Goal: Information Seeking & Learning: Compare options

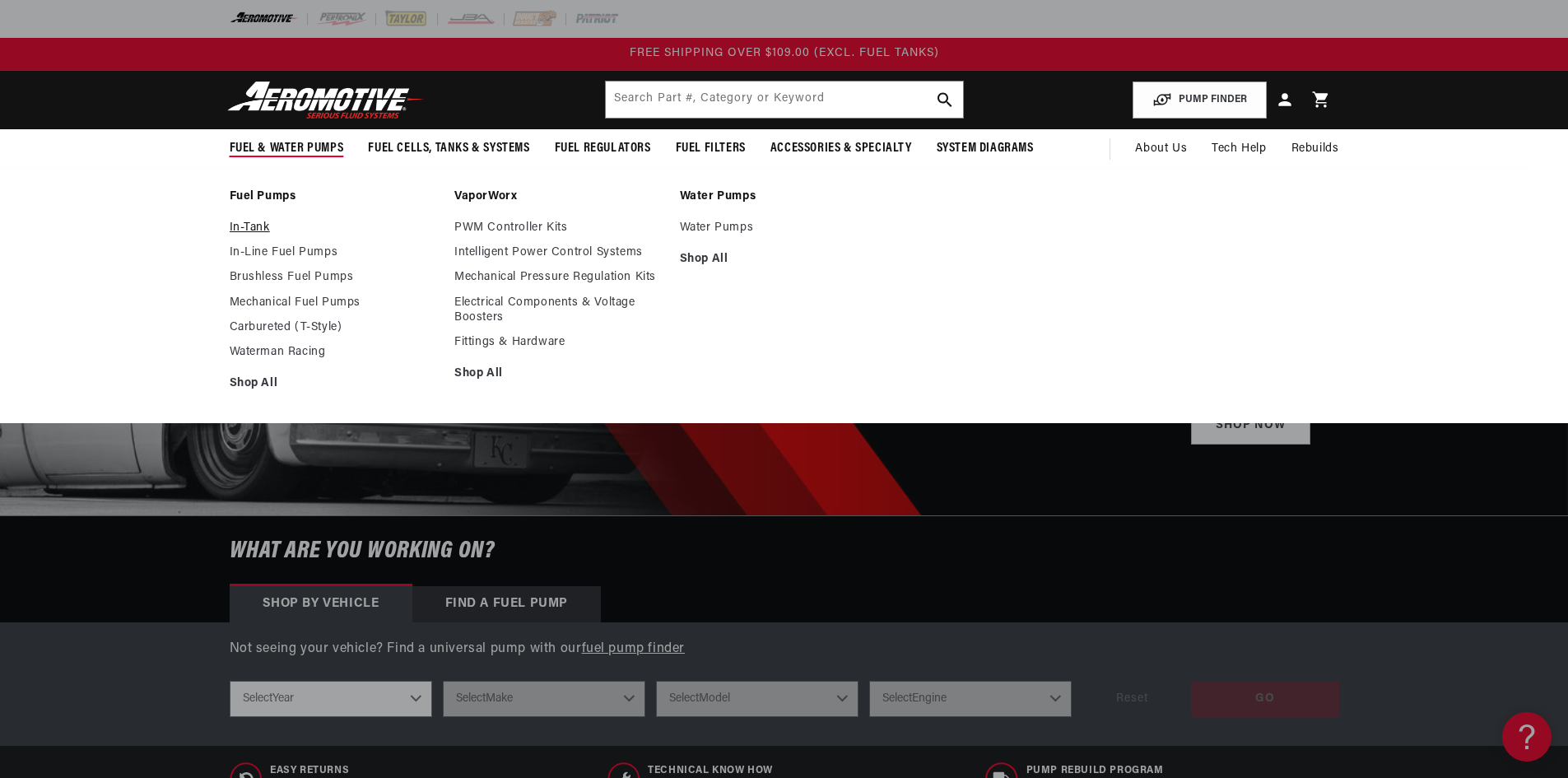
click at [260, 226] on link "In-Tank" at bounding box center [334, 228] width 209 height 15
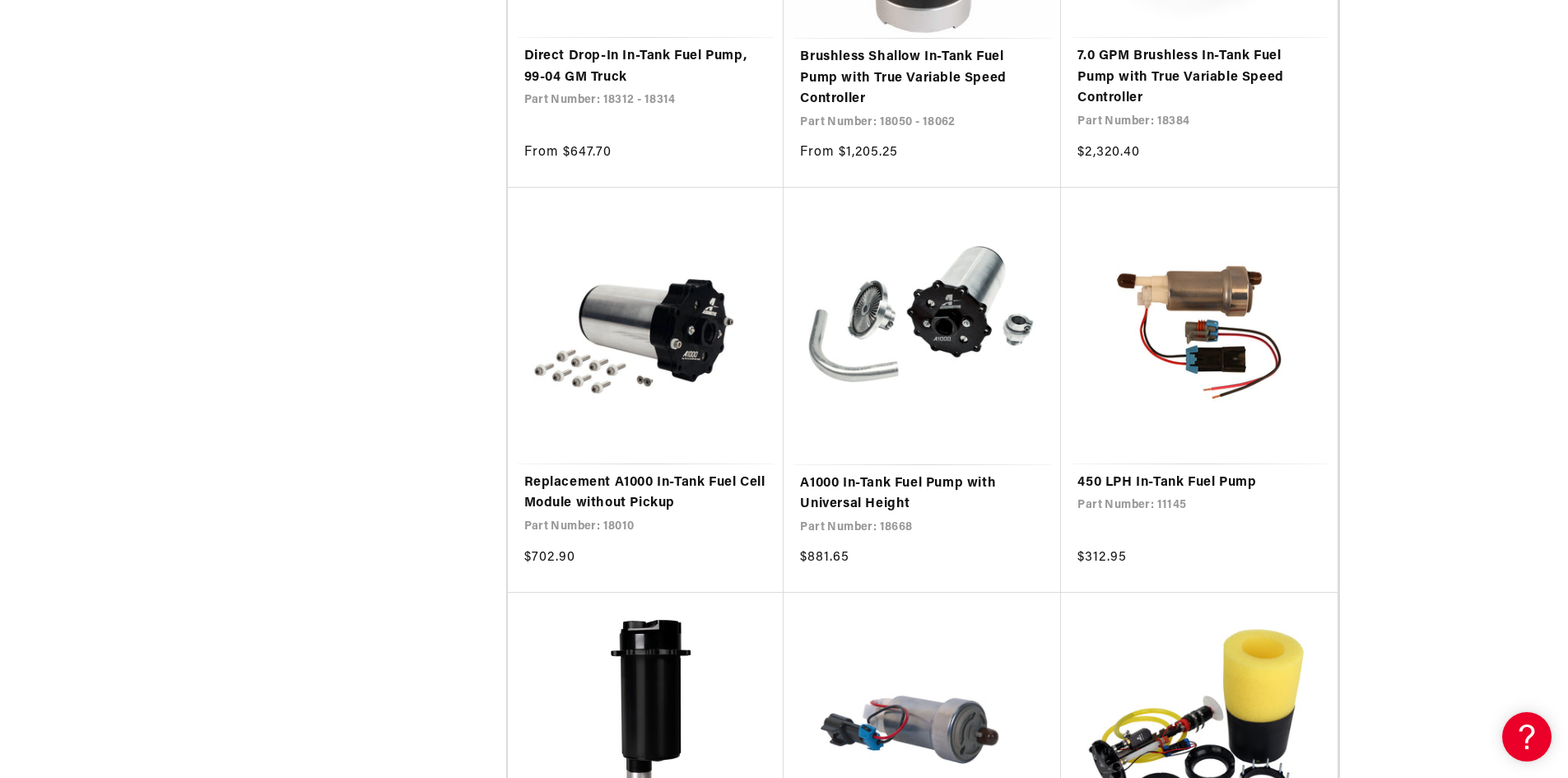
scroll to position [2306, 0]
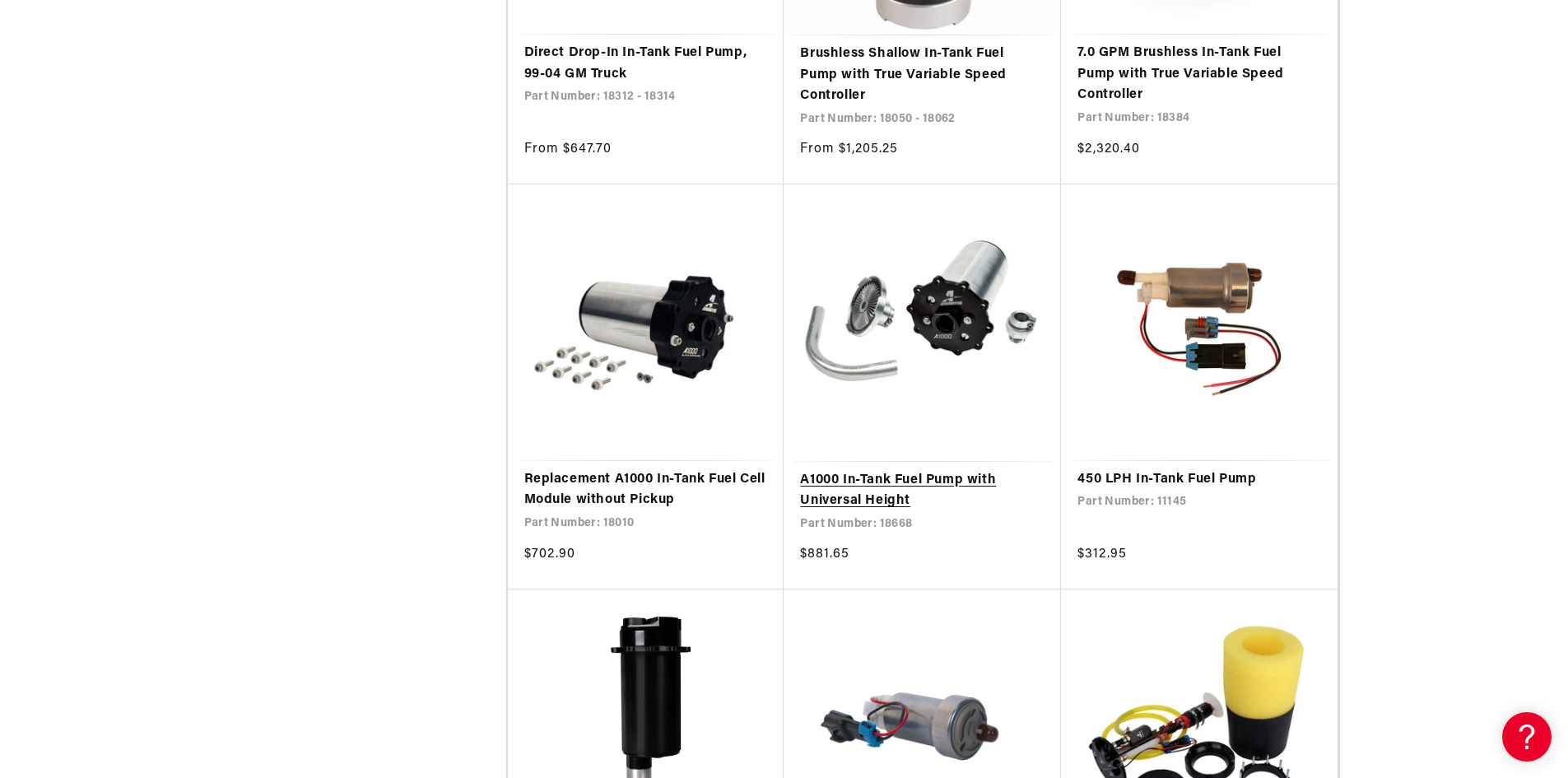
click at [890, 477] on link "A1000 In-Tank Fuel Pump with Universal Height" at bounding box center [922, 492] width 244 height 42
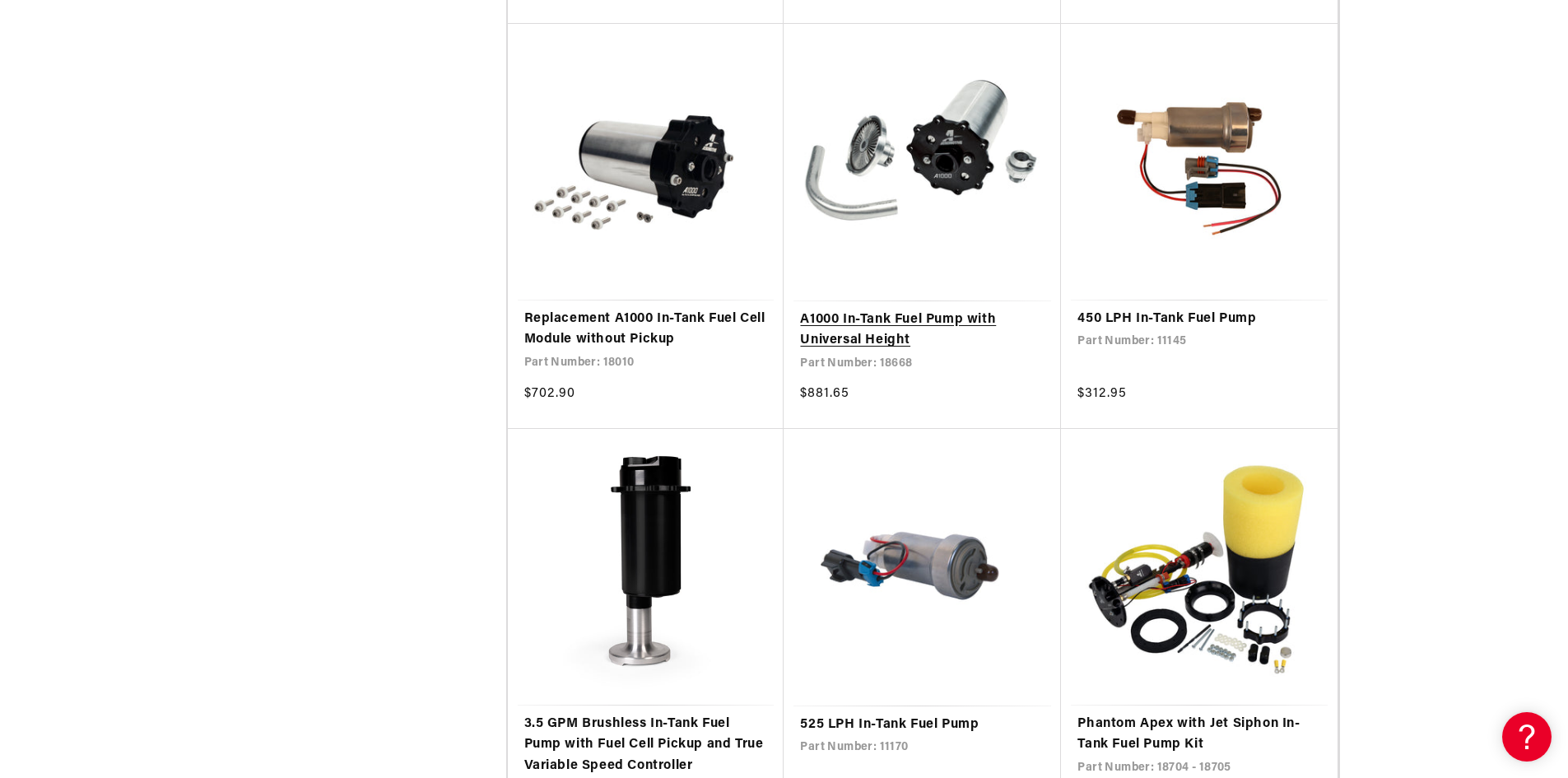
scroll to position [2470, 0]
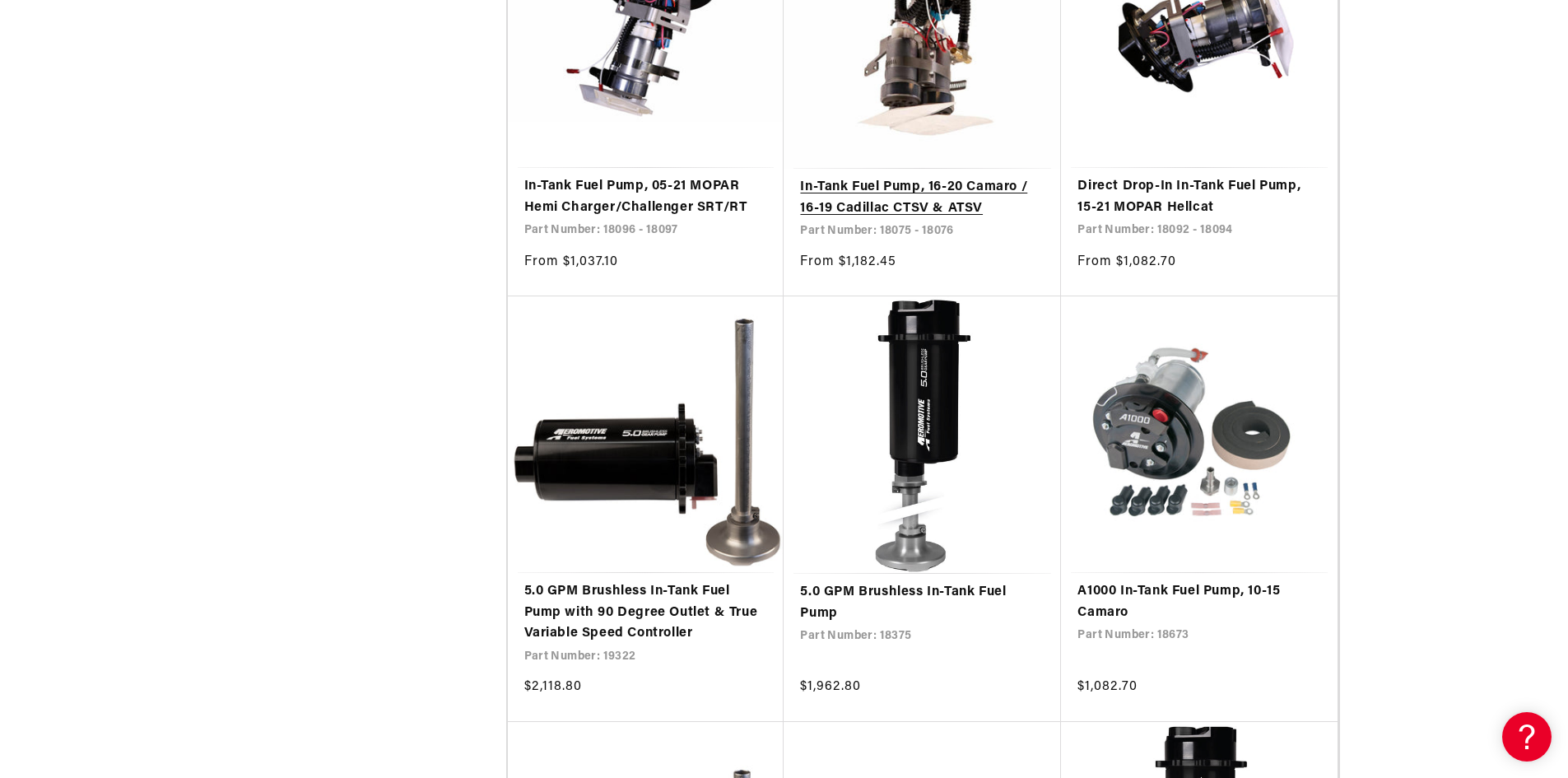
scroll to position [4282, 0]
click at [871, 197] on link "In-Tank Fuel Pump, 16-20 Camaro / 16-19 Cadillac CTSV & ATSV" at bounding box center [922, 197] width 244 height 42
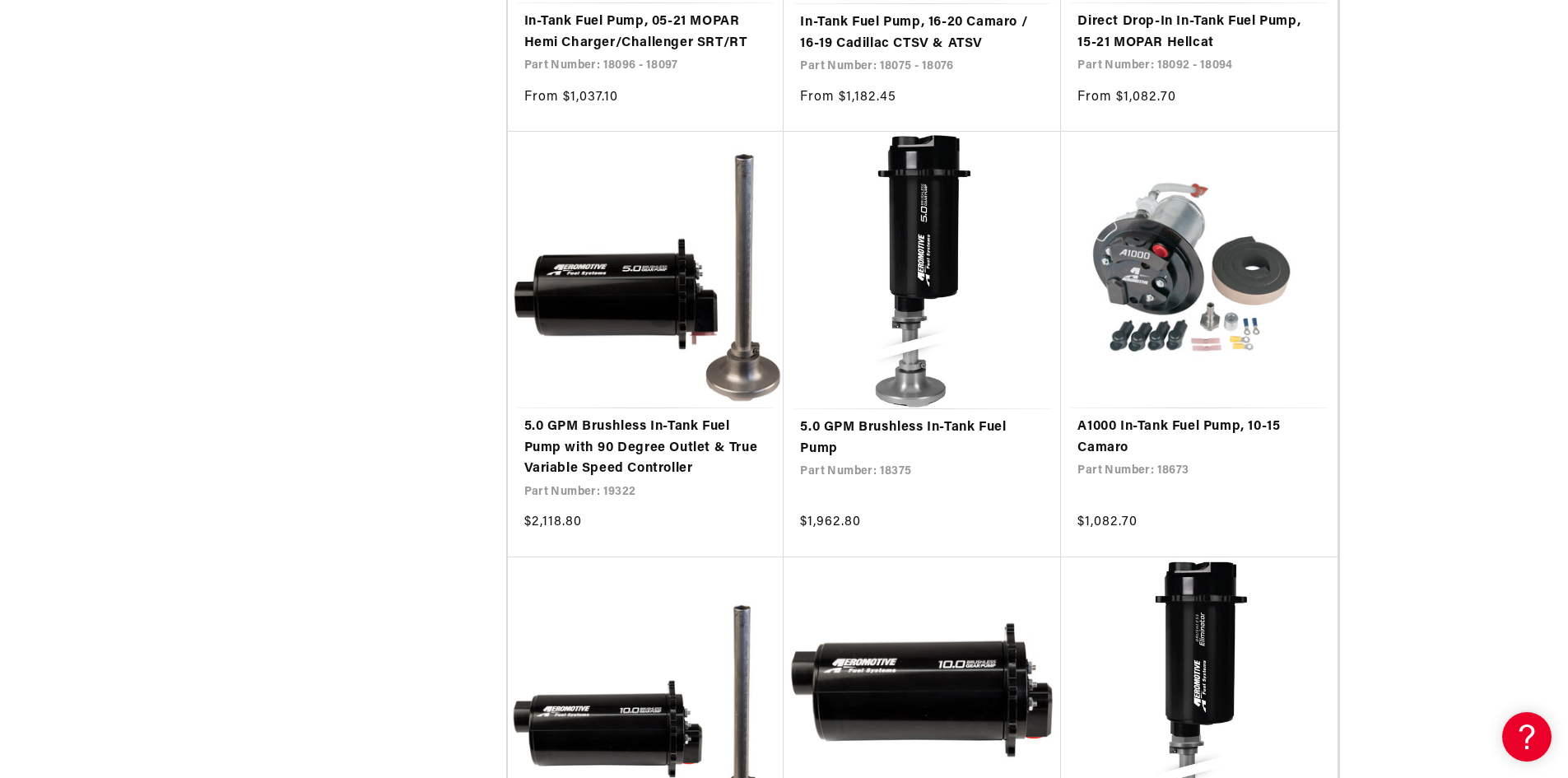
scroll to position [4446, 0]
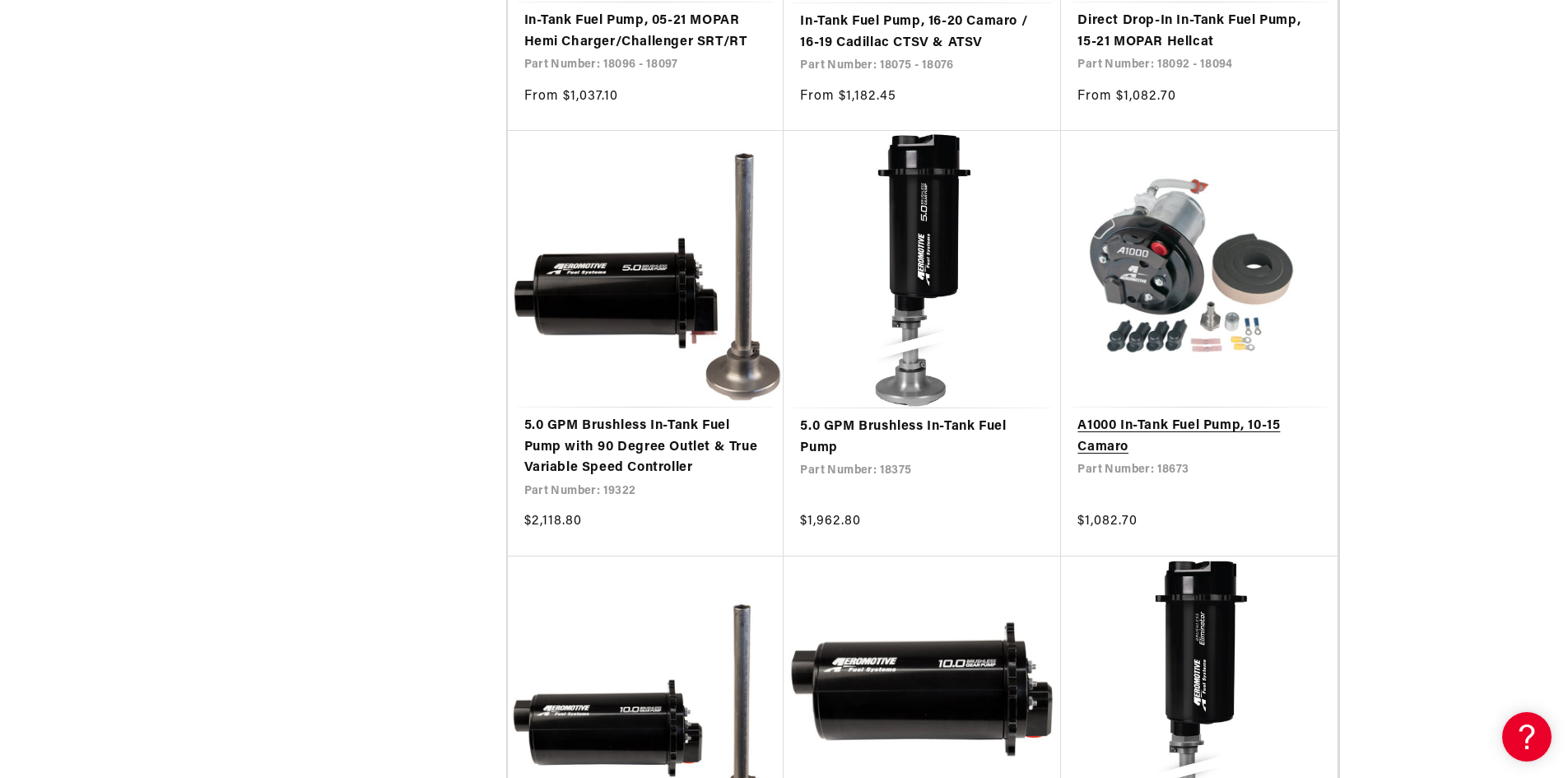
click at [1184, 426] on link "A1000 In-Tank Fuel Pump, 10-15 Camaro" at bounding box center [1199, 437] width 244 height 42
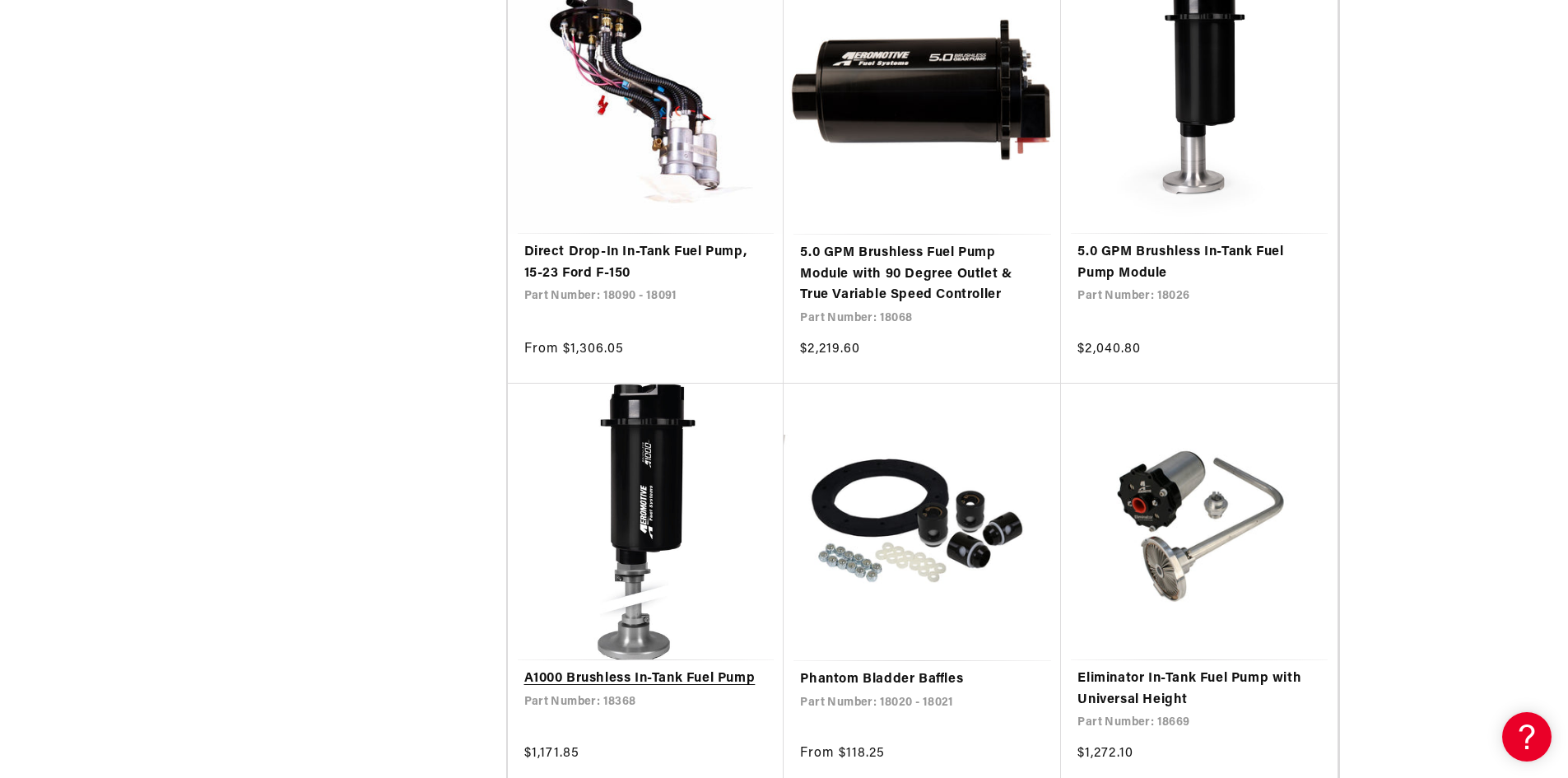
scroll to position [5929, 0]
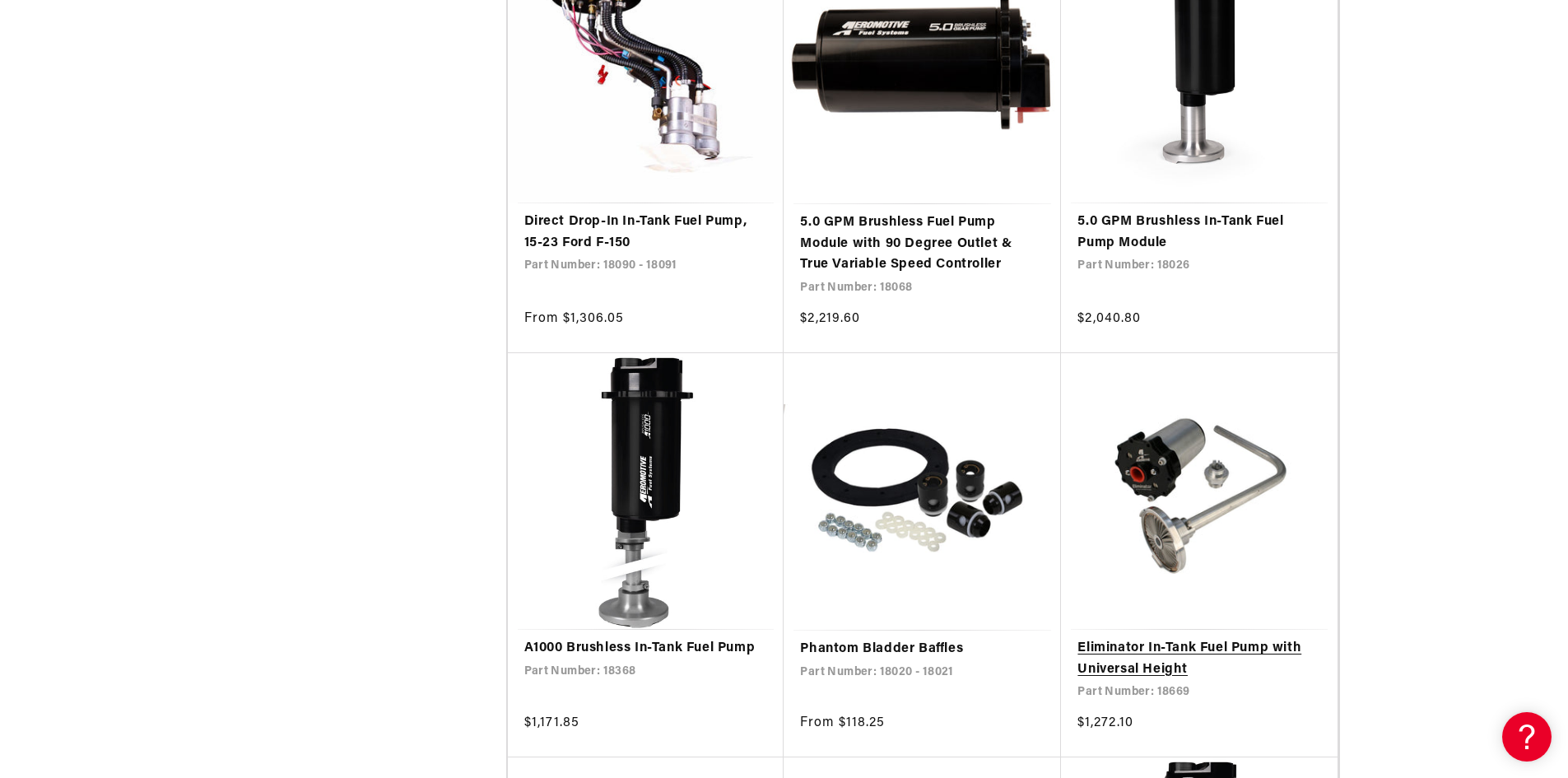
click at [1126, 661] on link "Eliminator In-Tank Fuel Pump with Universal Height" at bounding box center [1199, 659] width 244 height 42
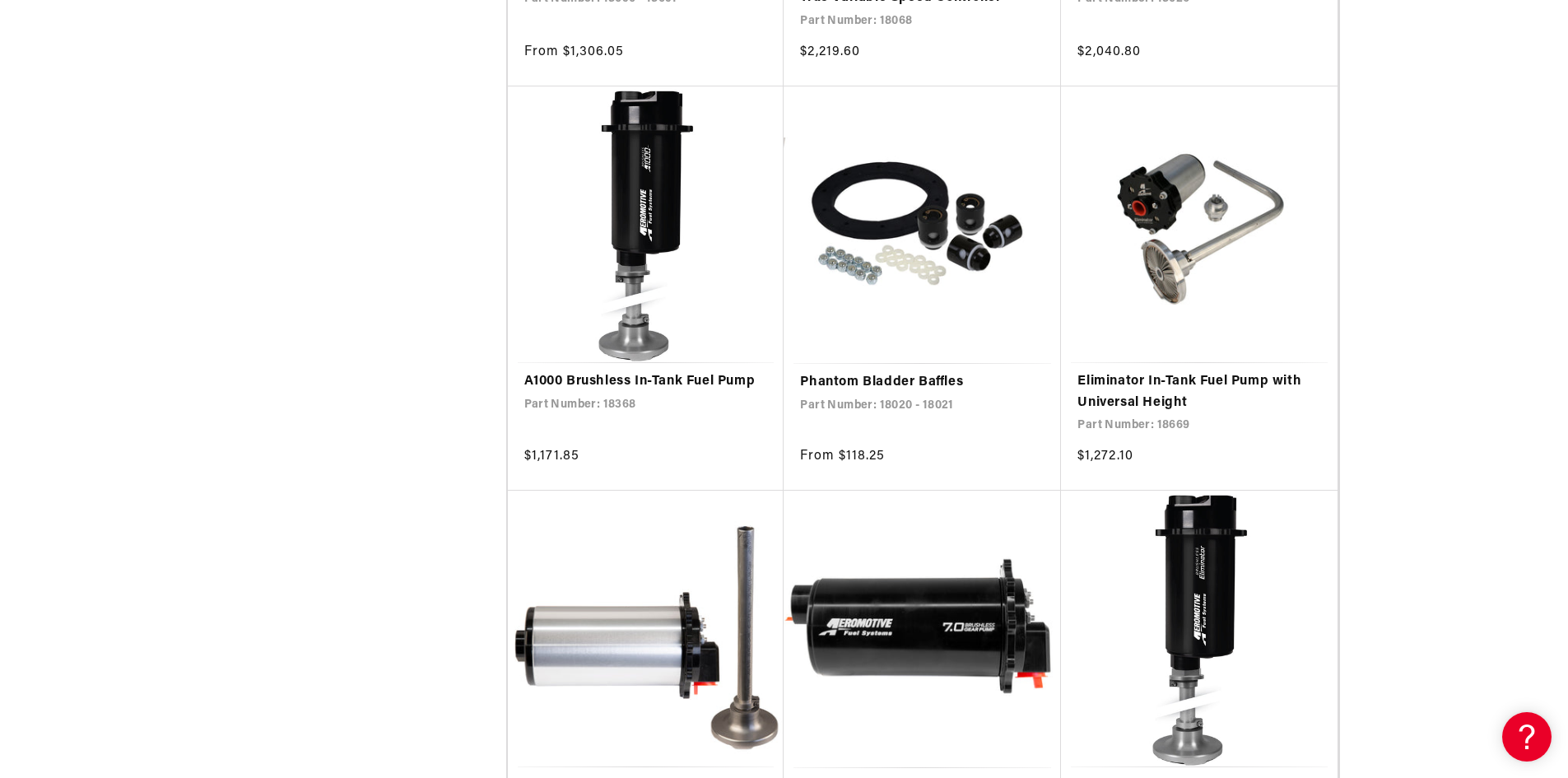
scroll to position [6258, 0]
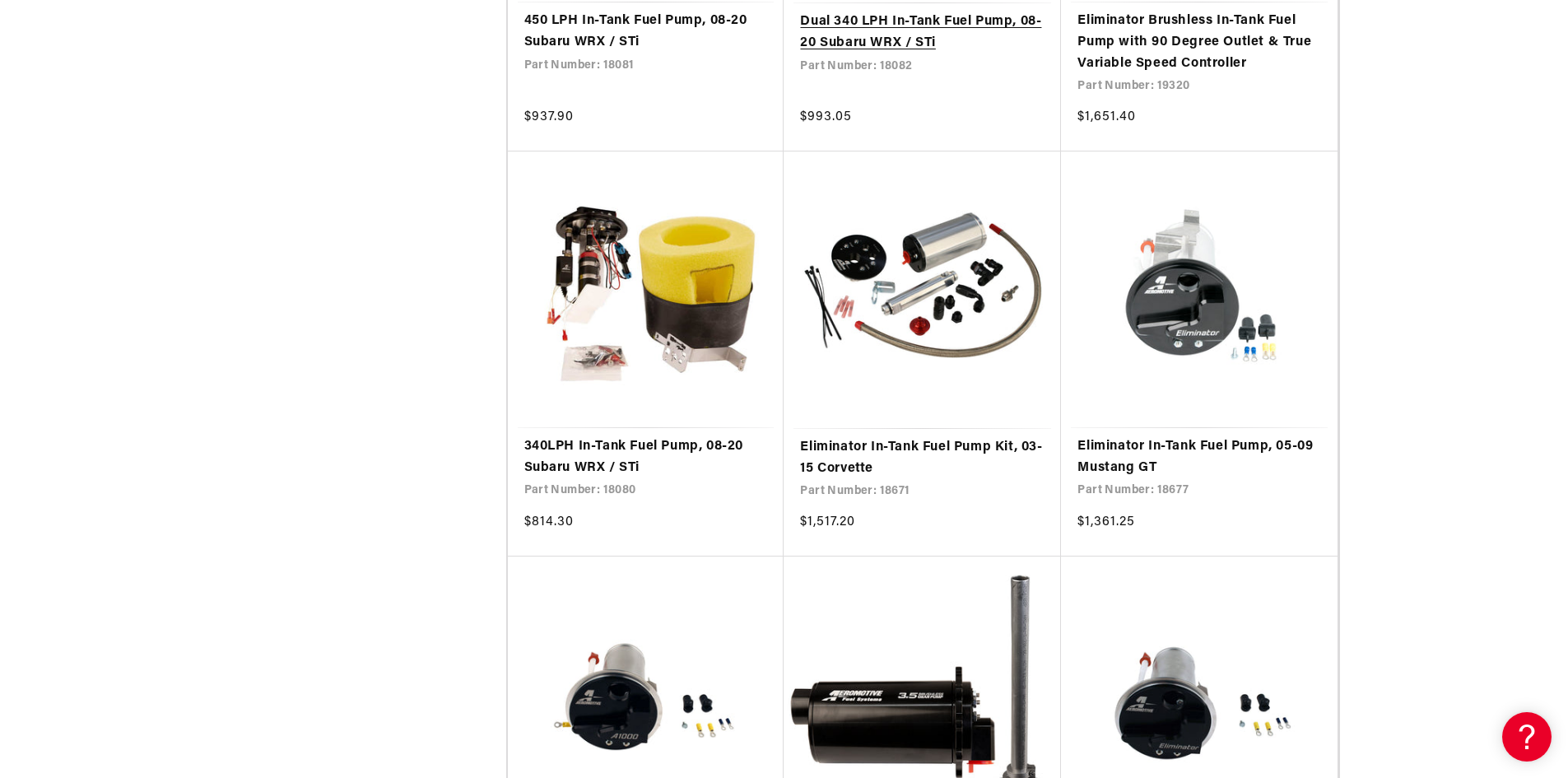
scroll to position [8646, 0]
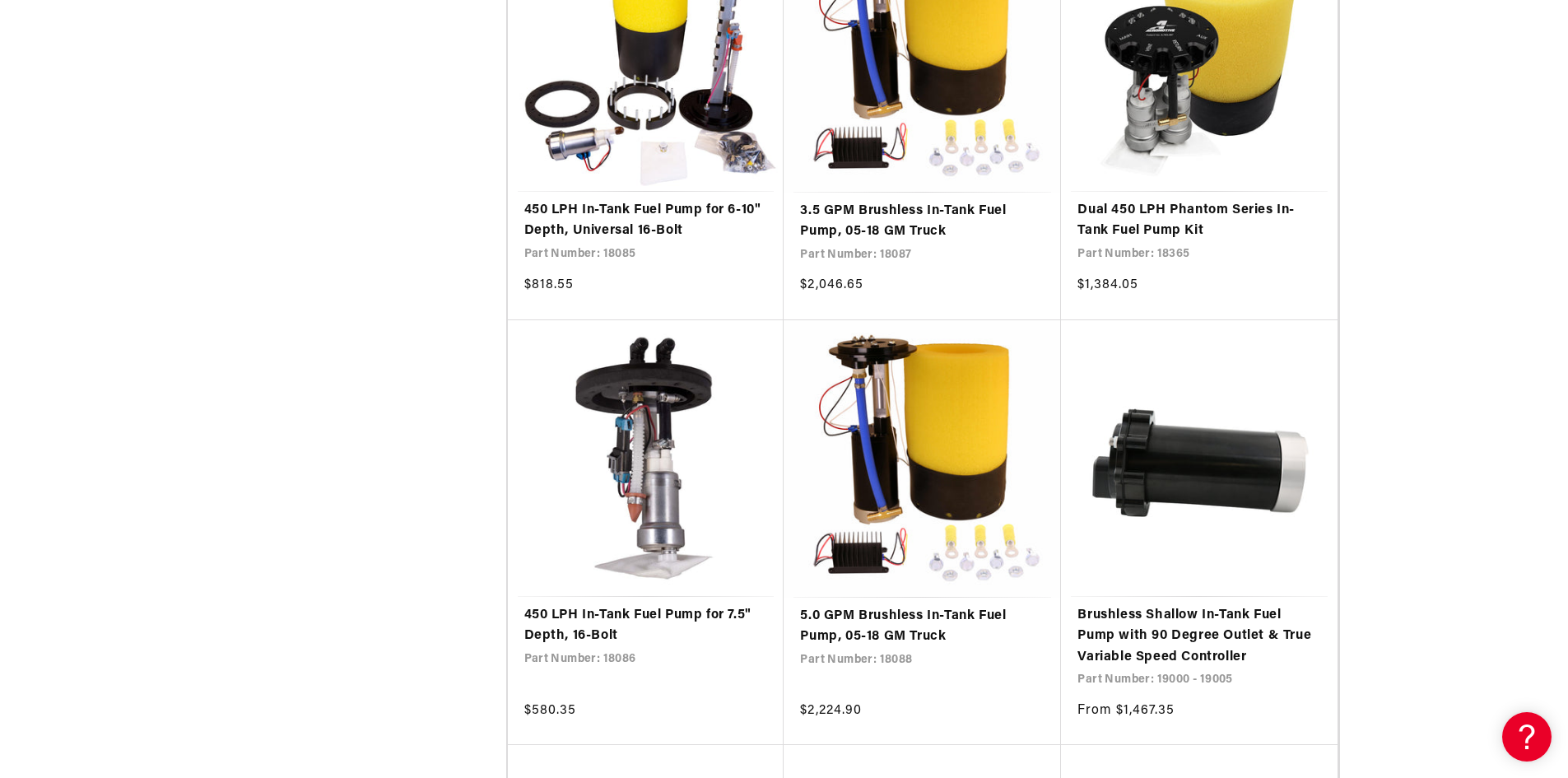
scroll to position [12927, 0]
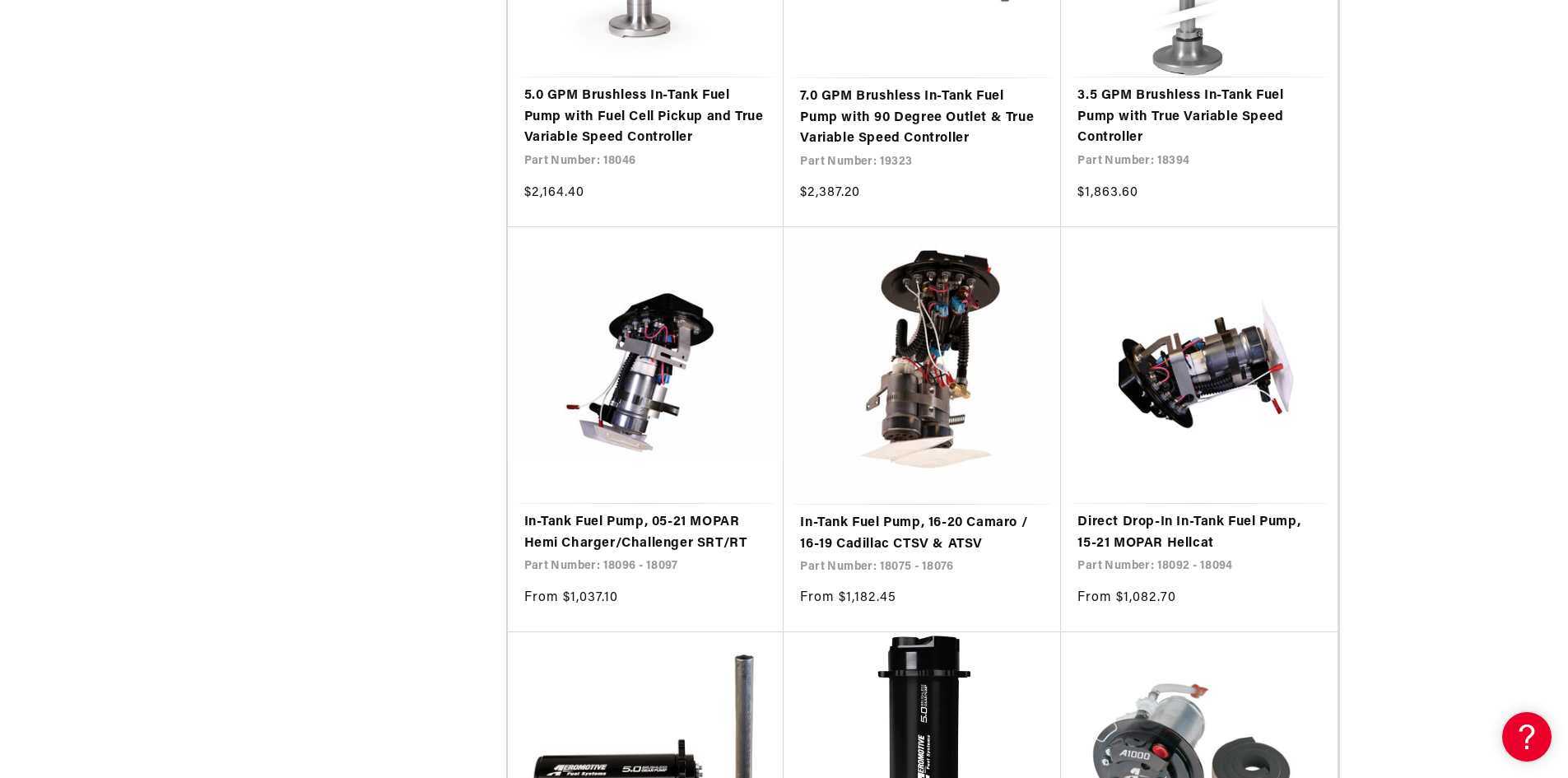
scroll to position [3952, 0]
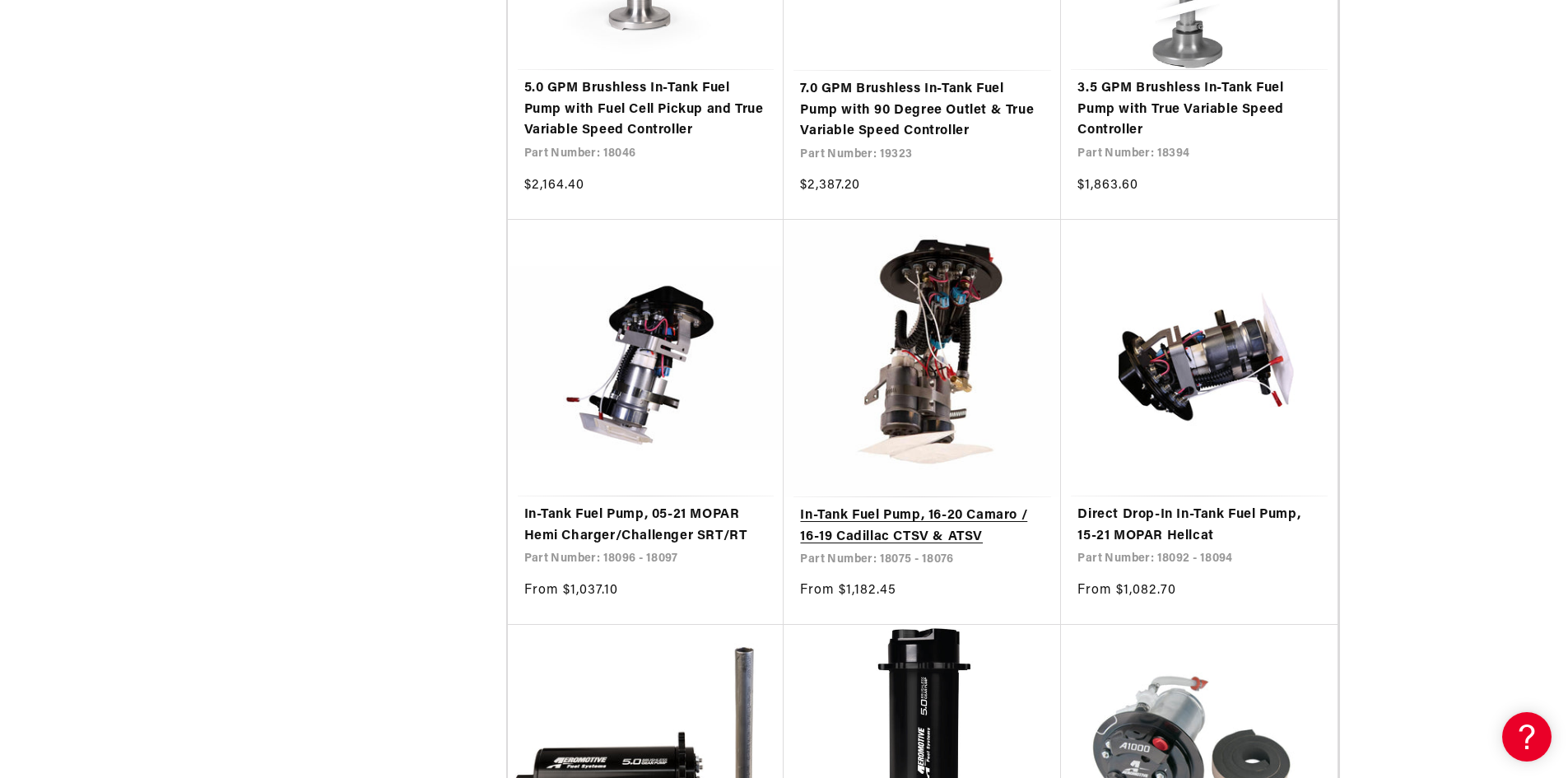
click at [974, 514] on link "In-Tank Fuel Pump, 16-20 Camaro / 16-19 Cadillac CTSV & ATSV" at bounding box center [922, 527] width 244 height 42
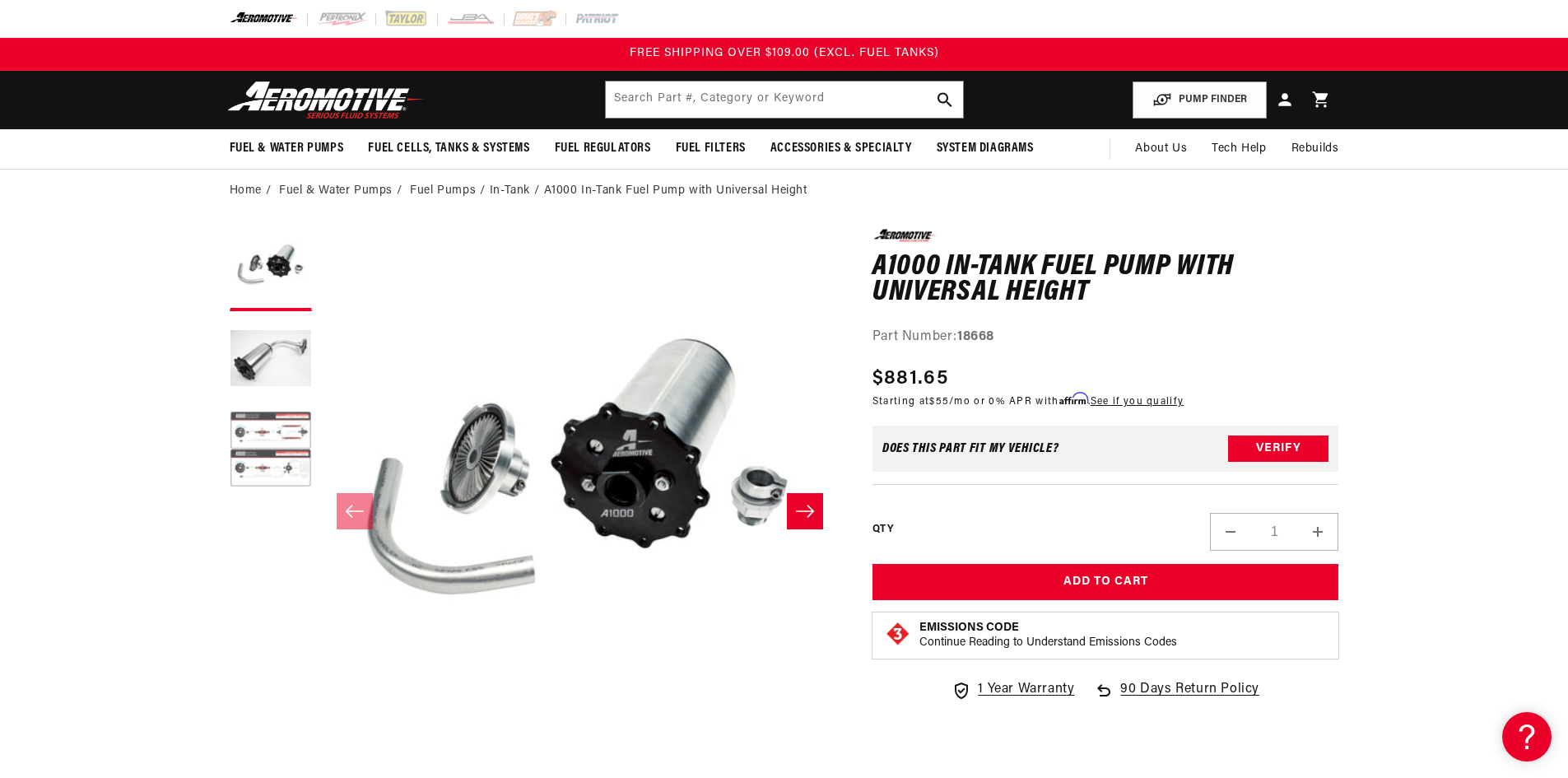
click at [278, 453] on button "Load image 3 in gallery view" at bounding box center [271, 451] width 82 height 82
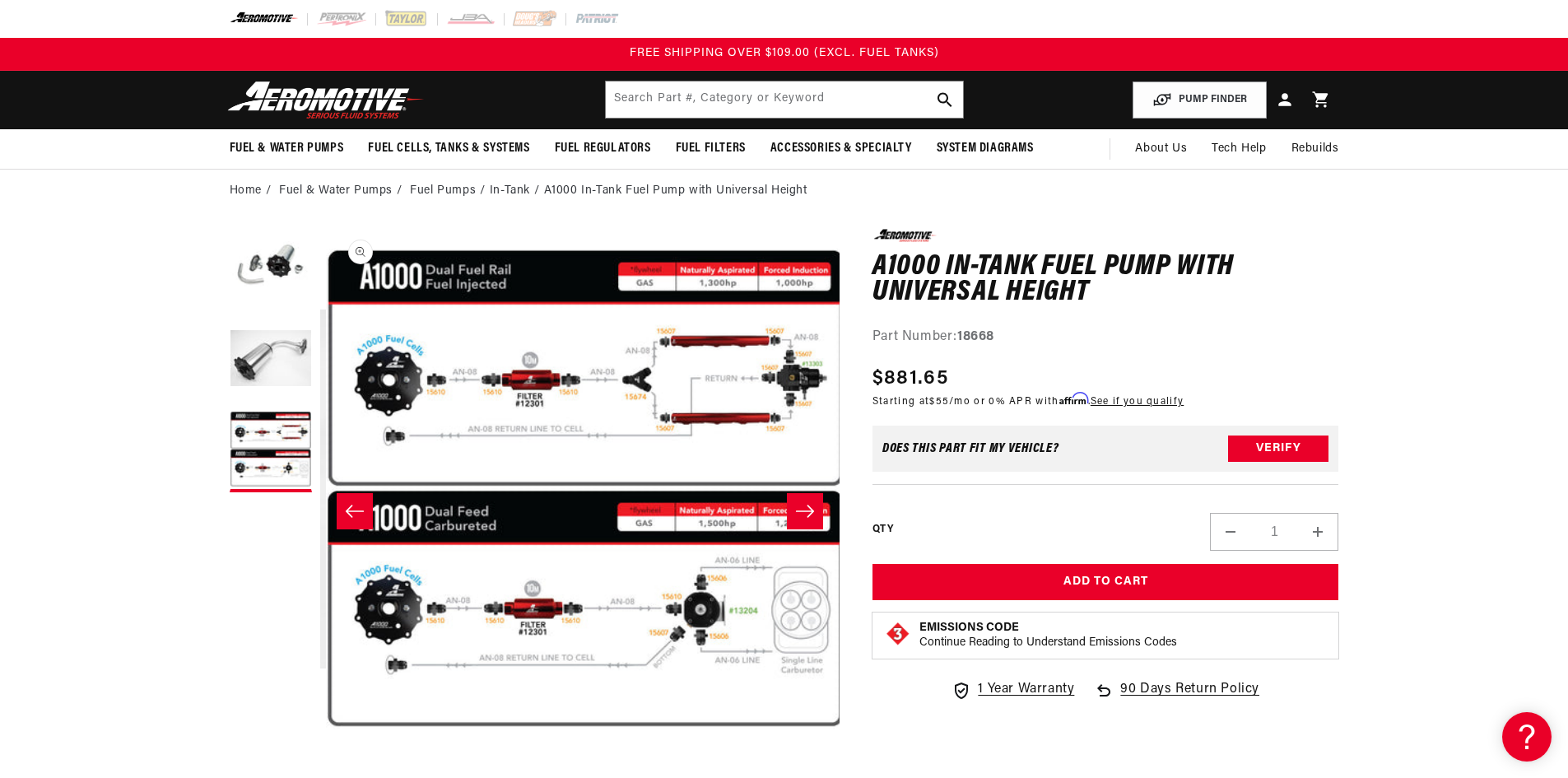
scroll to position [0, 1040]
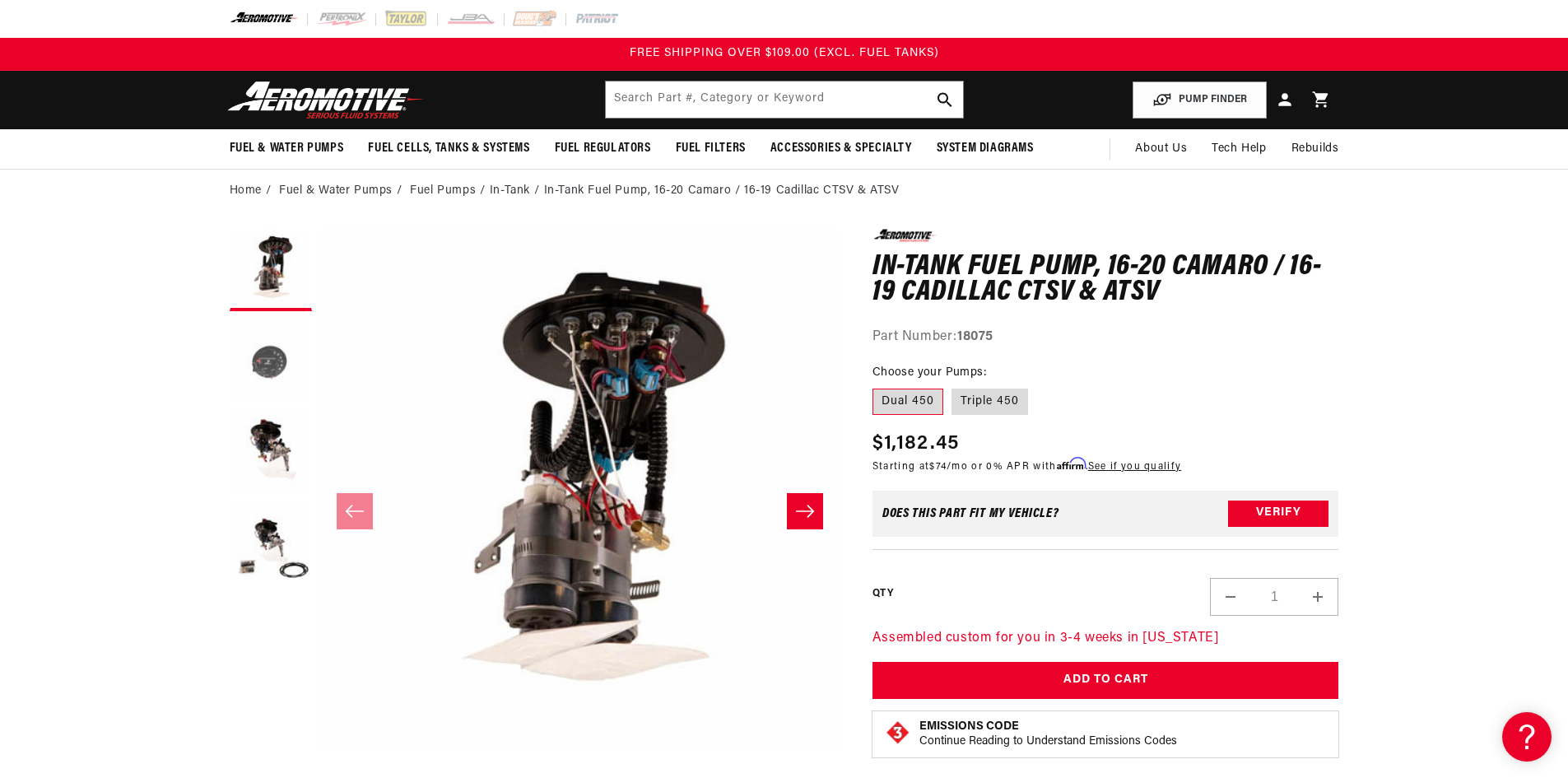
click at [274, 364] on button "Load image 2 in gallery view" at bounding box center [271, 361] width 82 height 82
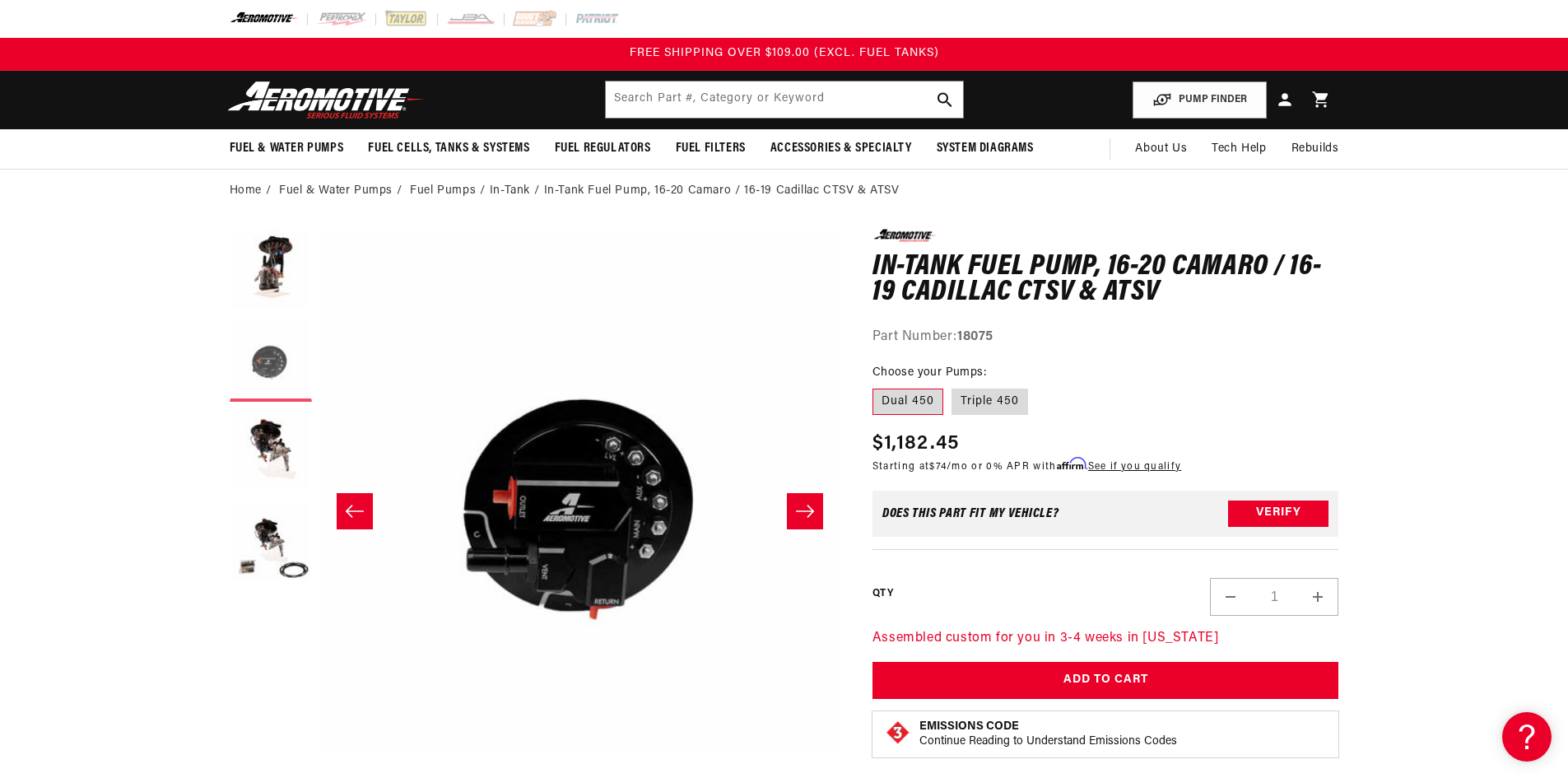
scroll to position [0, 519]
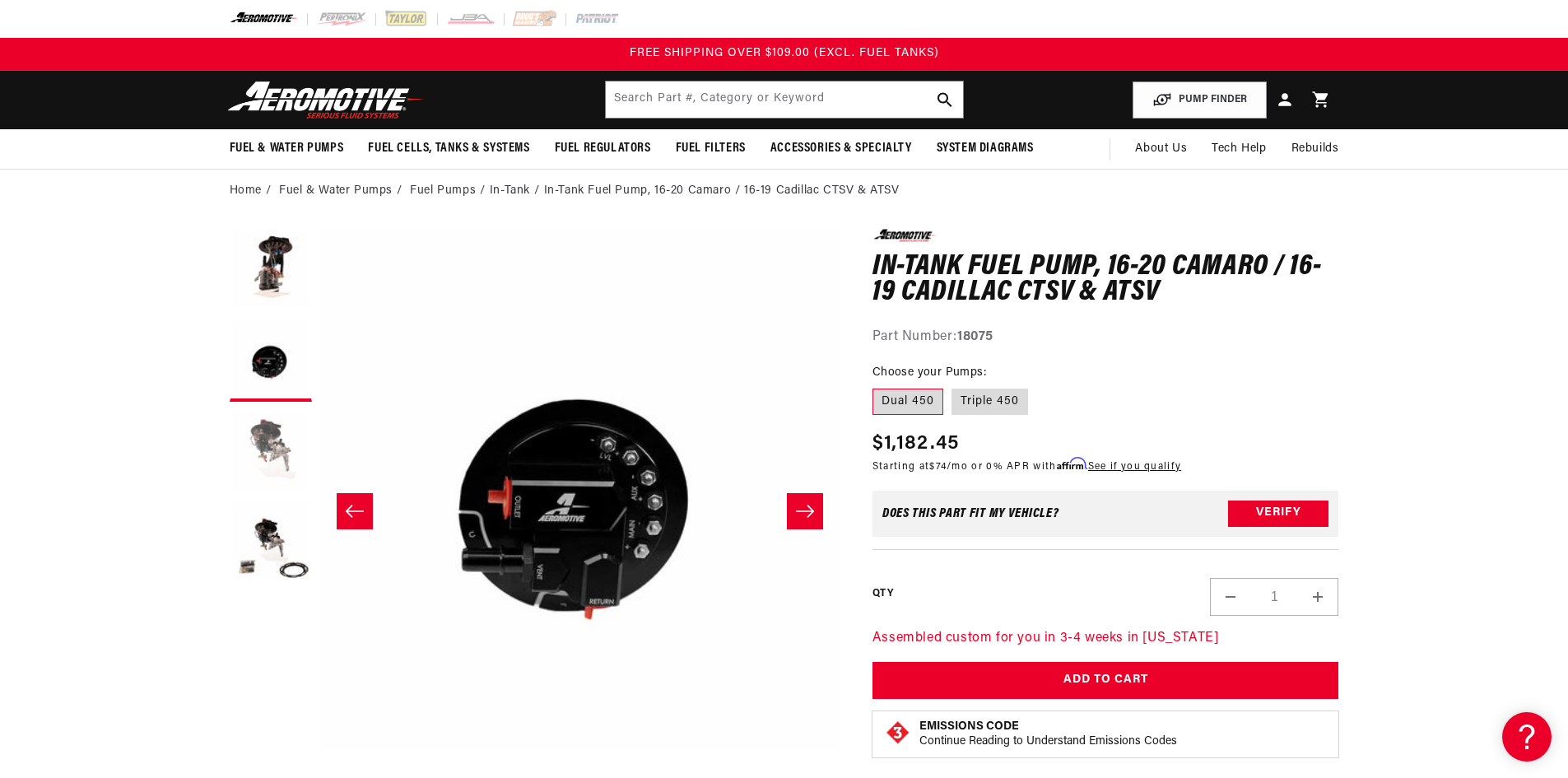
click at [267, 451] on button "Load image 3 in gallery view" at bounding box center [271, 451] width 82 height 82
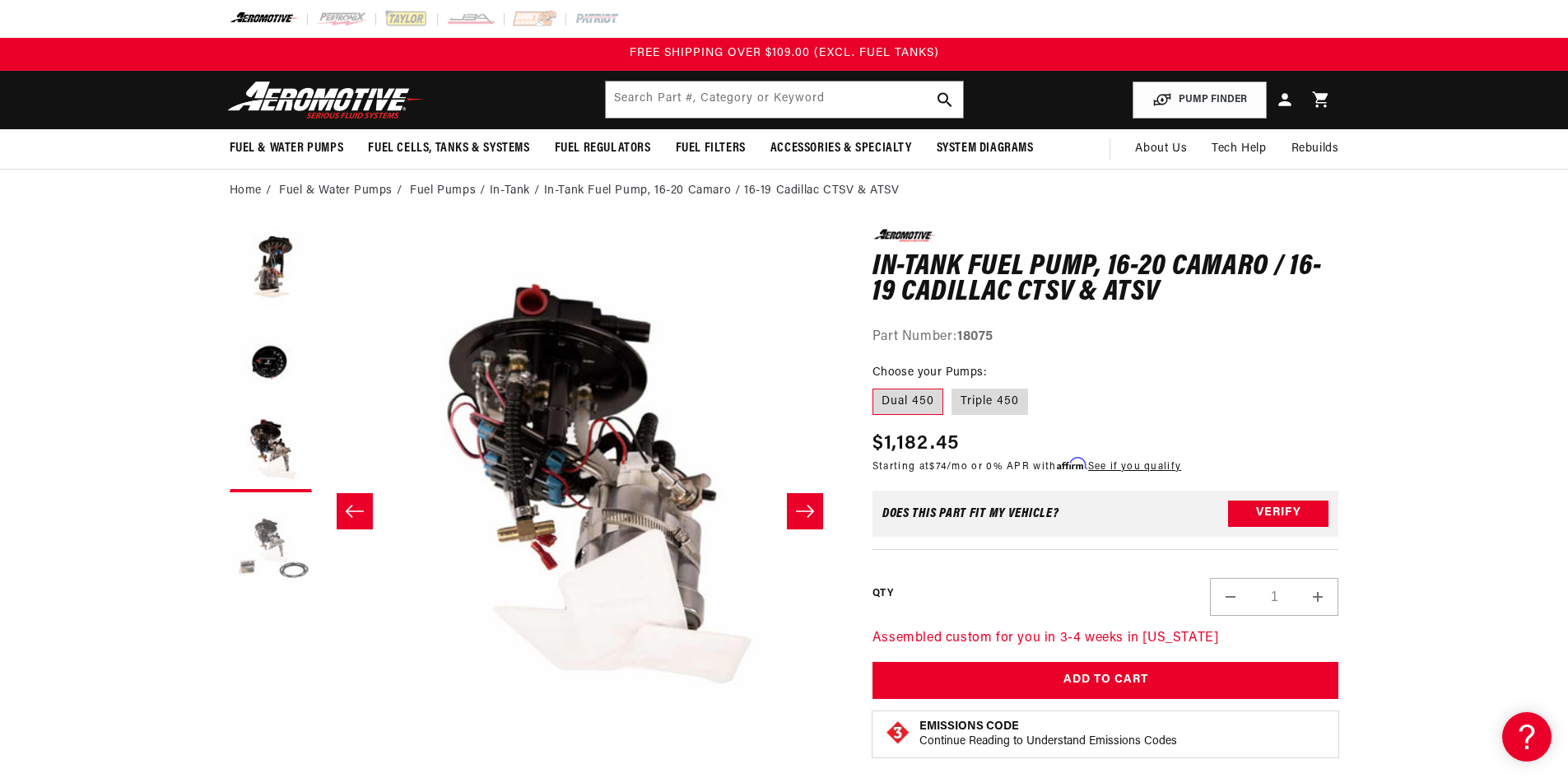
click at [281, 536] on button "Load image 4 in gallery view" at bounding box center [271, 541] width 82 height 82
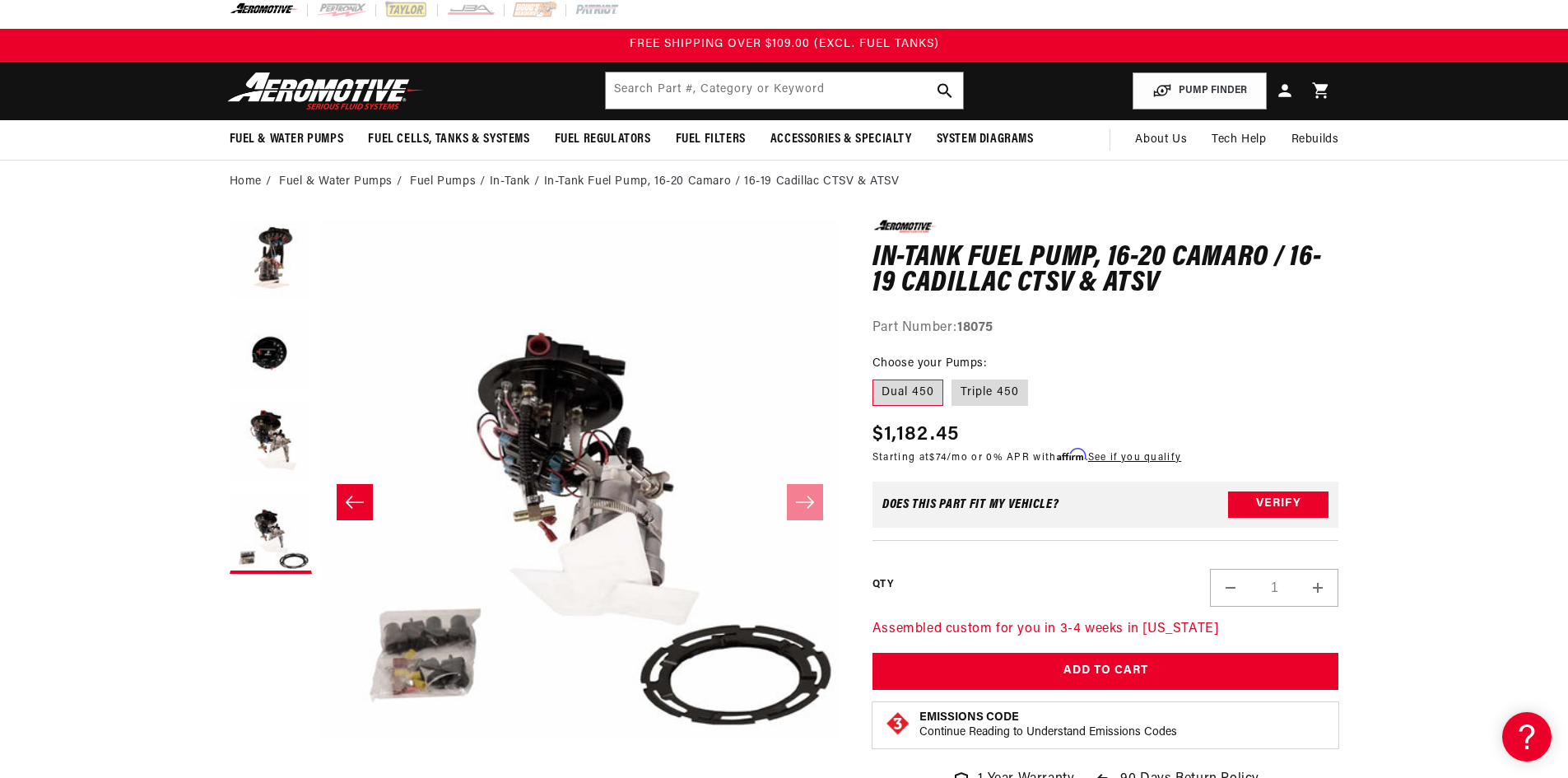
scroll to position [0, 0]
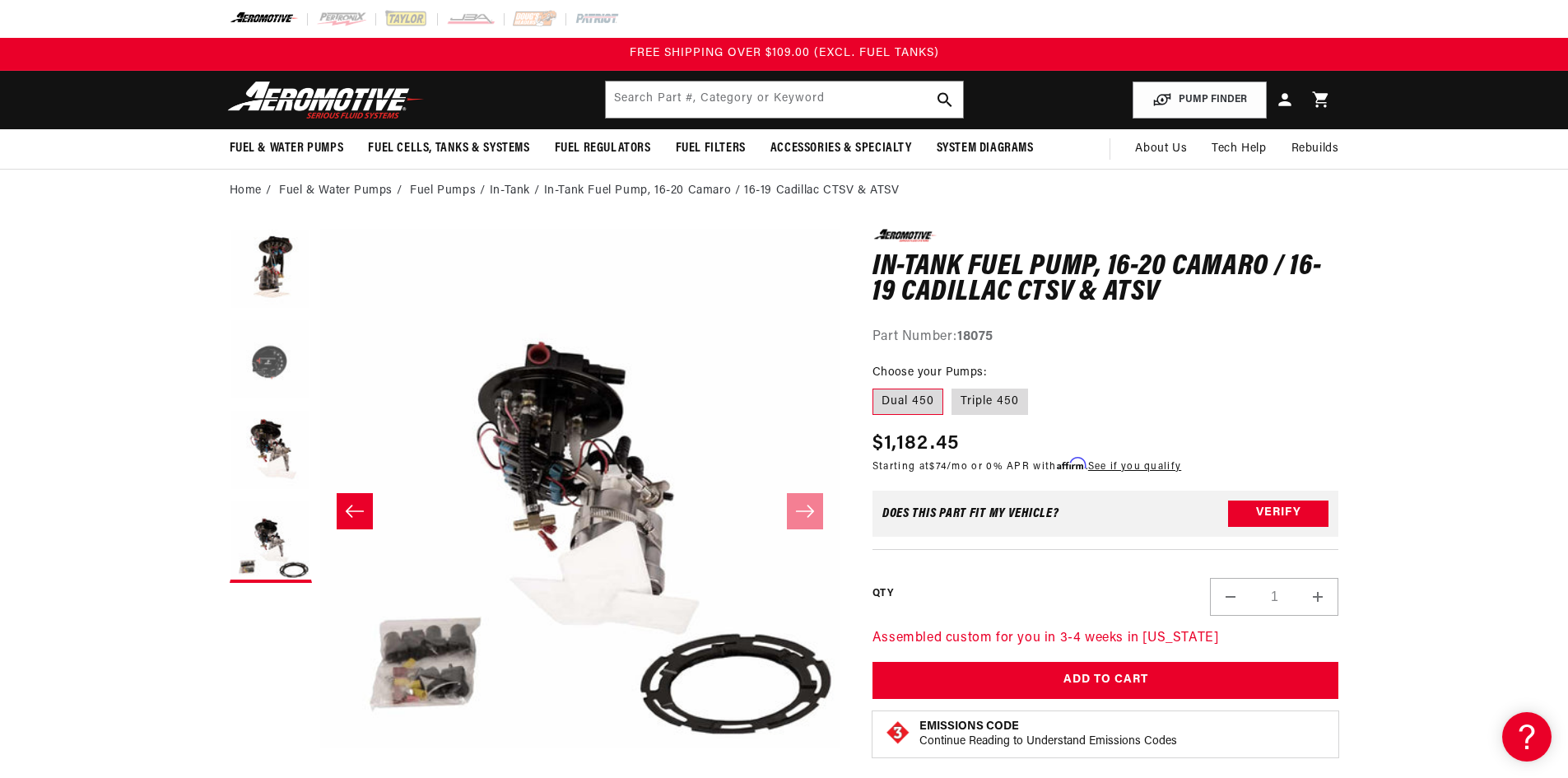
click at [286, 355] on button "Load image 2 in gallery view" at bounding box center [271, 361] width 82 height 82
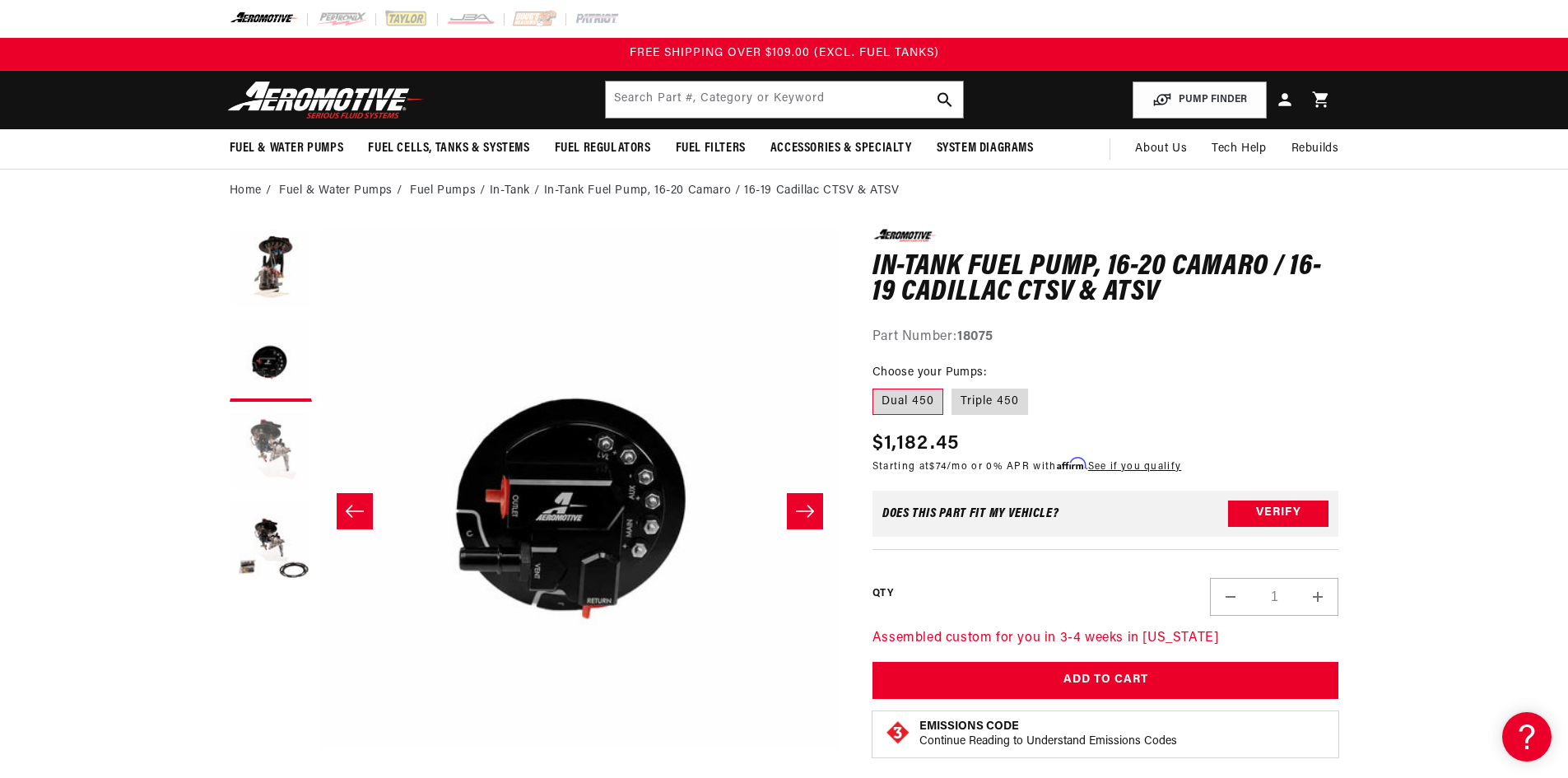
scroll to position [1, 519]
click at [283, 442] on button "Load image 3 in gallery view" at bounding box center [271, 451] width 82 height 82
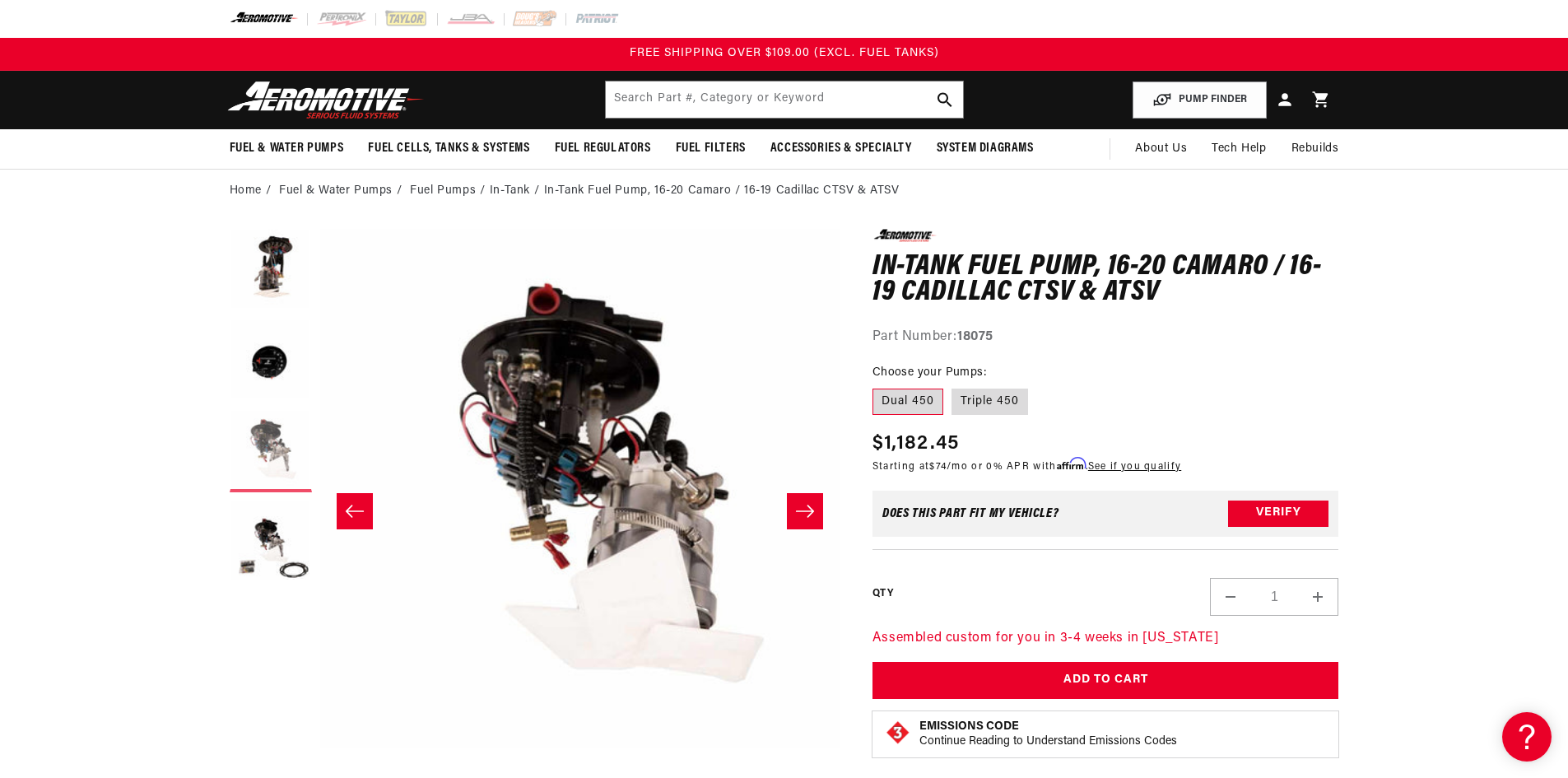
scroll to position [1, 1040]
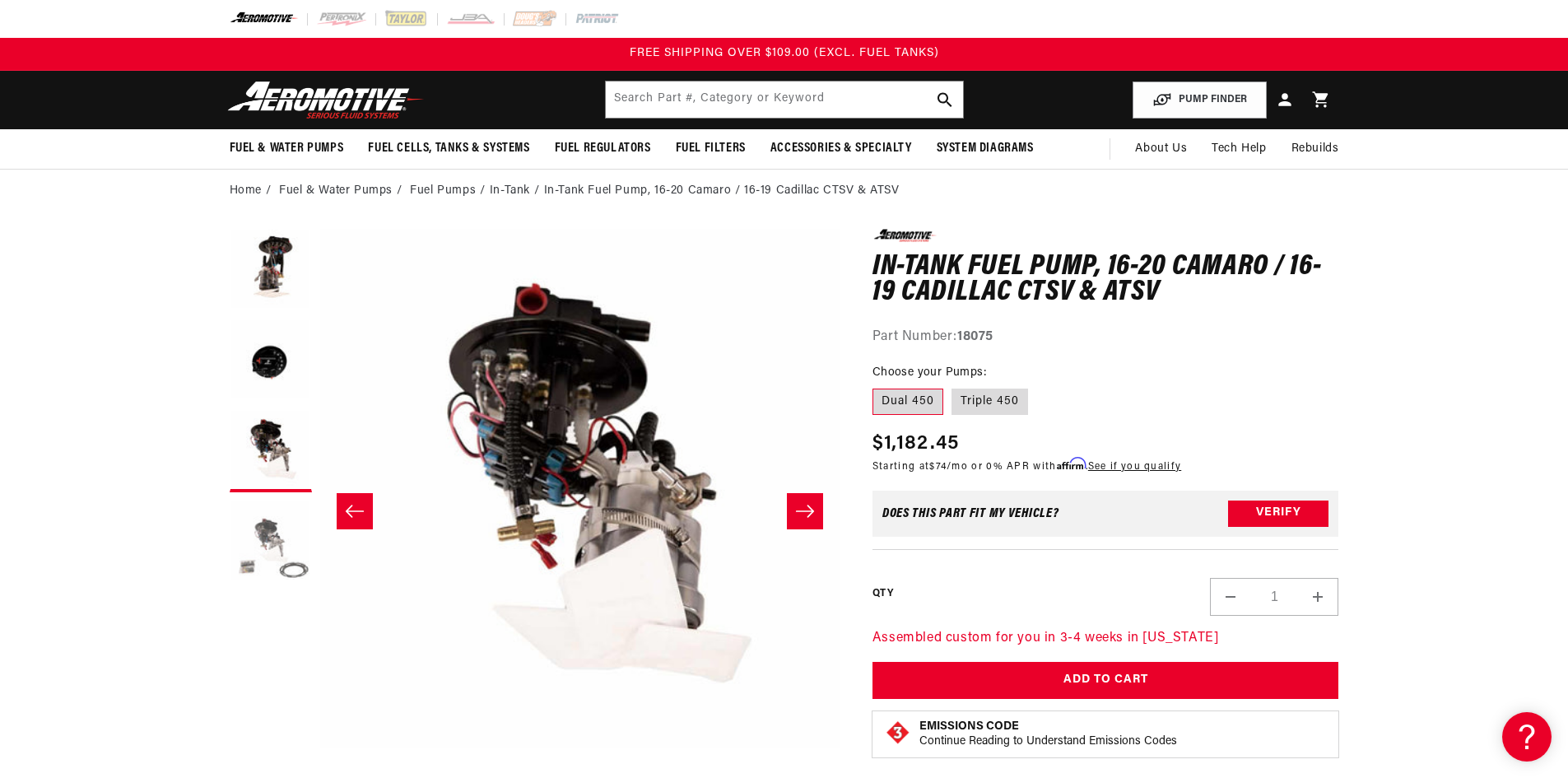
click at [276, 546] on button "Load image 4 in gallery view" at bounding box center [271, 541] width 82 height 82
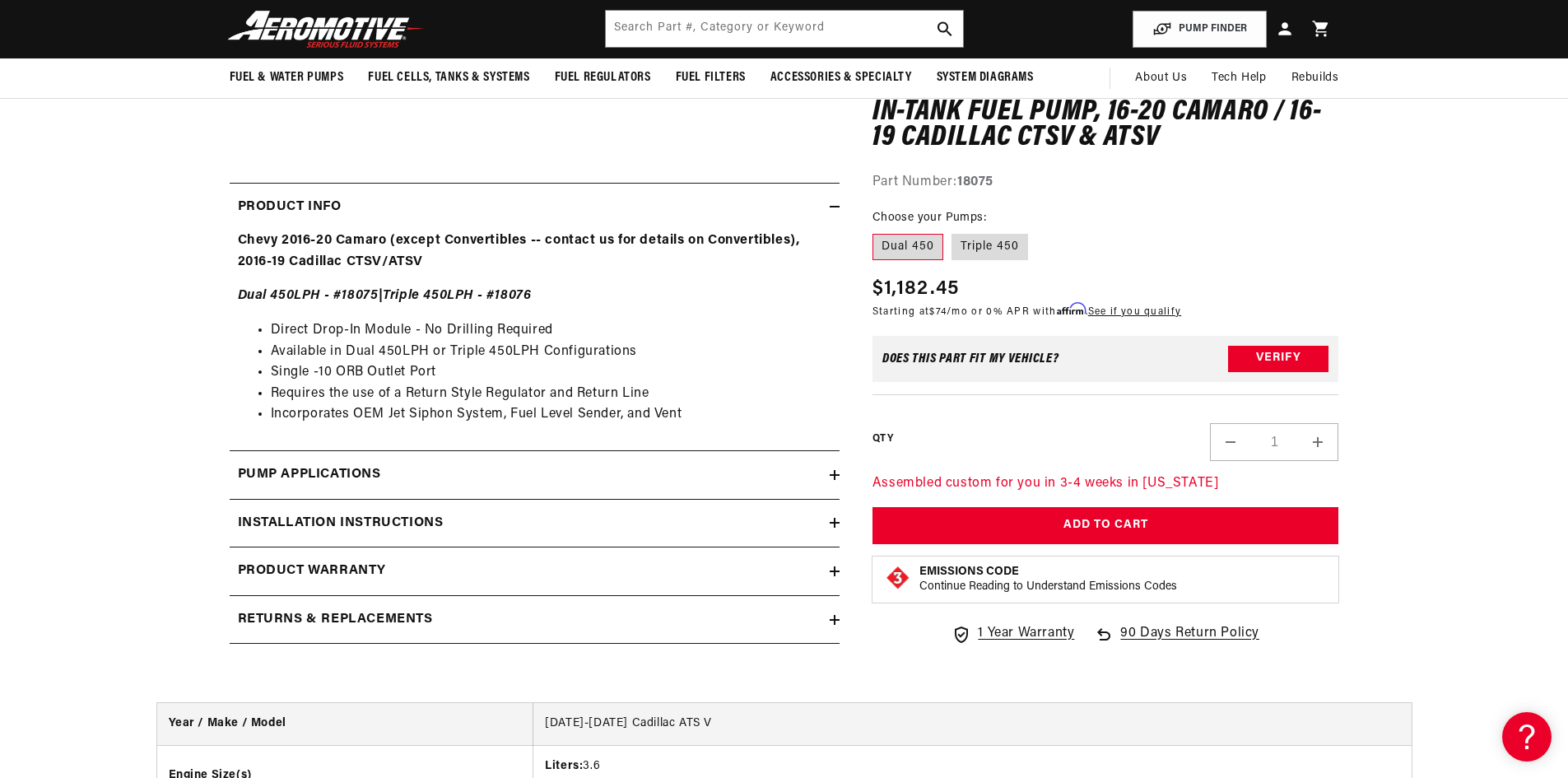
scroll to position [412, 0]
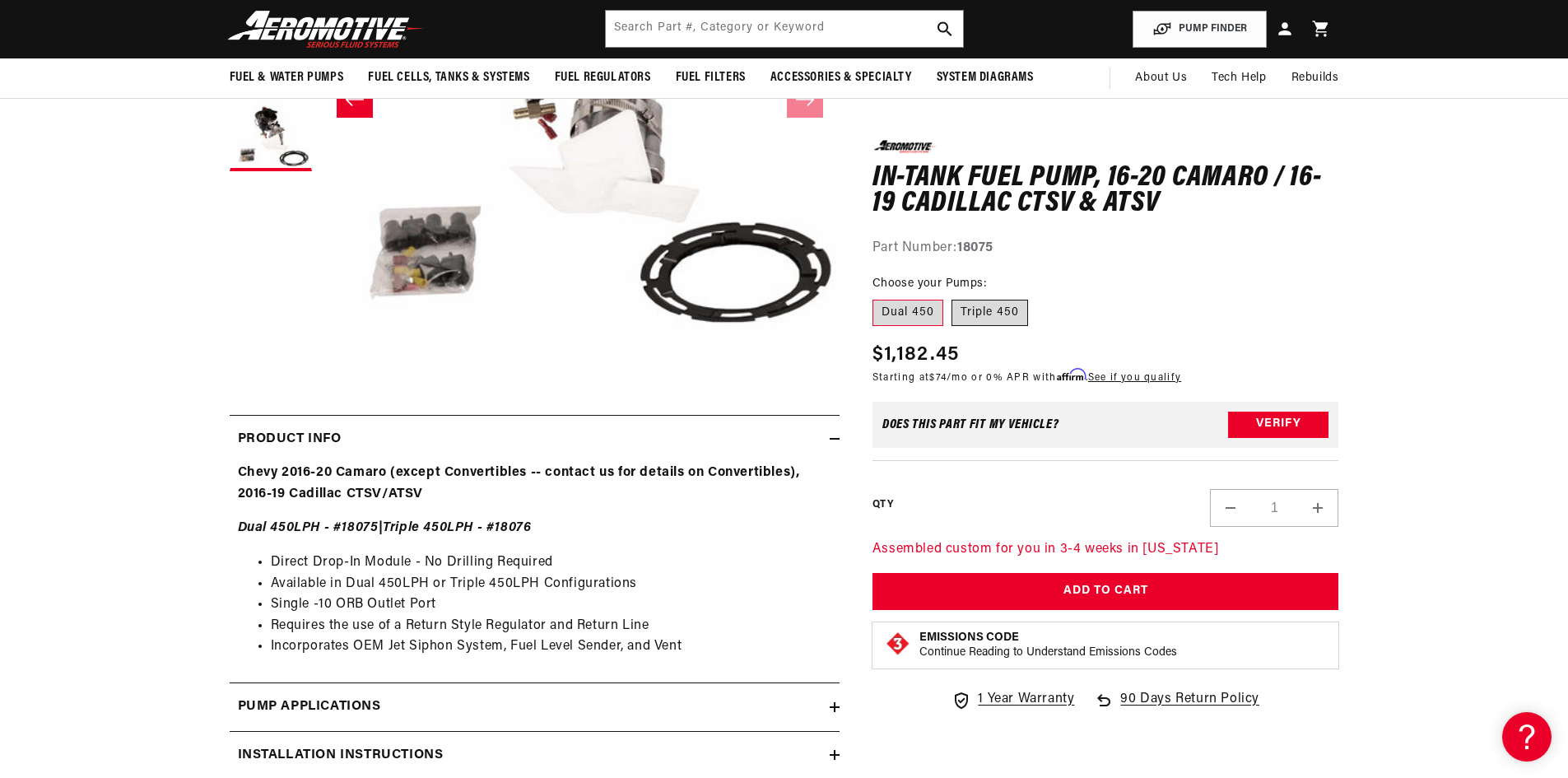
click at [993, 321] on label "Triple 450" at bounding box center [989, 313] width 76 height 26
click at [952, 297] on input "Triple 450" at bounding box center [951, 296] width 1 height 1
radio input "true"
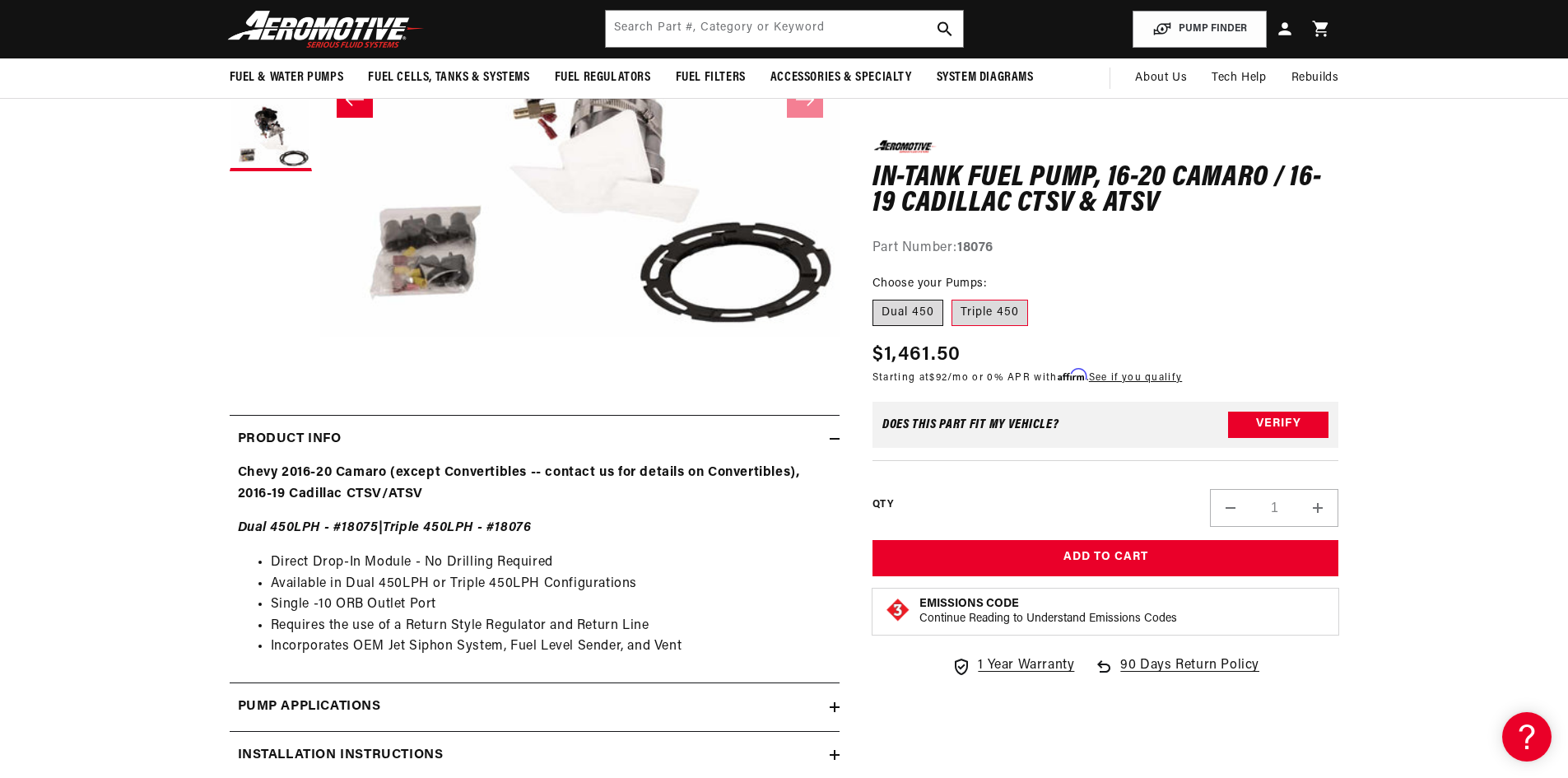
click at [910, 308] on label "Dual 450" at bounding box center [908, 313] width 71 height 26
click at [878, 297] on input "Dual 450" at bounding box center [877, 296] width 1 height 1
radio input "true"
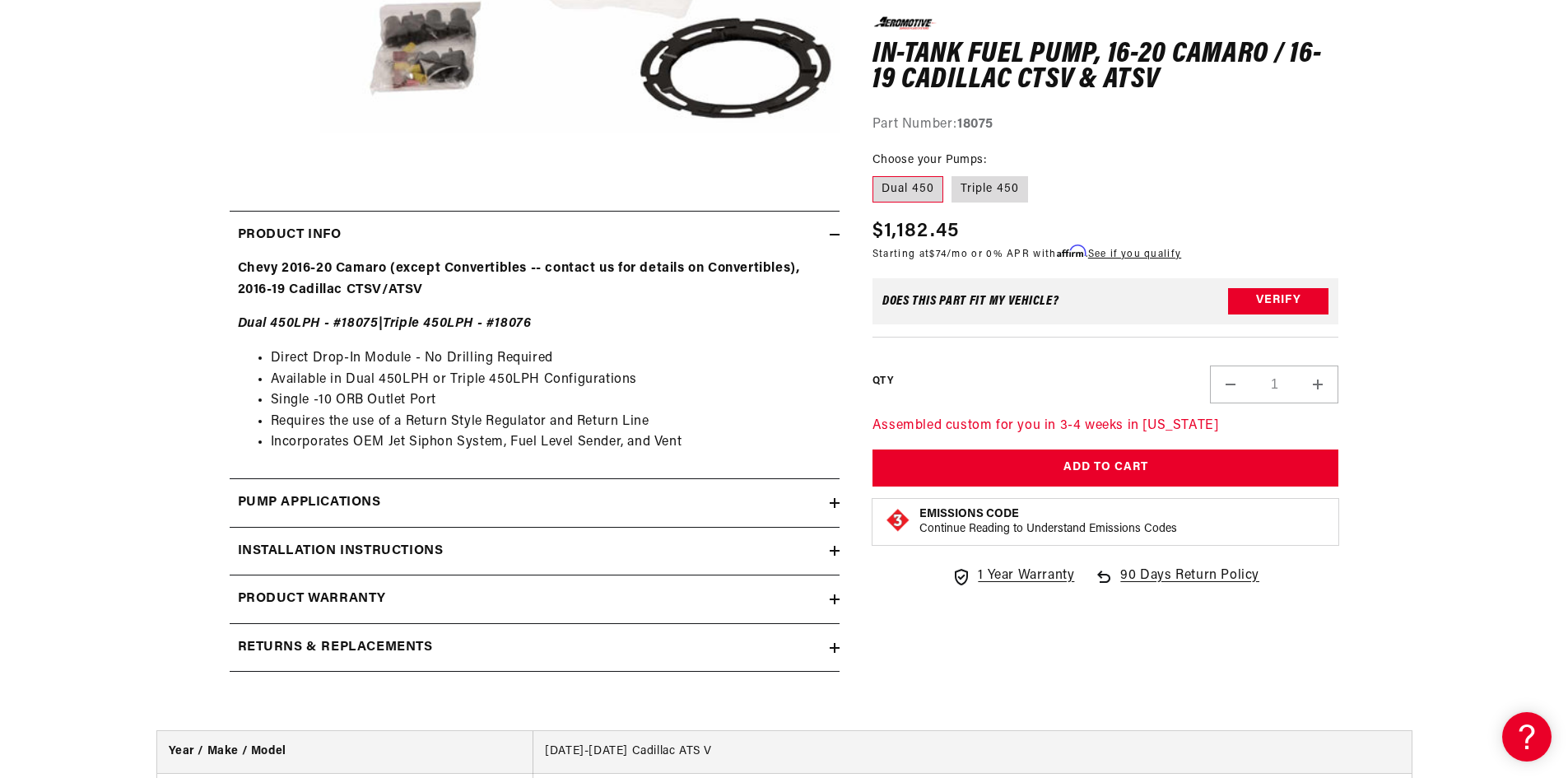
scroll to position [659, 0]
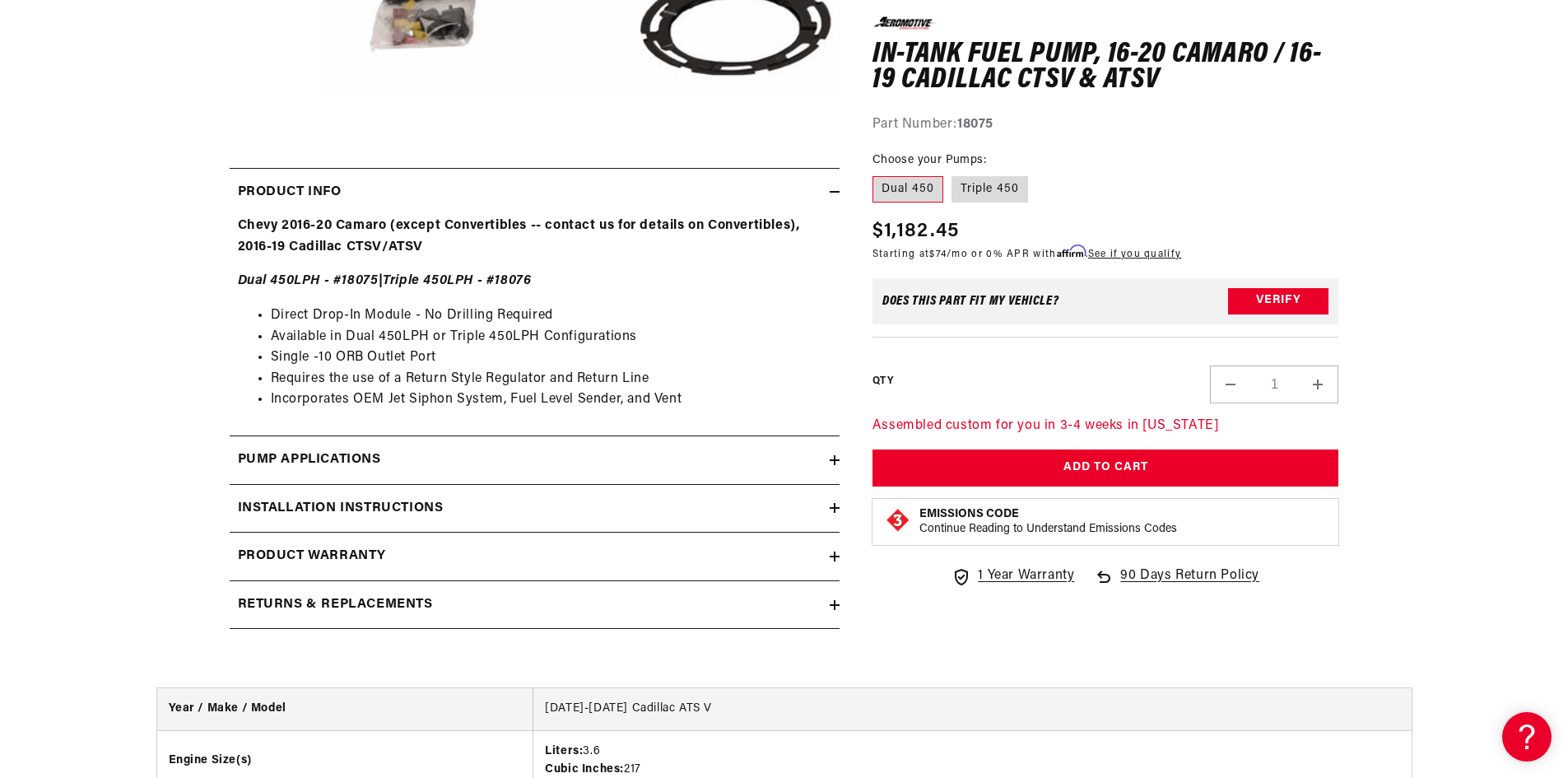
click at [505, 502] on div "Installation Instructions" at bounding box center [529, 509] width 600 height 21
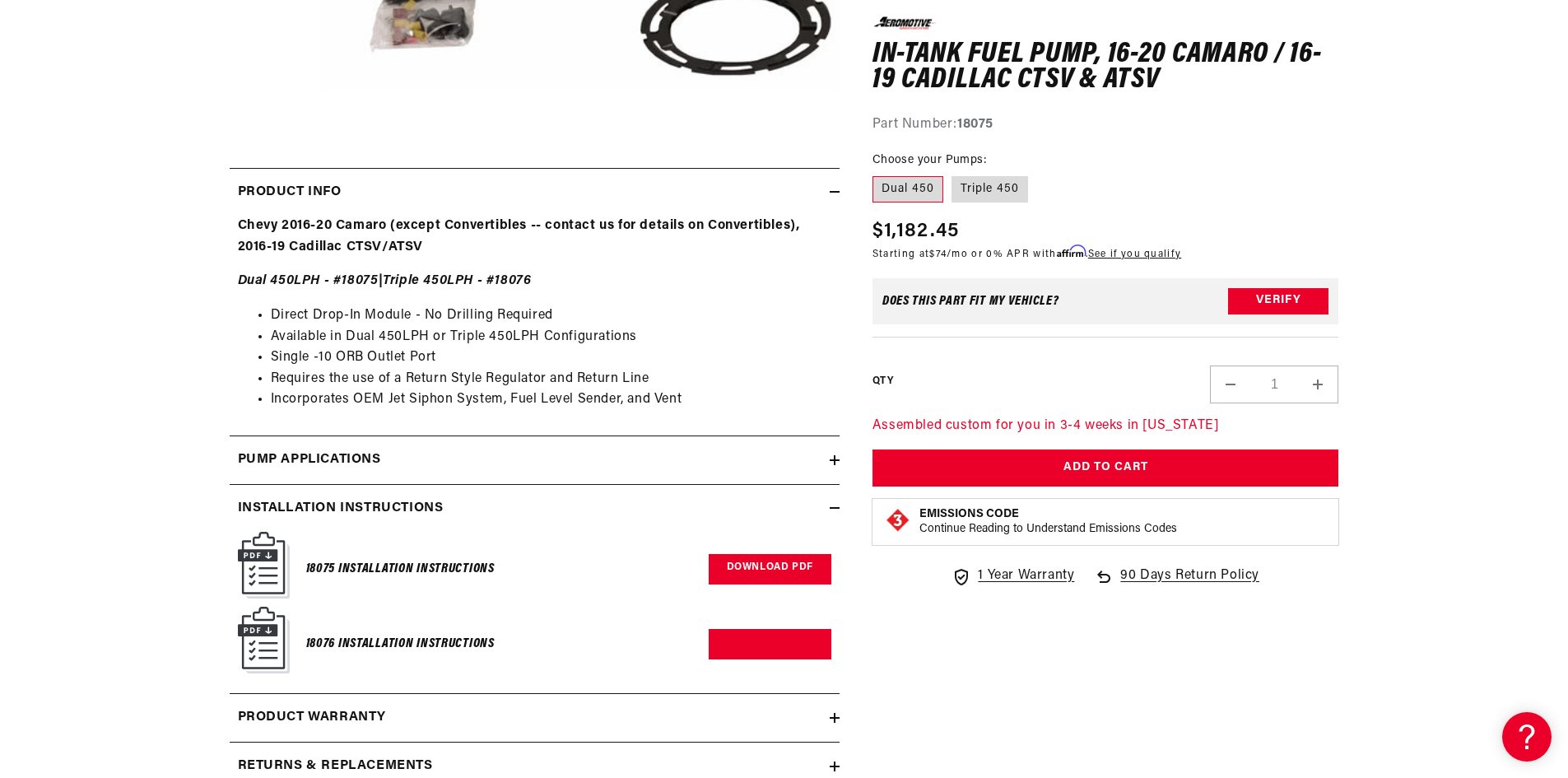
click at [738, 571] on link "Download PDF" at bounding box center [770, 569] width 123 height 31
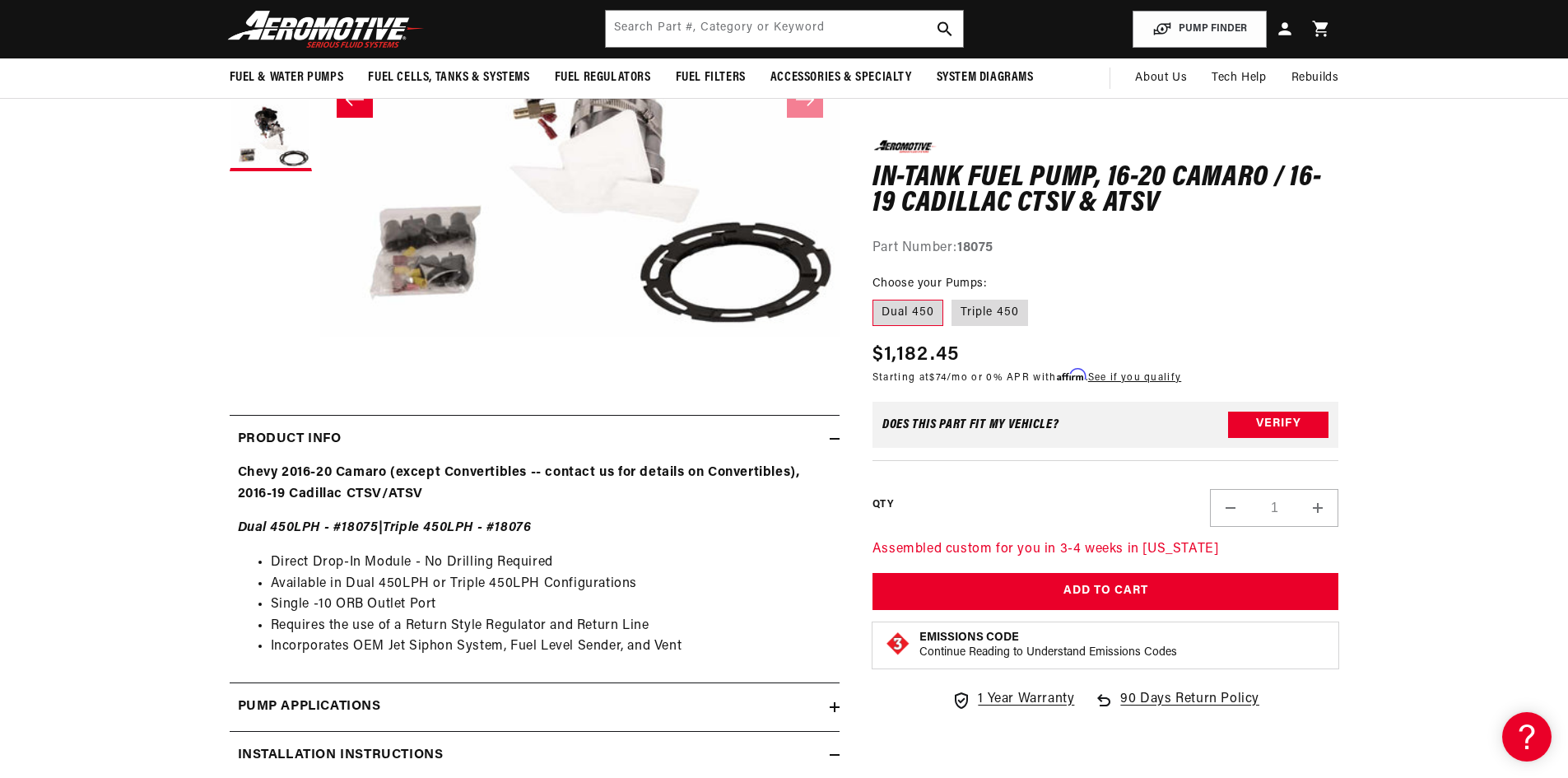
scroll to position [0, 1559]
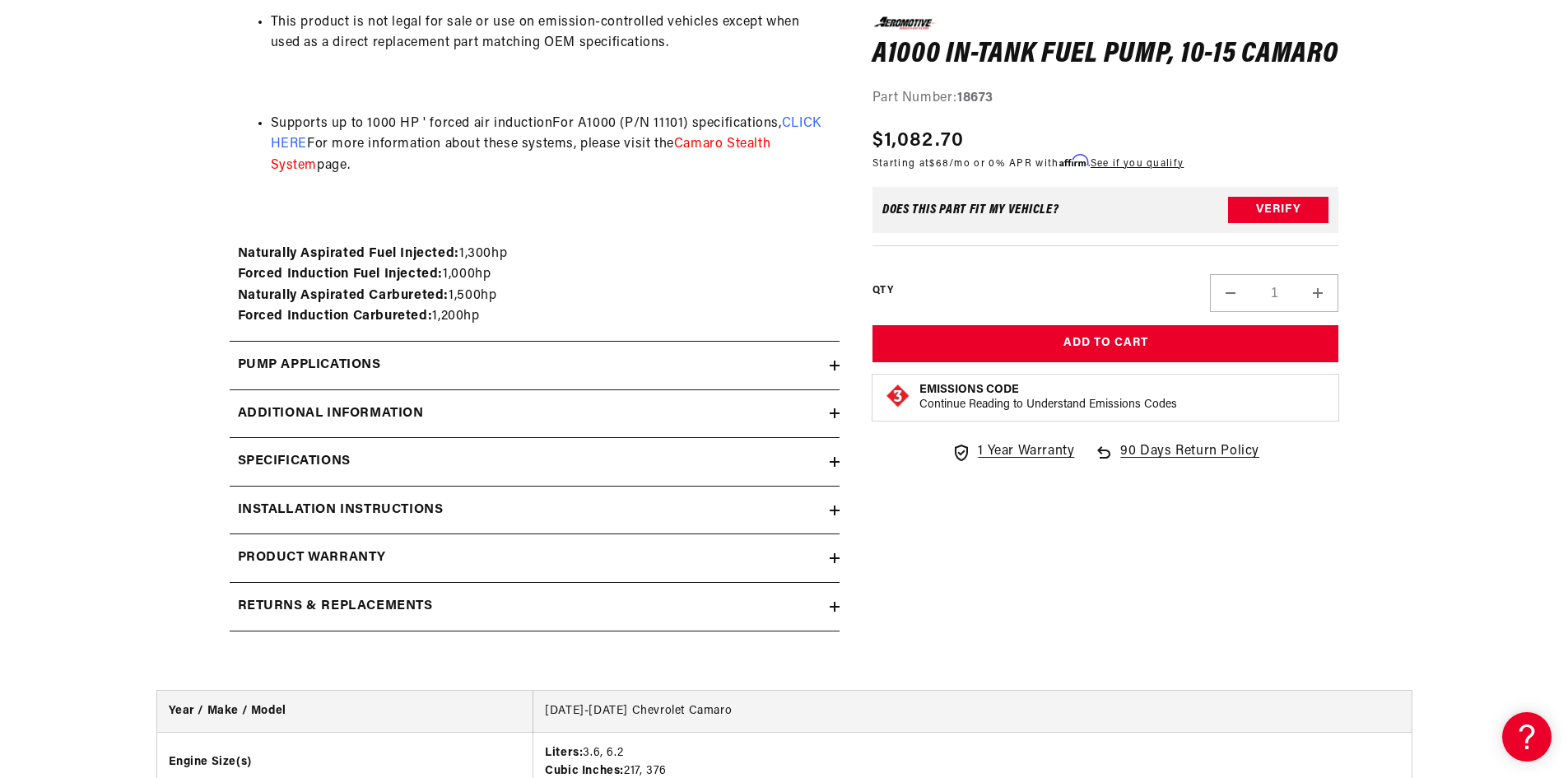
scroll to position [1894, 0]
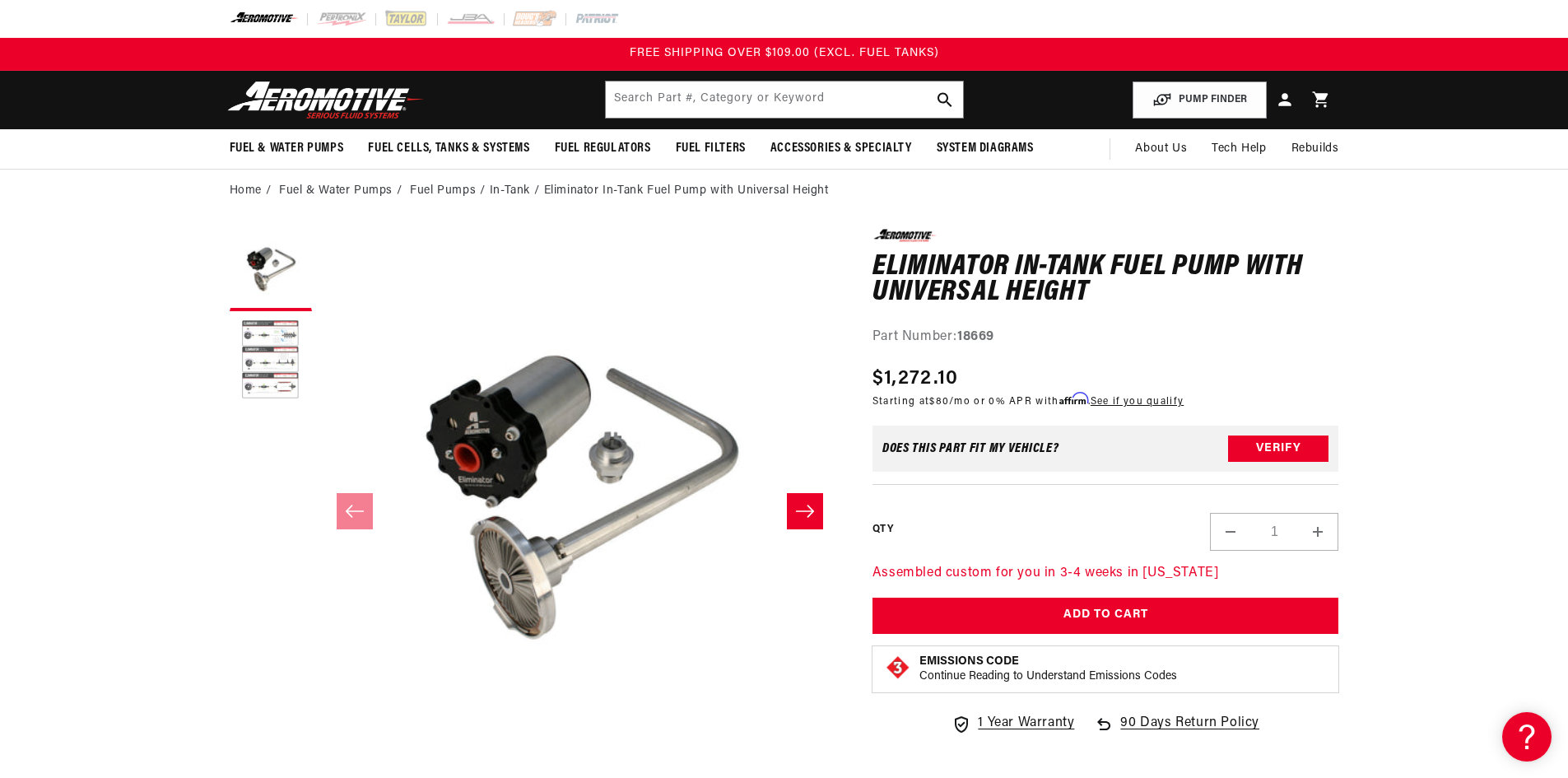
click at [293, 364] on button "Load image 2 in gallery view" at bounding box center [271, 361] width 82 height 82
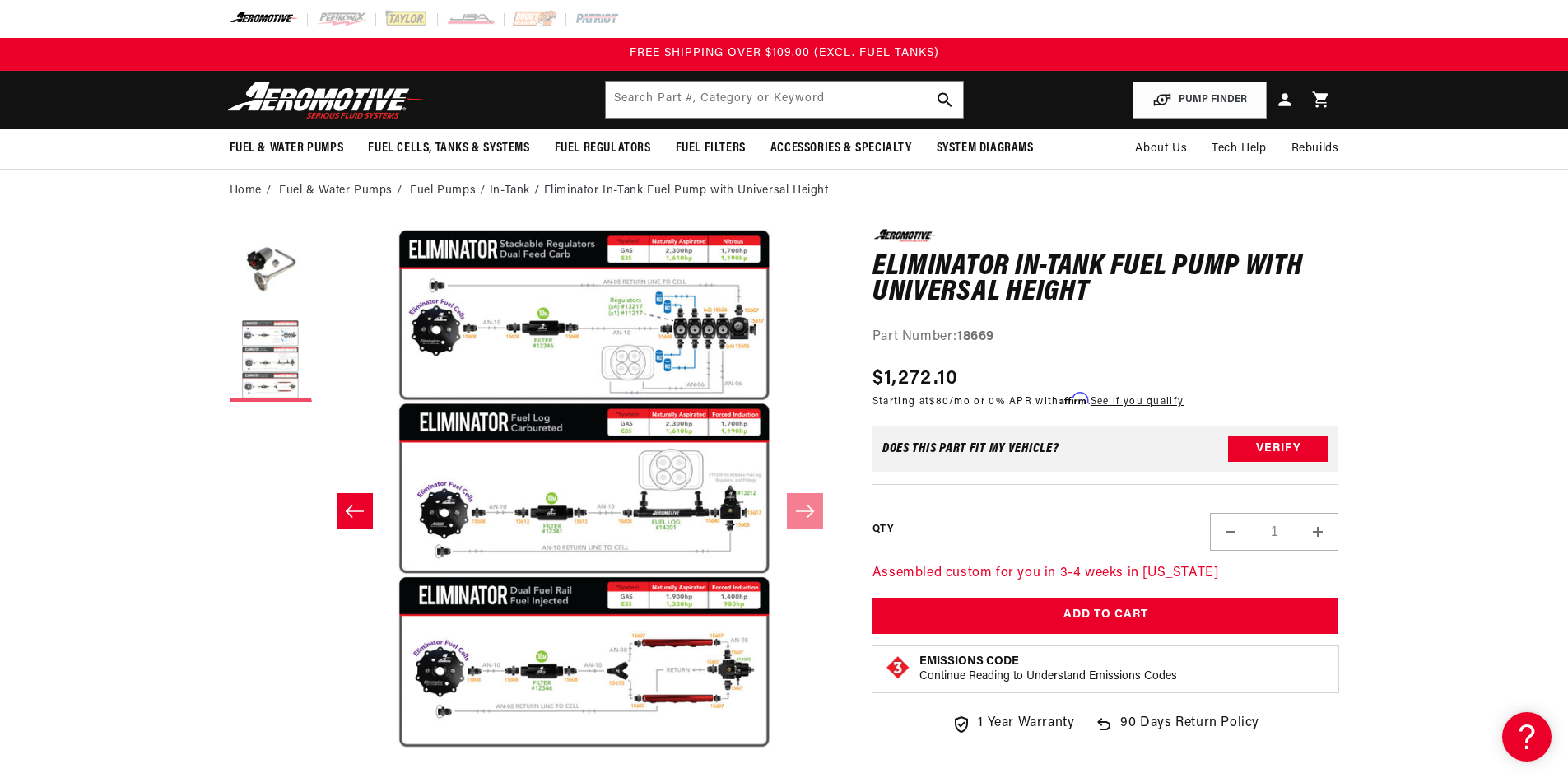
scroll to position [0, 519]
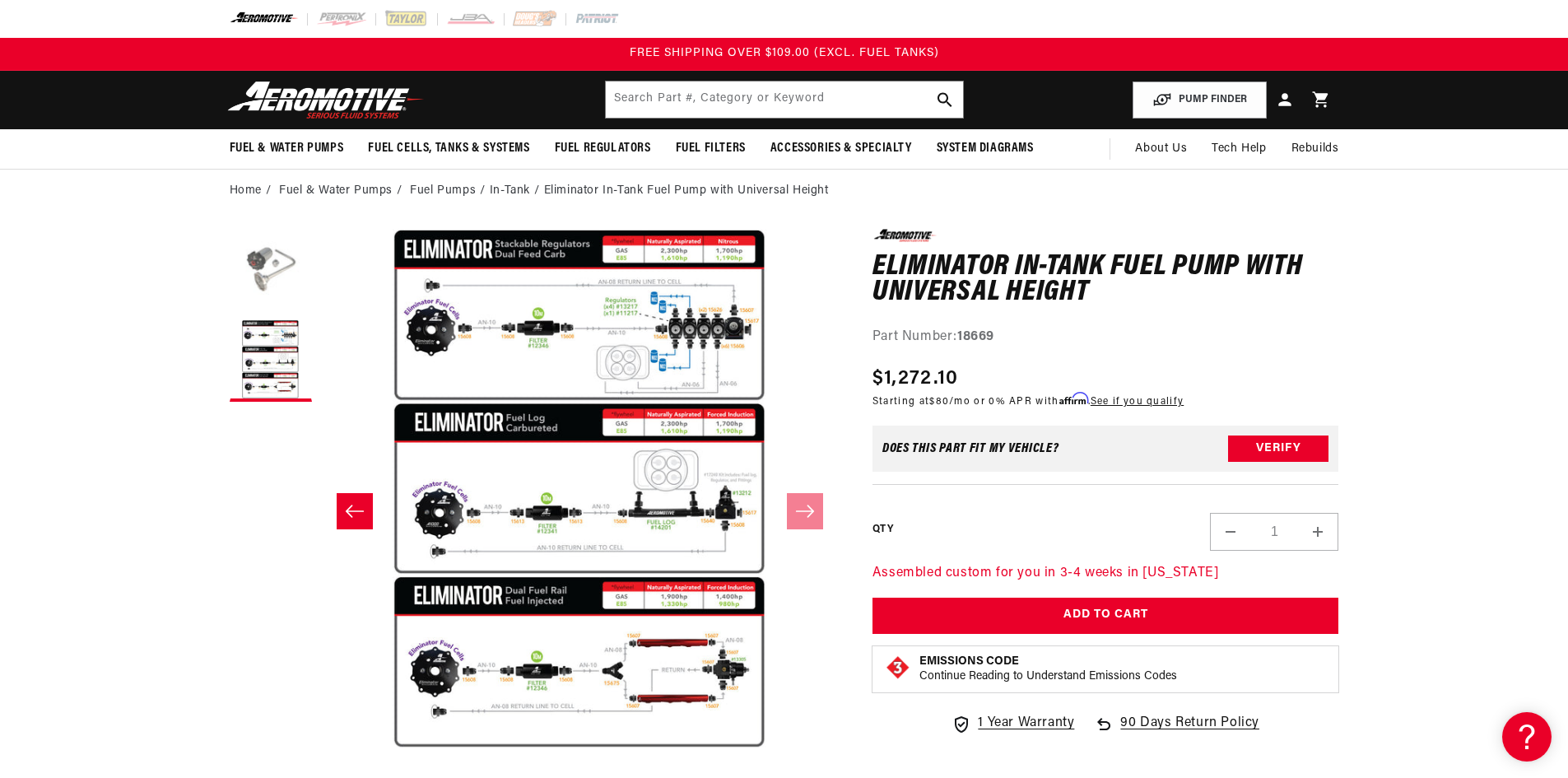
click at [266, 265] on button "Load image 1 in gallery view" at bounding box center [271, 270] width 82 height 82
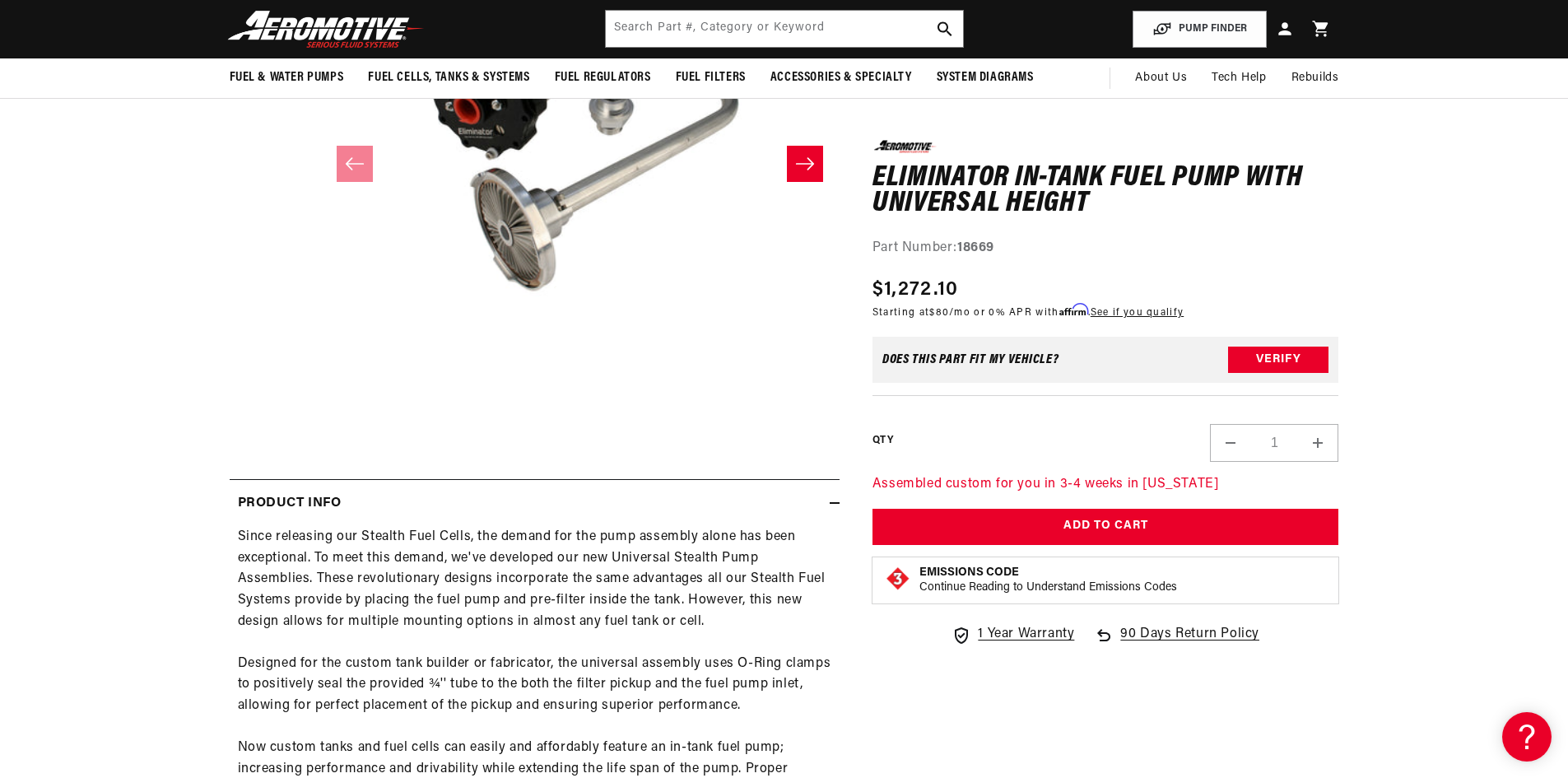
scroll to position [82, 0]
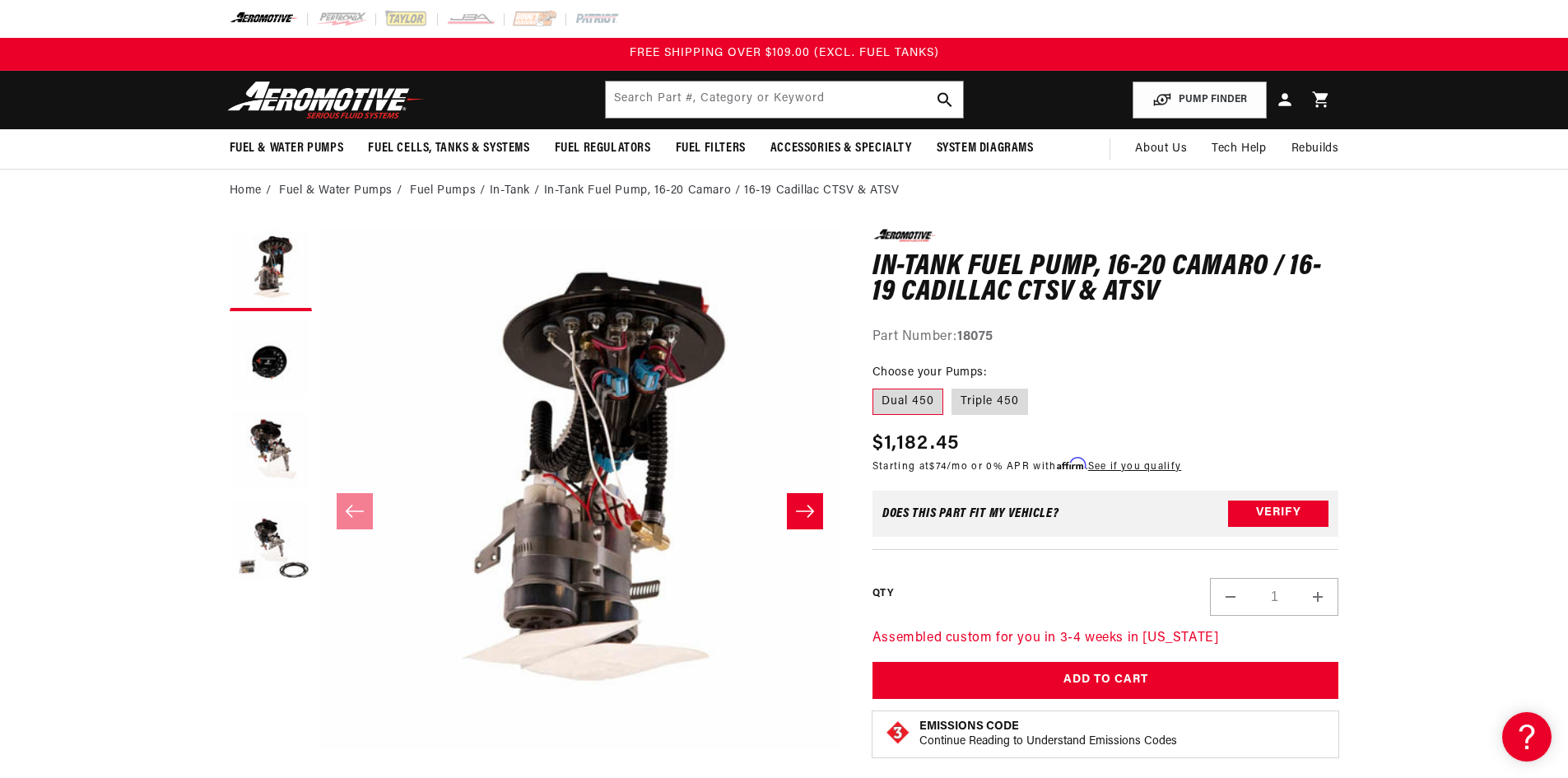
click at [813, 513] on icon "Slide right" at bounding box center [805, 511] width 18 height 12
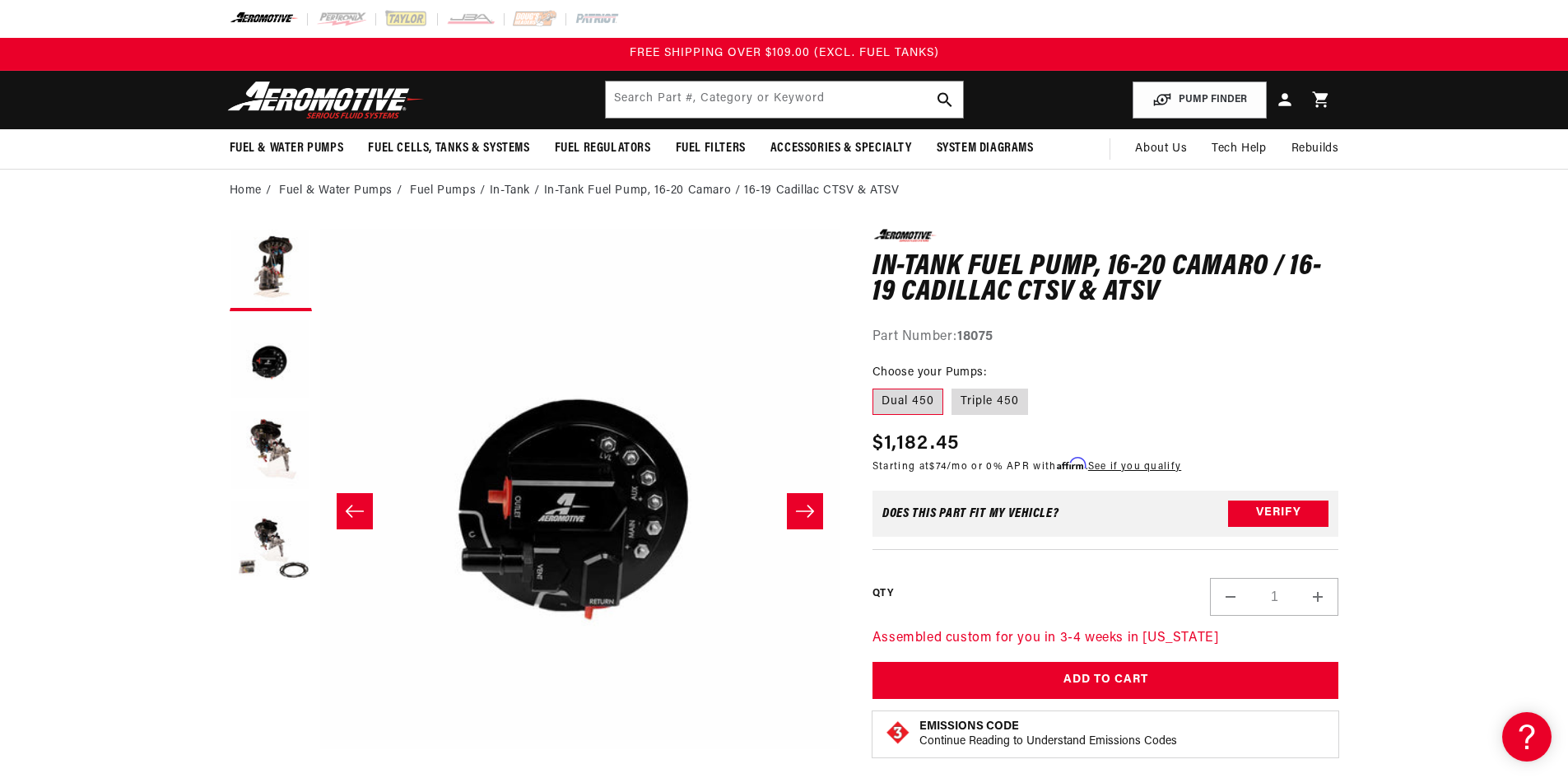
click at [813, 513] on icon "Slide right" at bounding box center [805, 511] width 18 height 12
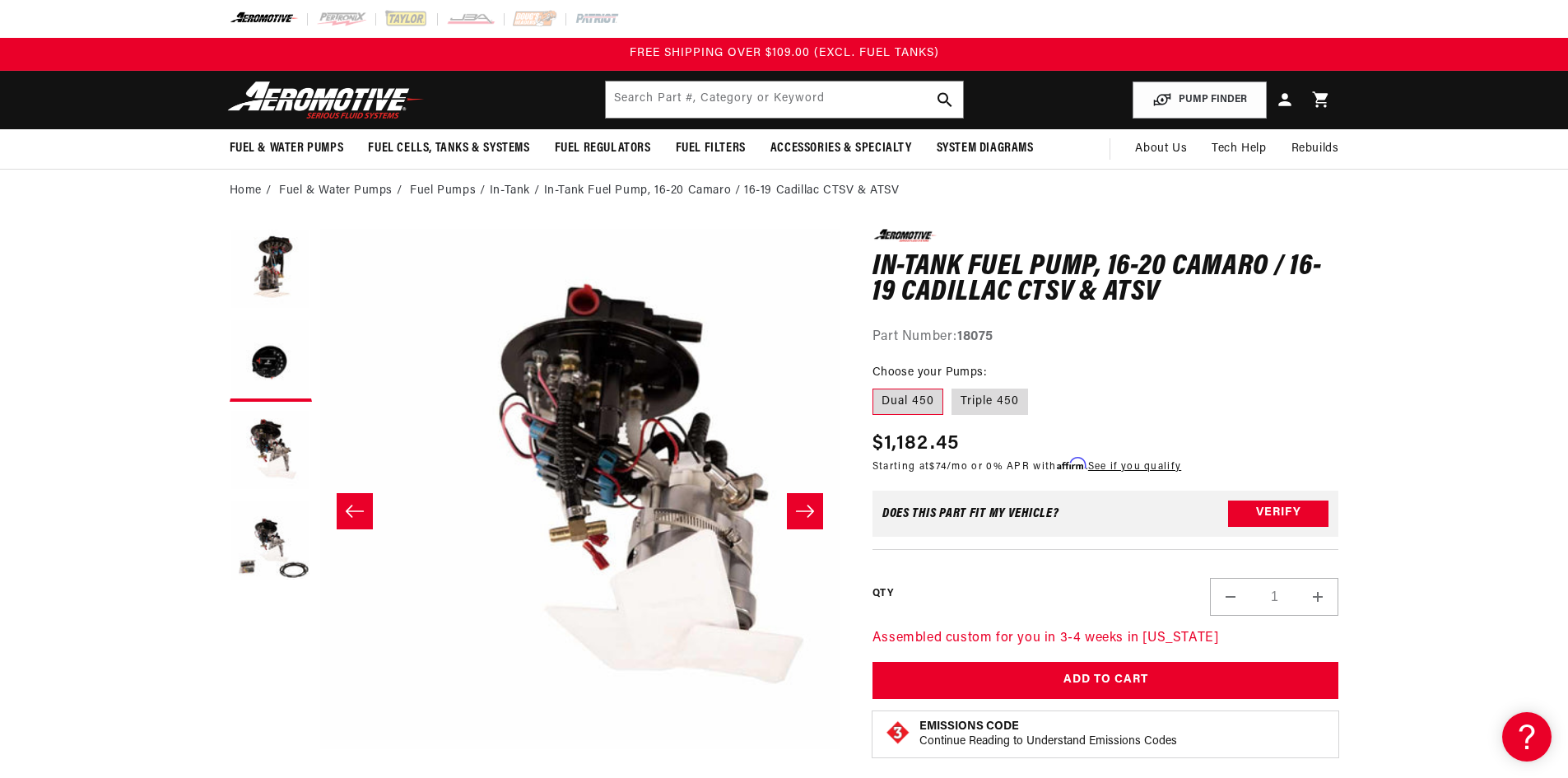
scroll to position [0, 1040]
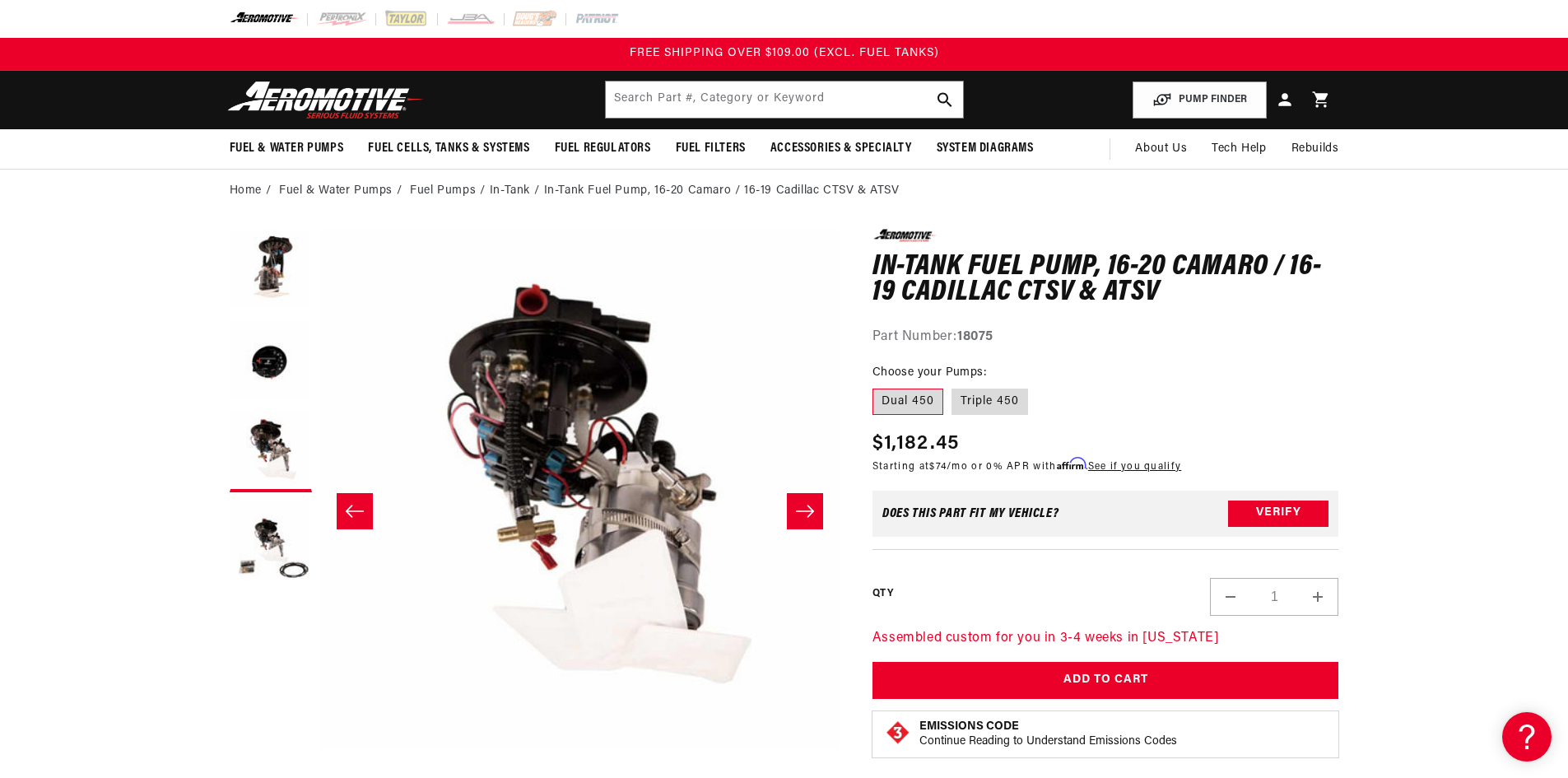
click at [813, 513] on icon "Slide right" at bounding box center [805, 511] width 18 height 12
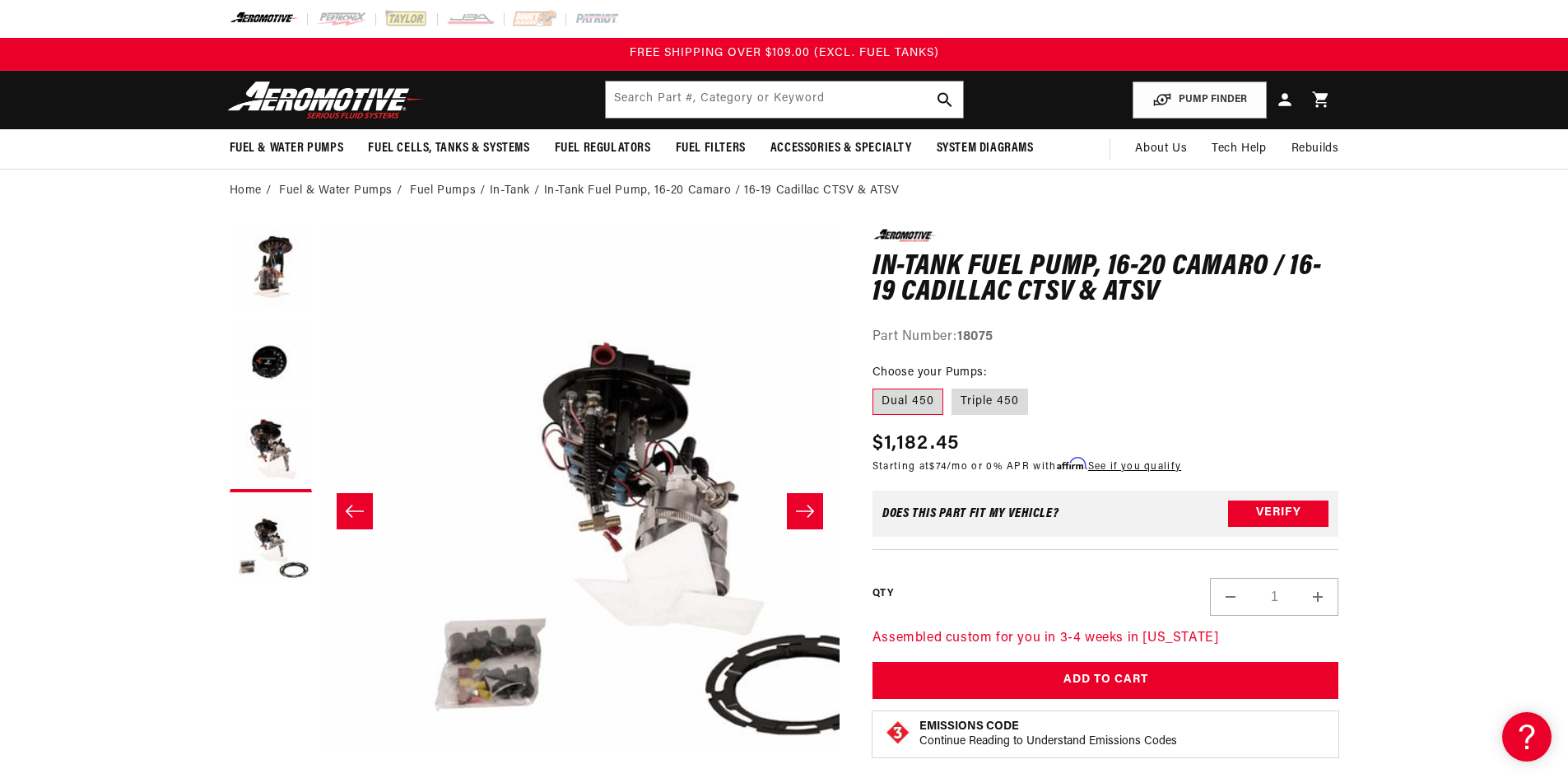
scroll to position [0, 1559]
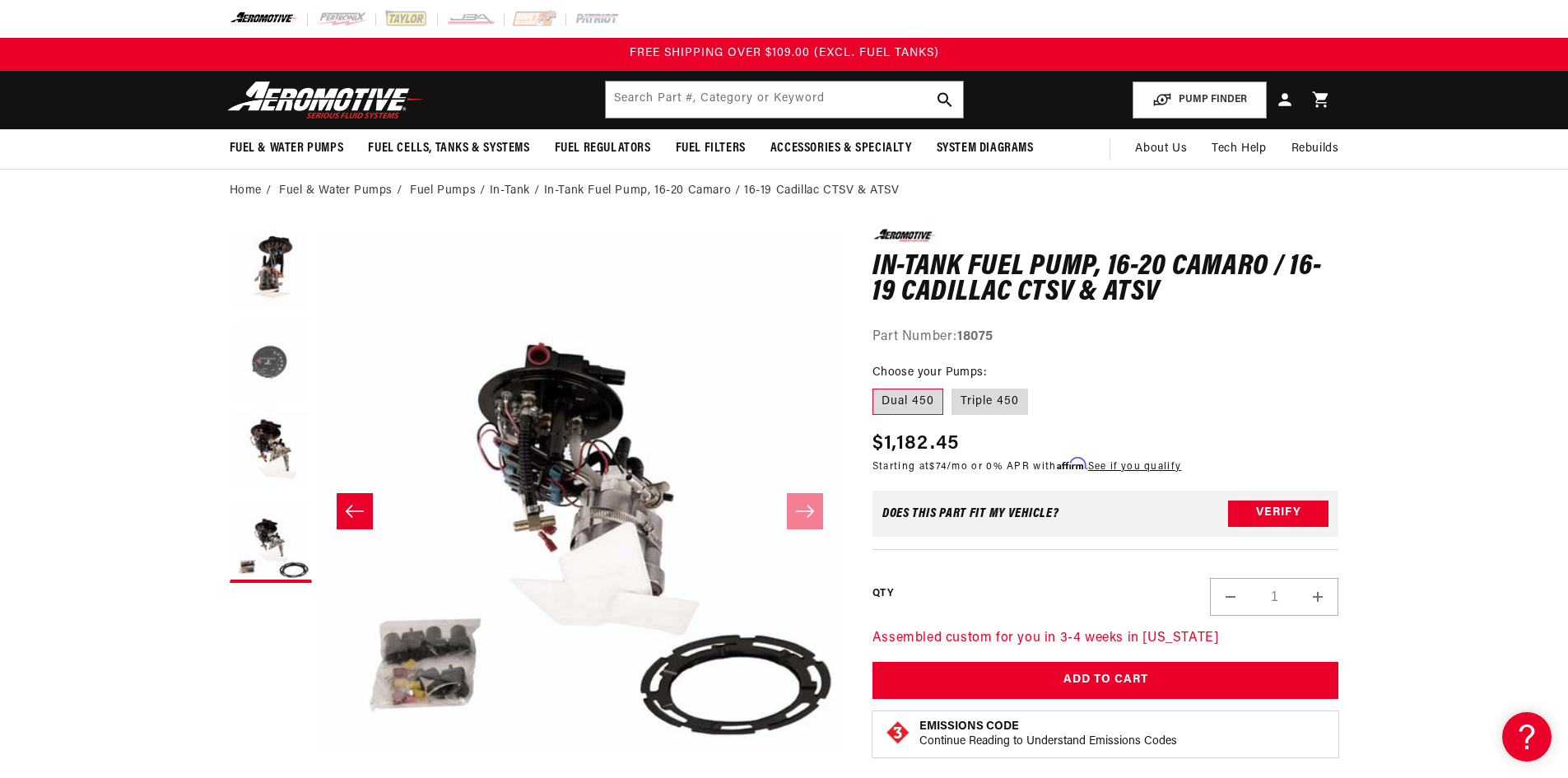
click at [267, 343] on button "Load image 2 in gallery view" at bounding box center [271, 361] width 82 height 82
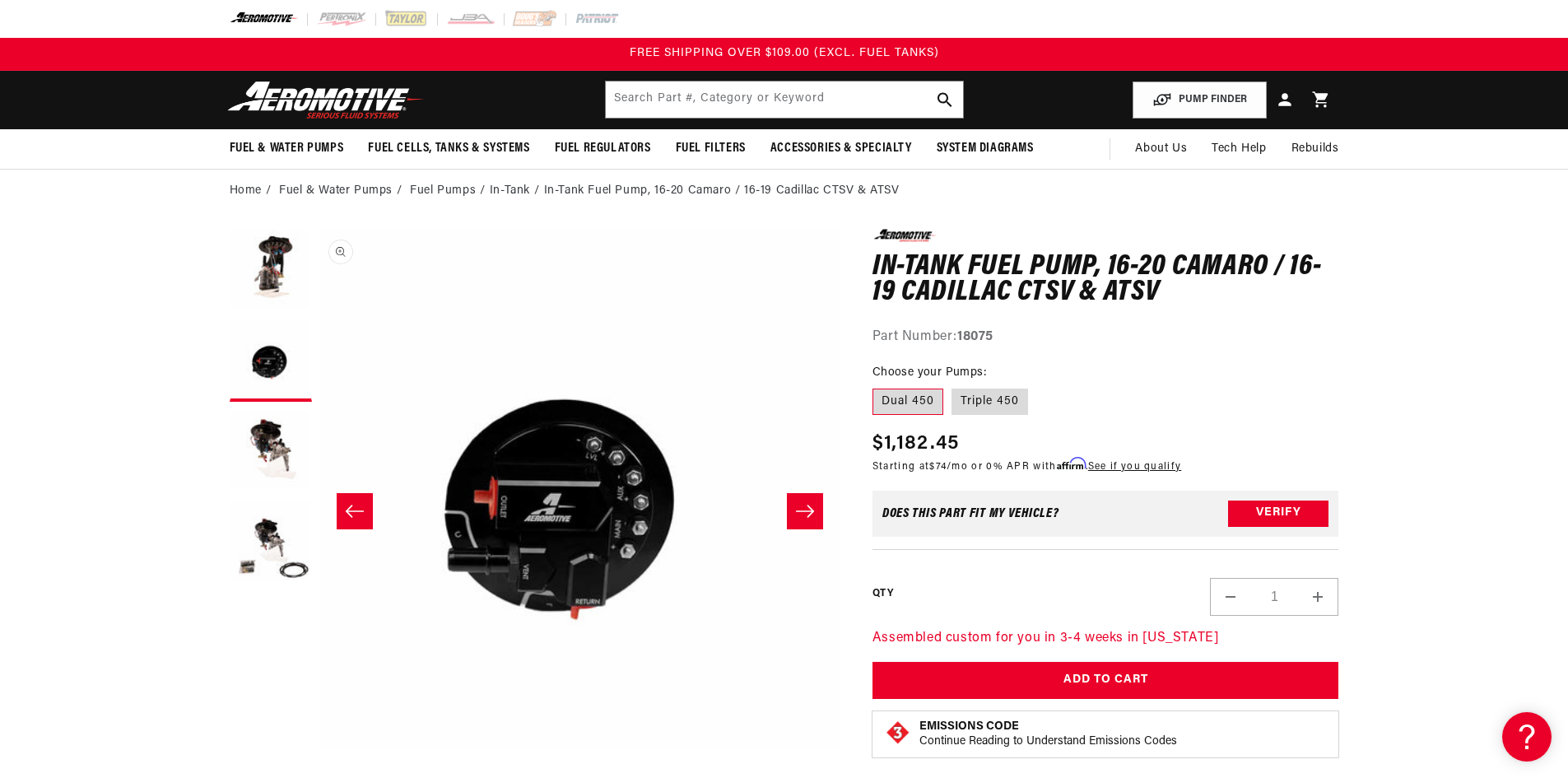
scroll to position [0, 519]
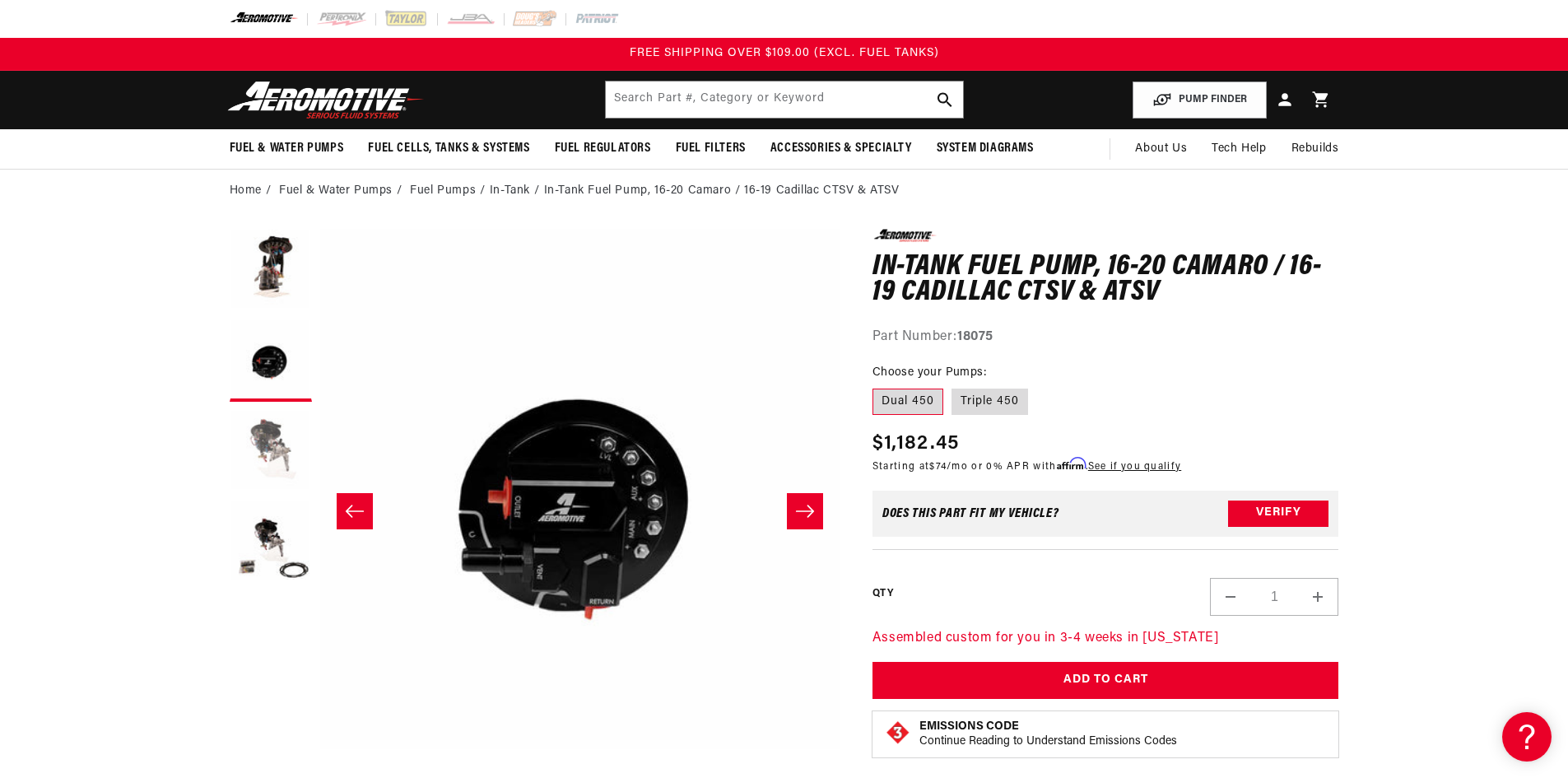
click at [269, 434] on button "Load image 3 in gallery view" at bounding box center [271, 451] width 82 height 82
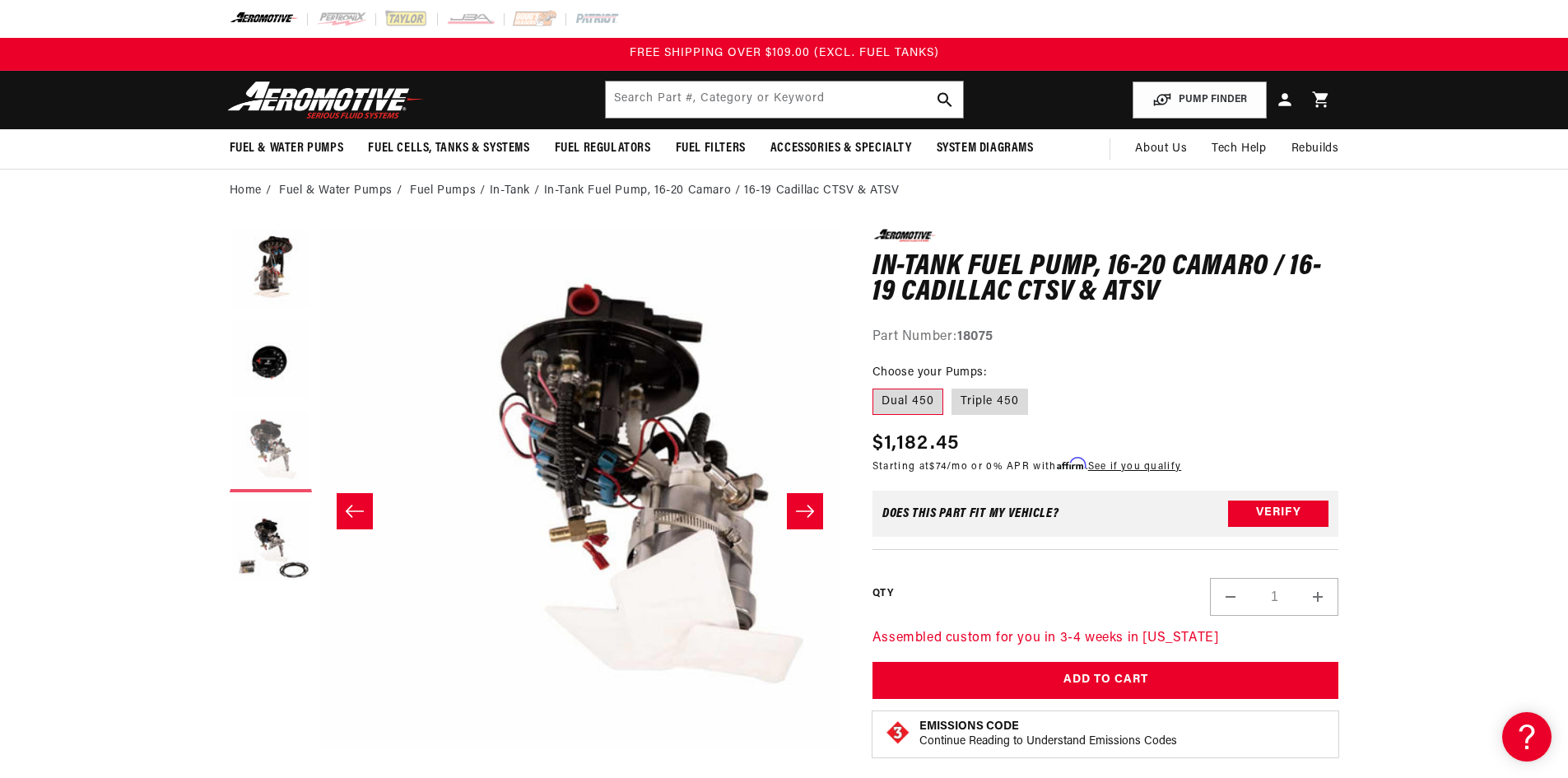
scroll to position [0, 1040]
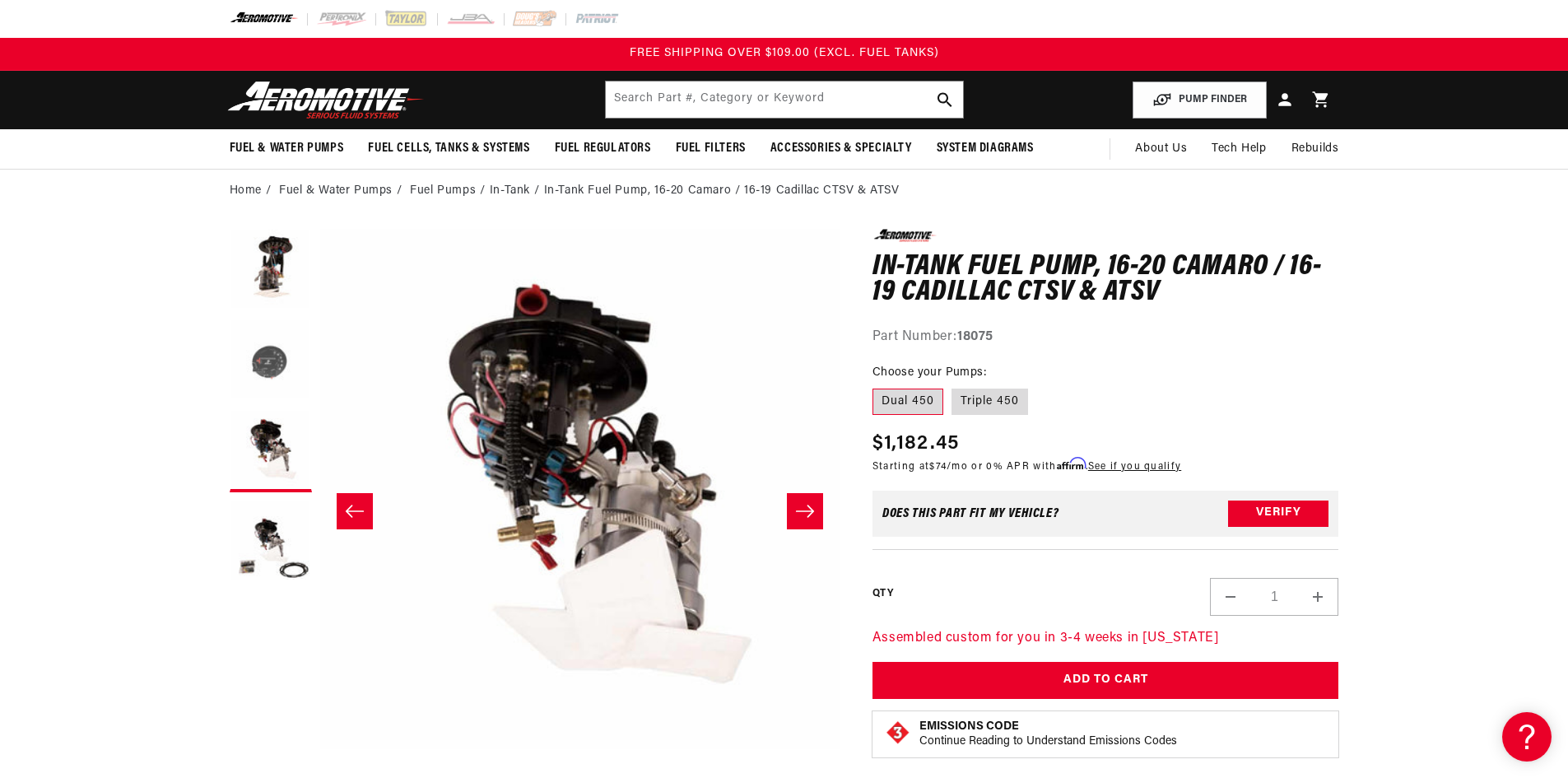
click at [262, 357] on button "Load image 2 in gallery view" at bounding box center [271, 361] width 82 height 82
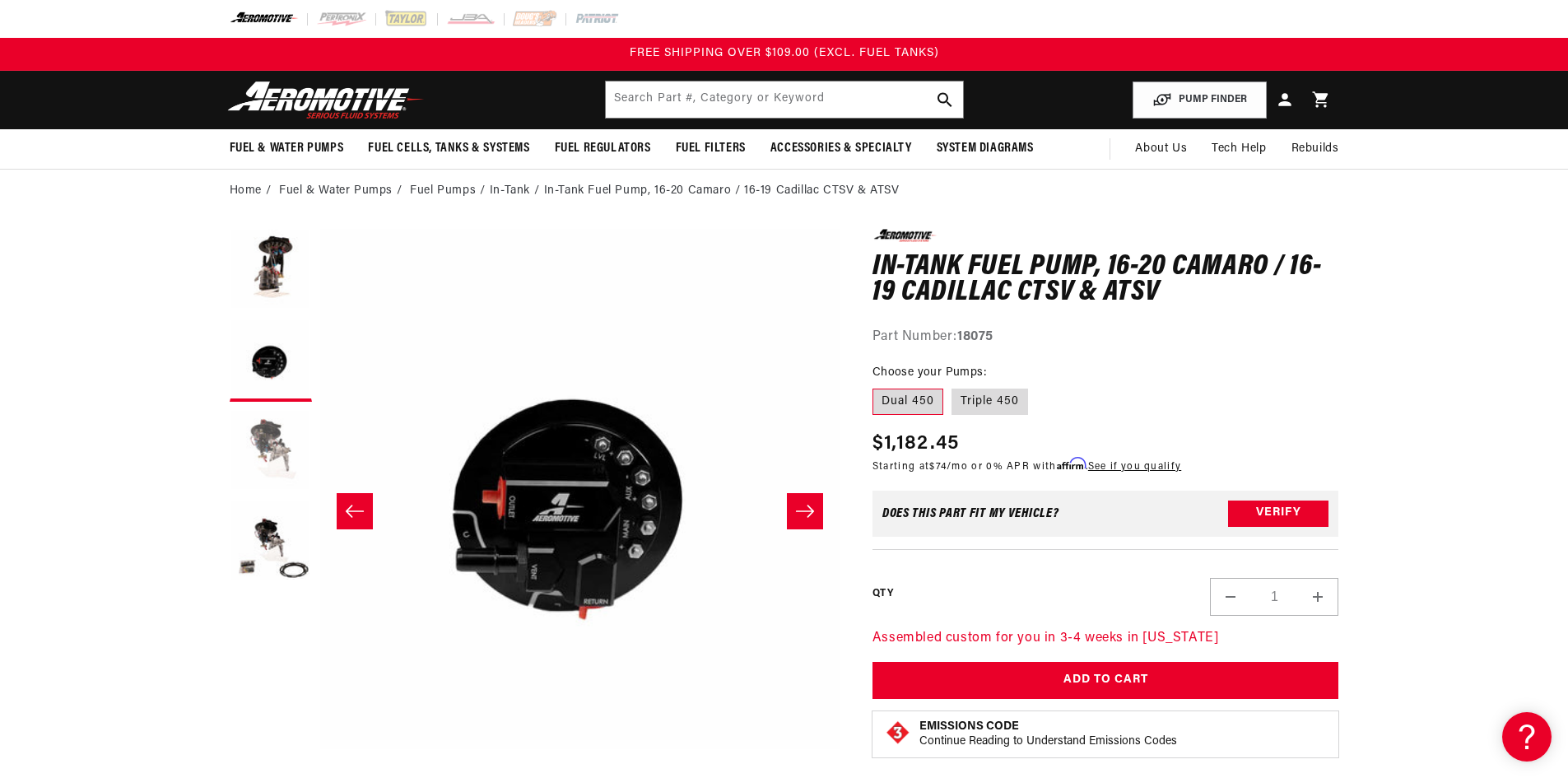
scroll to position [0, 519]
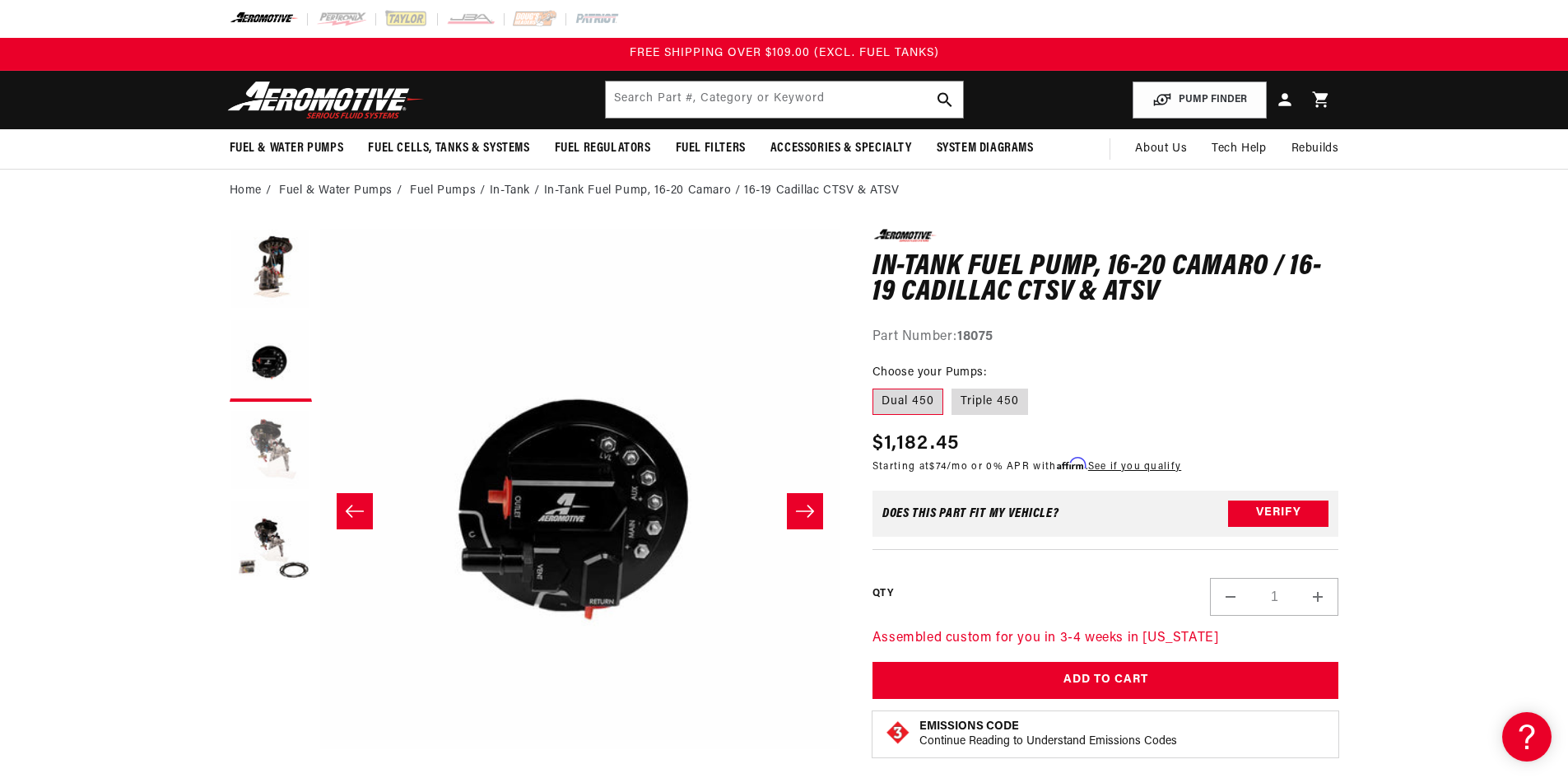
click at [274, 451] on button "Load image 3 in gallery view" at bounding box center [271, 451] width 82 height 82
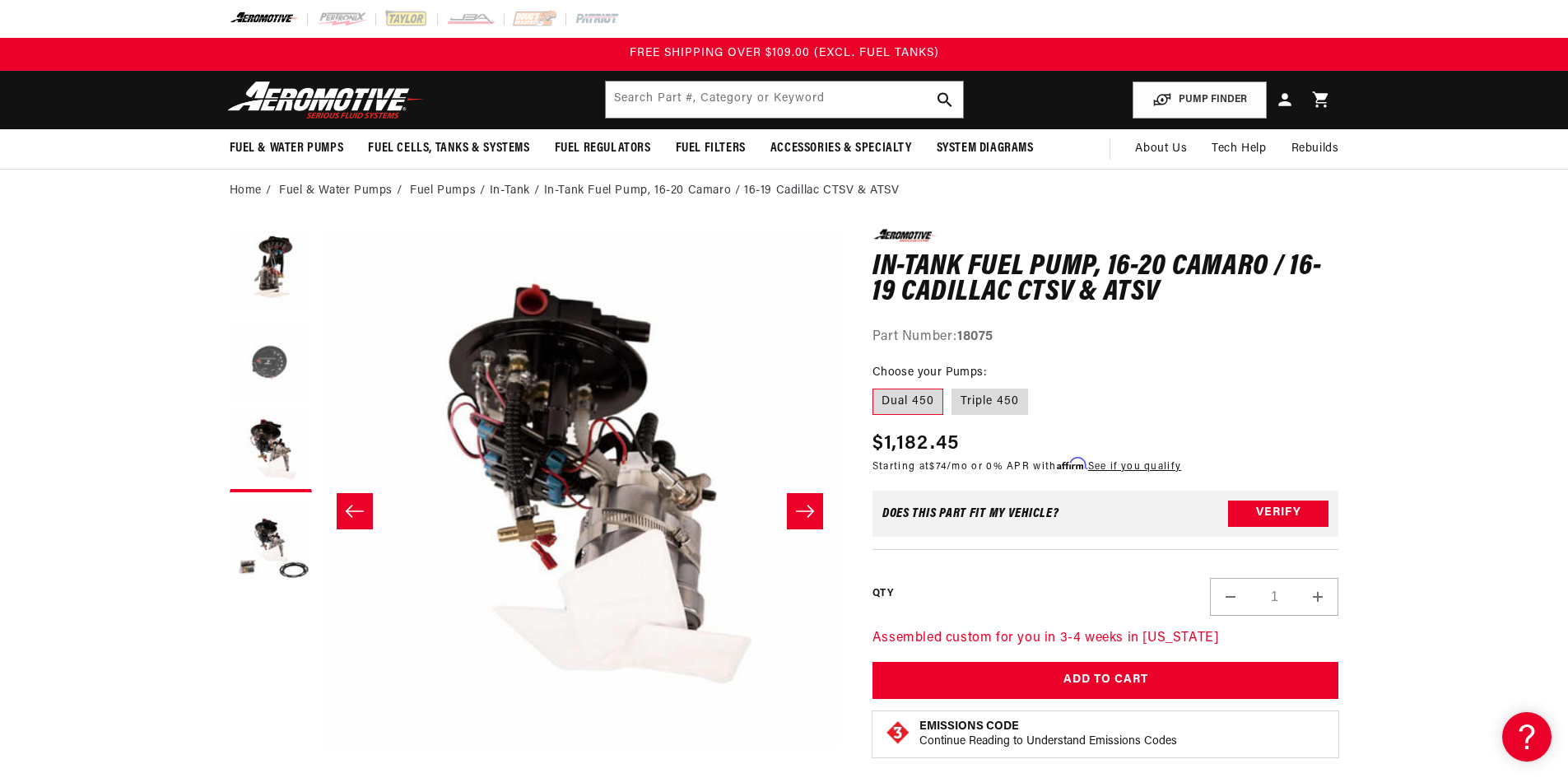
click at [272, 365] on button "Load image 2 in gallery view" at bounding box center [271, 361] width 82 height 82
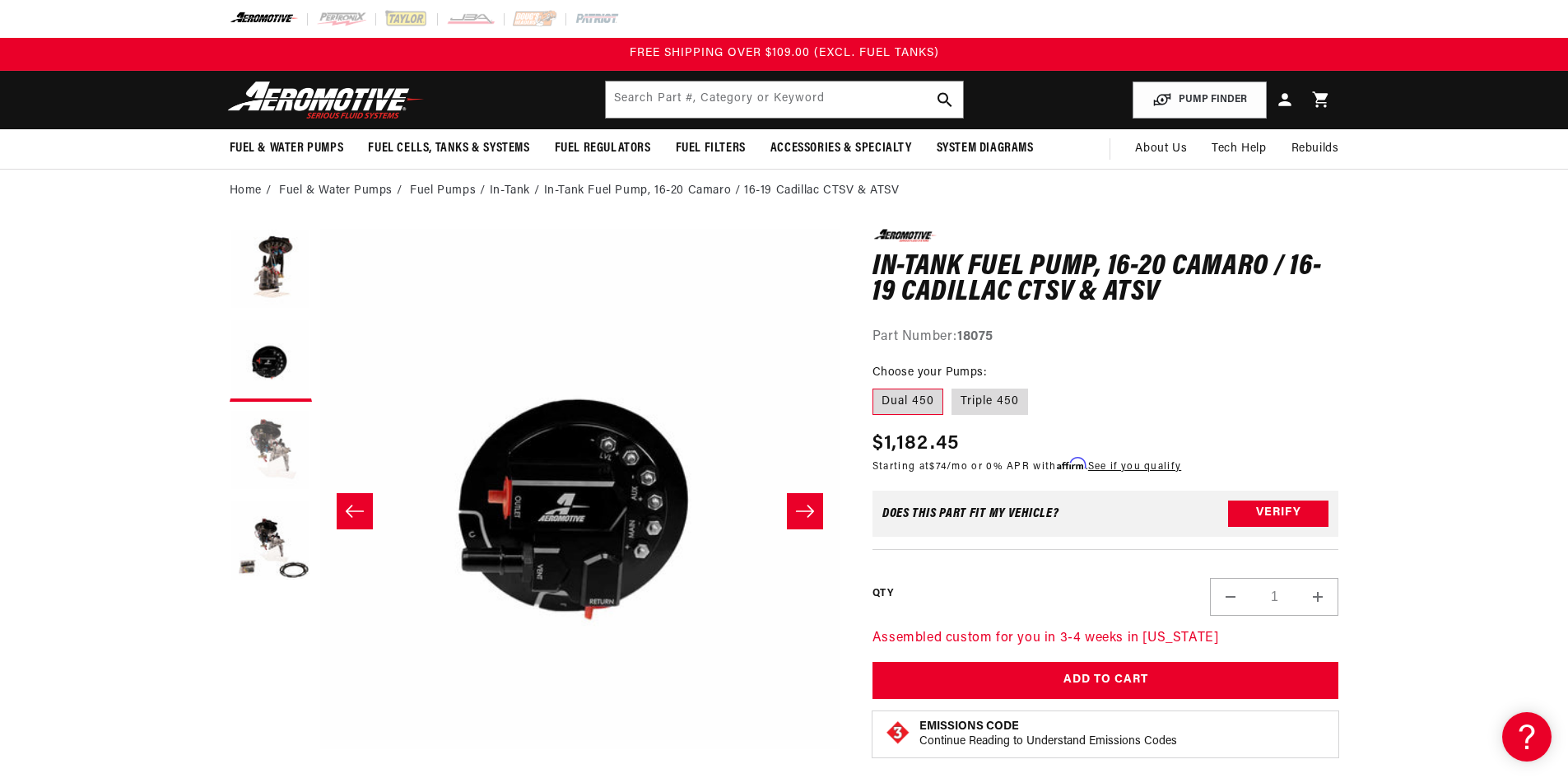
click at [270, 430] on button "Load image 3 in gallery view" at bounding box center [271, 451] width 82 height 82
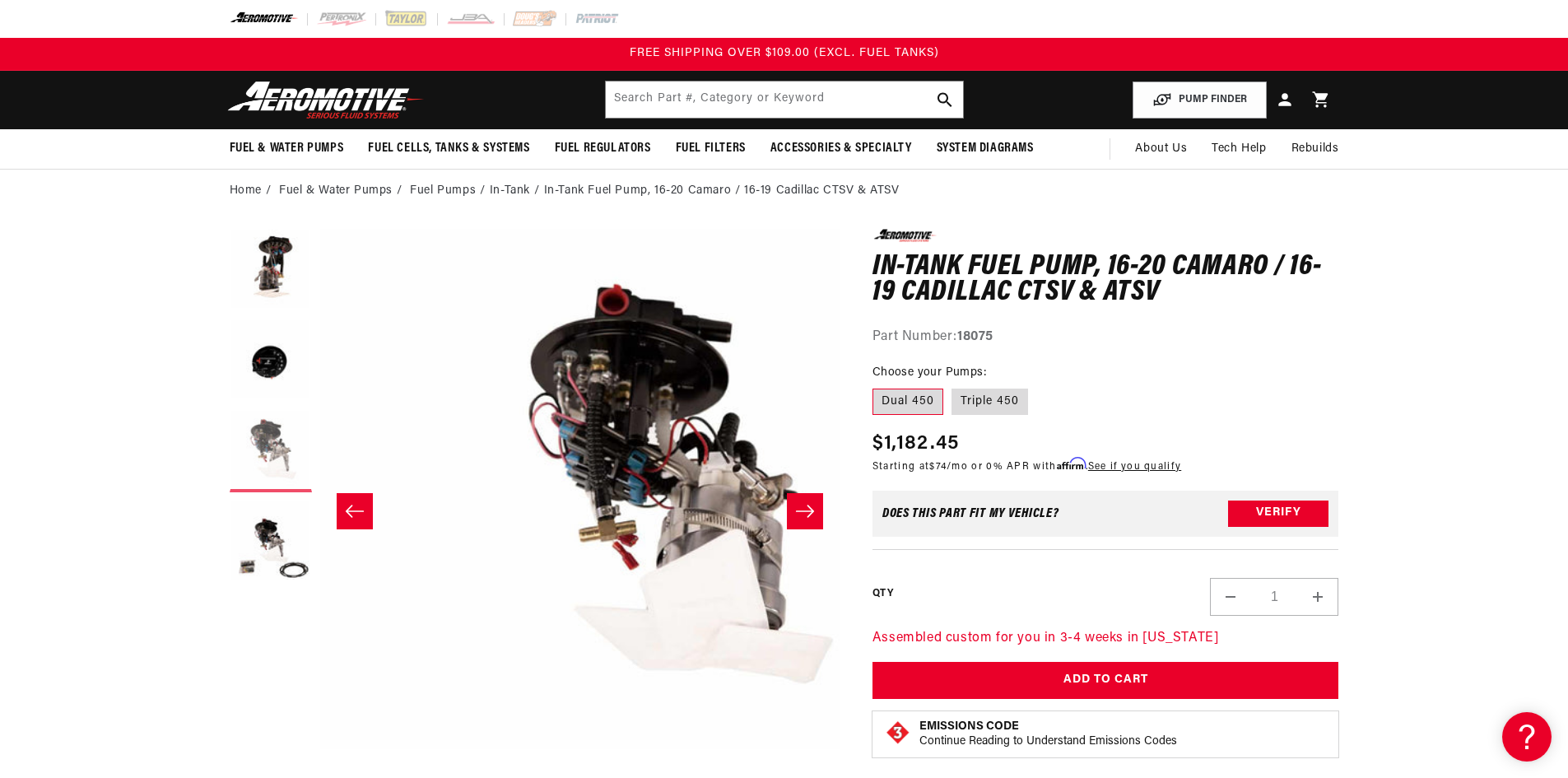
scroll to position [0, 1040]
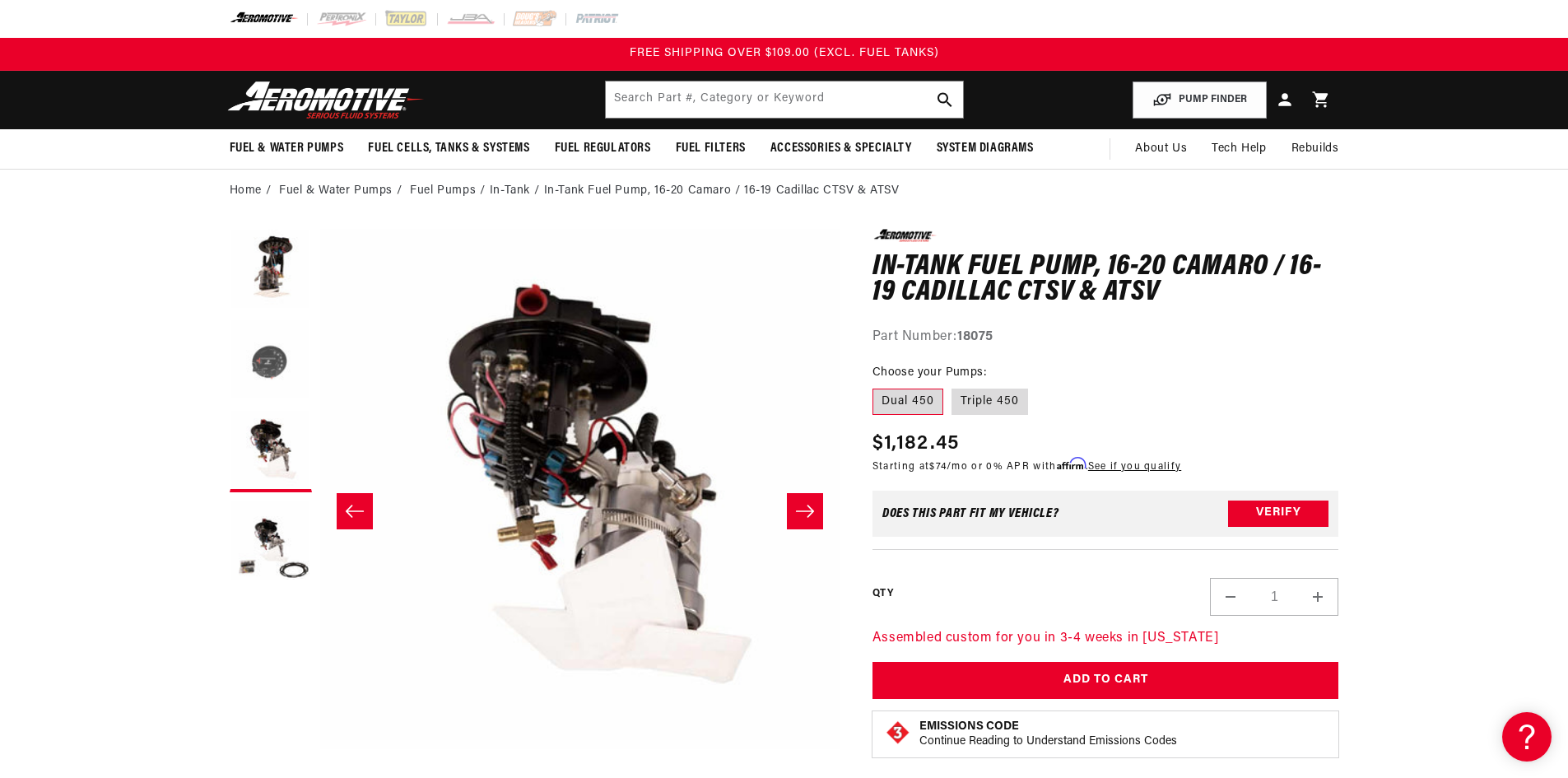
click at [267, 364] on button "Load image 2 in gallery view" at bounding box center [271, 361] width 82 height 82
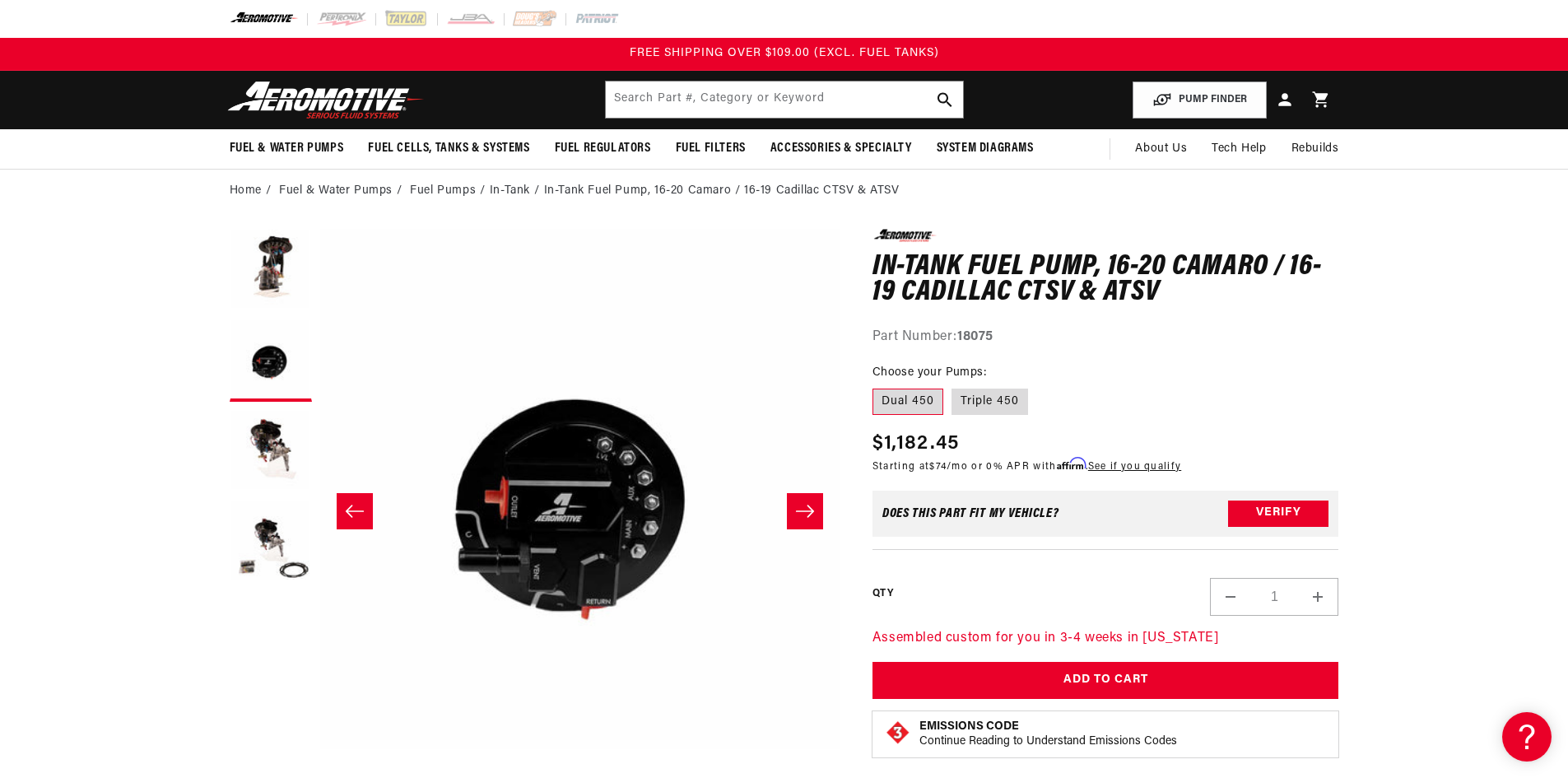
scroll to position [0, 519]
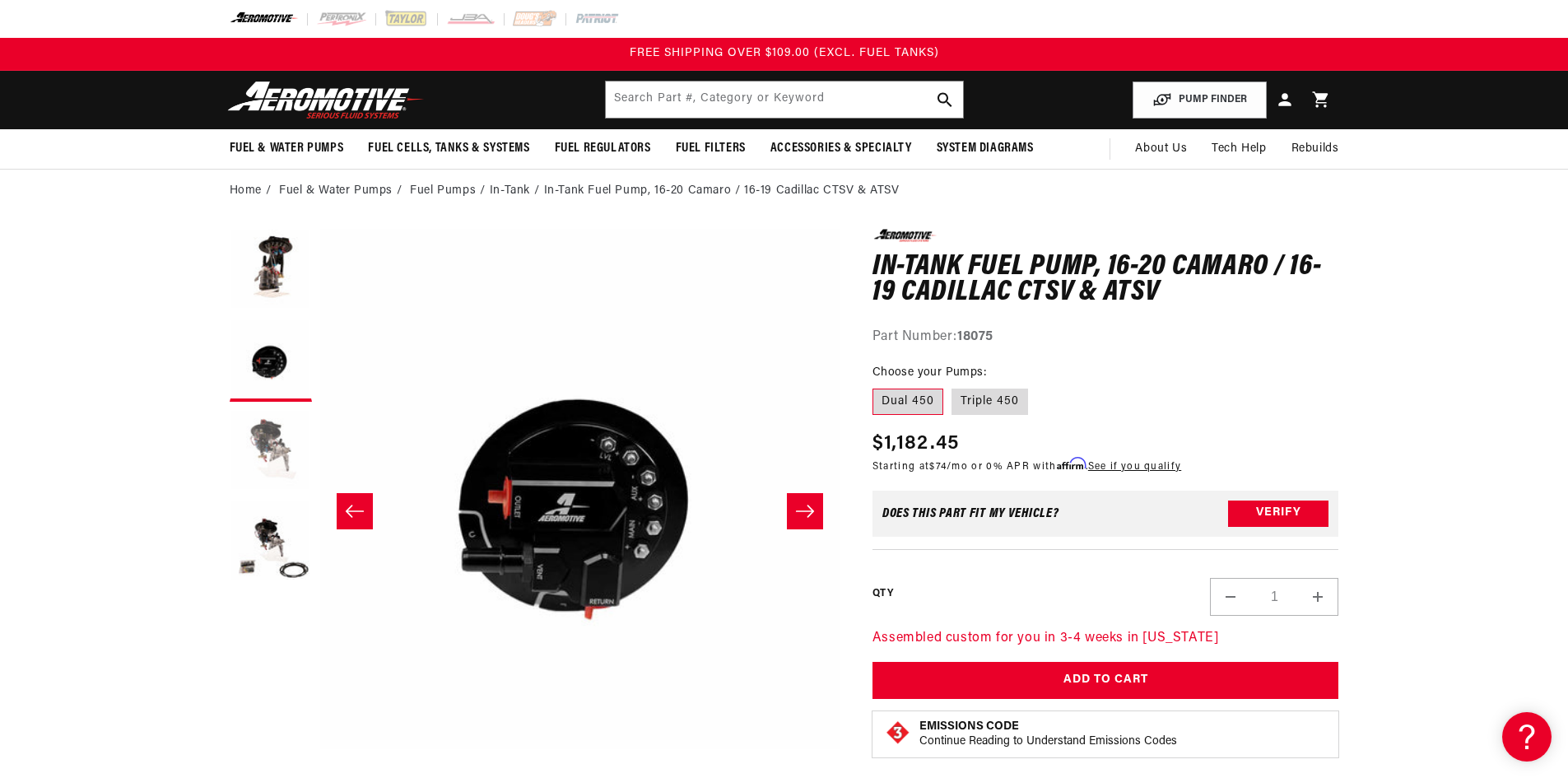
click at [285, 445] on button "Load image 3 in gallery view" at bounding box center [271, 451] width 82 height 82
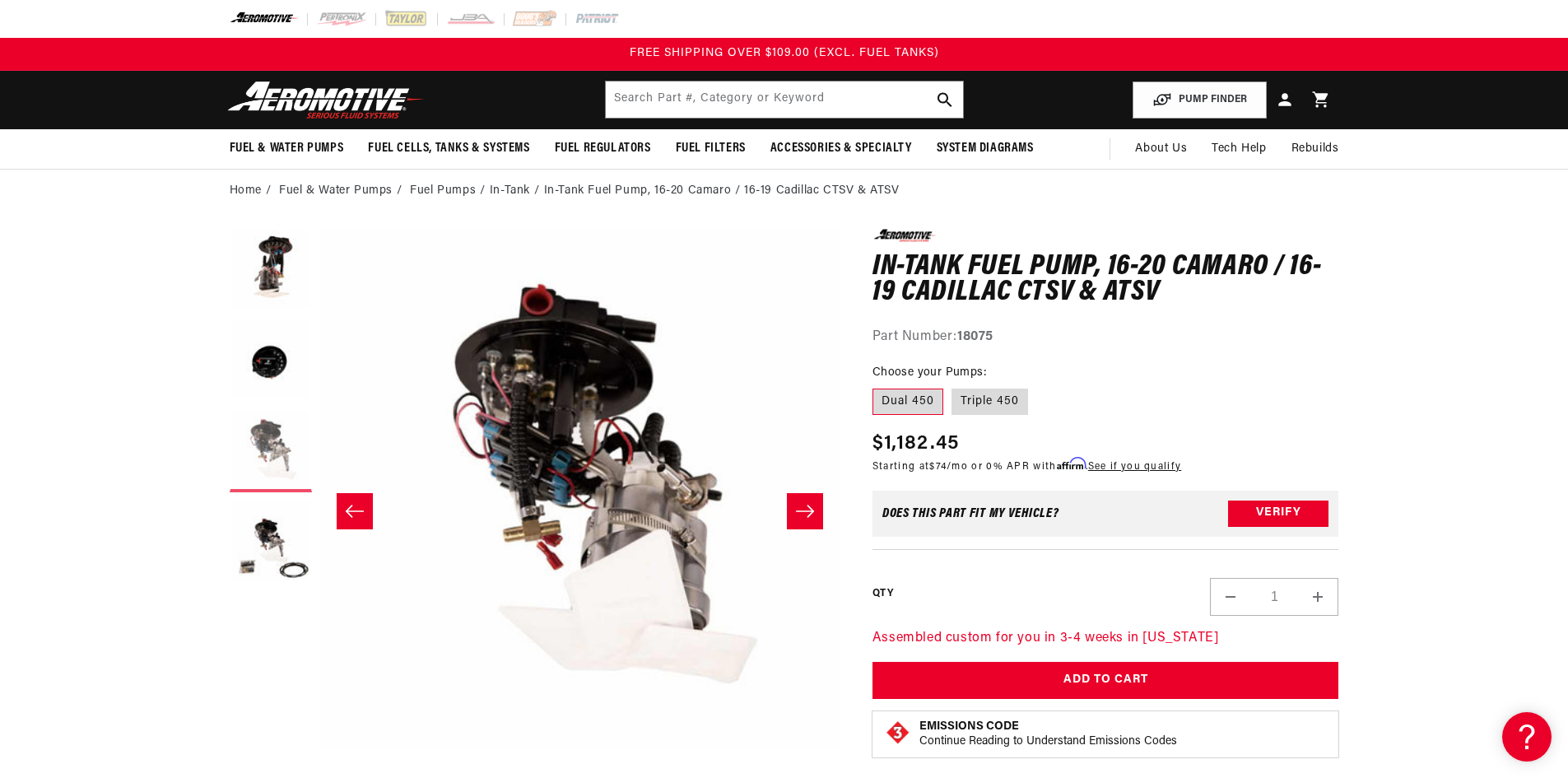
scroll to position [0, 1040]
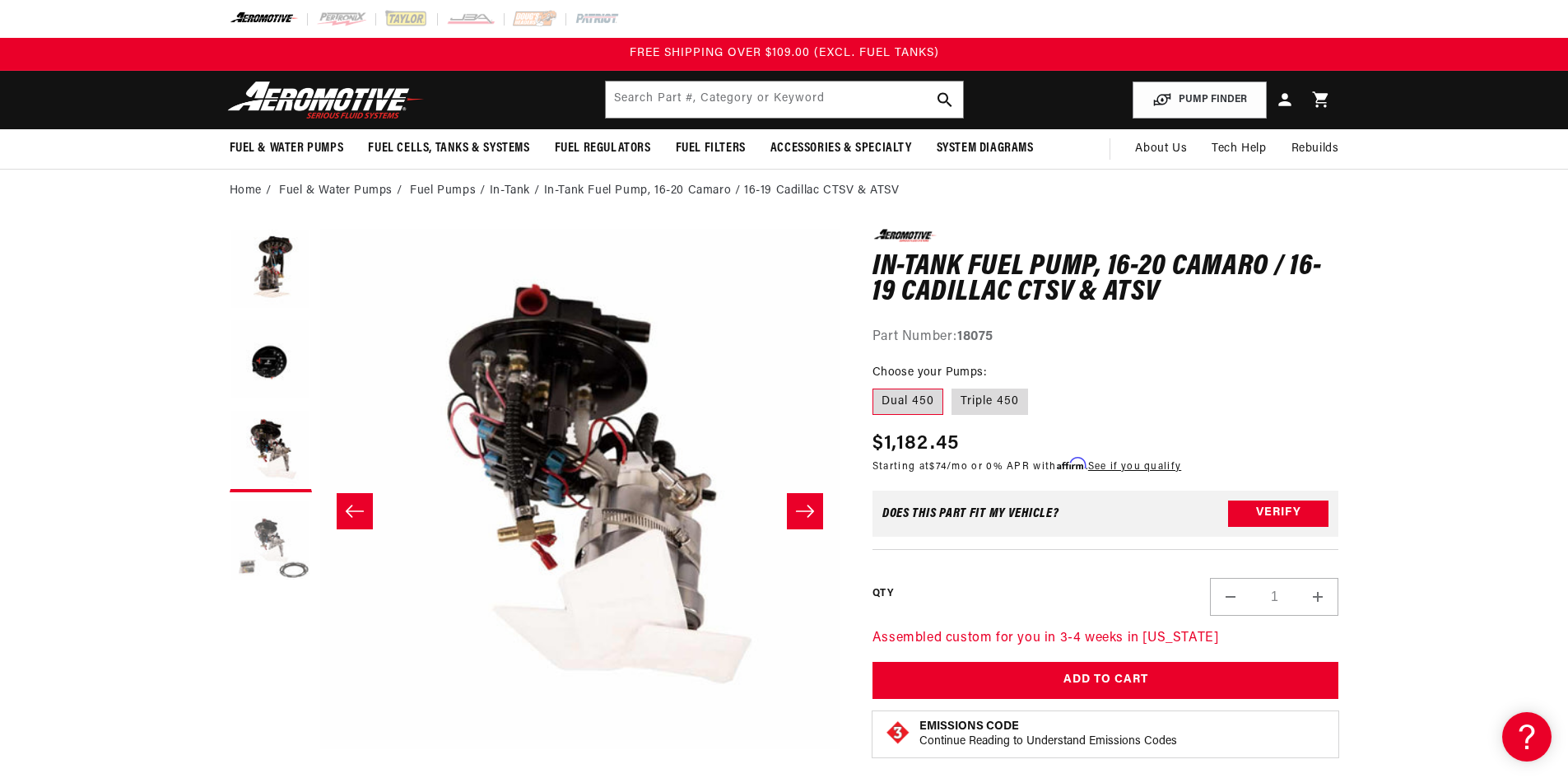
click at [264, 541] on button "Load image 4 in gallery view" at bounding box center [271, 541] width 82 height 82
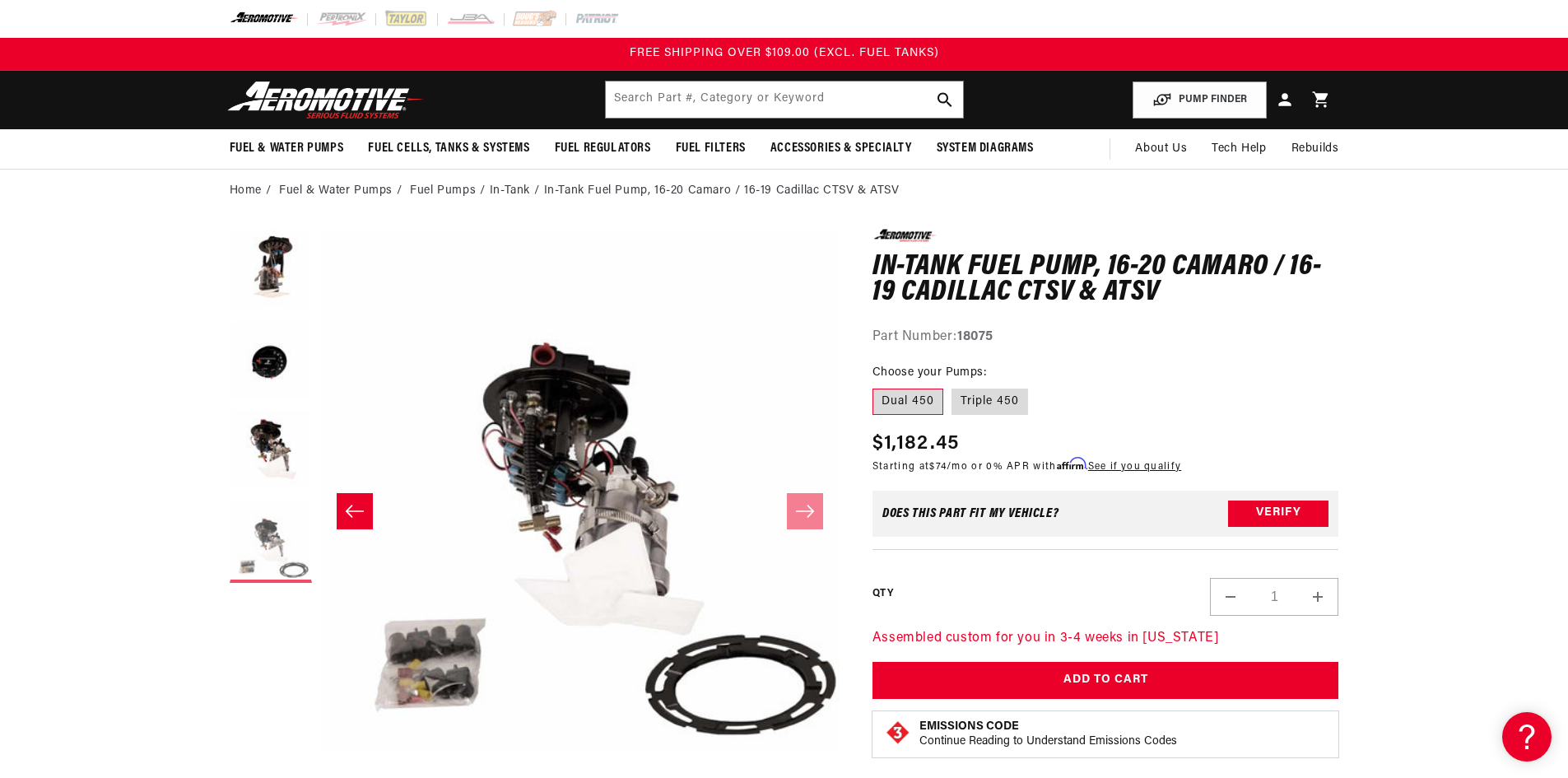
scroll to position [0, 1559]
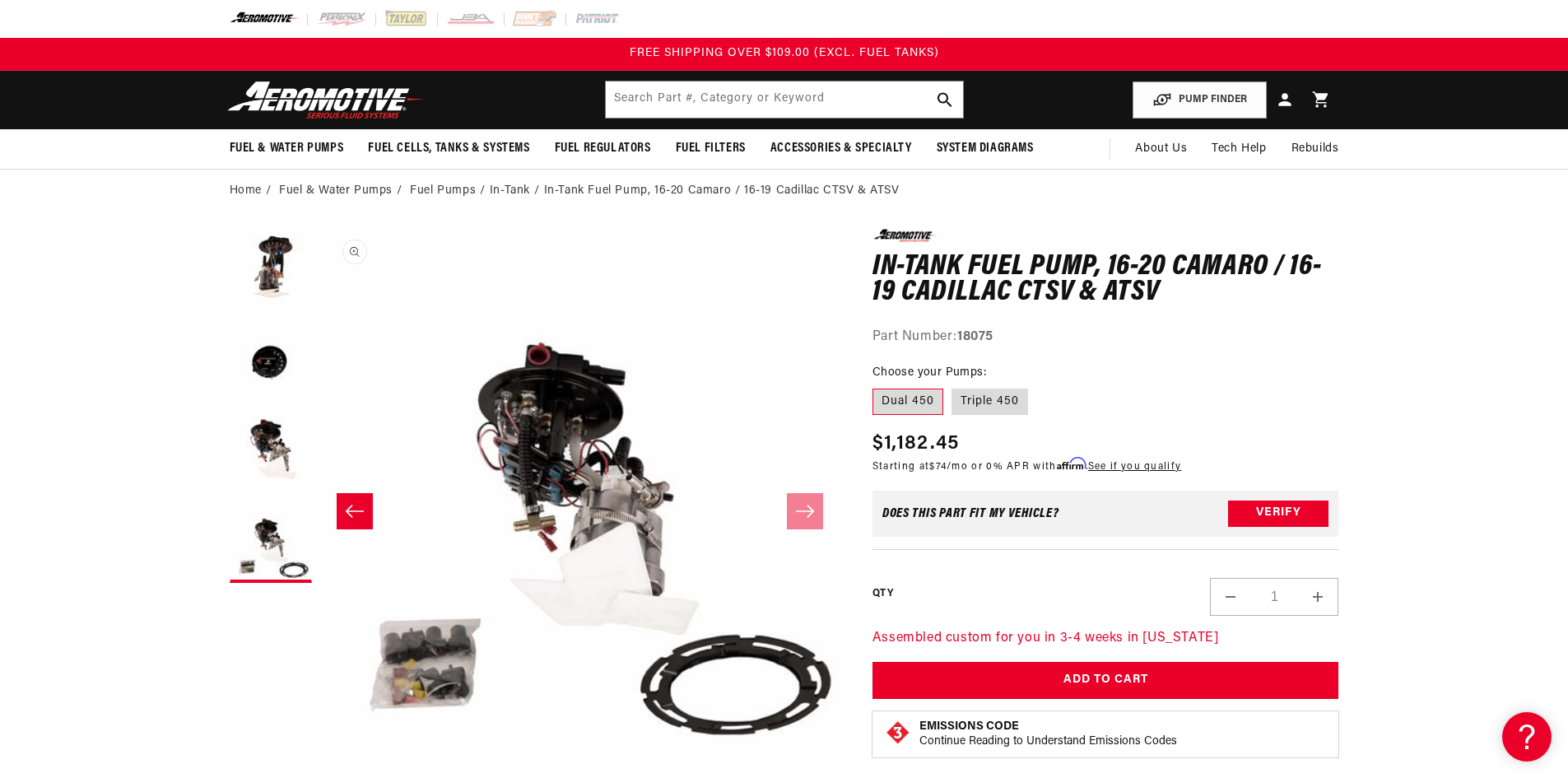
click at [321, 749] on button "Open media 4 in modal" at bounding box center [321, 749] width 0 height 0
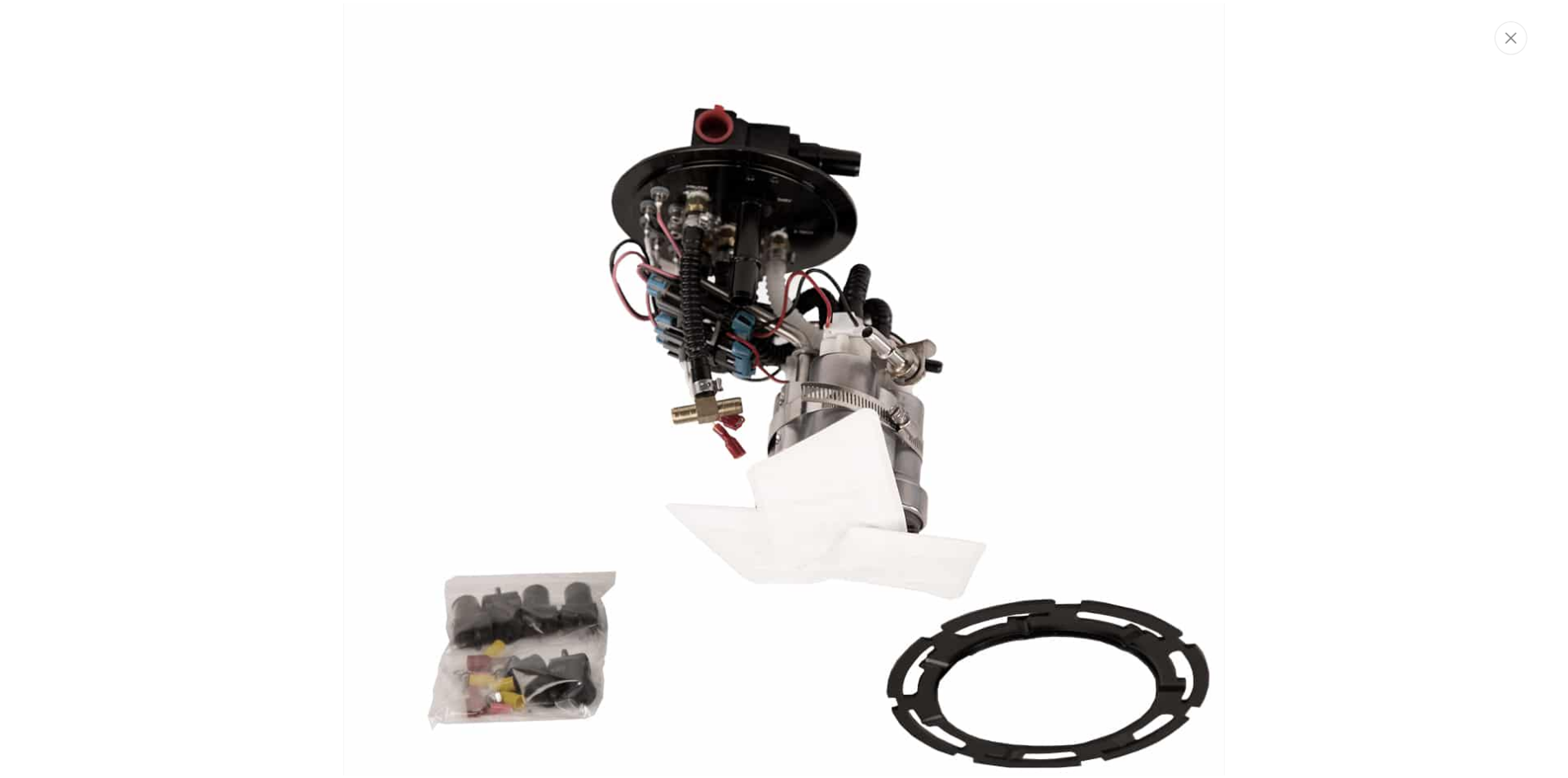
scroll to position [2845, 0]
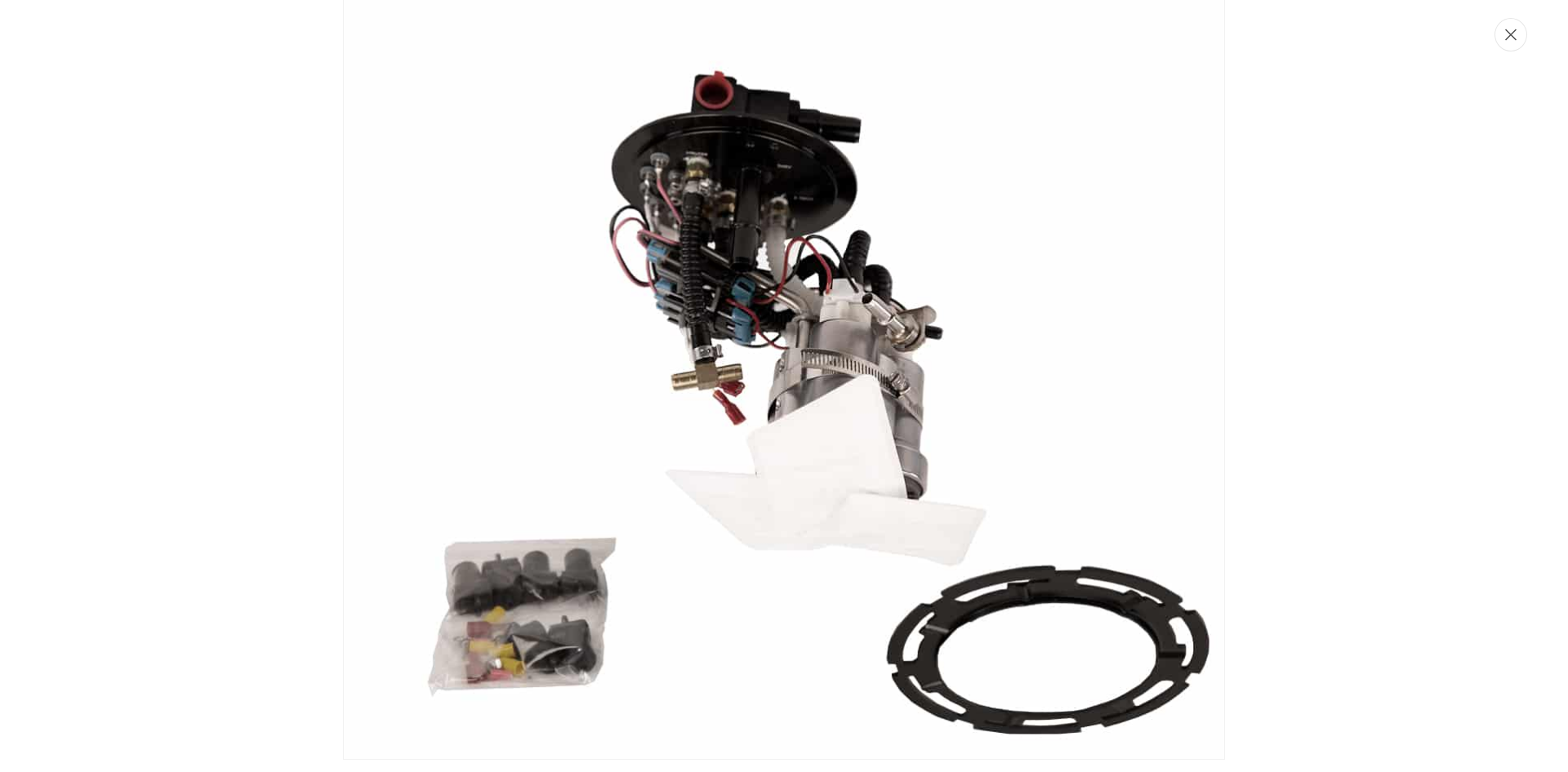
click at [1504, 37] on button "Close" at bounding box center [1512, 35] width 33 height 34
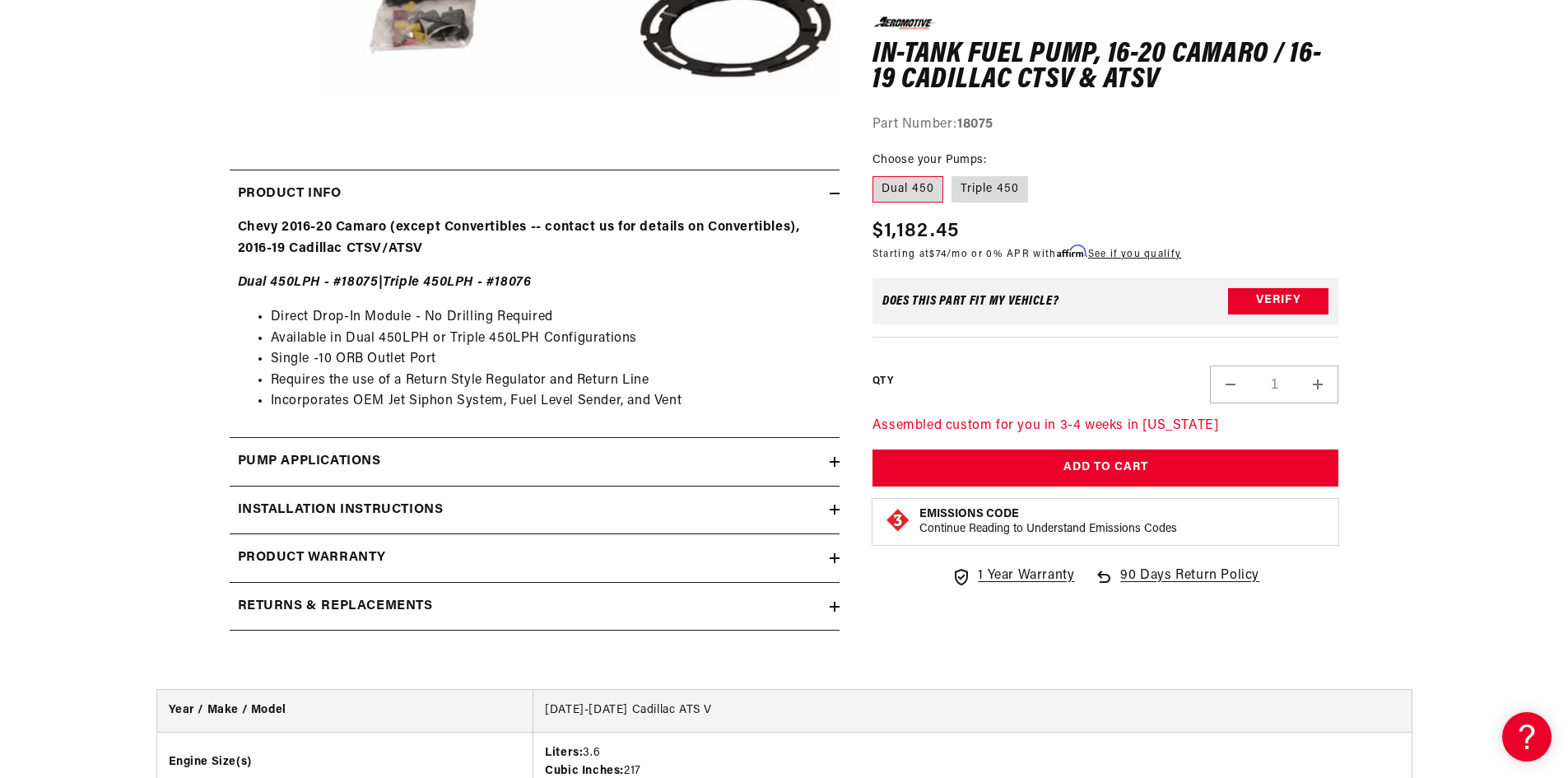
scroll to position [659, 0]
click at [707, 462] on div "Pump Applications" at bounding box center [529, 460] width 600 height 21
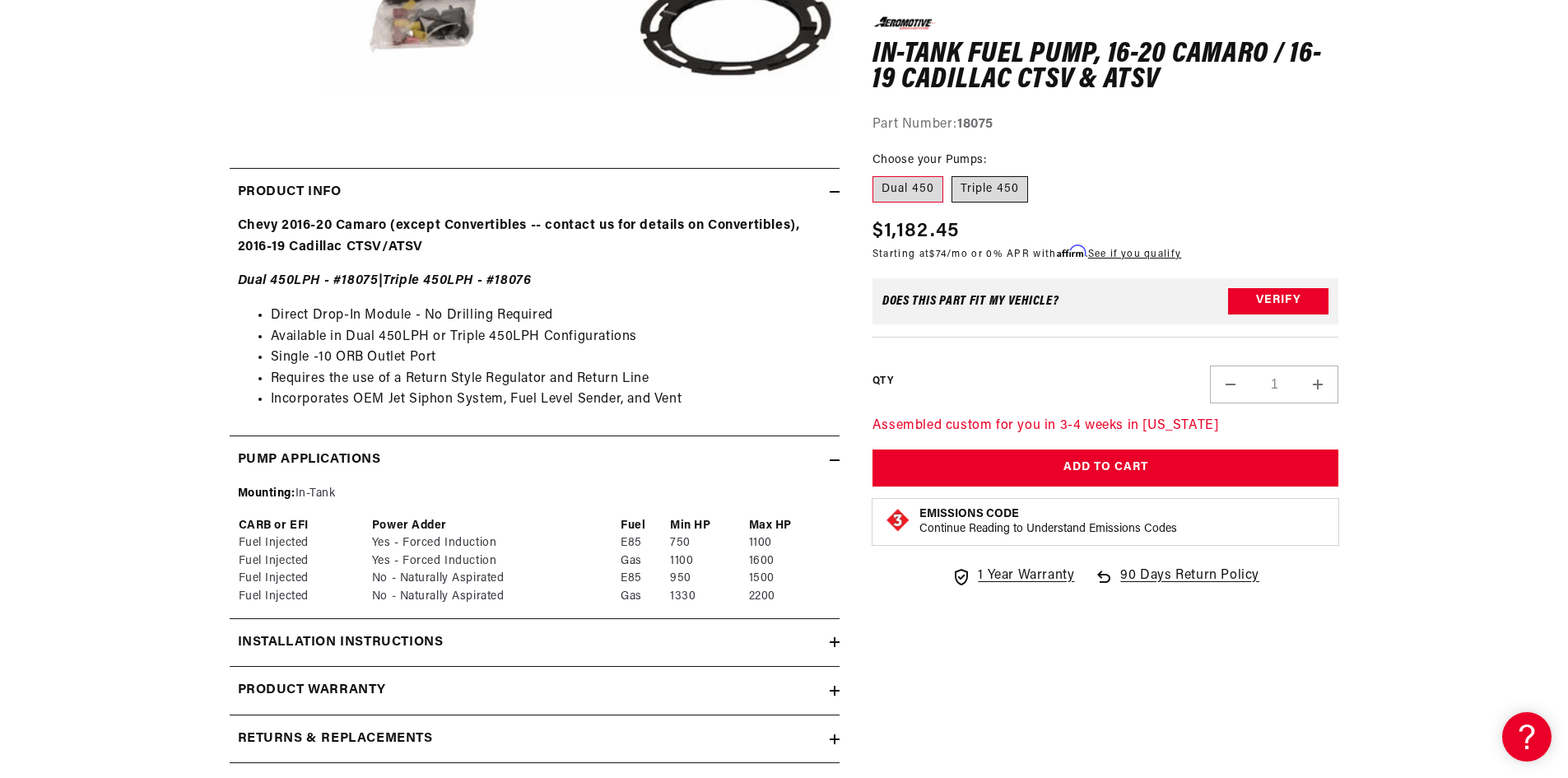
click at [1018, 188] on label "Triple 450" at bounding box center [989, 189] width 76 height 26
click at [952, 173] on input "Triple 450" at bounding box center [951, 173] width 1 height 1
radio input "true"
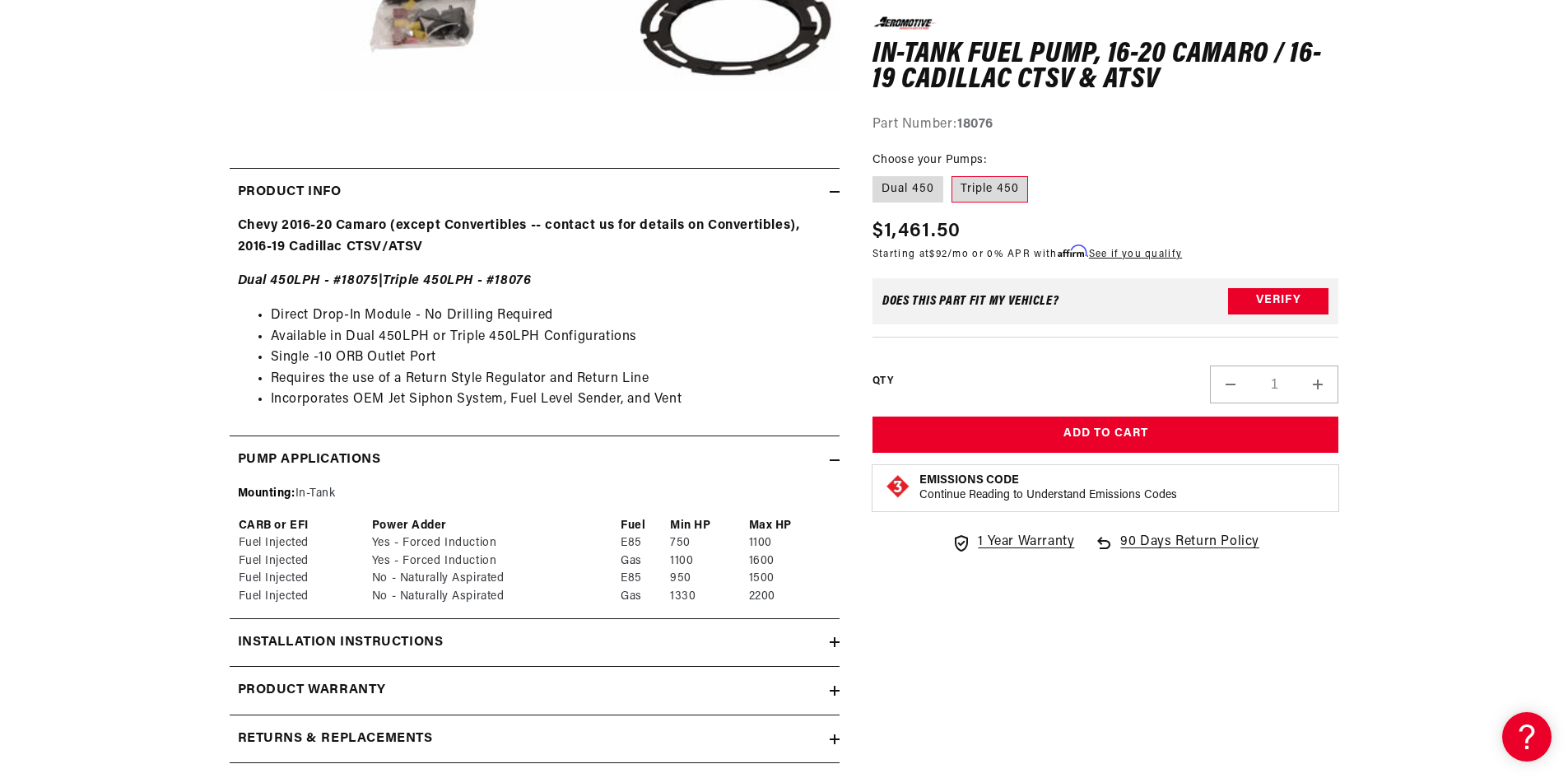
click at [802, 453] on div "Pump Applications" at bounding box center [529, 460] width 600 height 21
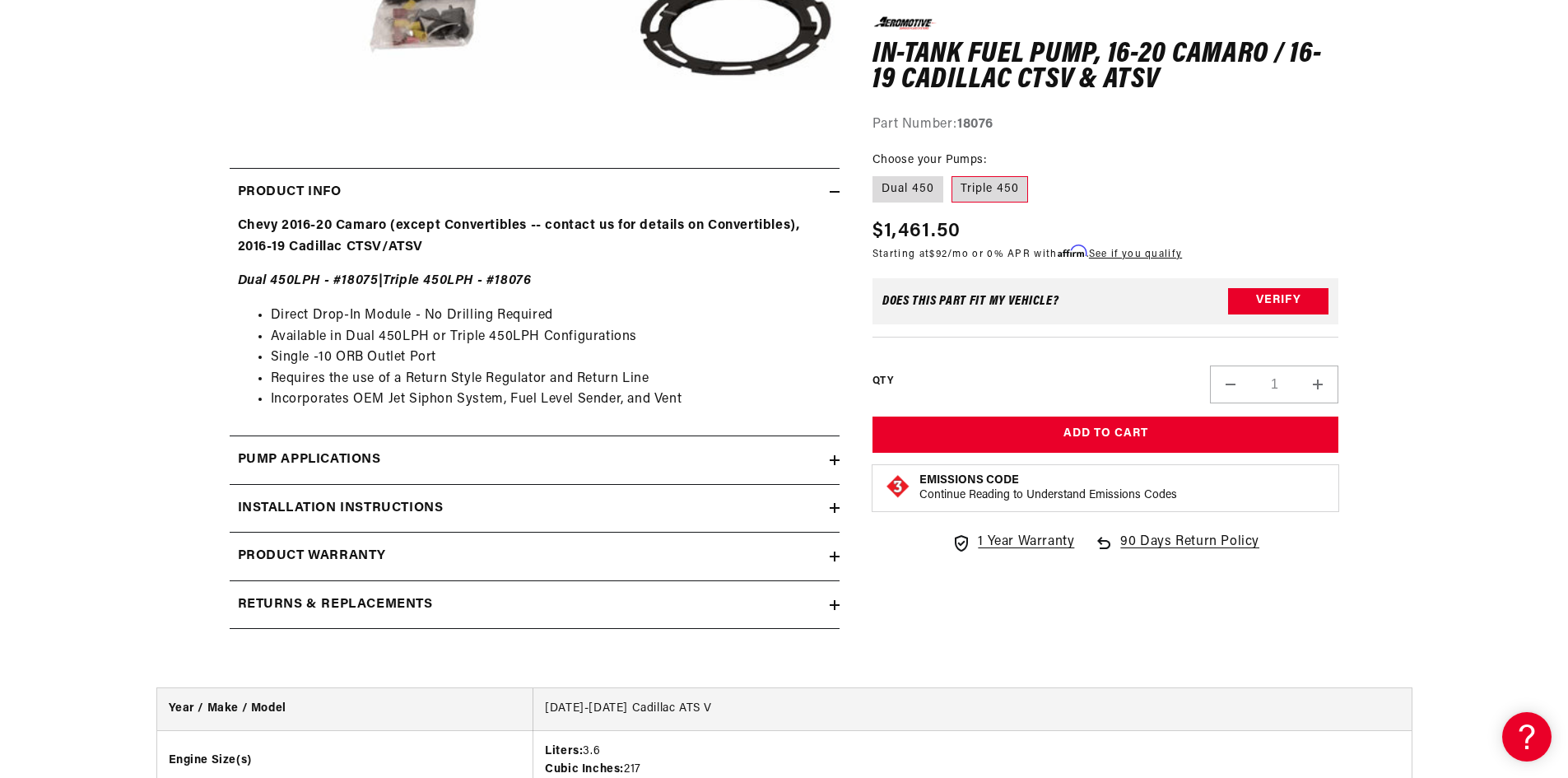
click at [770, 464] on div "Pump Applications" at bounding box center [529, 460] width 600 height 21
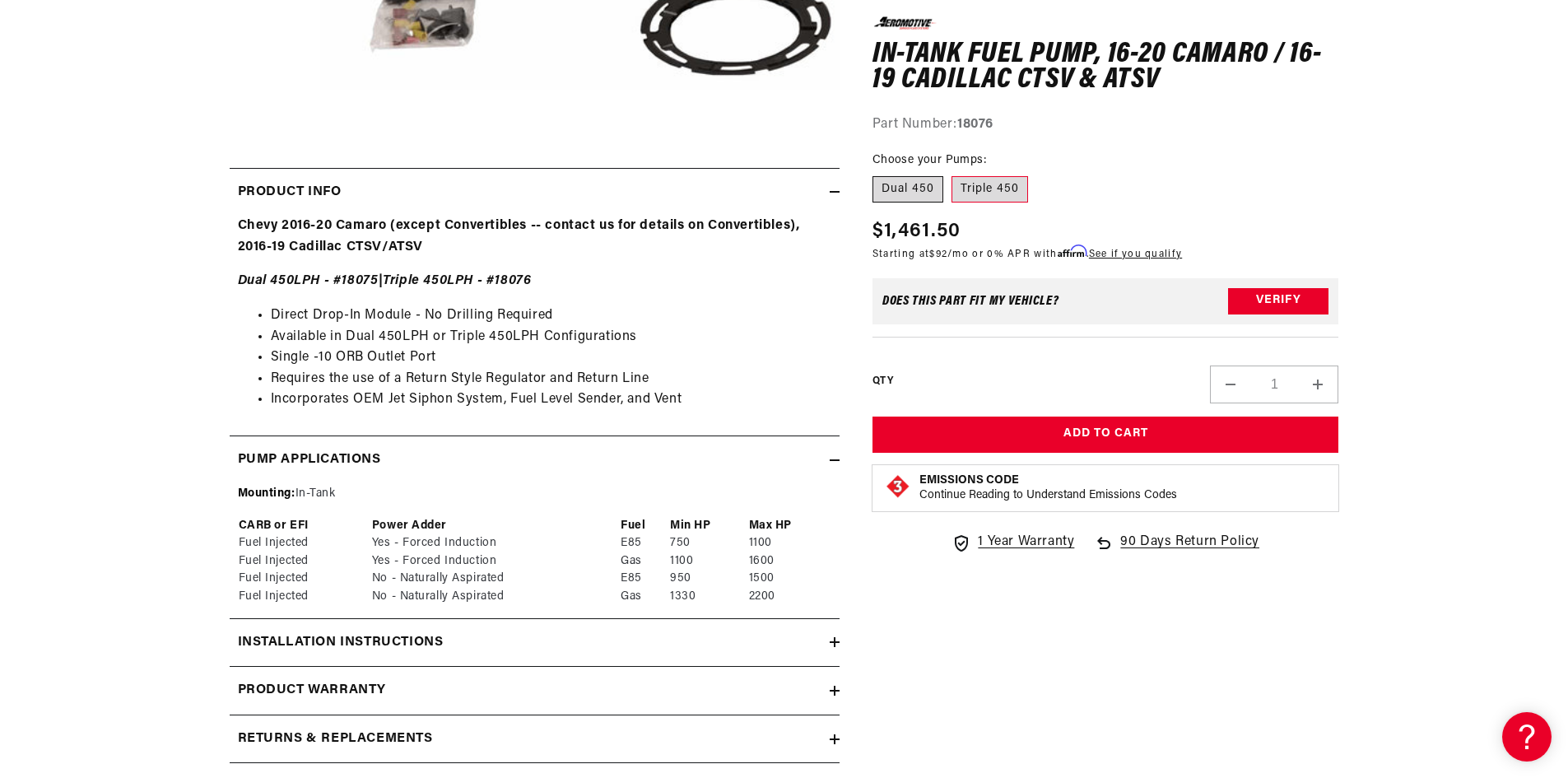
click at [939, 185] on label "Dual 450" at bounding box center [908, 189] width 71 height 26
click at [878, 173] on input "Dual 450" at bounding box center [877, 173] width 1 height 1
radio input "true"
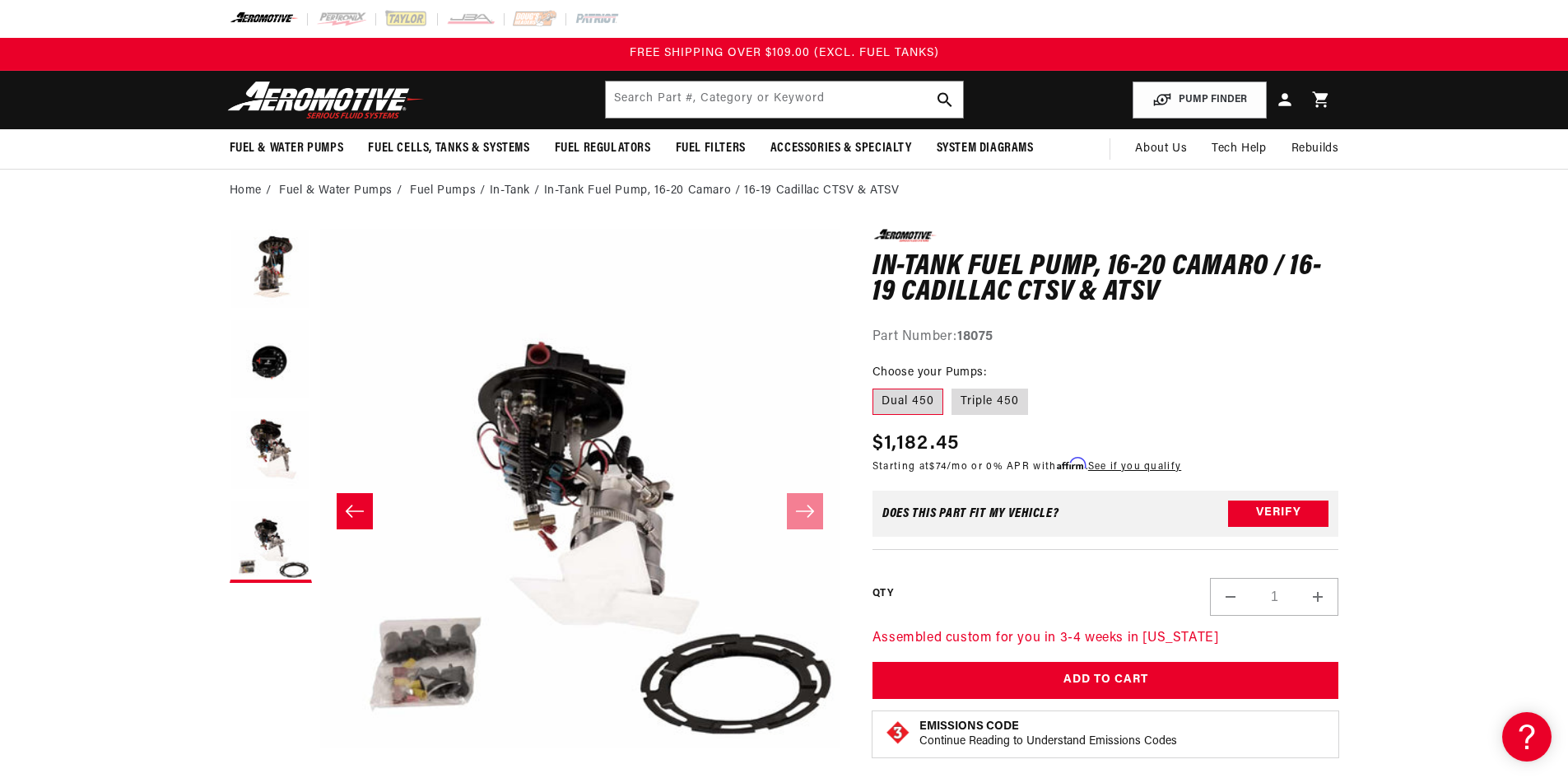
click at [368, 506] on button "Slide left" at bounding box center [354, 511] width 36 height 36
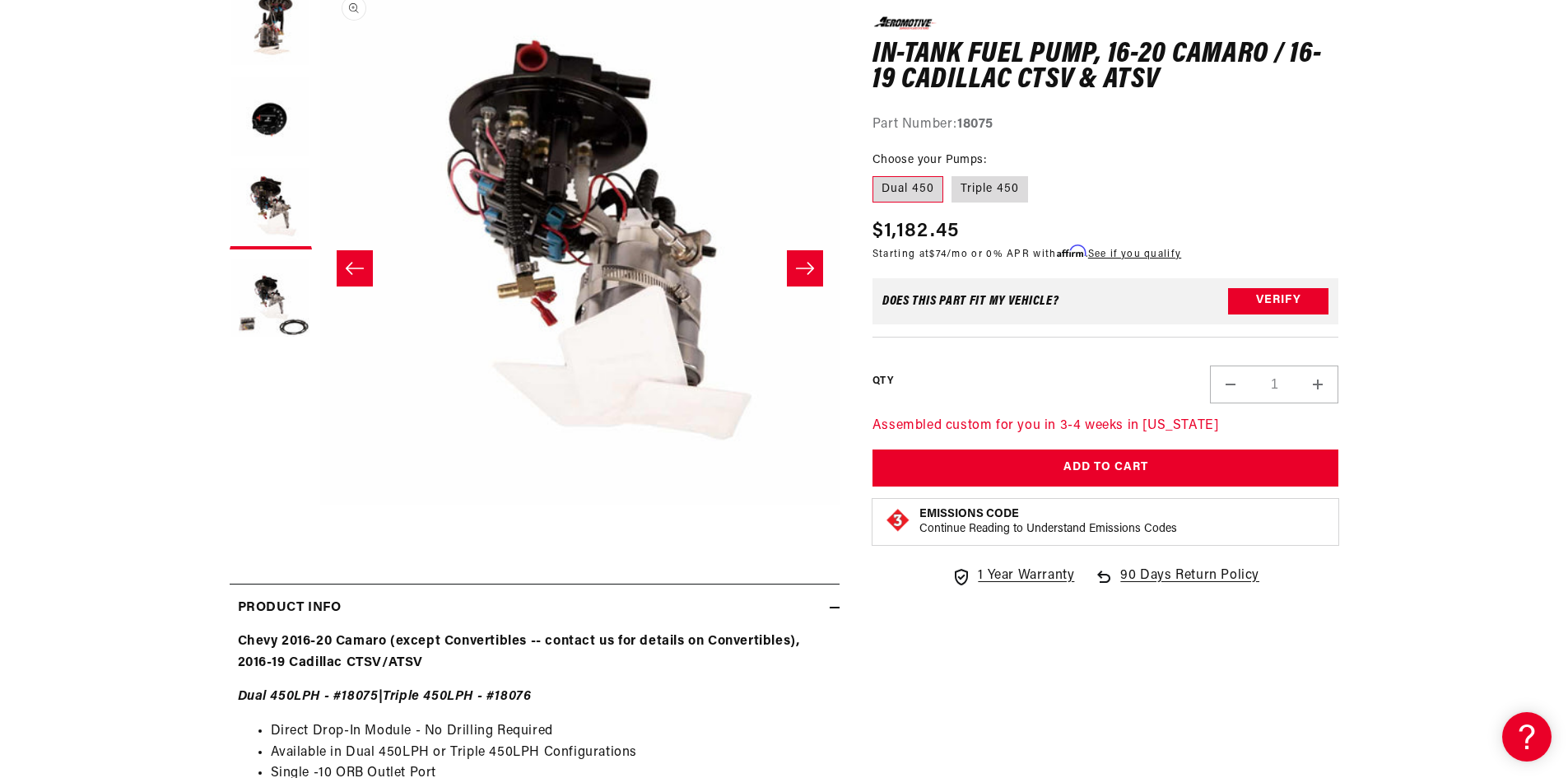
scroll to position [247, 0]
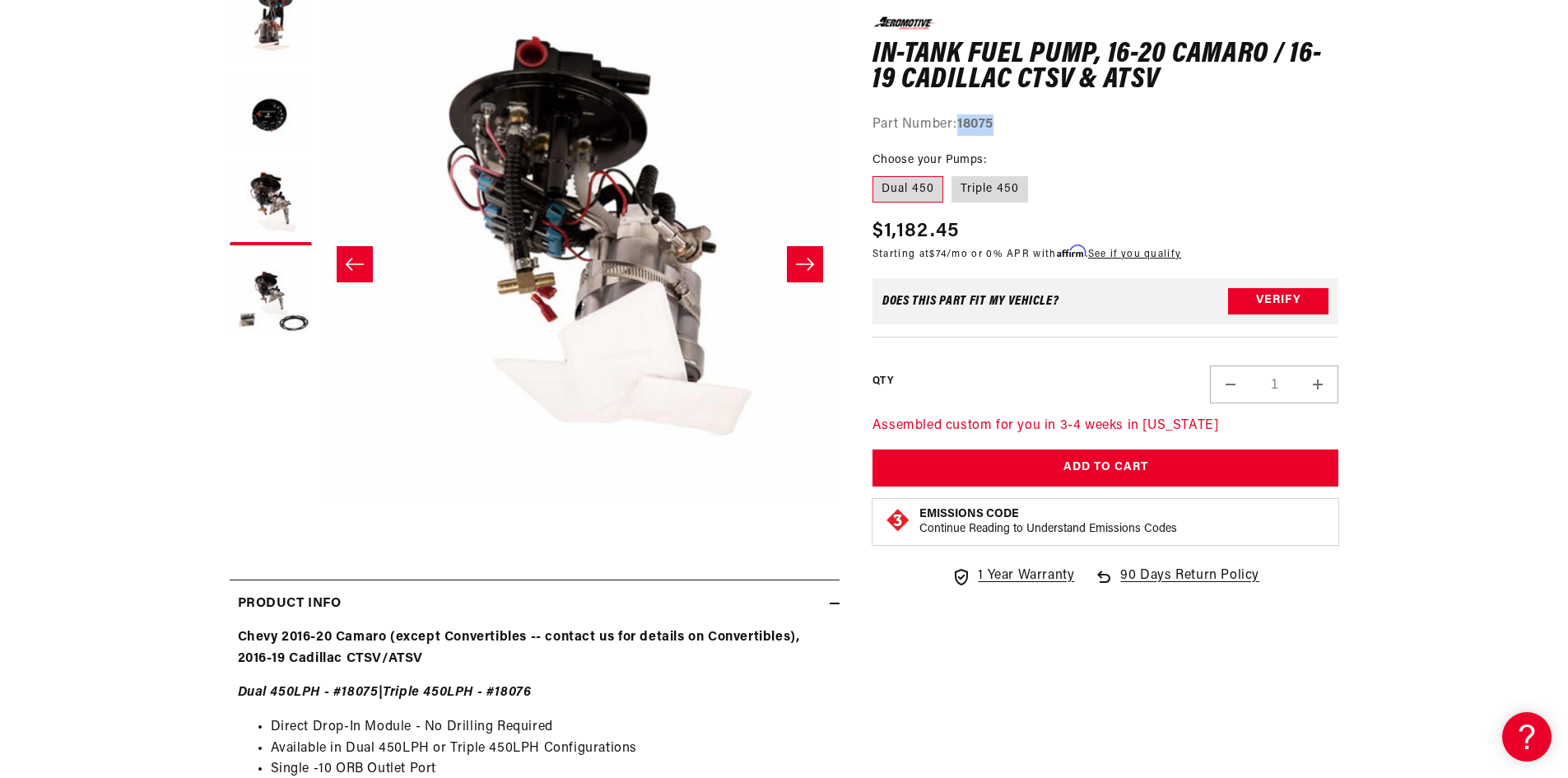
drag, startPoint x: 1007, startPoint y: 131, endPoint x: 961, endPoint y: 123, distance: 46.7
click at [961, 123] on div "Part Number: 18075" at bounding box center [1105, 124] width 467 height 21
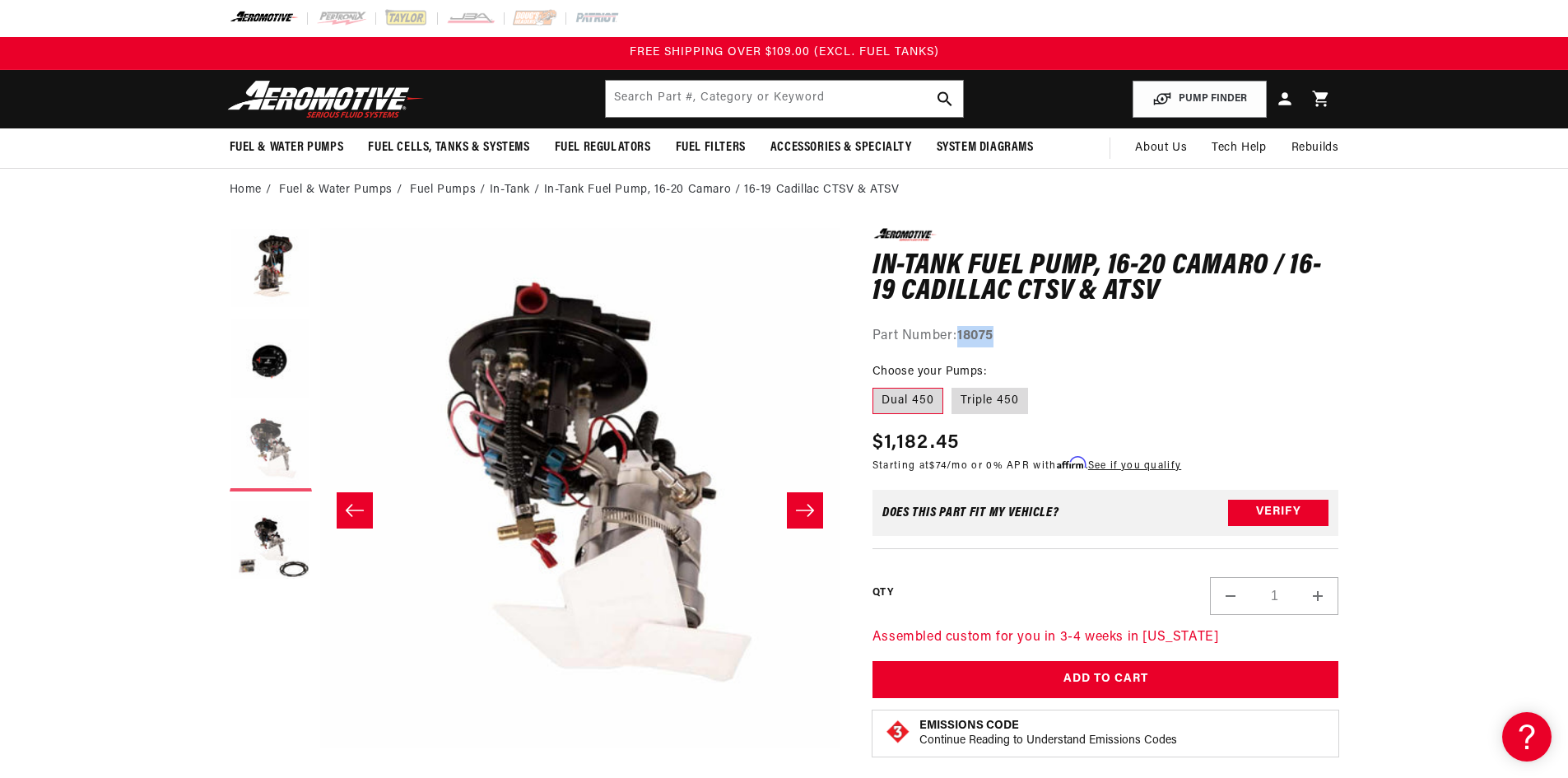
scroll to position [0, 0]
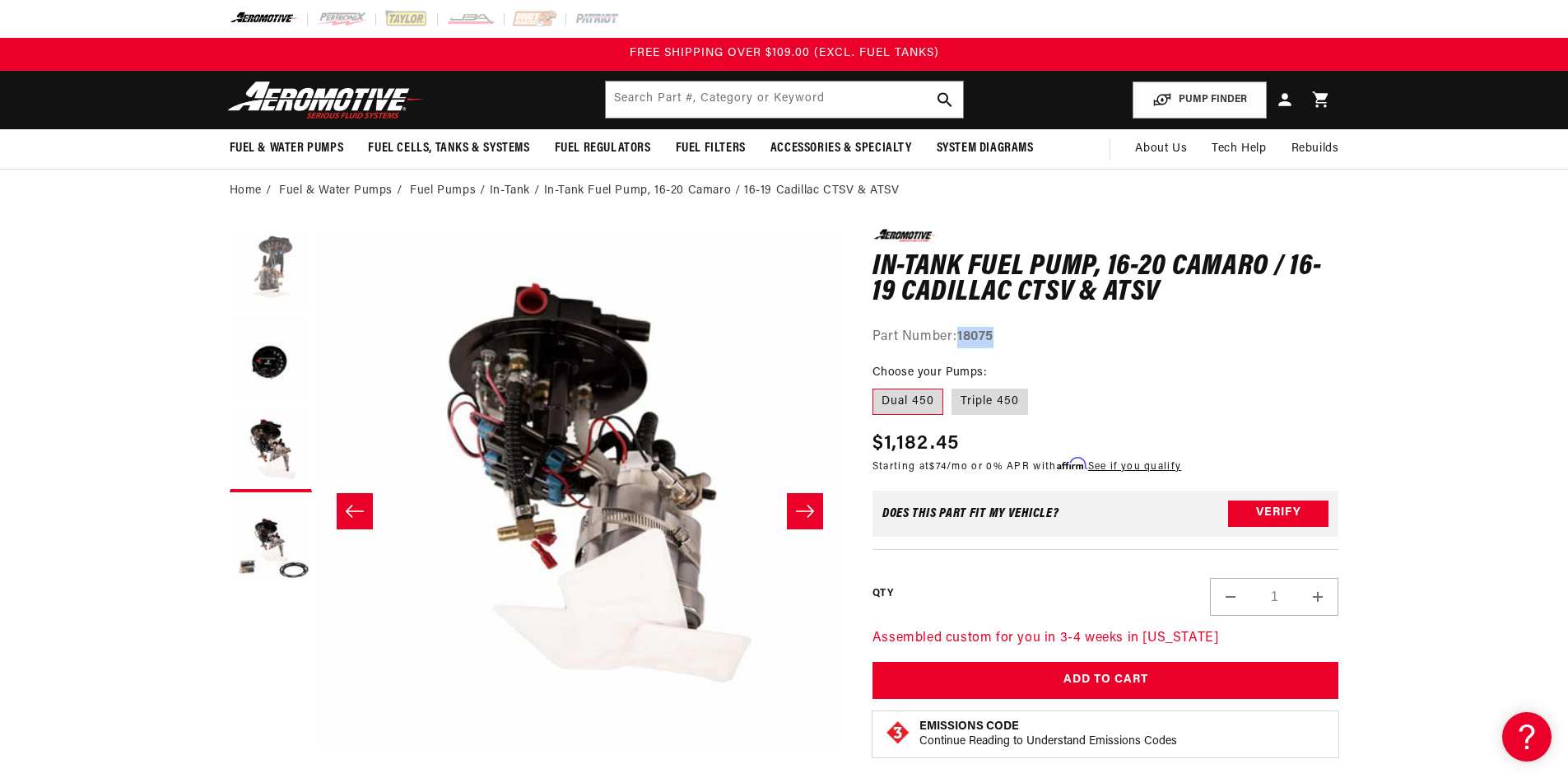
click at [277, 280] on button "Load image 1 in gallery view" at bounding box center [271, 270] width 82 height 82
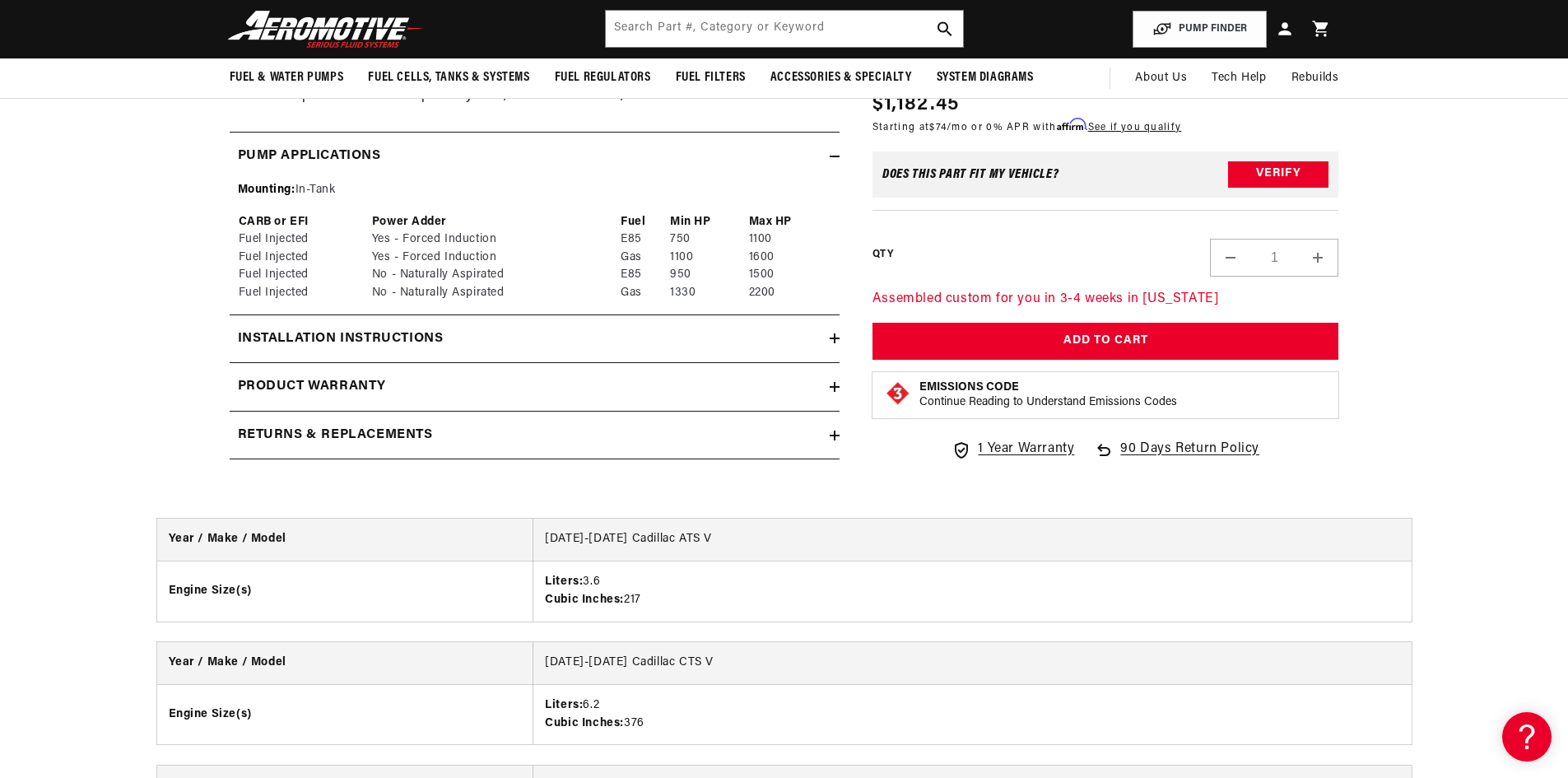
scroll to position [741, 0]
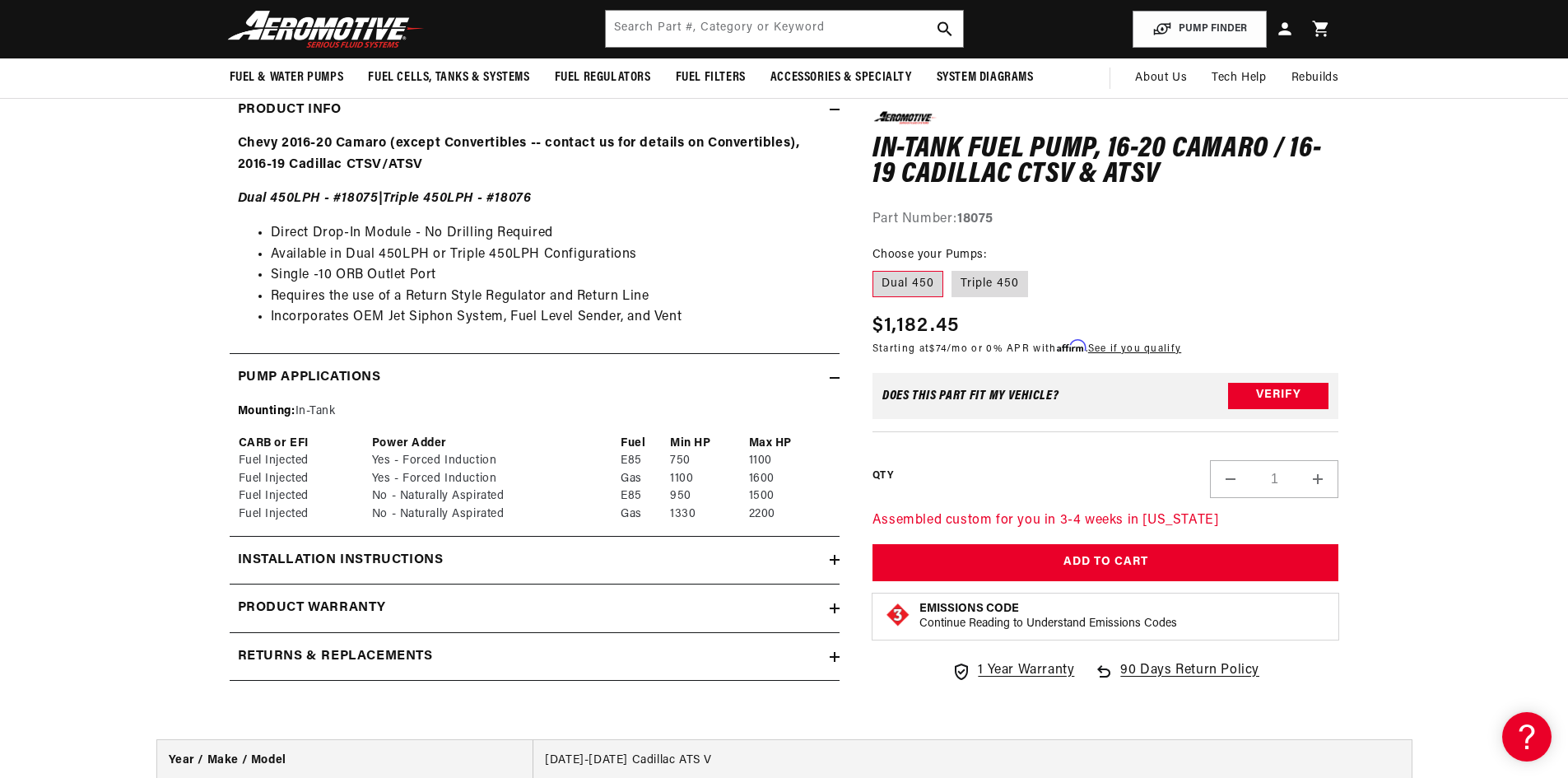
click at [842, 373] on div "0.0 star rating Write a review In-Tank Fuel Pump, 16-20 Camaro / 16-19 Cadillac…" at bounding box center [1090, 92] width 499 height 1210
click at [834, 374] on icon at bounding box center [834, 378] width 10 height 10
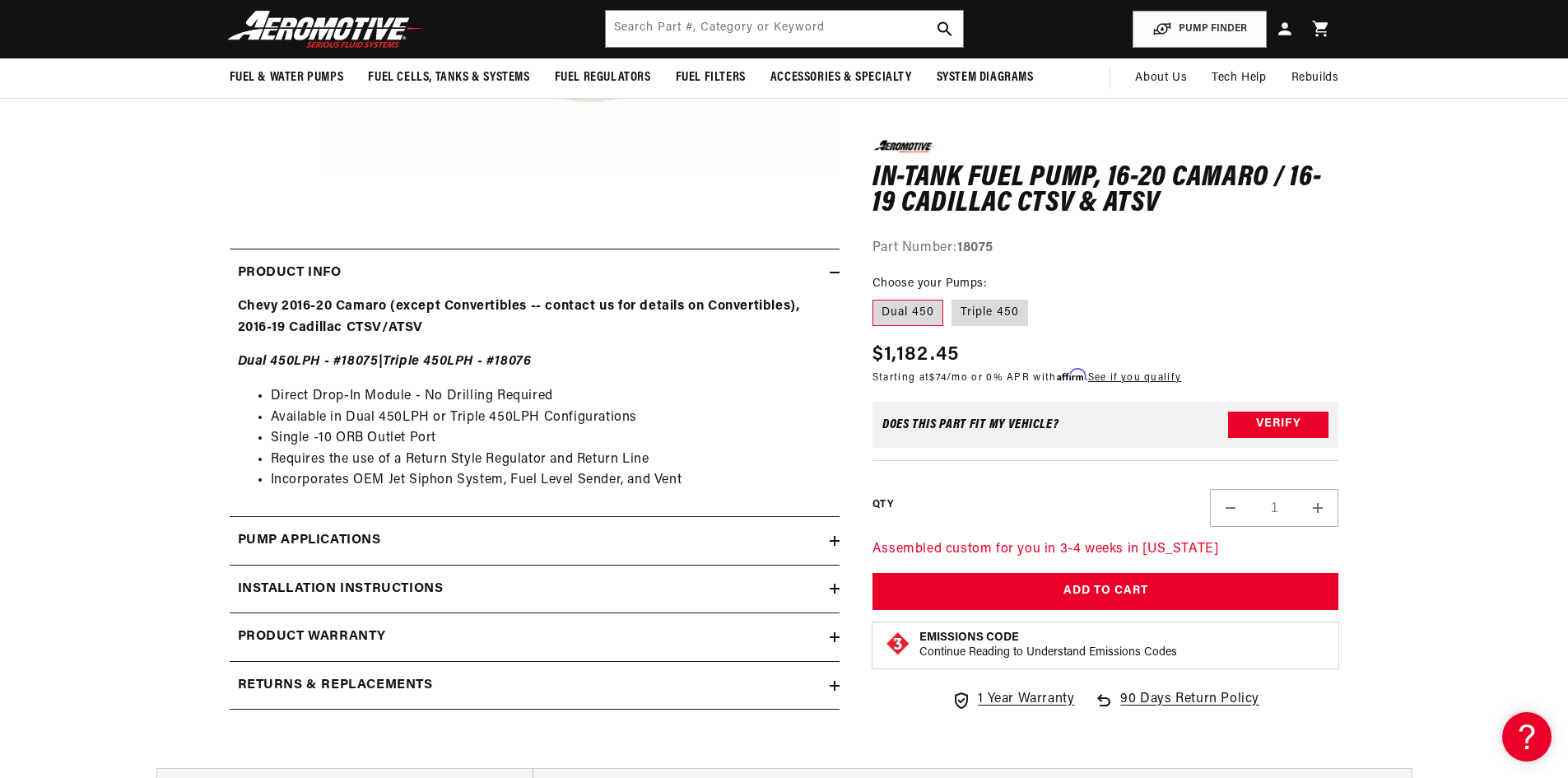
scroll to position [576, 0]
click at [832, 279] on icon at bounding box center [834, 273] width 10 height 10
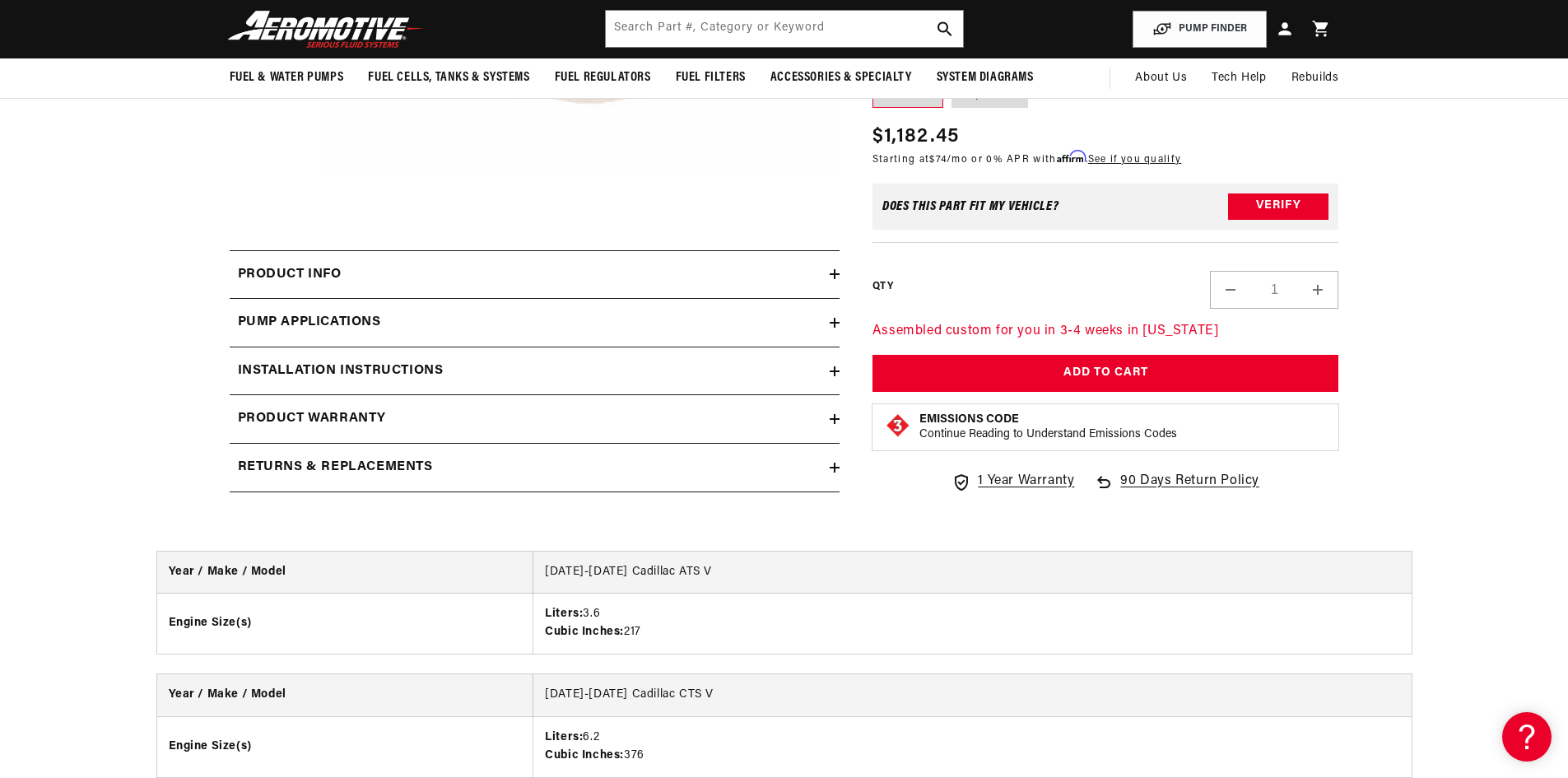
click at [545, 322] on div "Pump Applications" at bounding box center [529, 322] width 600 height 21
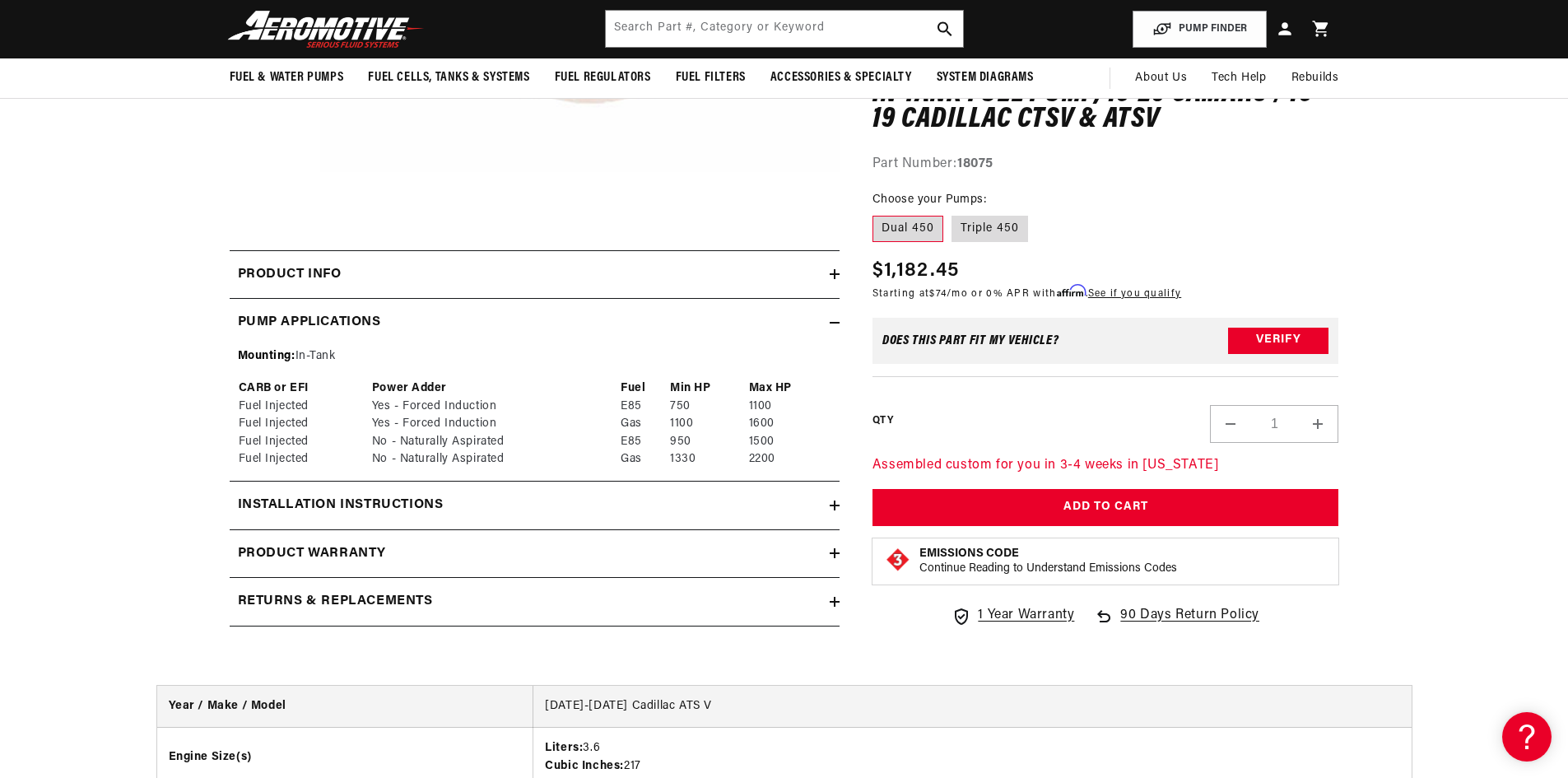
click at [545, 322] on div "Pump Applications" at bounding box center [529, 322] width 600 height 21
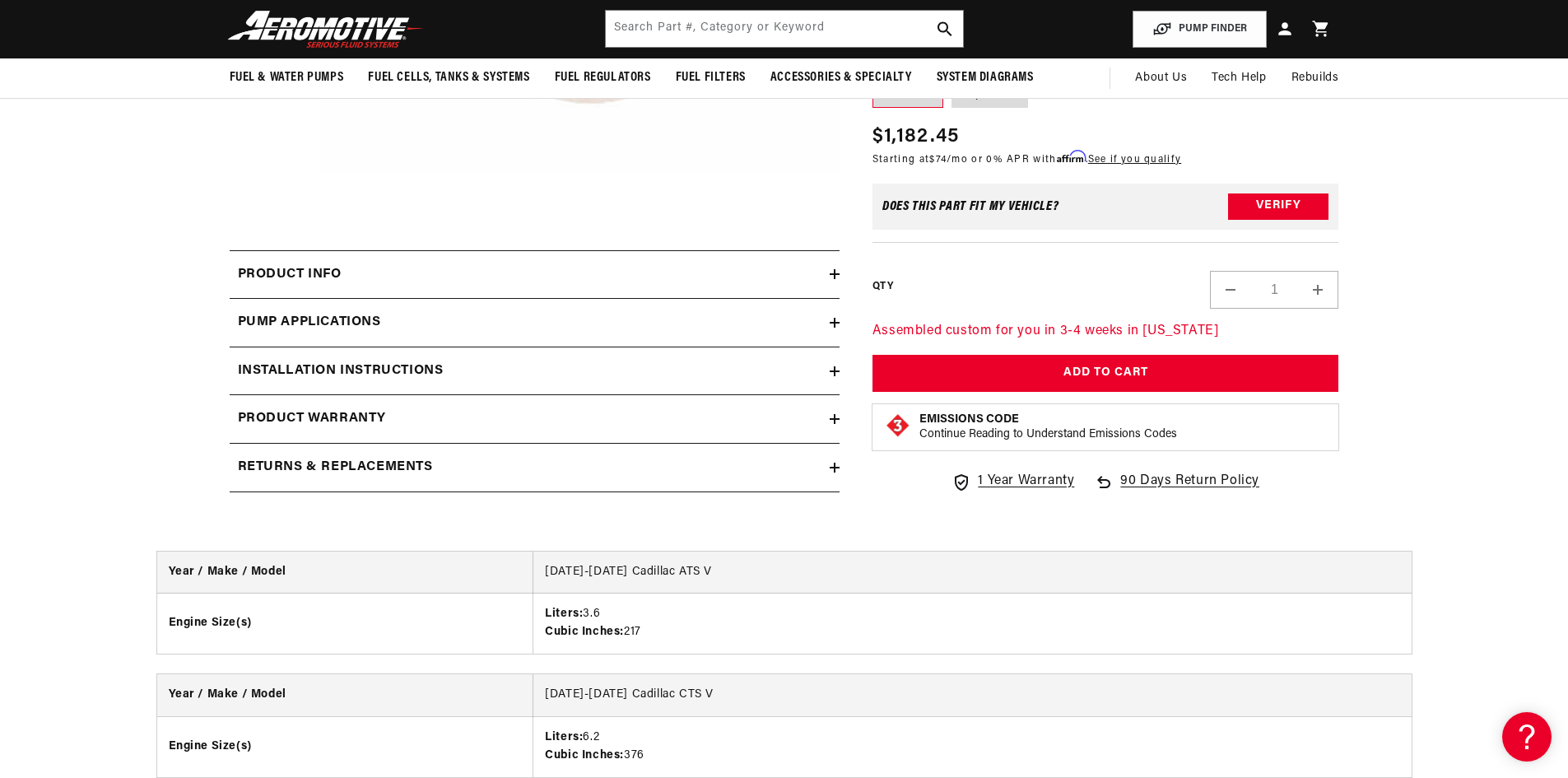
click at [557, 363] on div "Installation Instructions" at bounding box center [529, 371] width 600 height 21
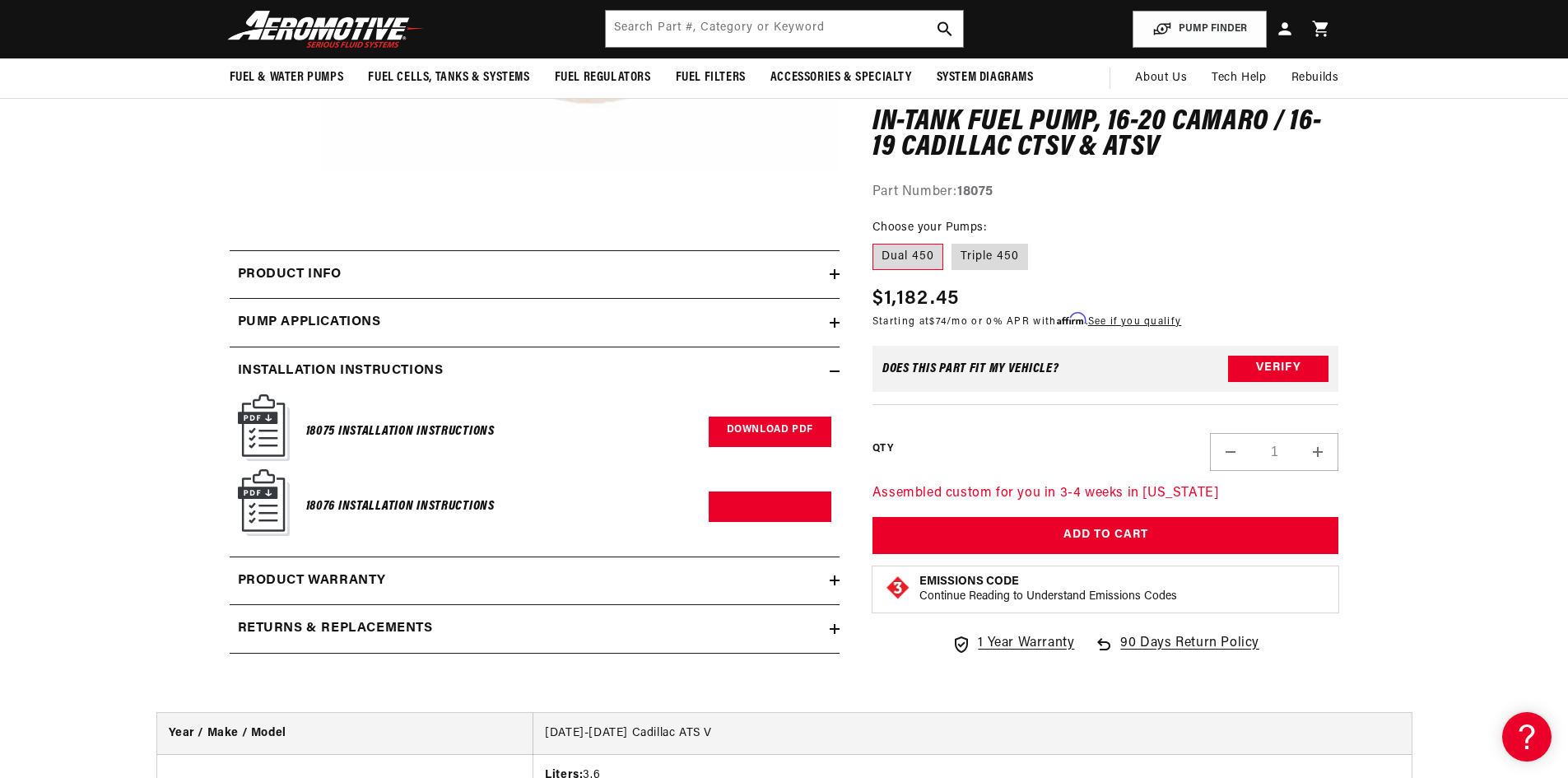
click at [764, 429] on link "Download PDF" at bounding box center [770, 432] width 123 height 31
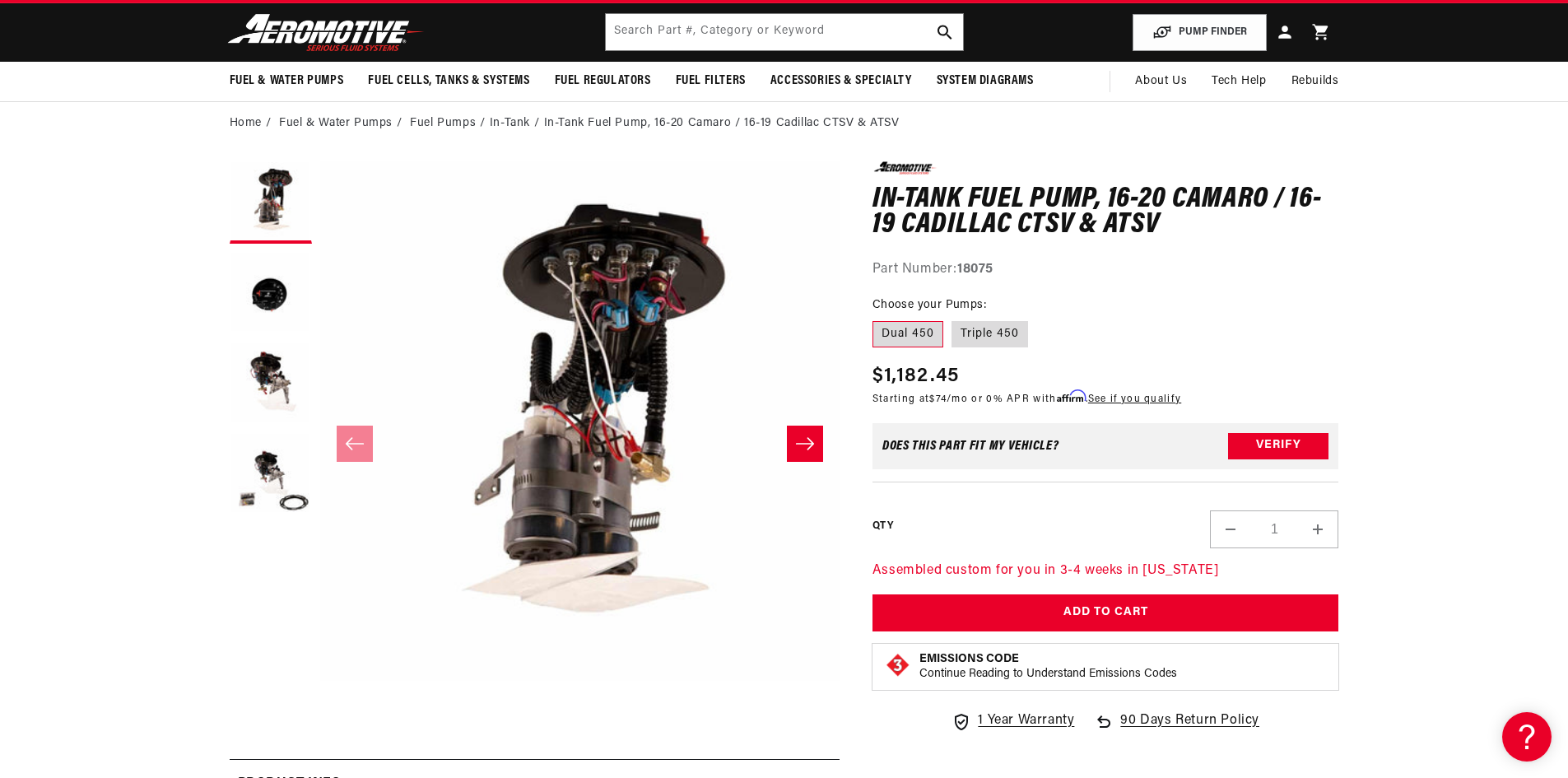
scroll to position [0, 0]
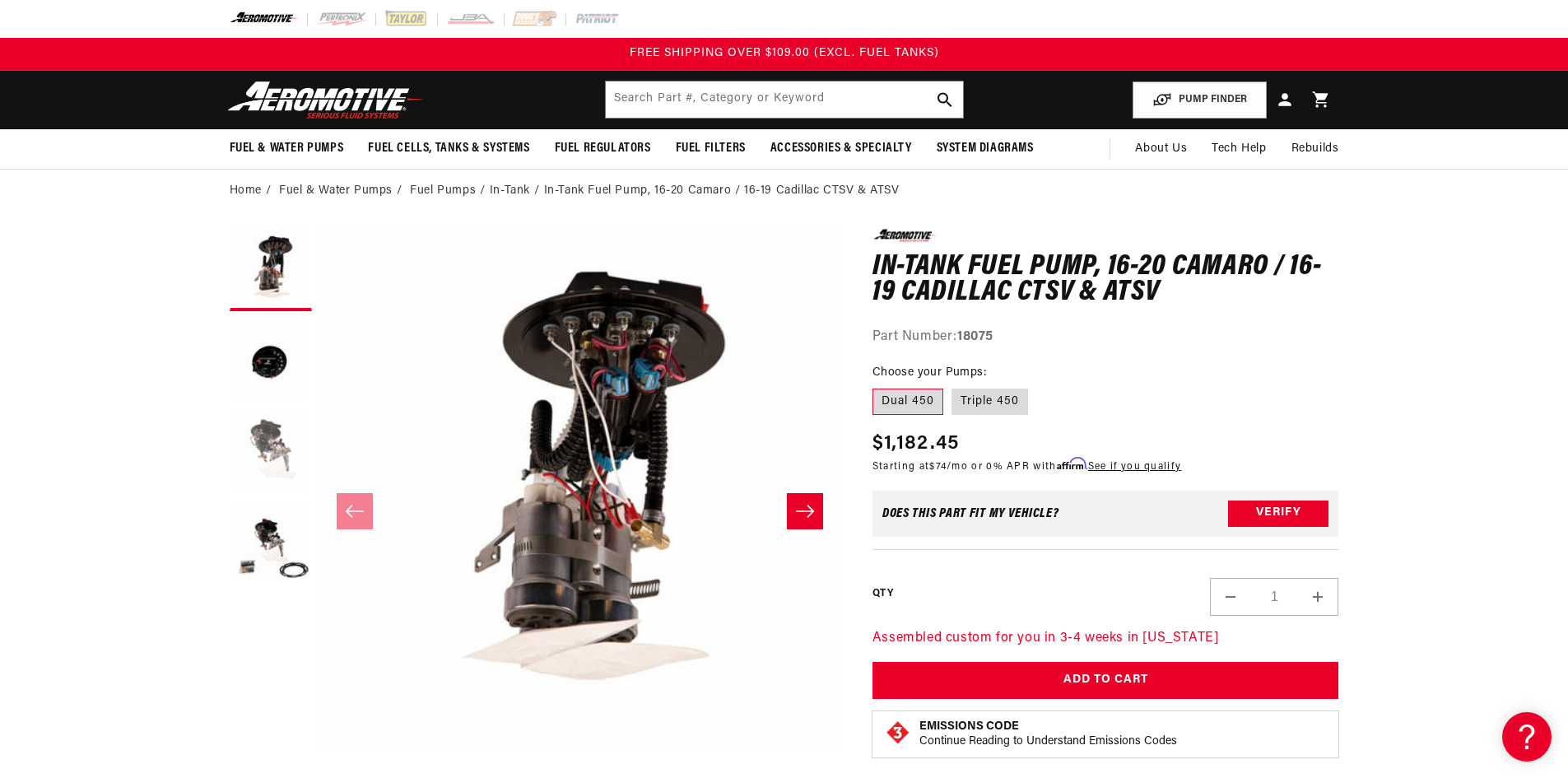
click at [267, 435] on button "Load image 3 in gallery view" at bounding box center [271, 451] width 82 height 82
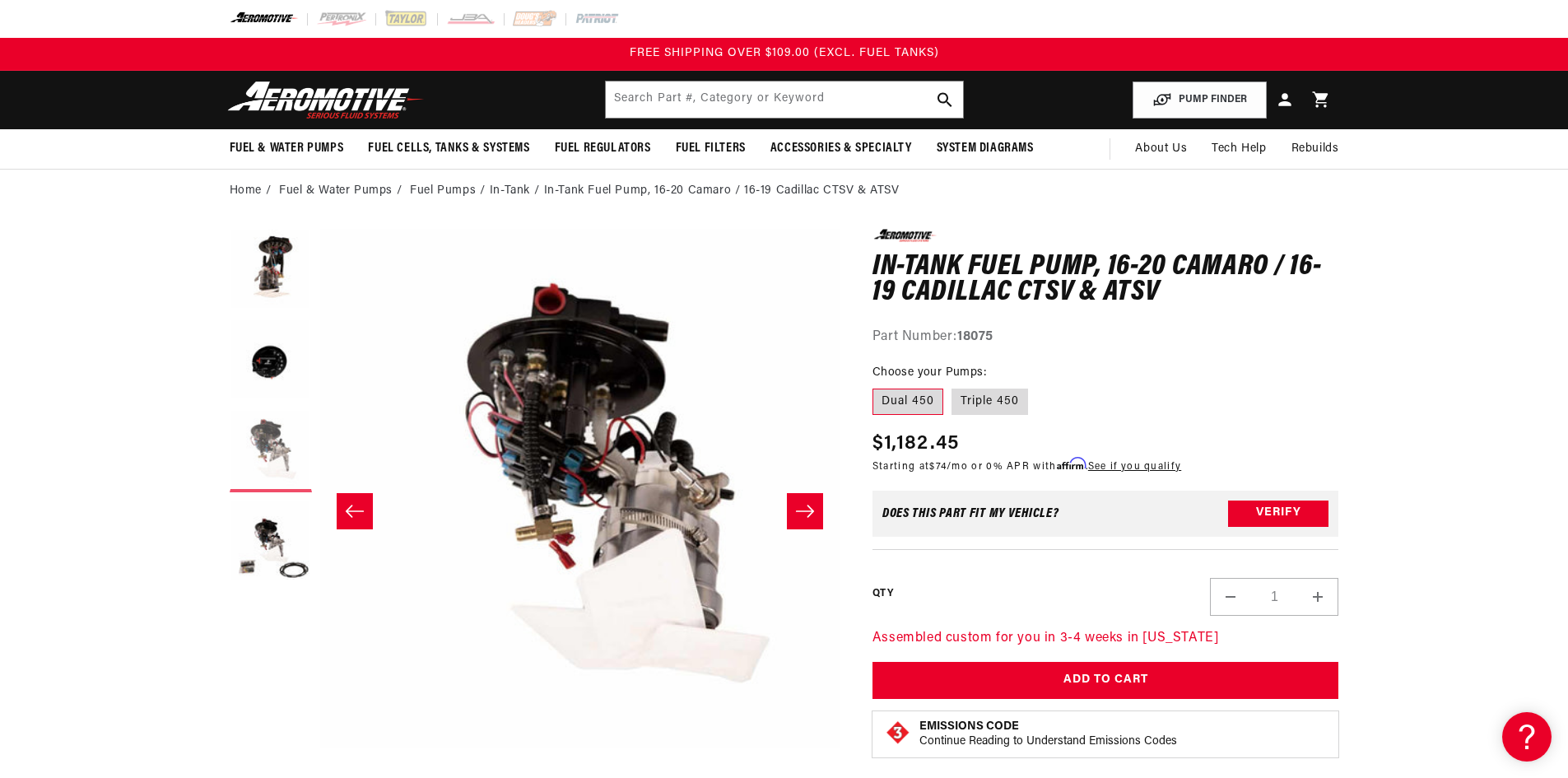
scroll to position [1, 1040]
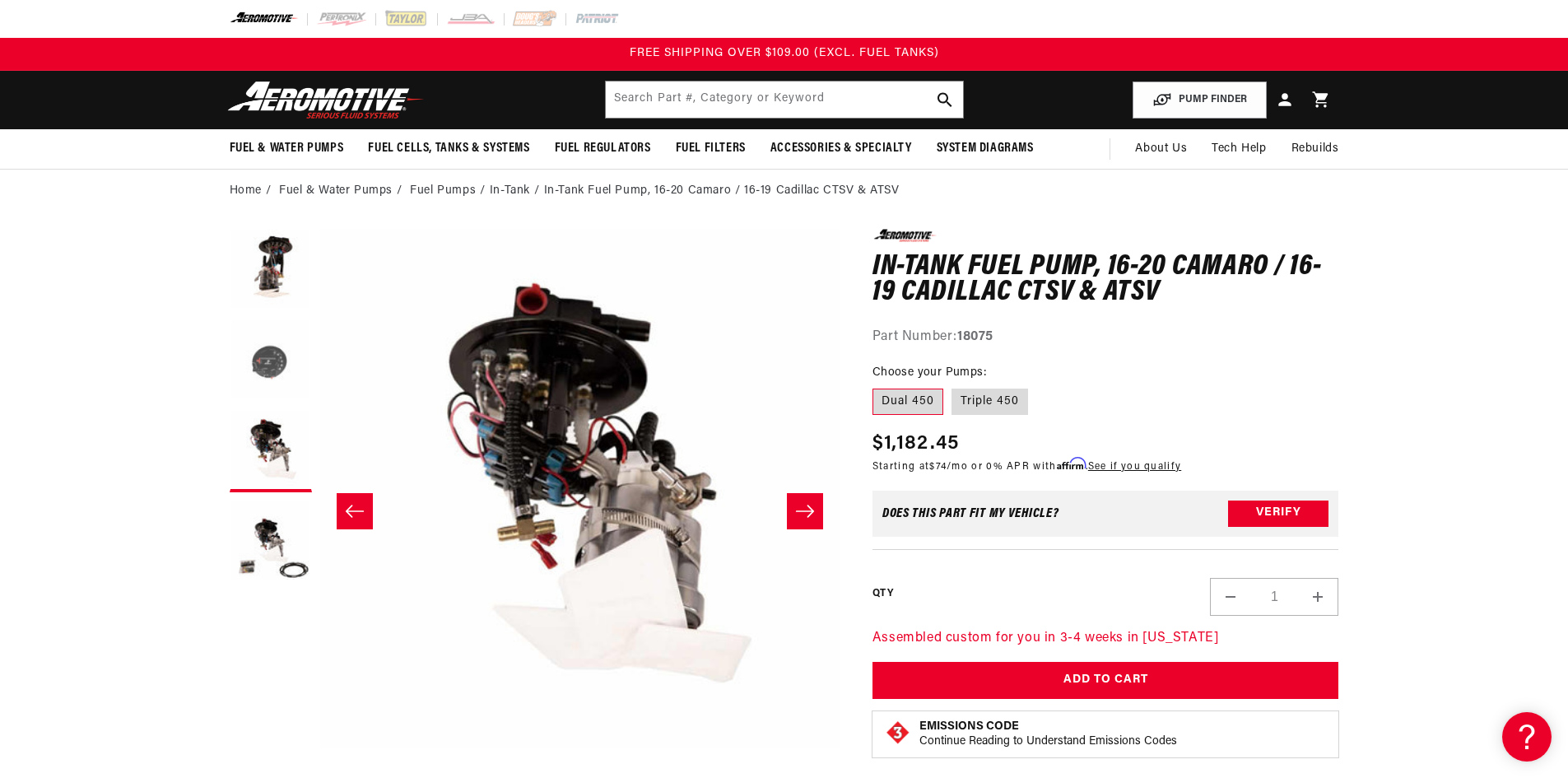
click at [275, 376] on button "Load image 2 in gallery view" at bounding box center [271, 361] width 82 height 82
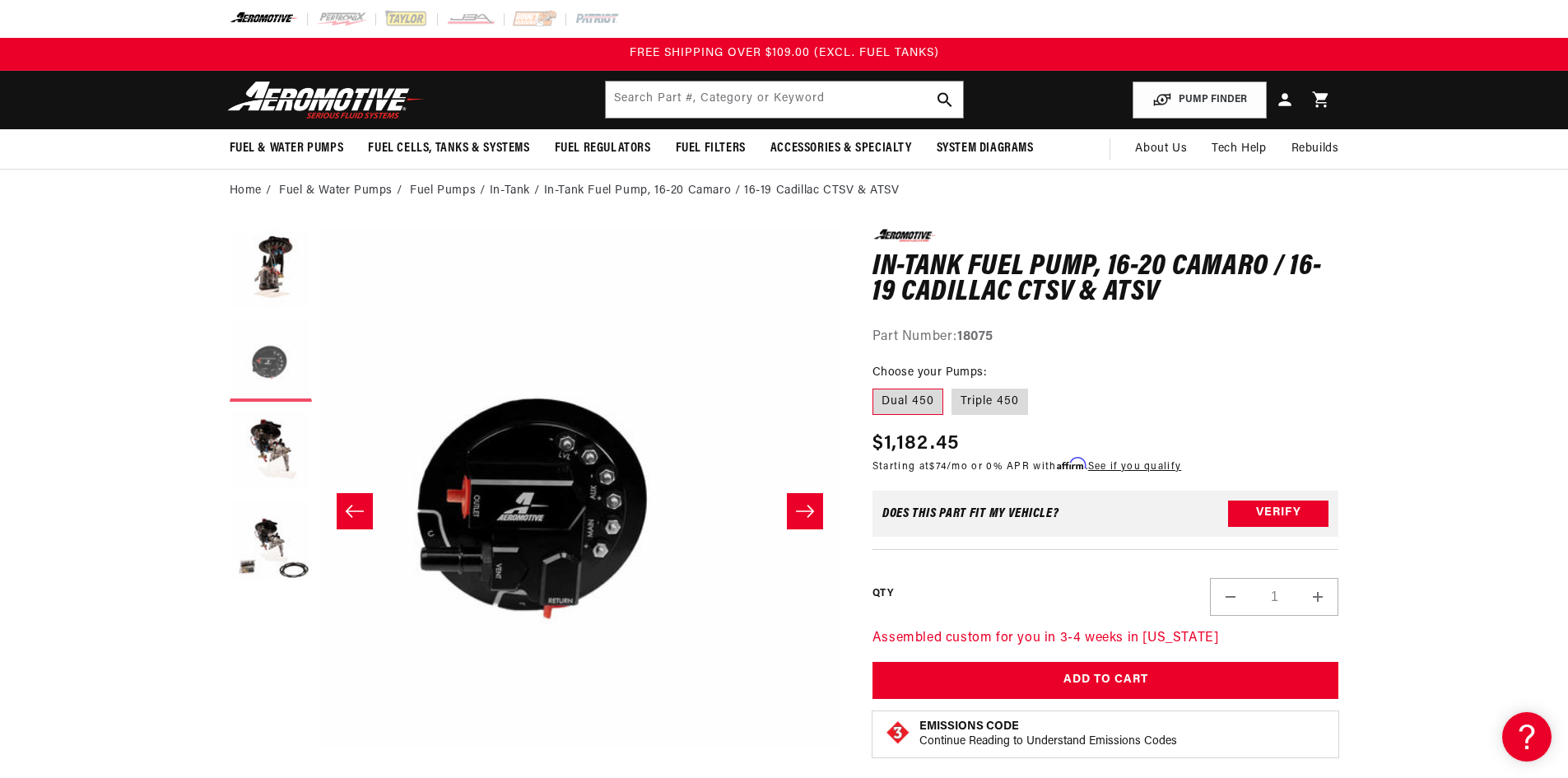
scroll to position [1, 519]
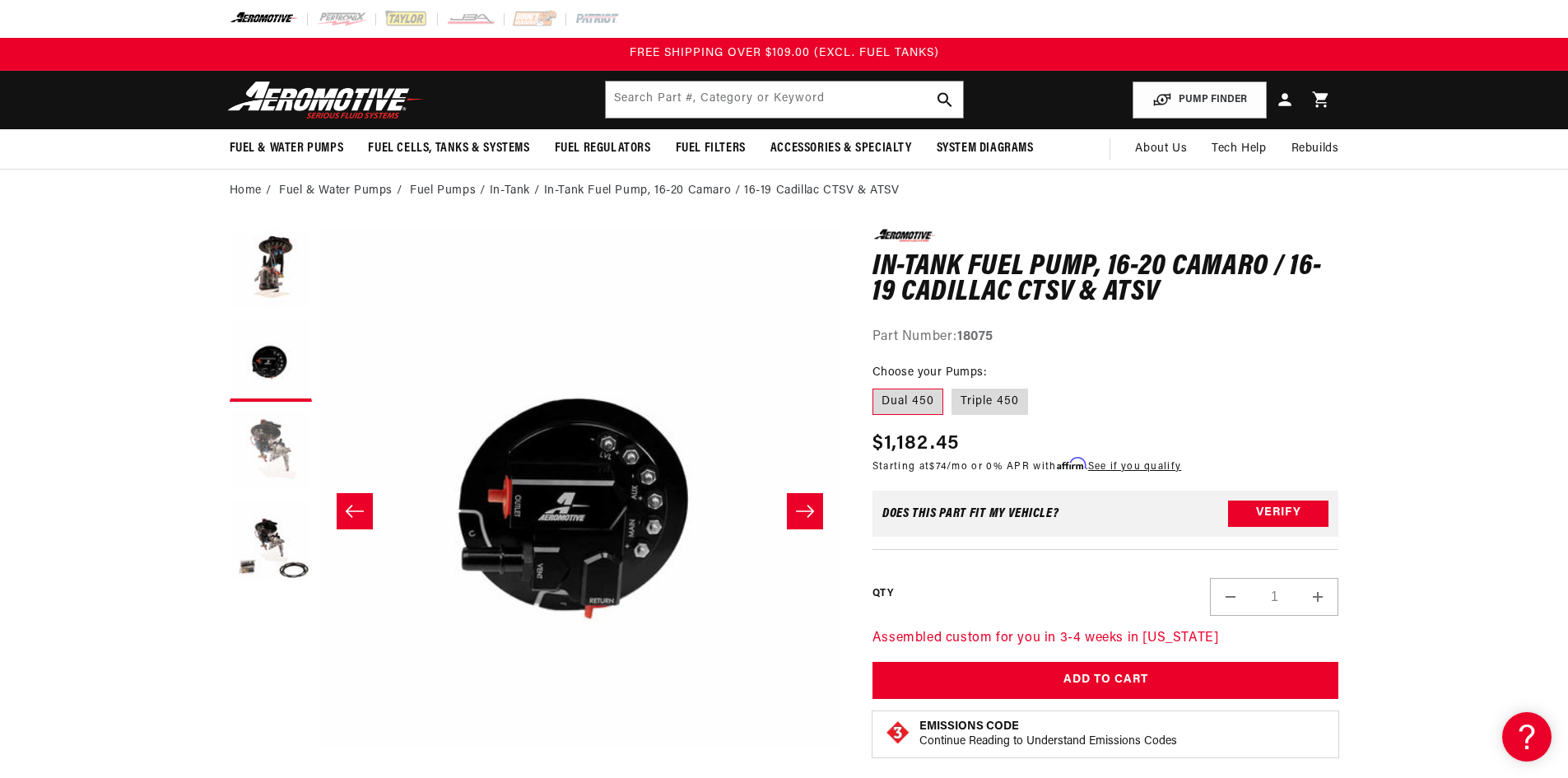
click at [266, 427] on button "Load image 3 in gallery view" at bounding box center [271, 451] width 82 height 82
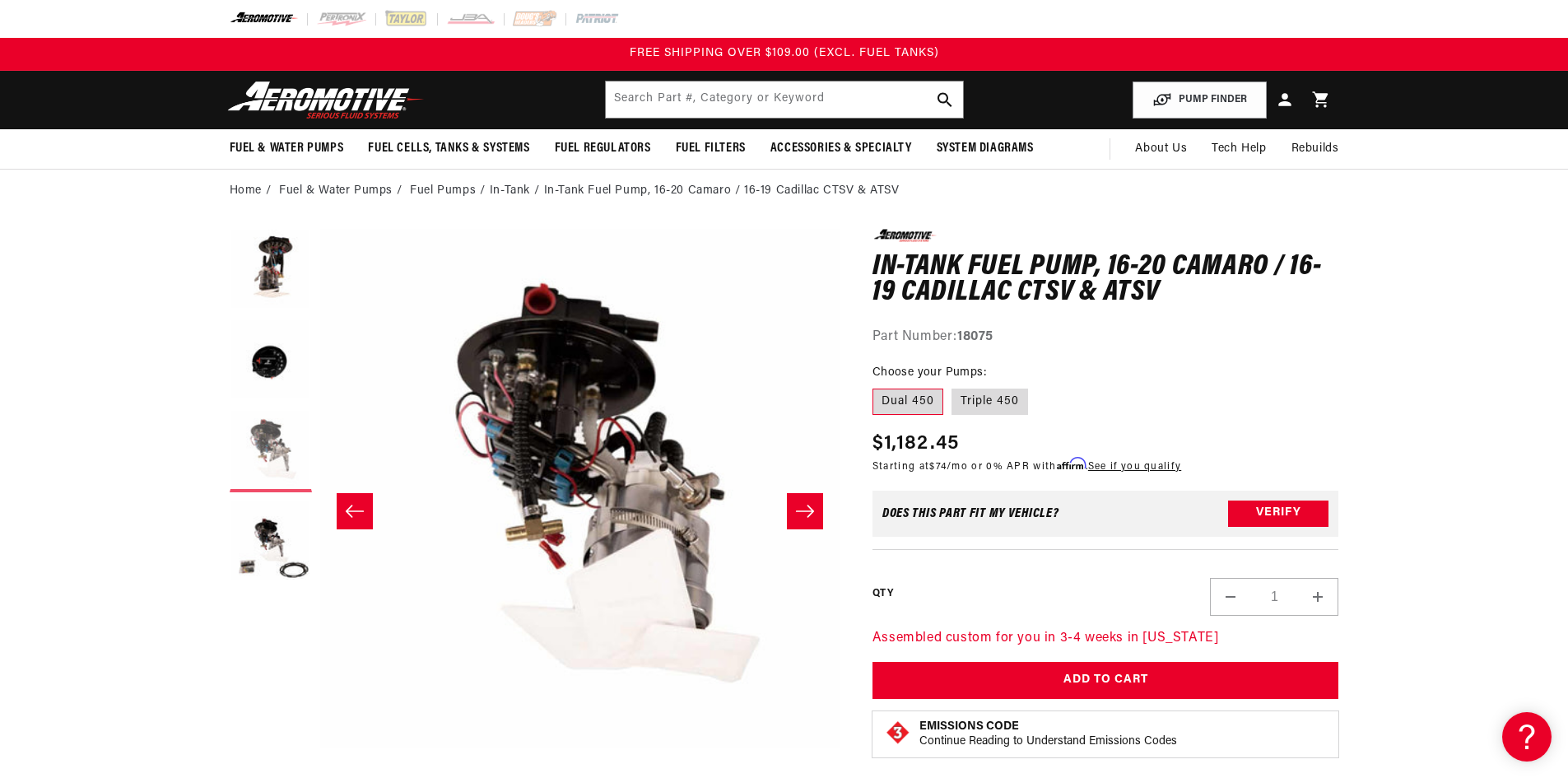
scroll to position [1, 1040]
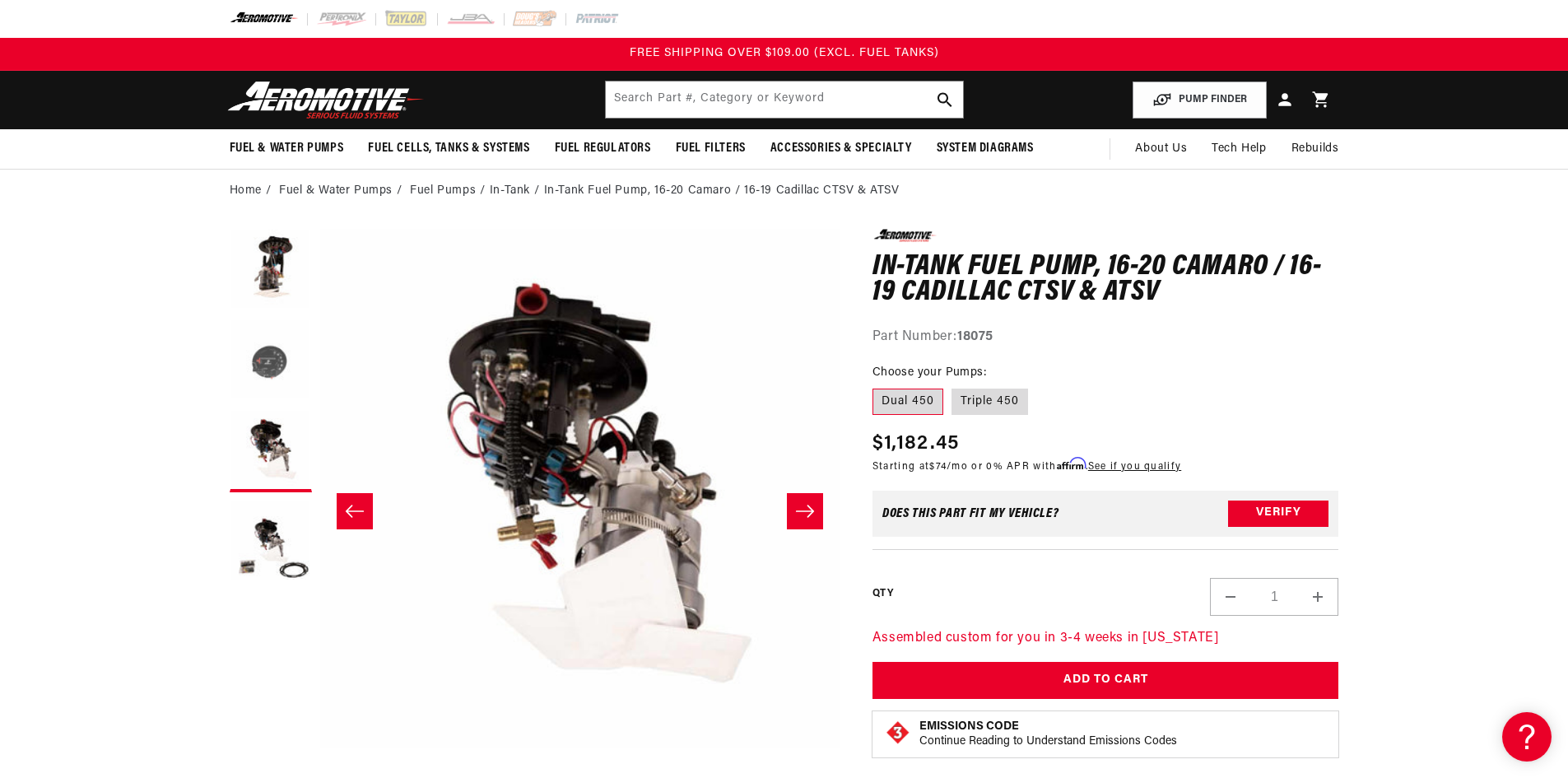
click at [269, 377] on button "Load image 2 in gallery view" at bounding box center [271, 361] width 82 height 82
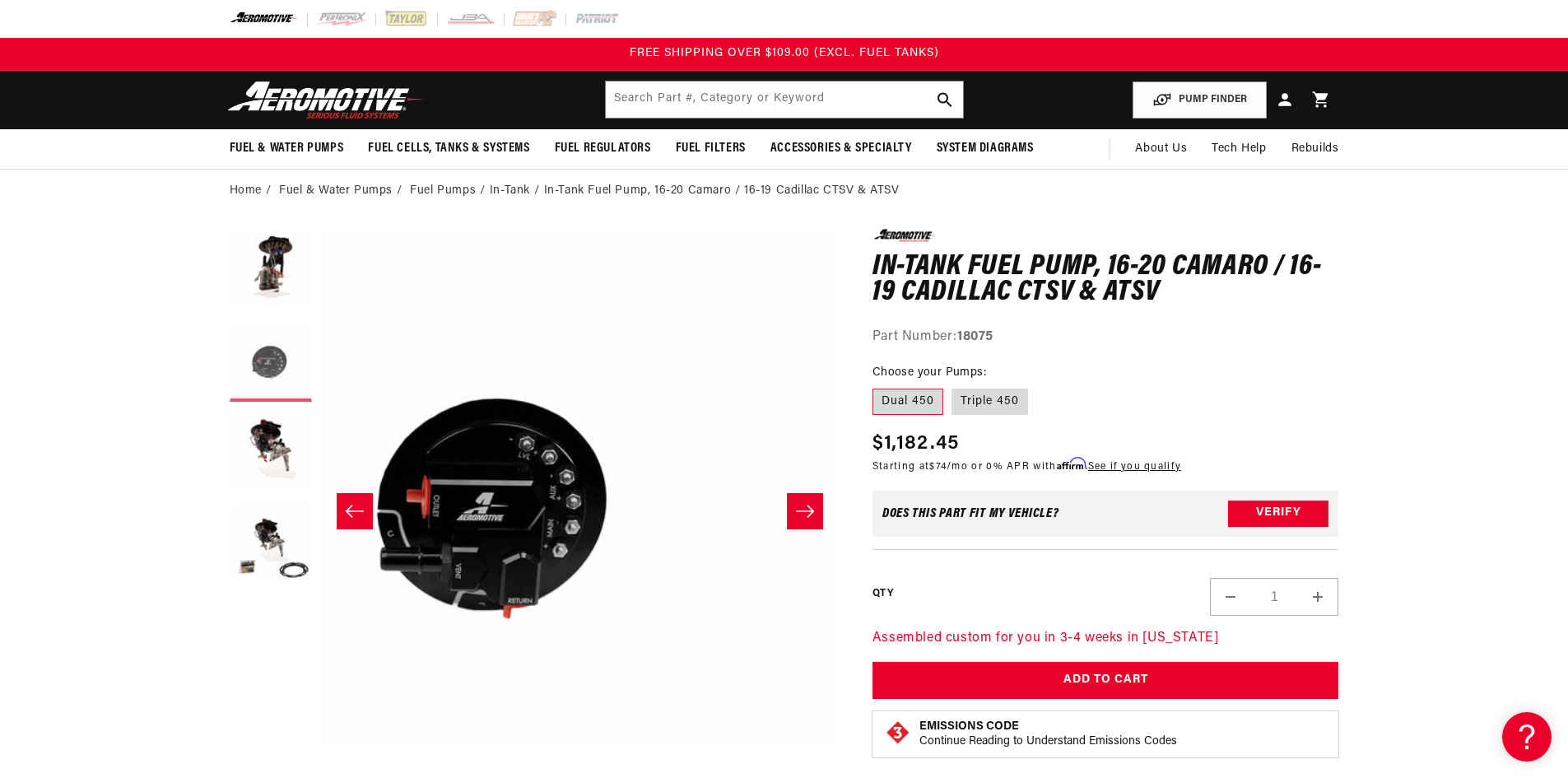
scroll to position [1, 519]
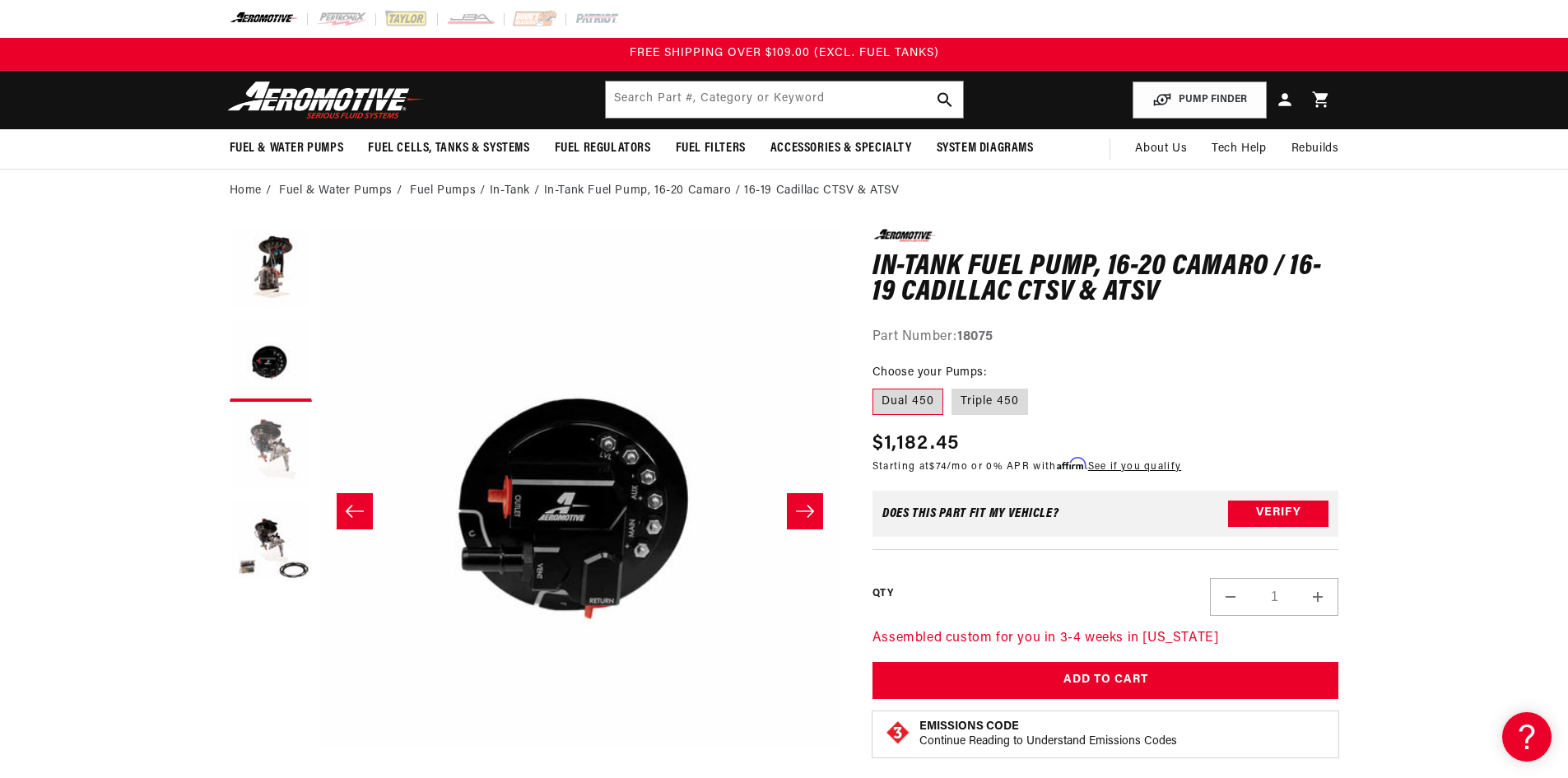
click at [272, 454] on button "Load image 3 in gallery view" at bounding box center [271, 451] width 82 height 82
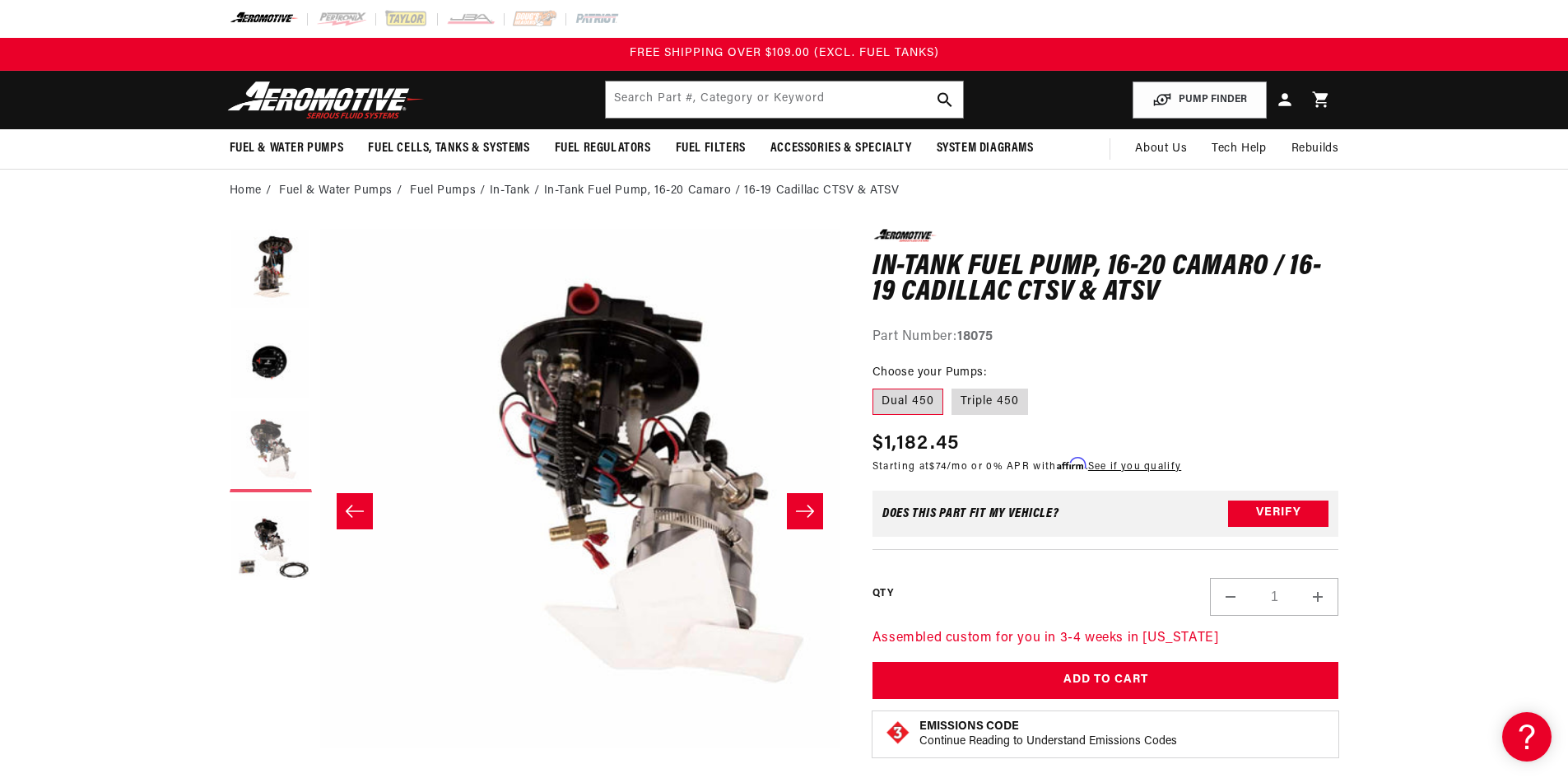
scroll to position [1, 1040]
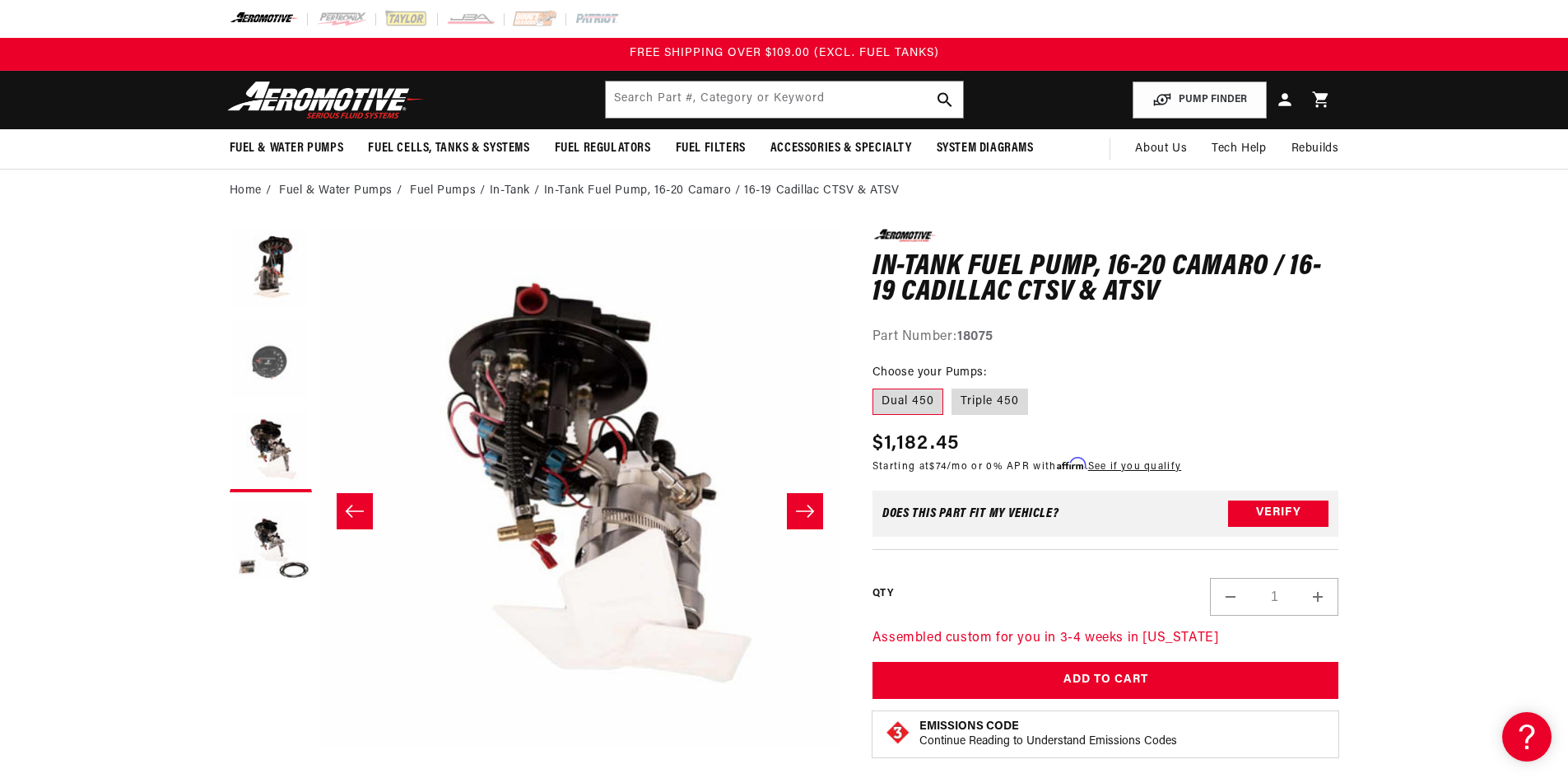
click at [279, 364] on button "Load image 2 in gallery view" at bounding box center [271, 361] width 82 height 82
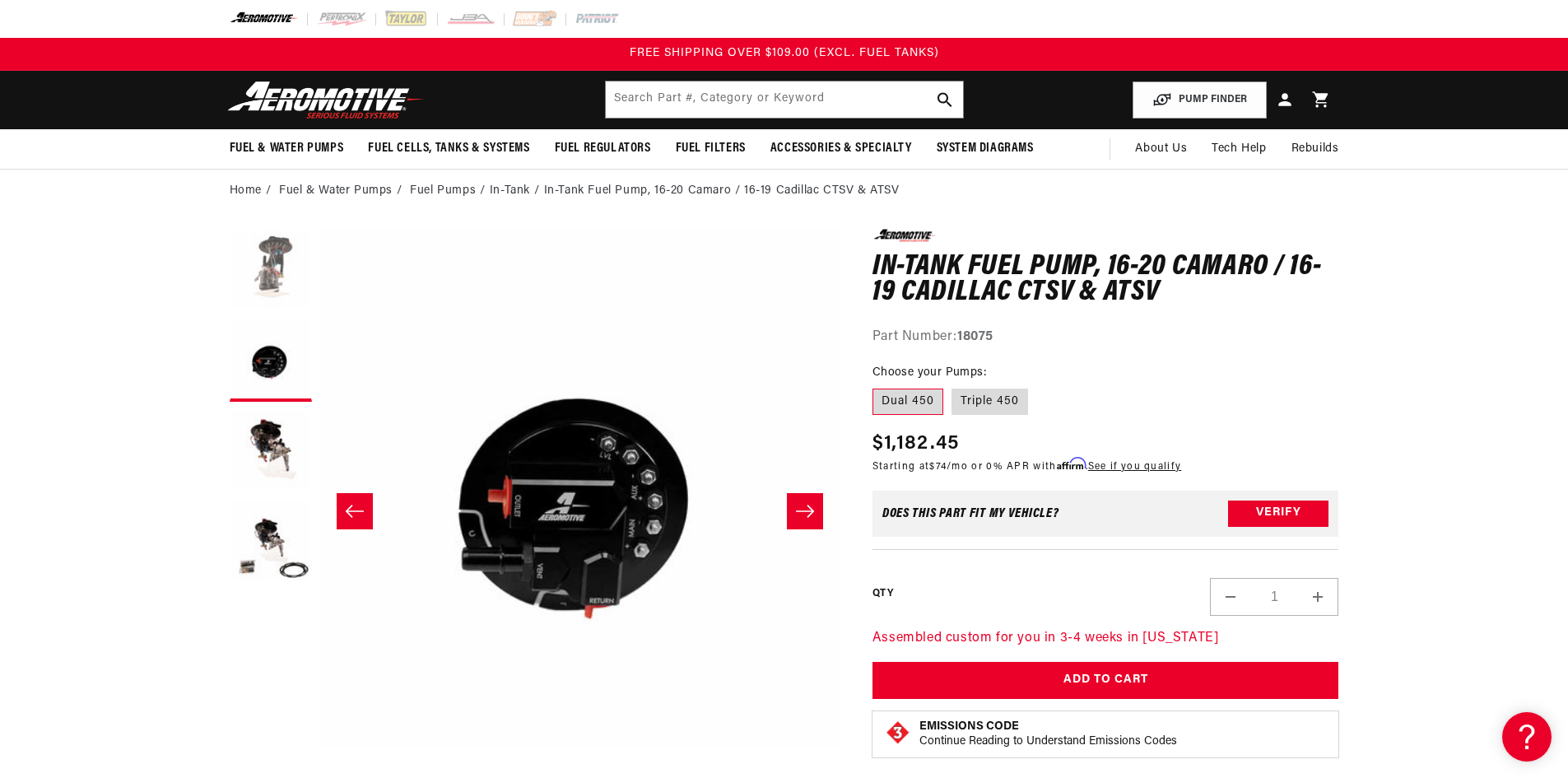
click at [275, 272] on button "Load image 1 in gallery view" at bounding box center [271, 270] width 82 height 82
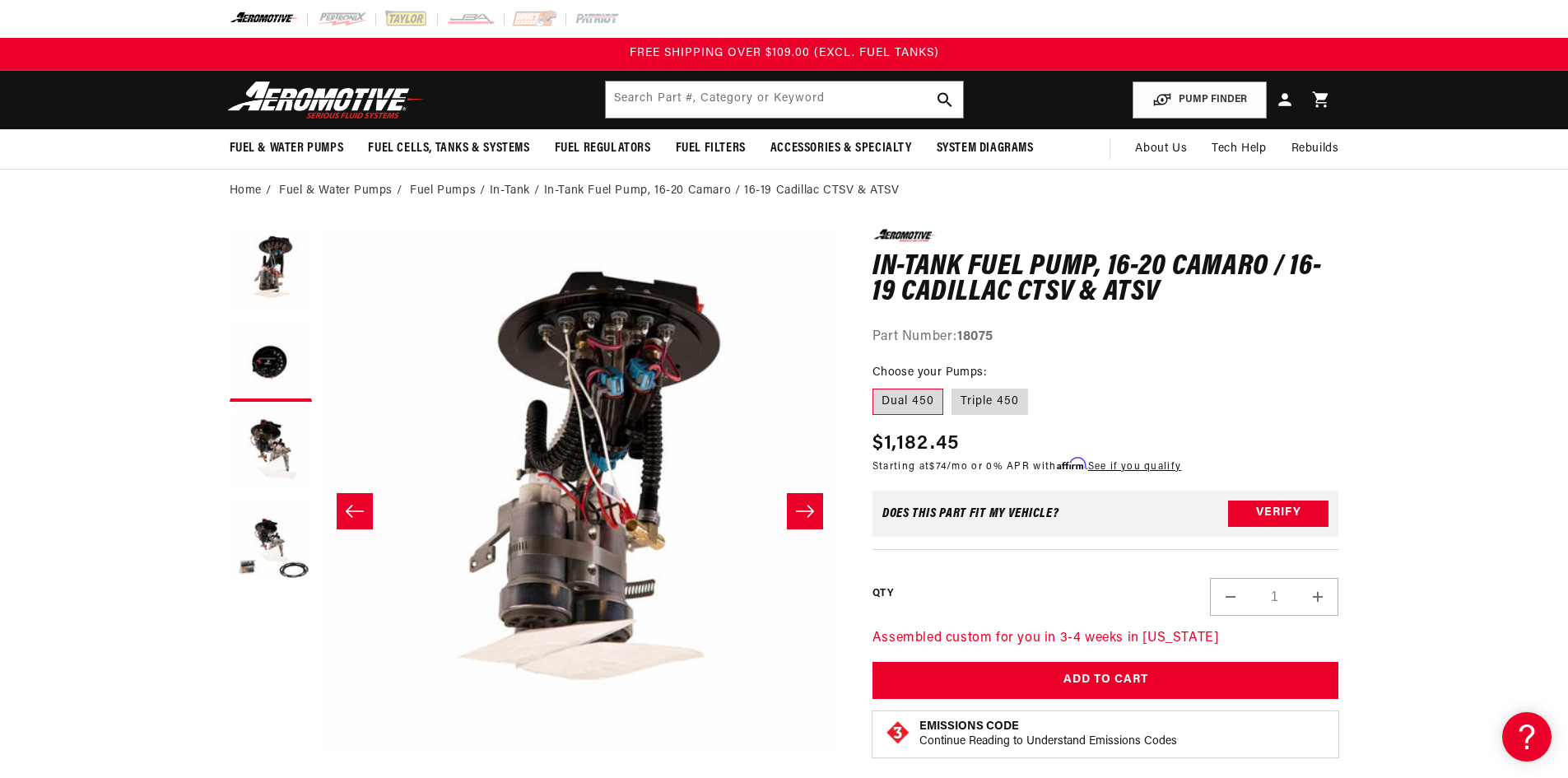
scroll to position [1, 0]
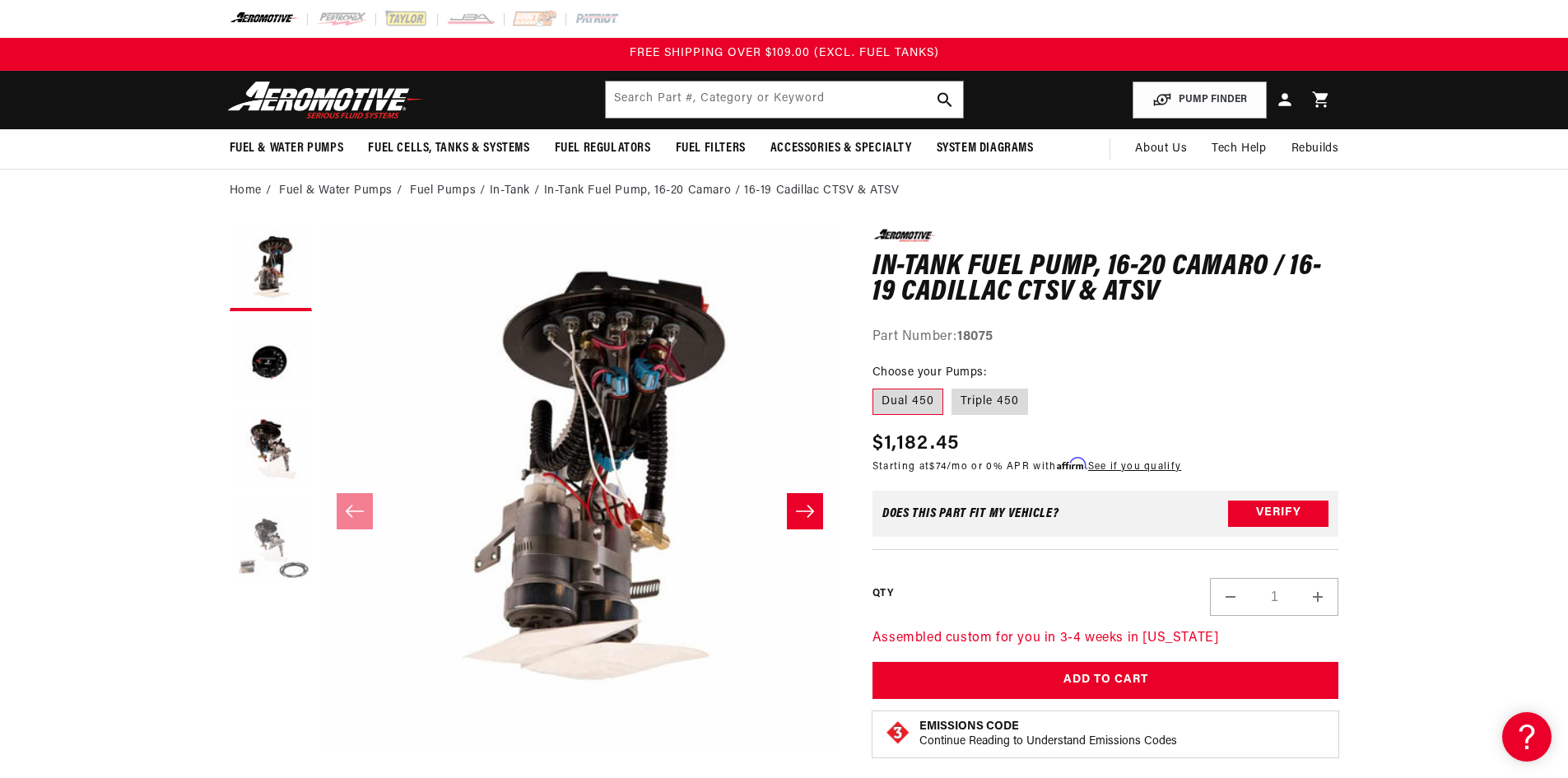
click at [280, 532] on button "Load image 4 in gallery view" at bounding box center [271, 541] width 82 height 82
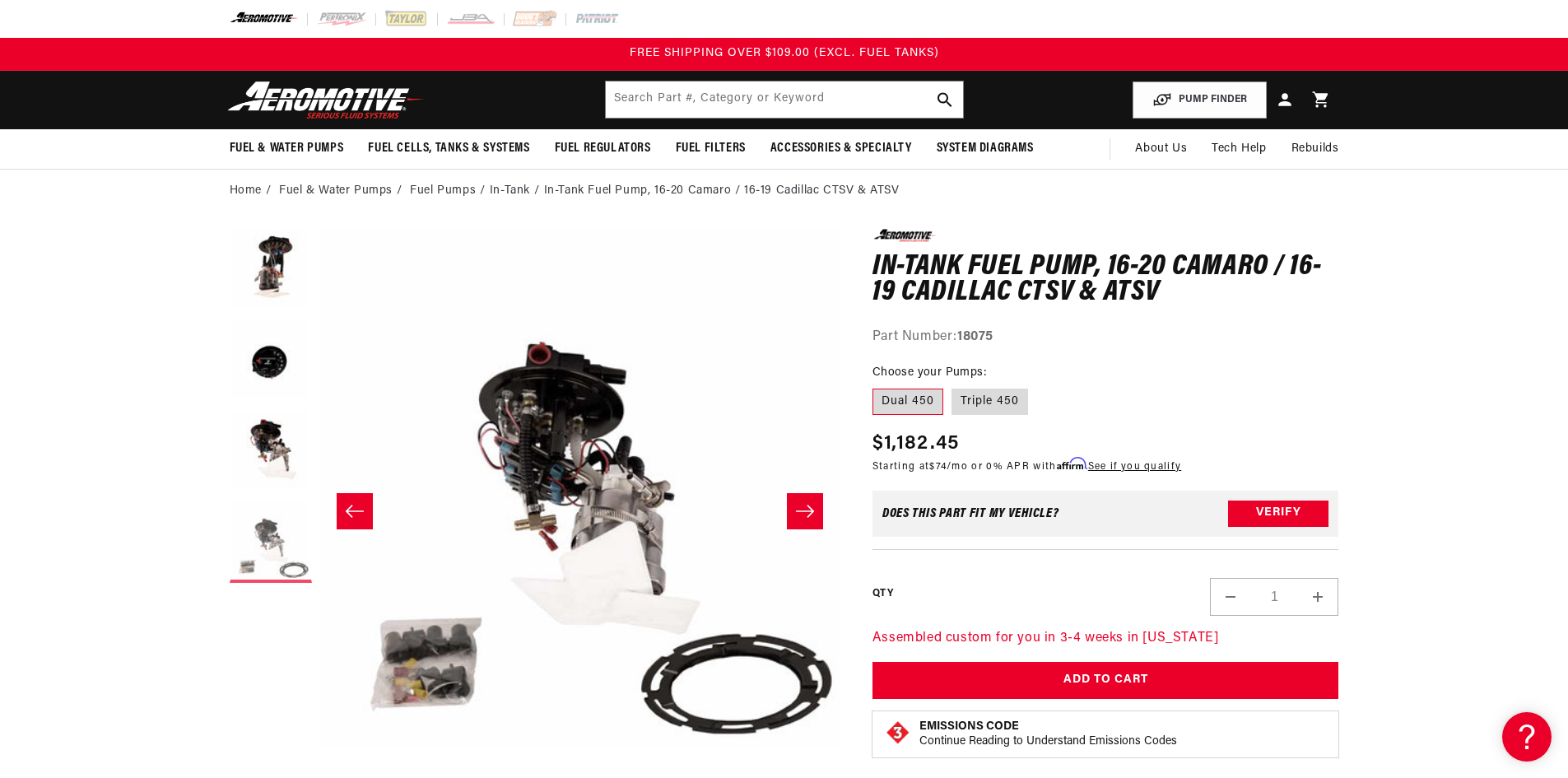
scroll to position [1, 1559]
click at [264, 375] on button "Load image 2 in gallery view" at bounding box center [271, 361] width 82 height 82
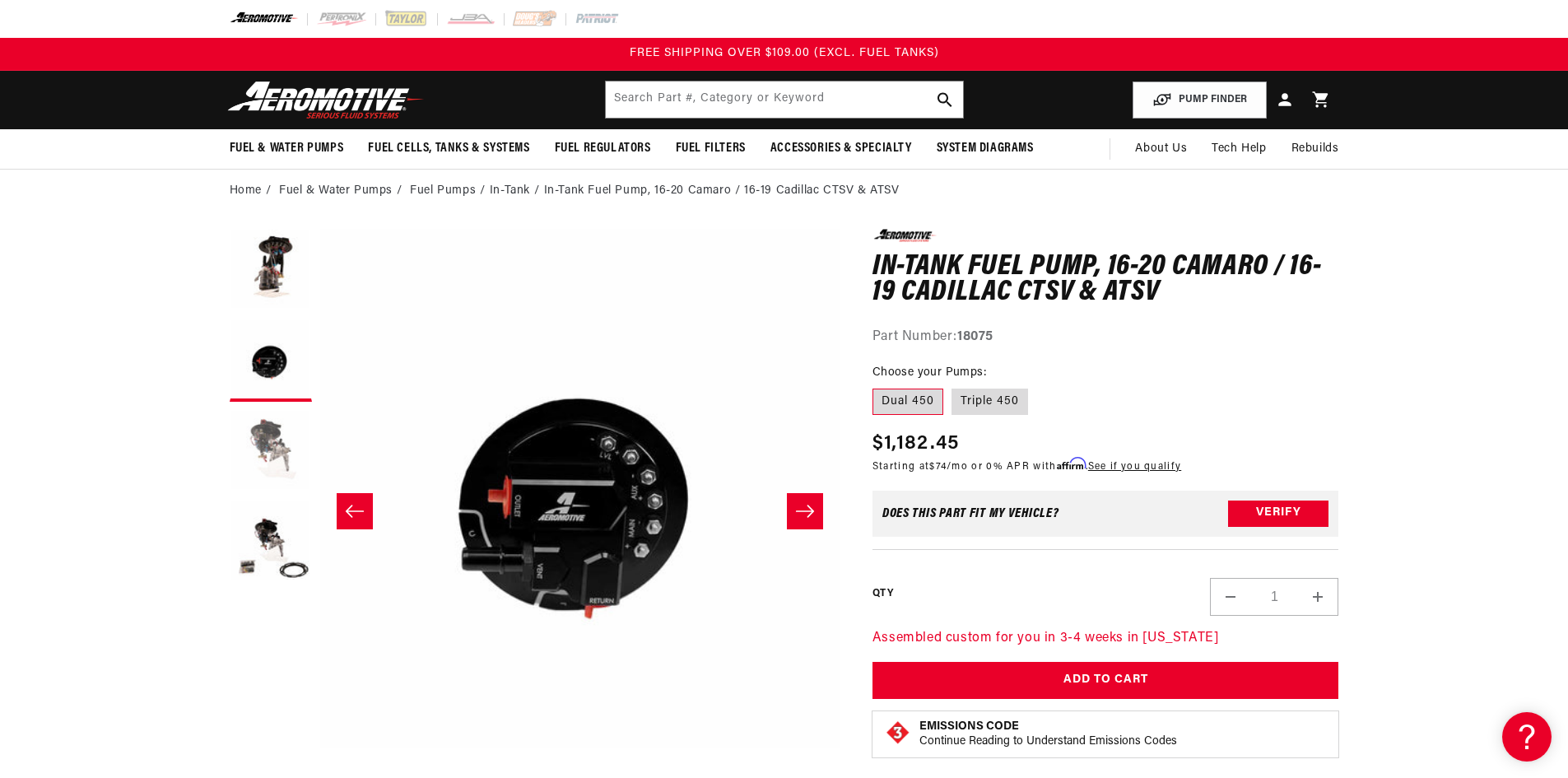
click at [264, 440] on button "Load image 3 in gallery view" at bounding box center [271, 451] width 82 height 82
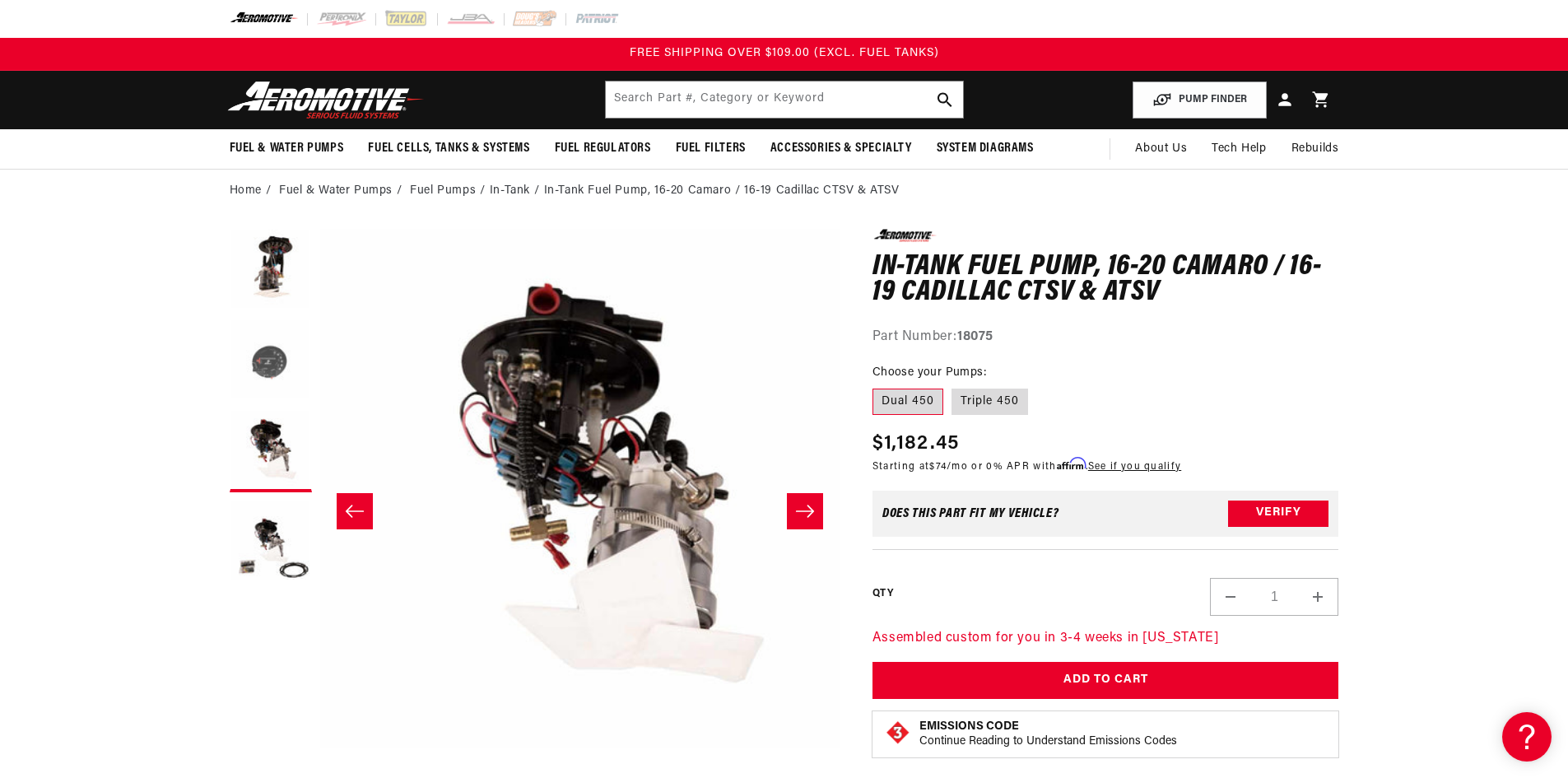
scroll to position [1, 1040]
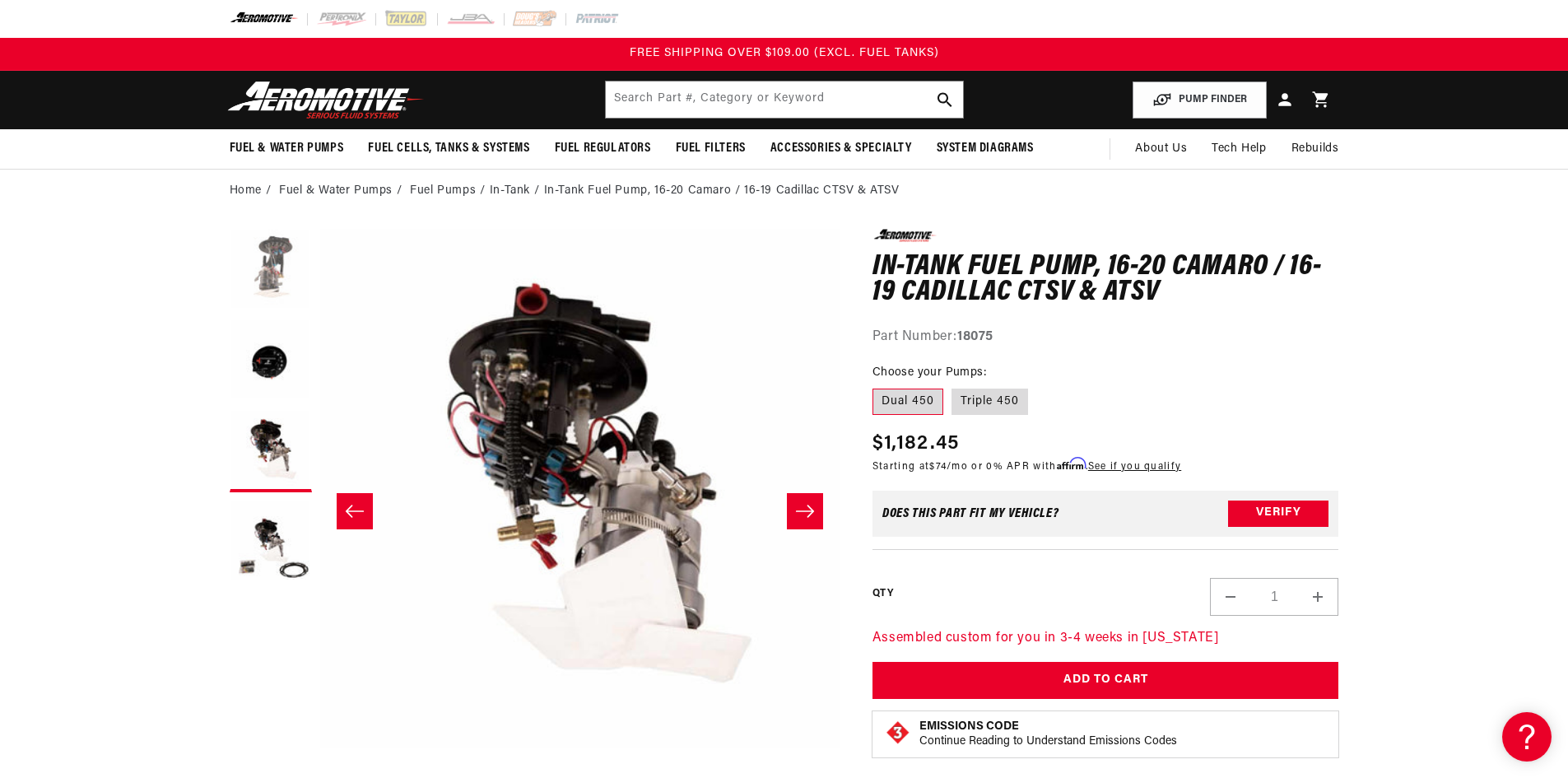
click at [265, 255] on button "Load image 1 in gallery view" at bounding box center [271, 270] width 82 height 82
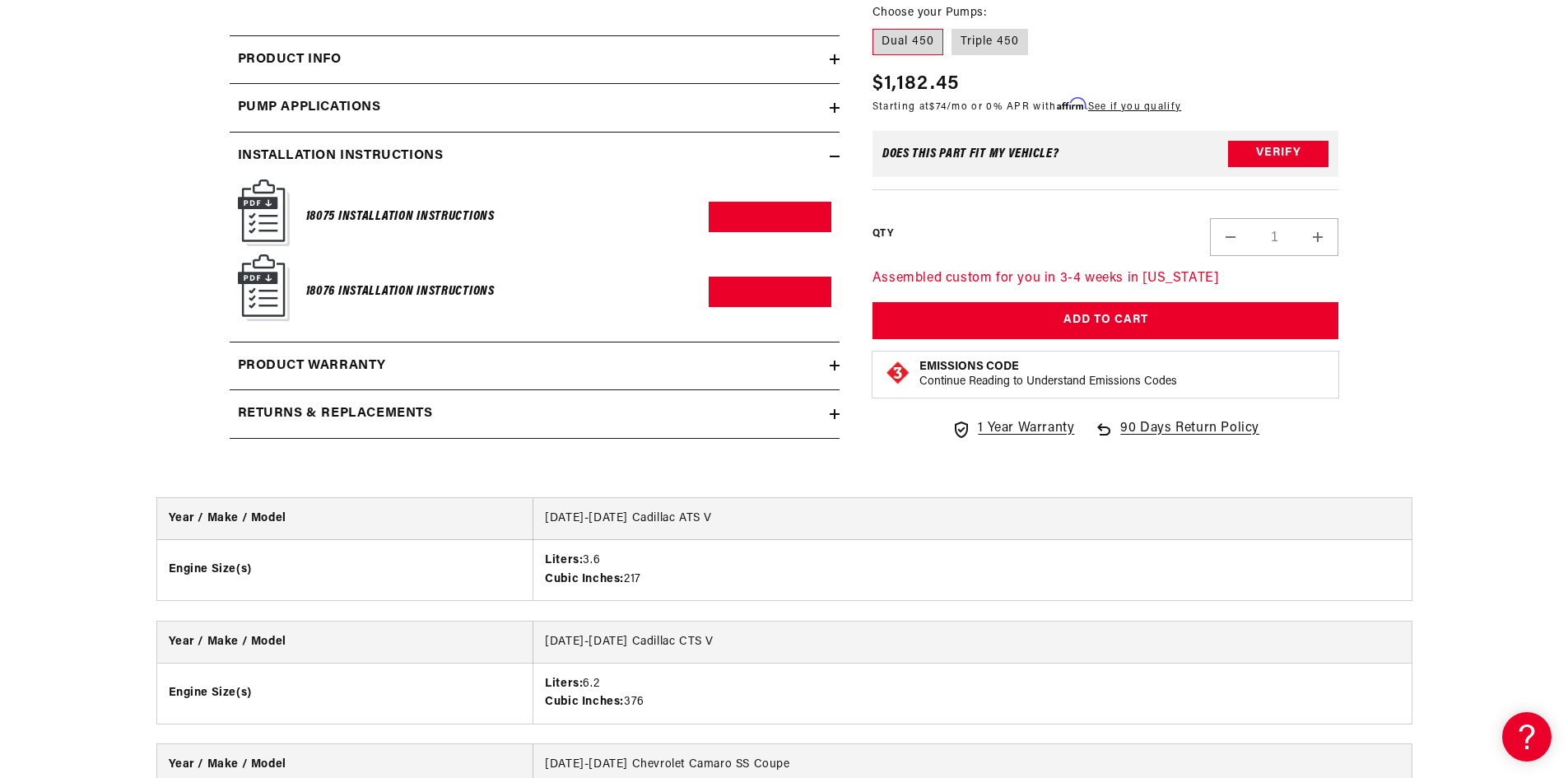
scroll to position [824, 0]
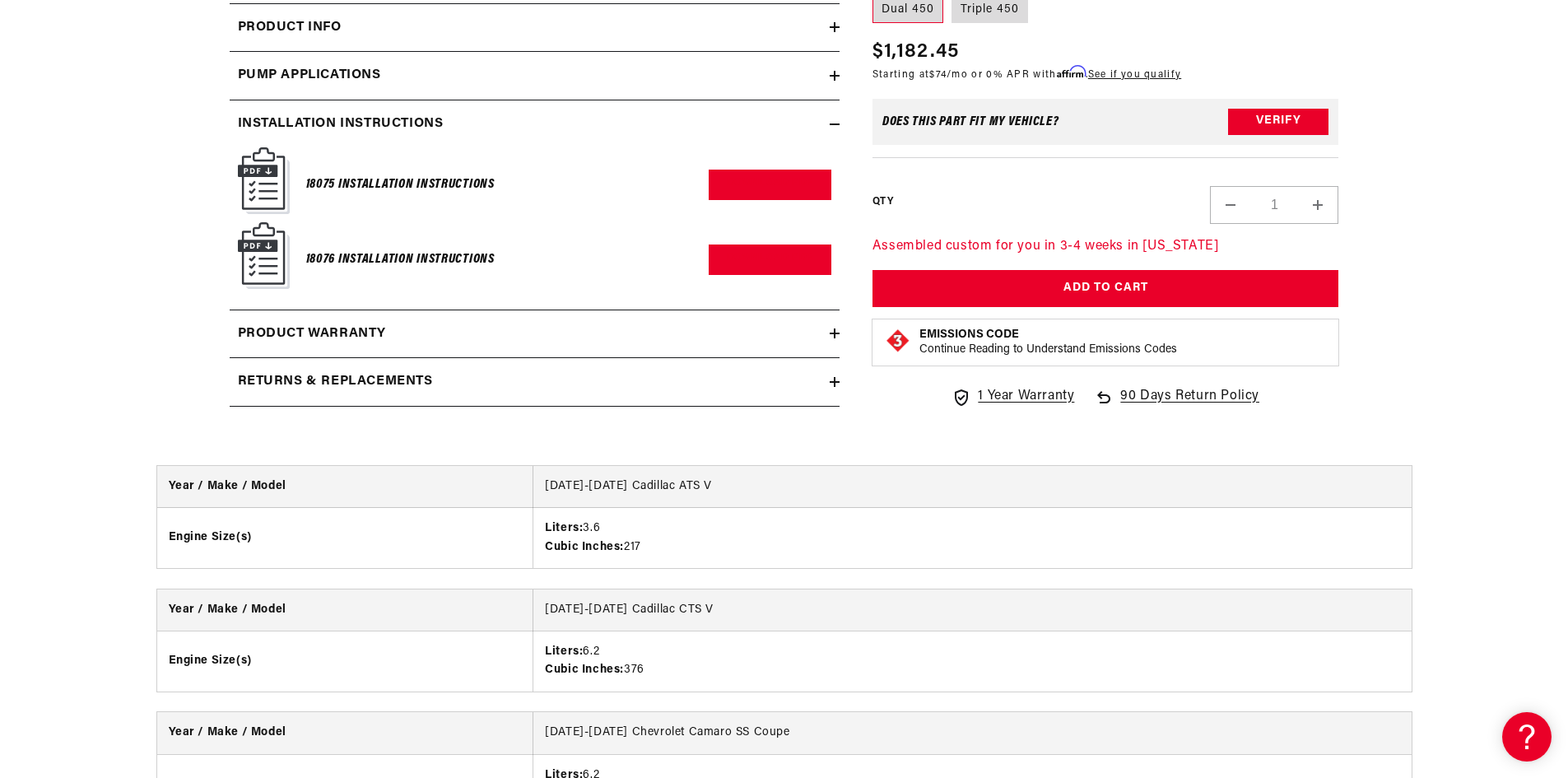
click at [536, 70] on div "Pump Applications" at bounding box center [529, 75] width 600 height 21
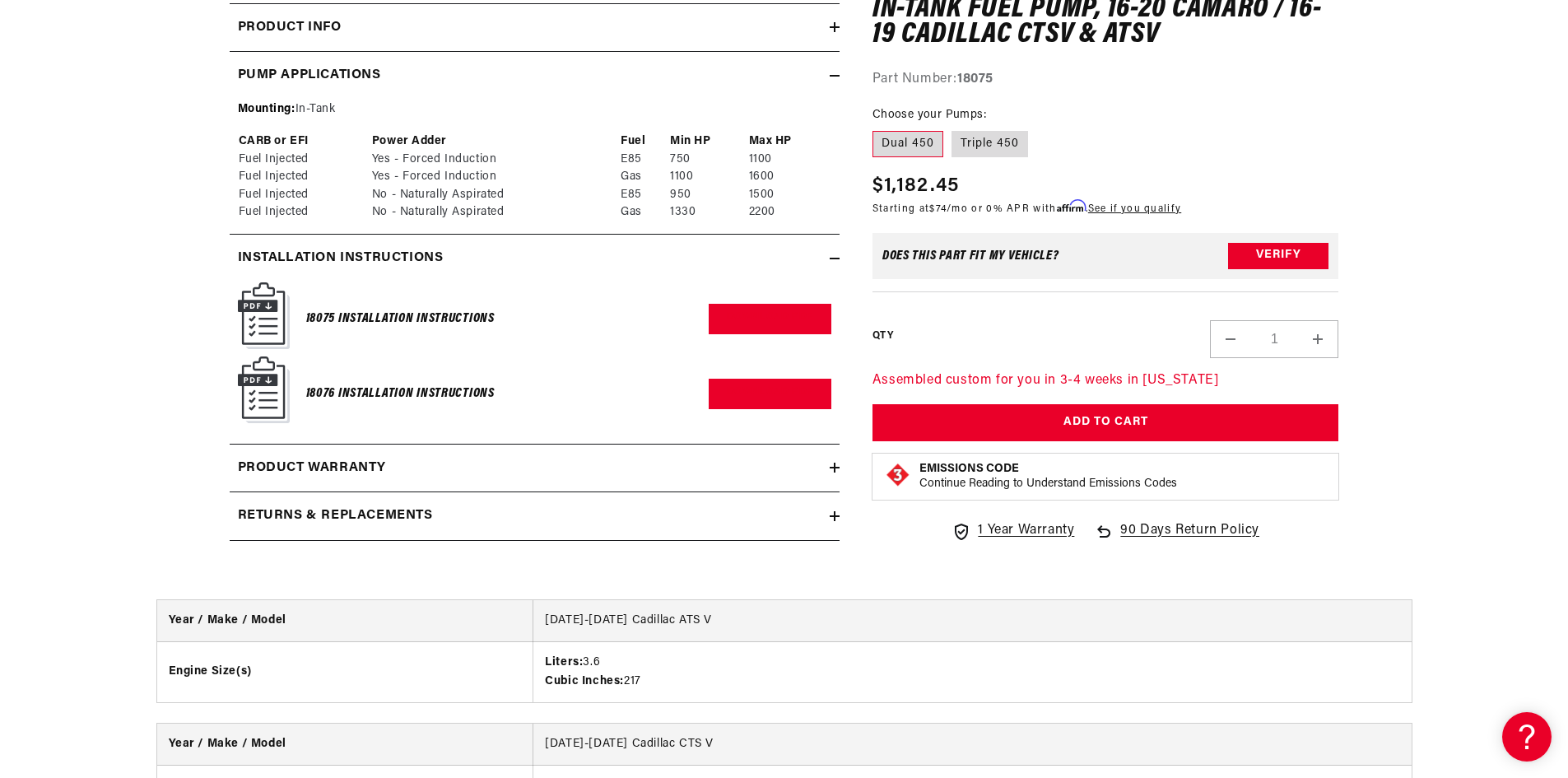
click at [536, 70] on div "Pump Applications" at bounding box center [529, 75] width 600 height 21
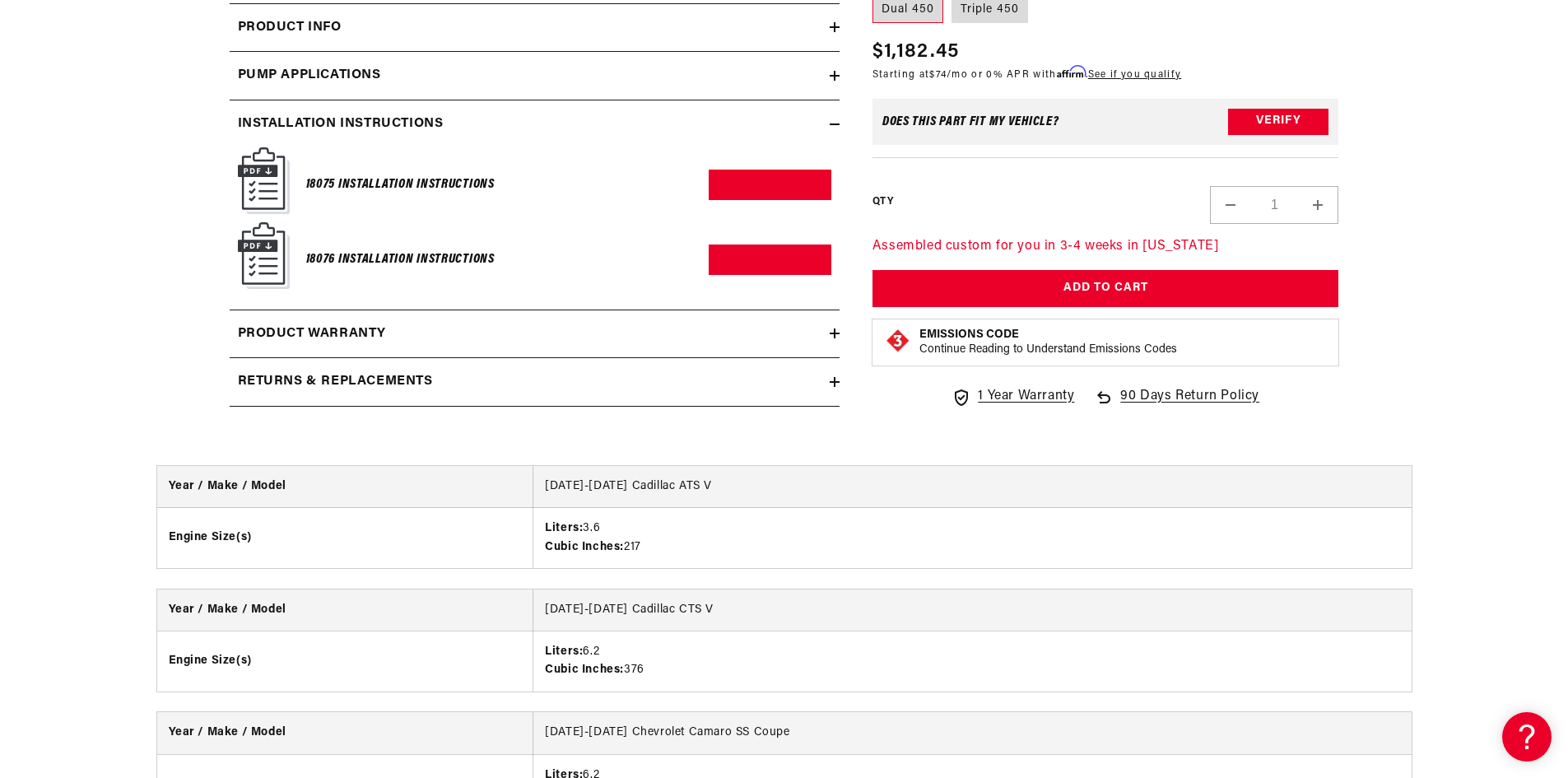
click at [536, 70] on div "Pump Applications" at bounding box center [529, 75] width 600 height 21
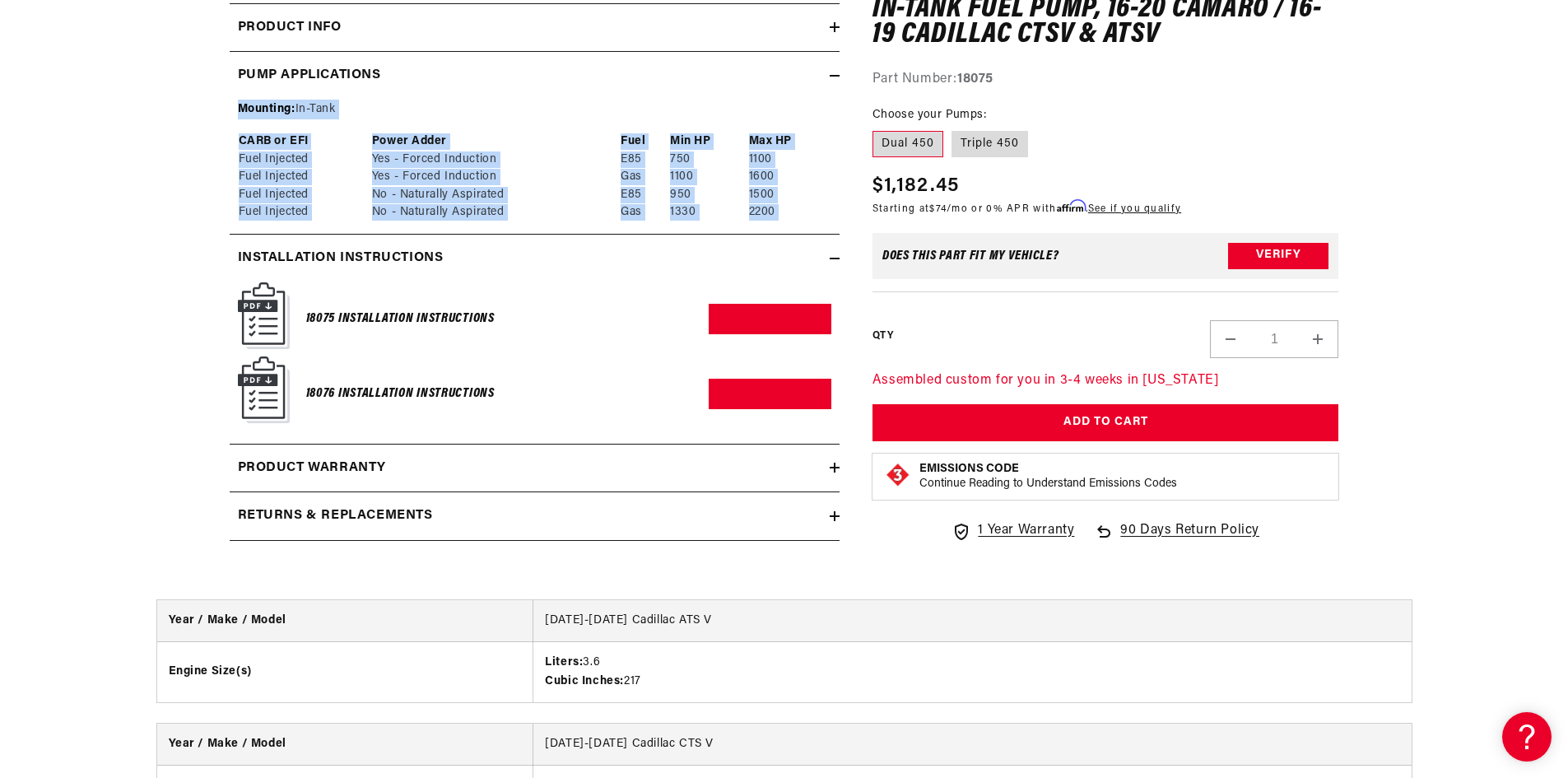
click at [536, 70] on div "Pump Applications" at bounding box center [529, 75] width 600 height 21
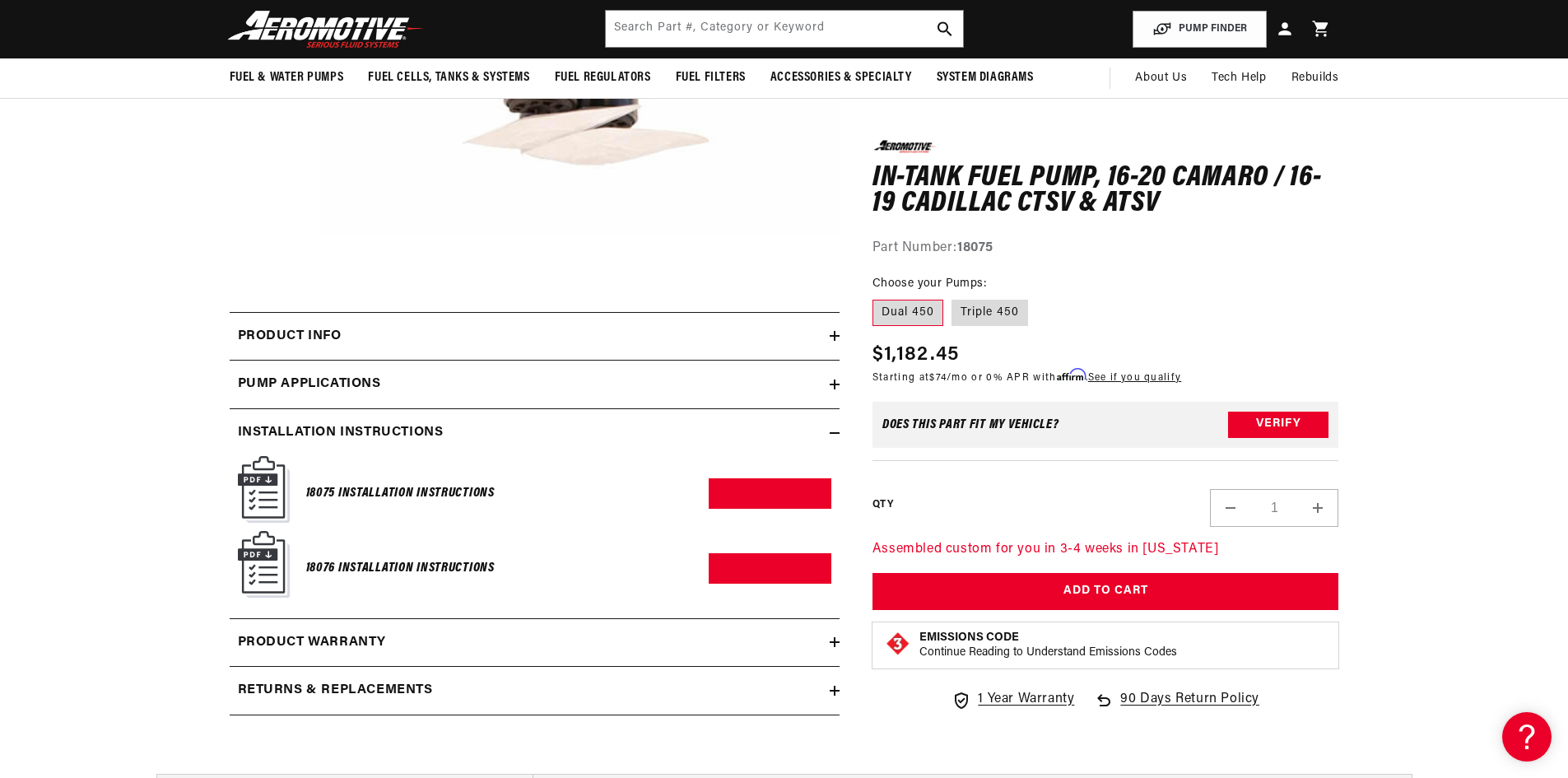
scroll to position [494, 0]
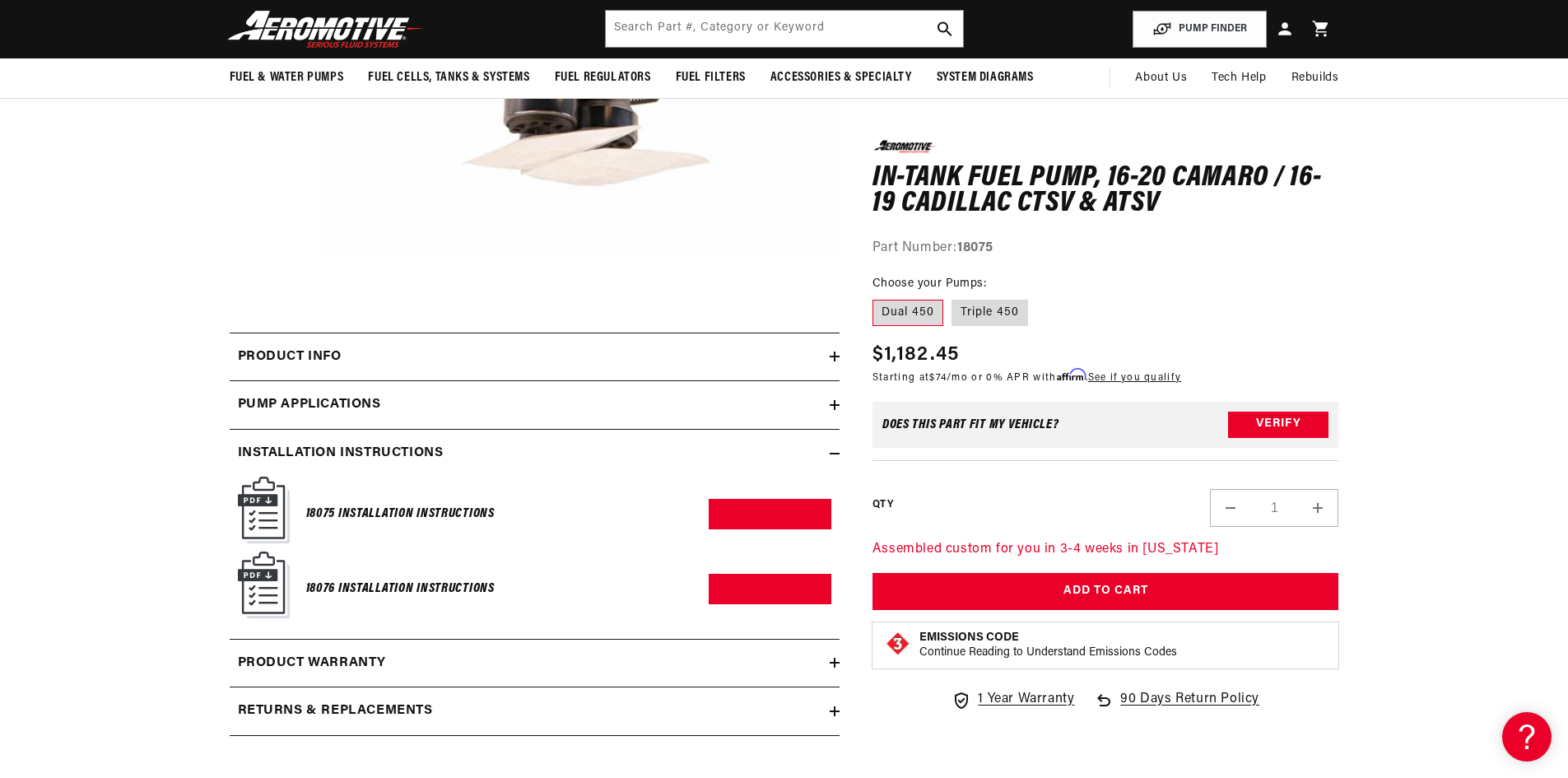
click at [573, 440] on summary "Installation Instructions" at bounding box center [534, 454] width 610 height 48
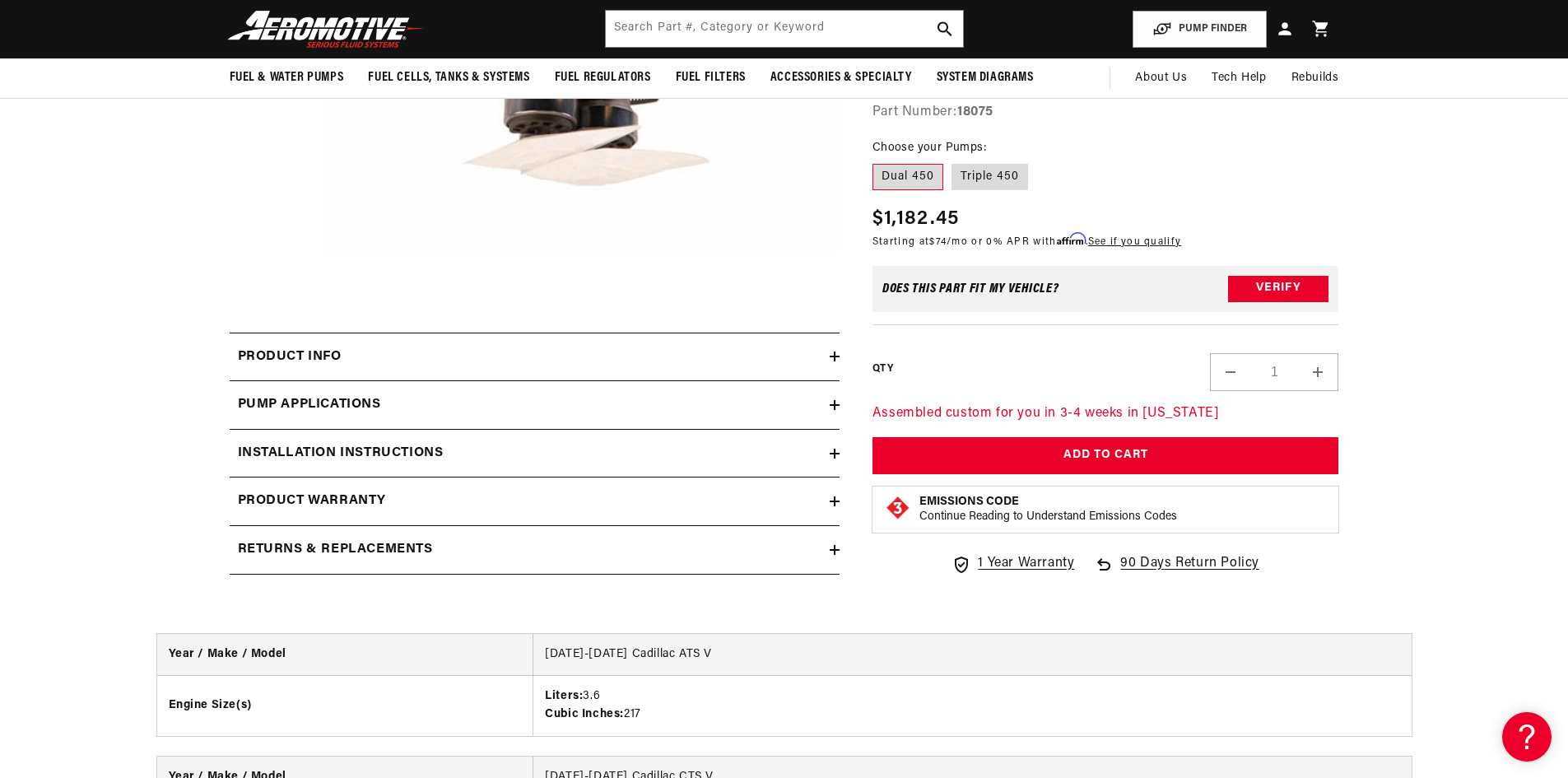
click at [538, 399] on div "Pump Applications" at bounding box center [529, 405] width 600 height 21
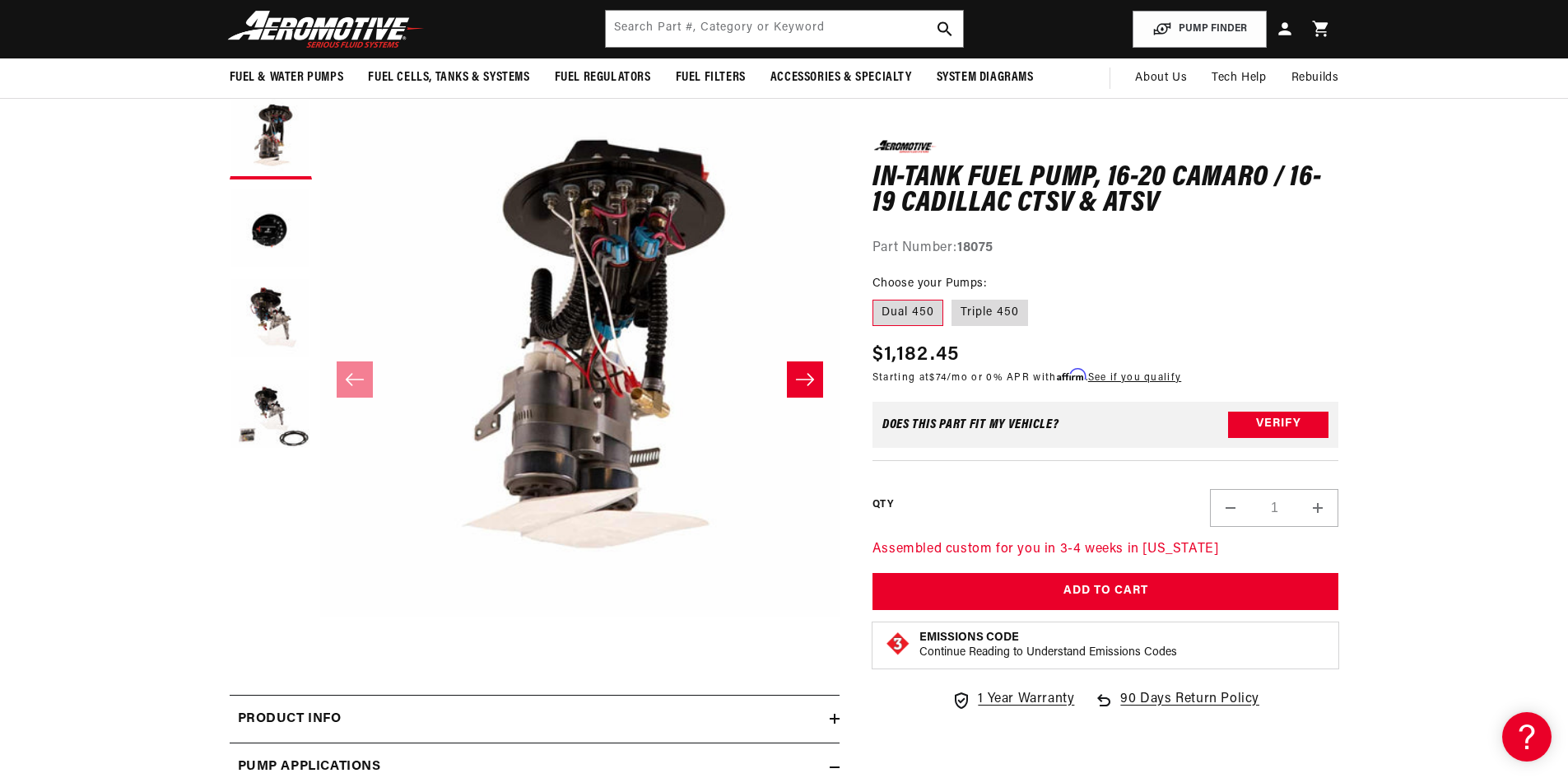
scroll to position [82, 0]
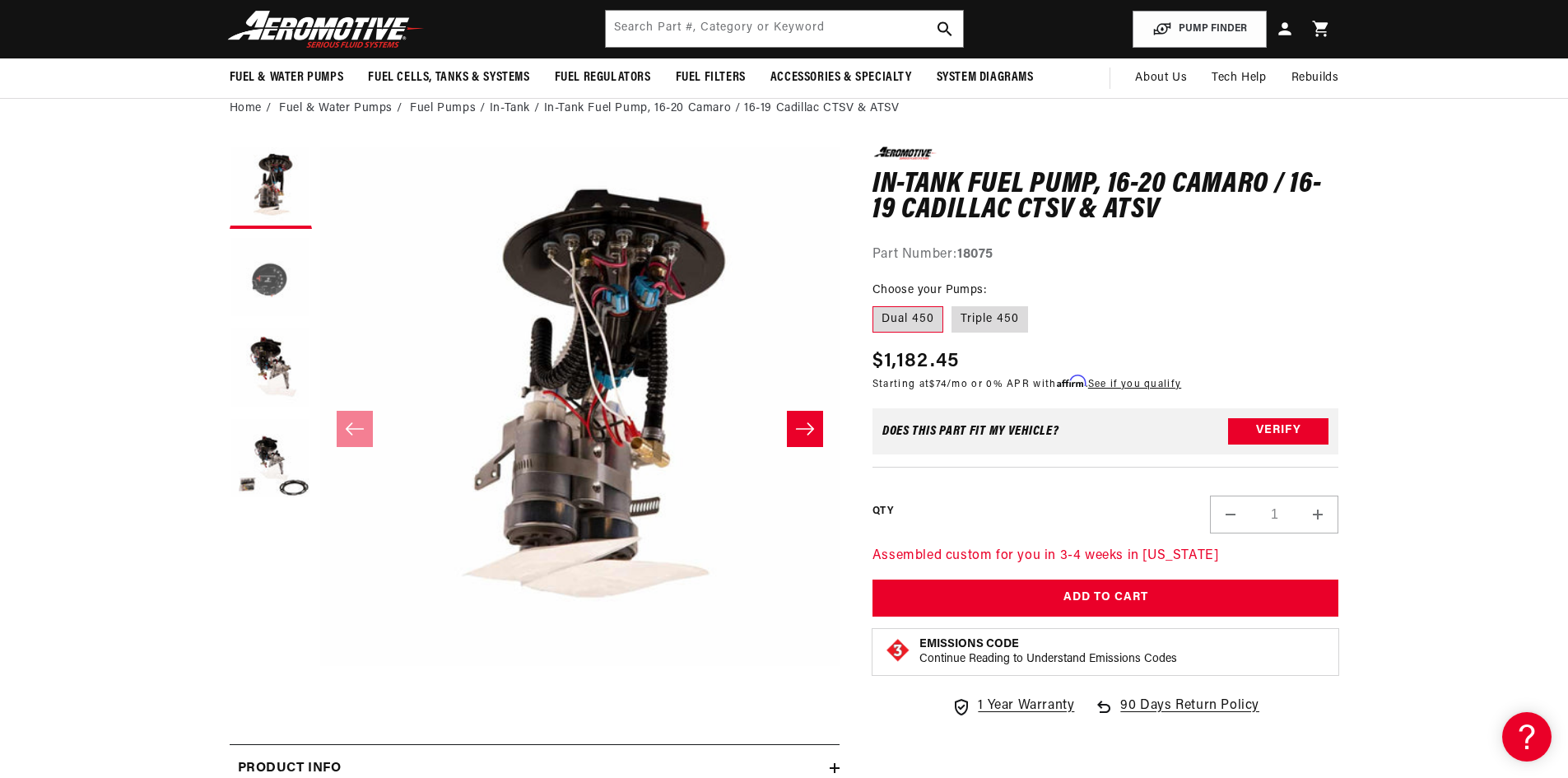
click at [264, 262] on button "Load image 2 in gallery view" at bounding box center [271, 279] width 82 height 82
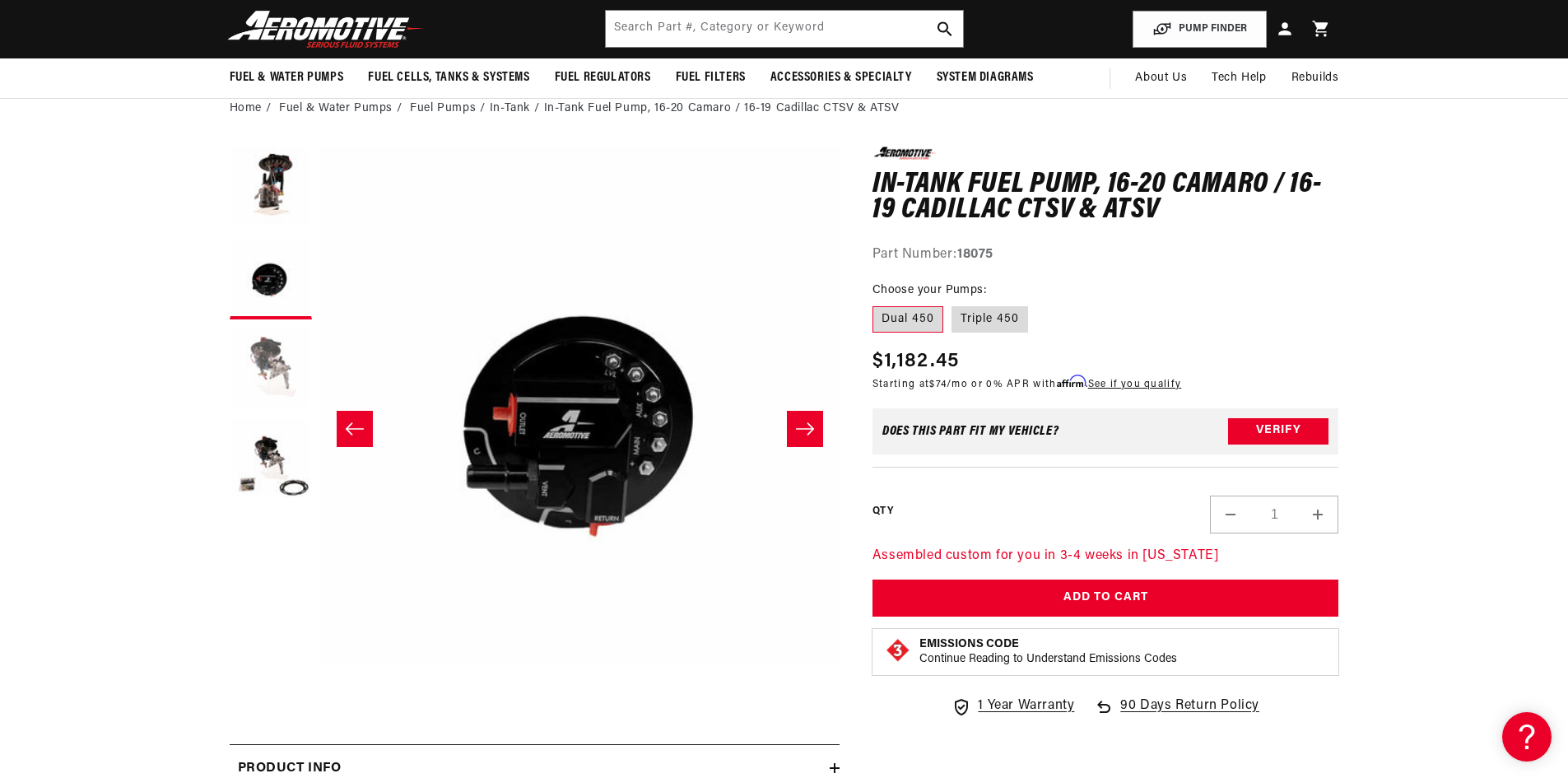
scroll to position [1, 519]
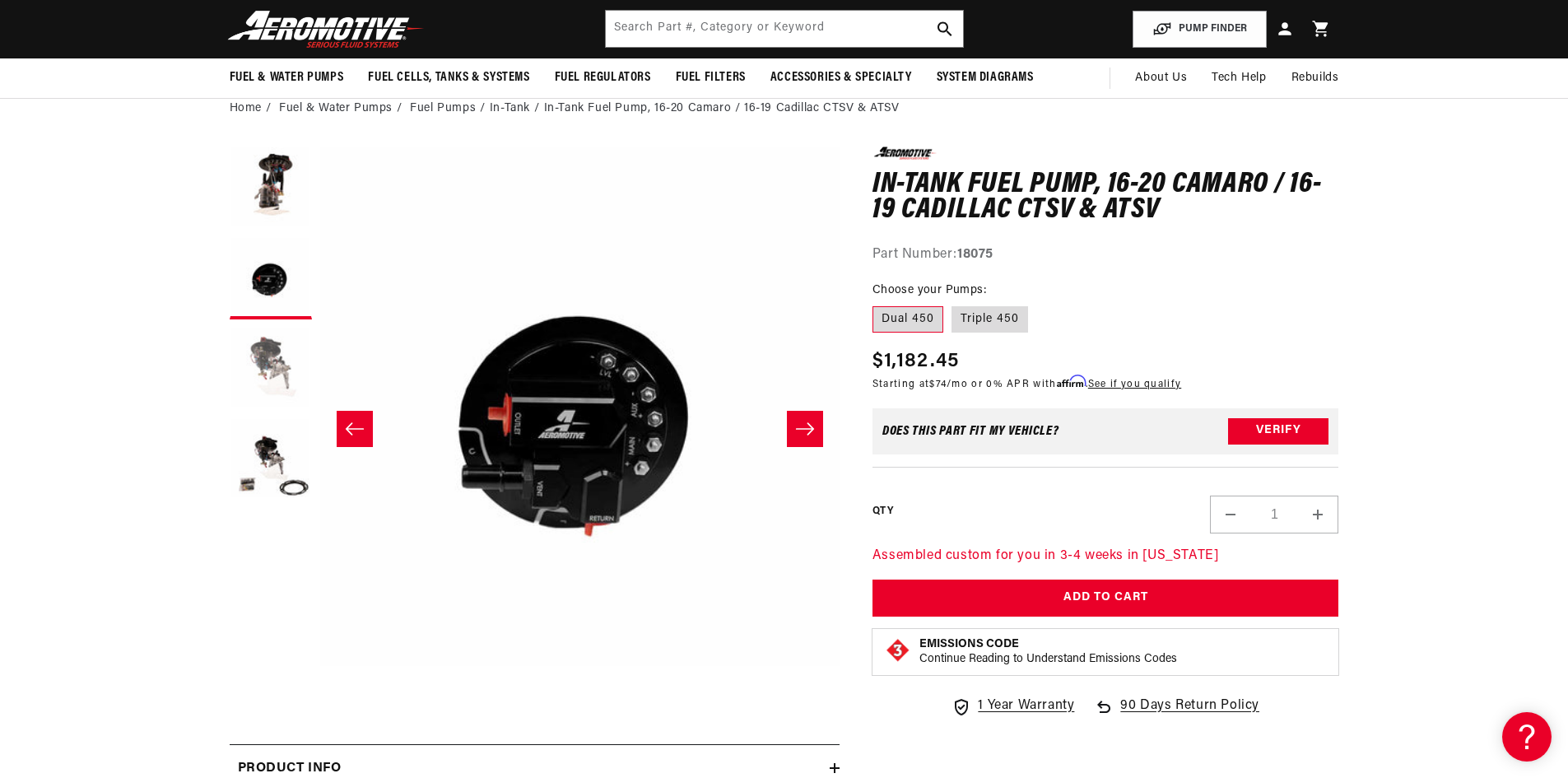
click at [280, 360] on button "Load image 3 in gallery view" at bounding box center [271, 369] width 82 height 82
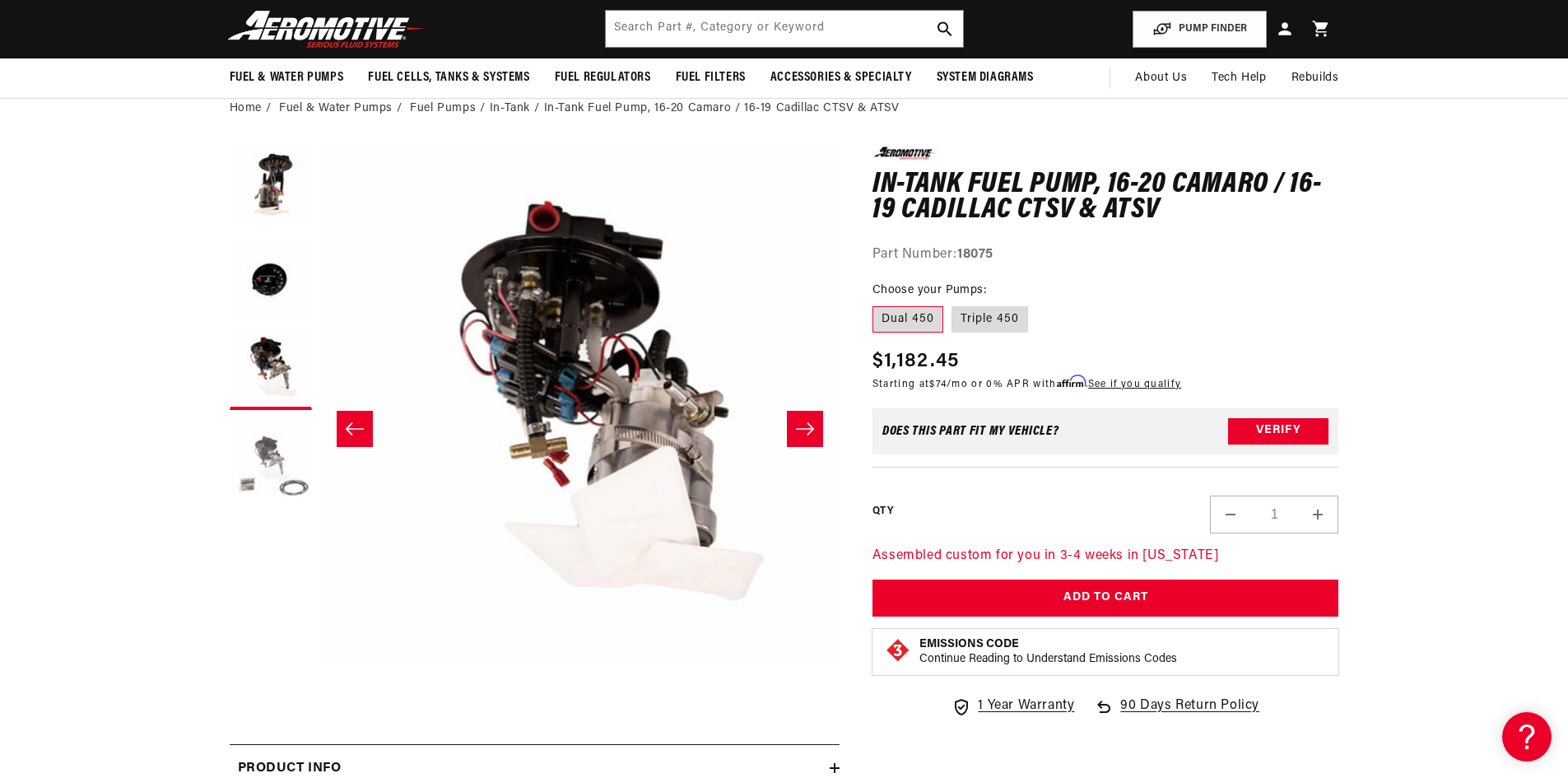
scroll to position [1, 1040]
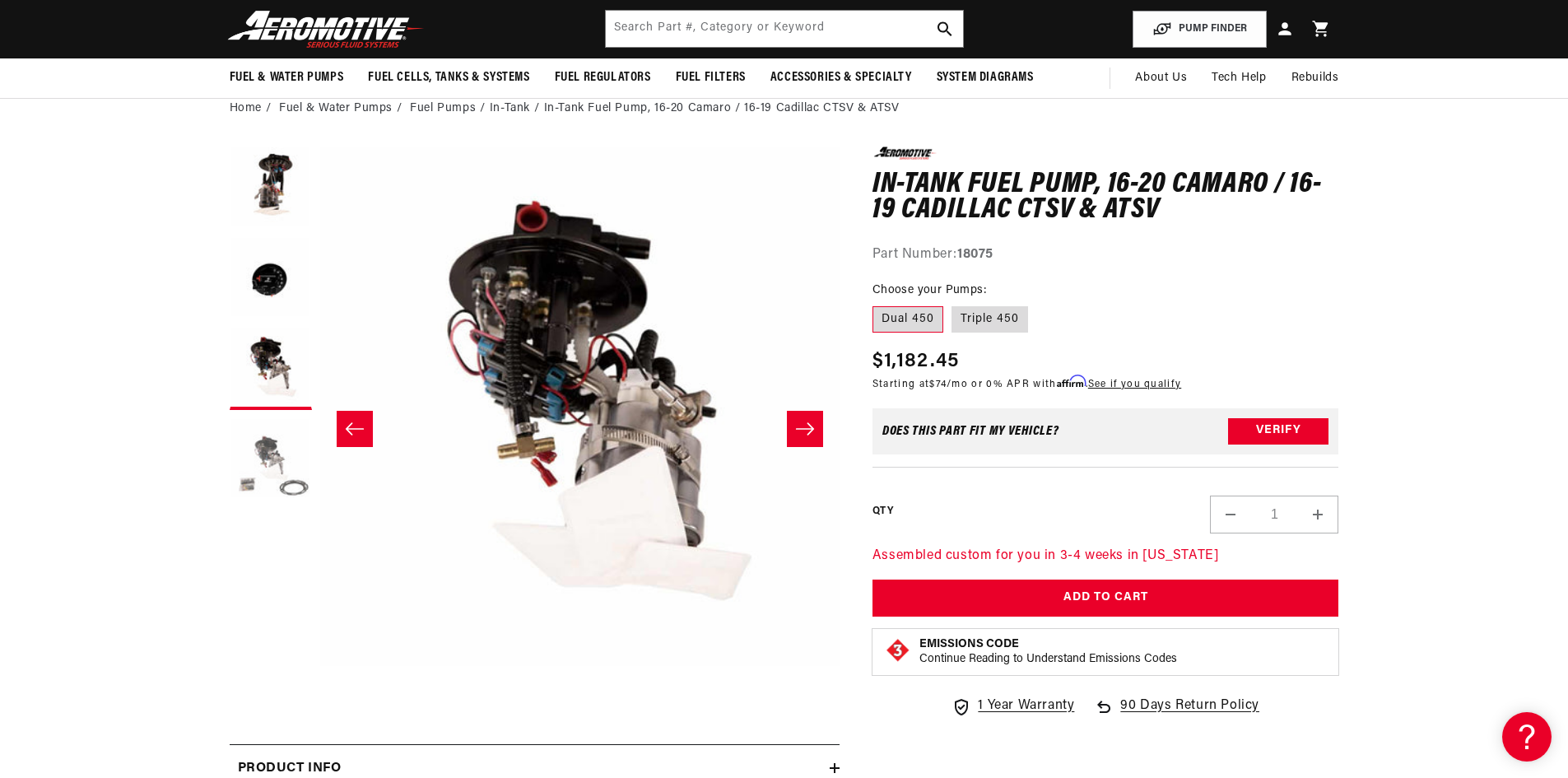
click at [272, 470] on button "Load image 4 in gallery view" at bounding box center [271, 459] width 82 height 82
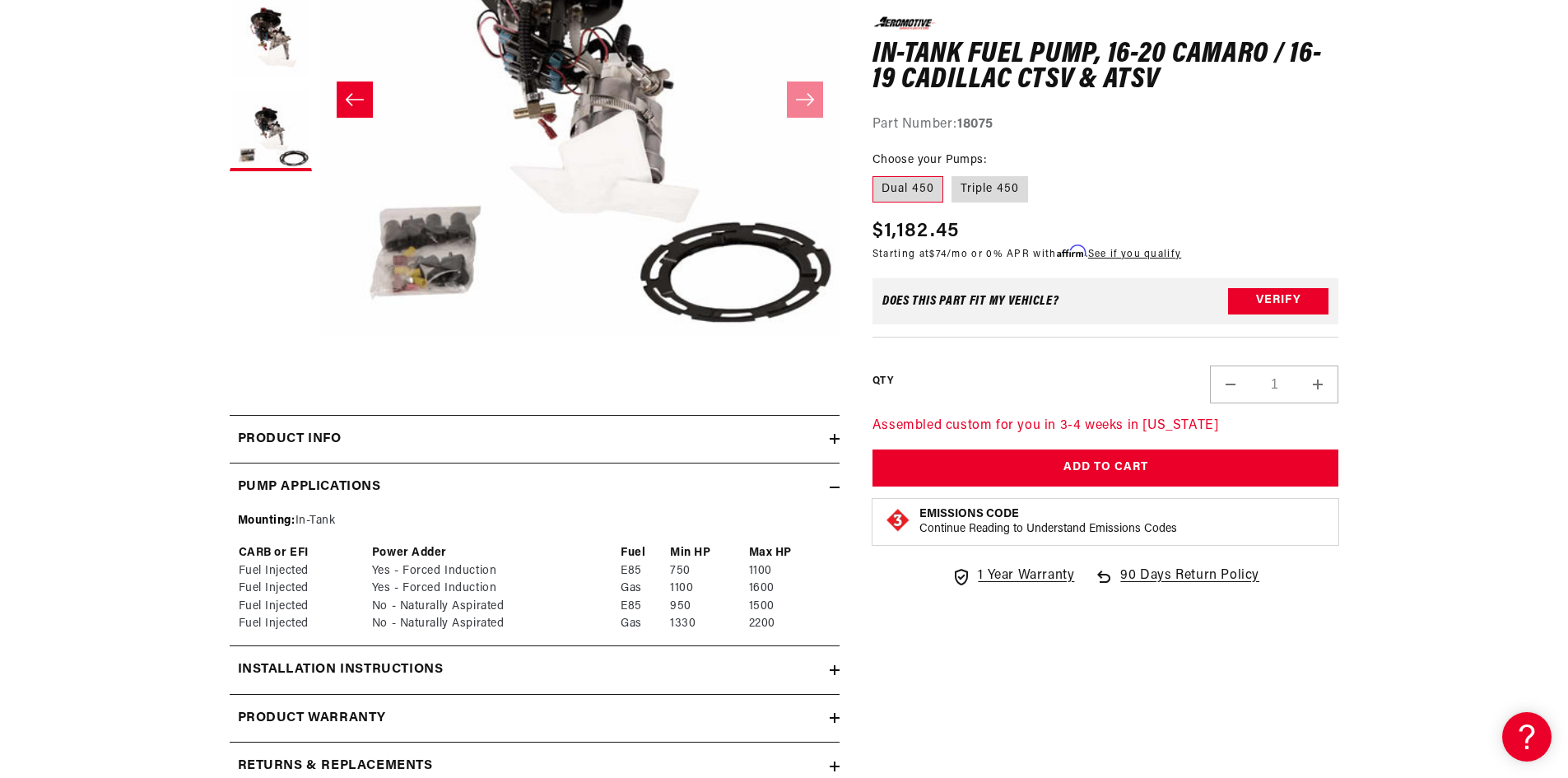
scroll to position [659, 0]
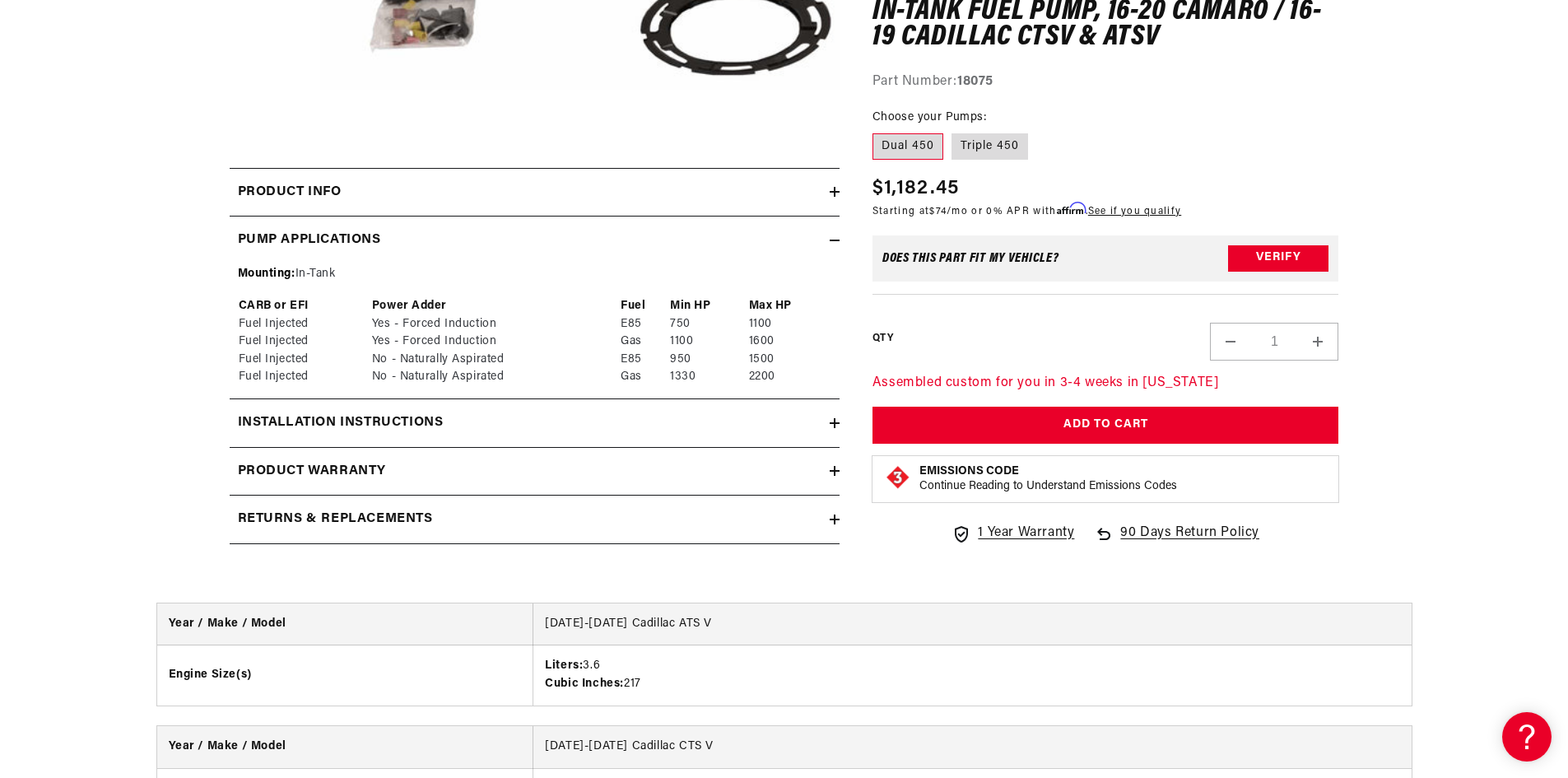
click at [460, 480] on div "Product warranty" at bounding box center [529, 471] width 600 height 21
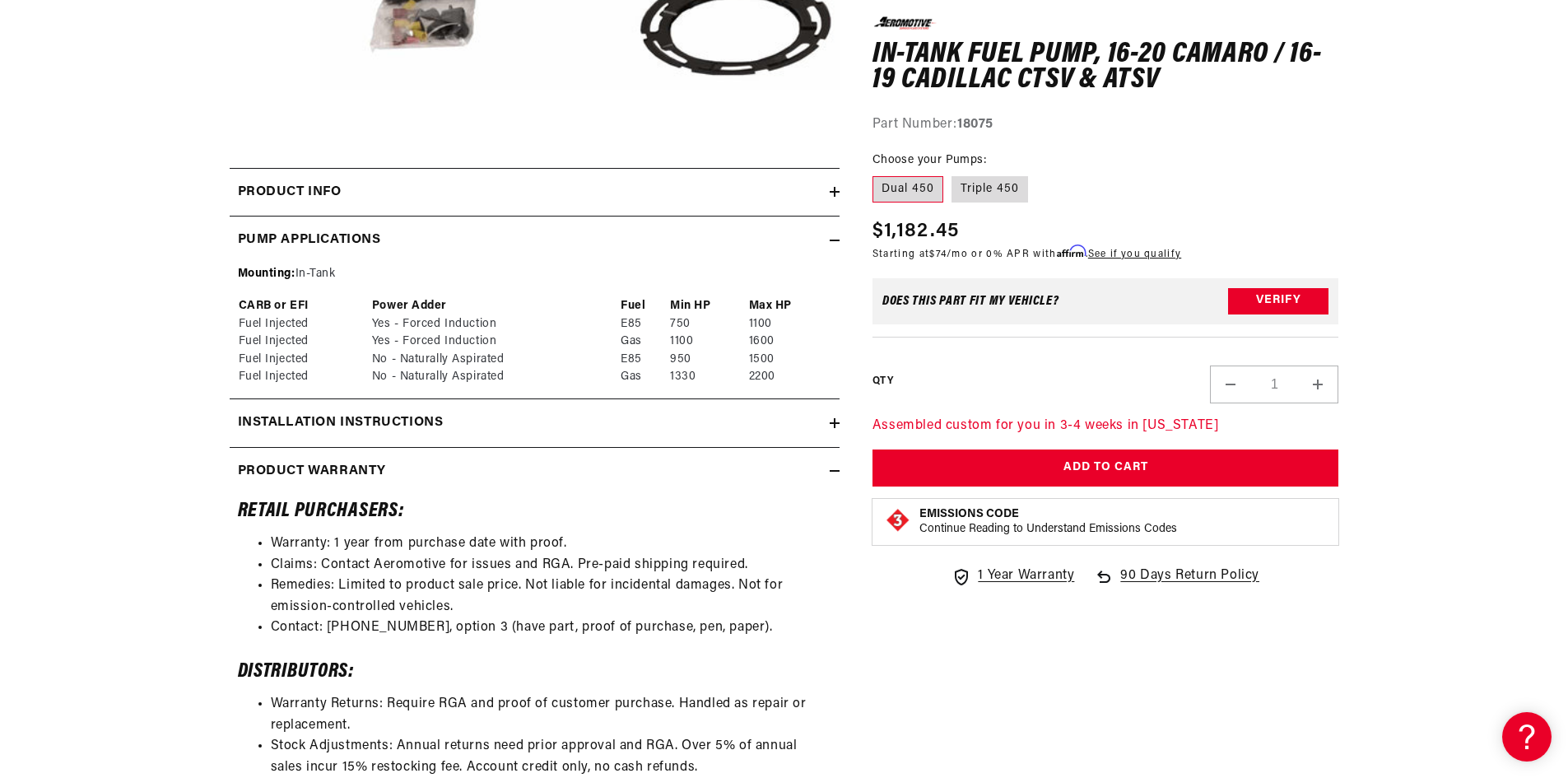
click at [460, 480] on div "Product warranty" at bounding box center [529, 471] width 600 height 21
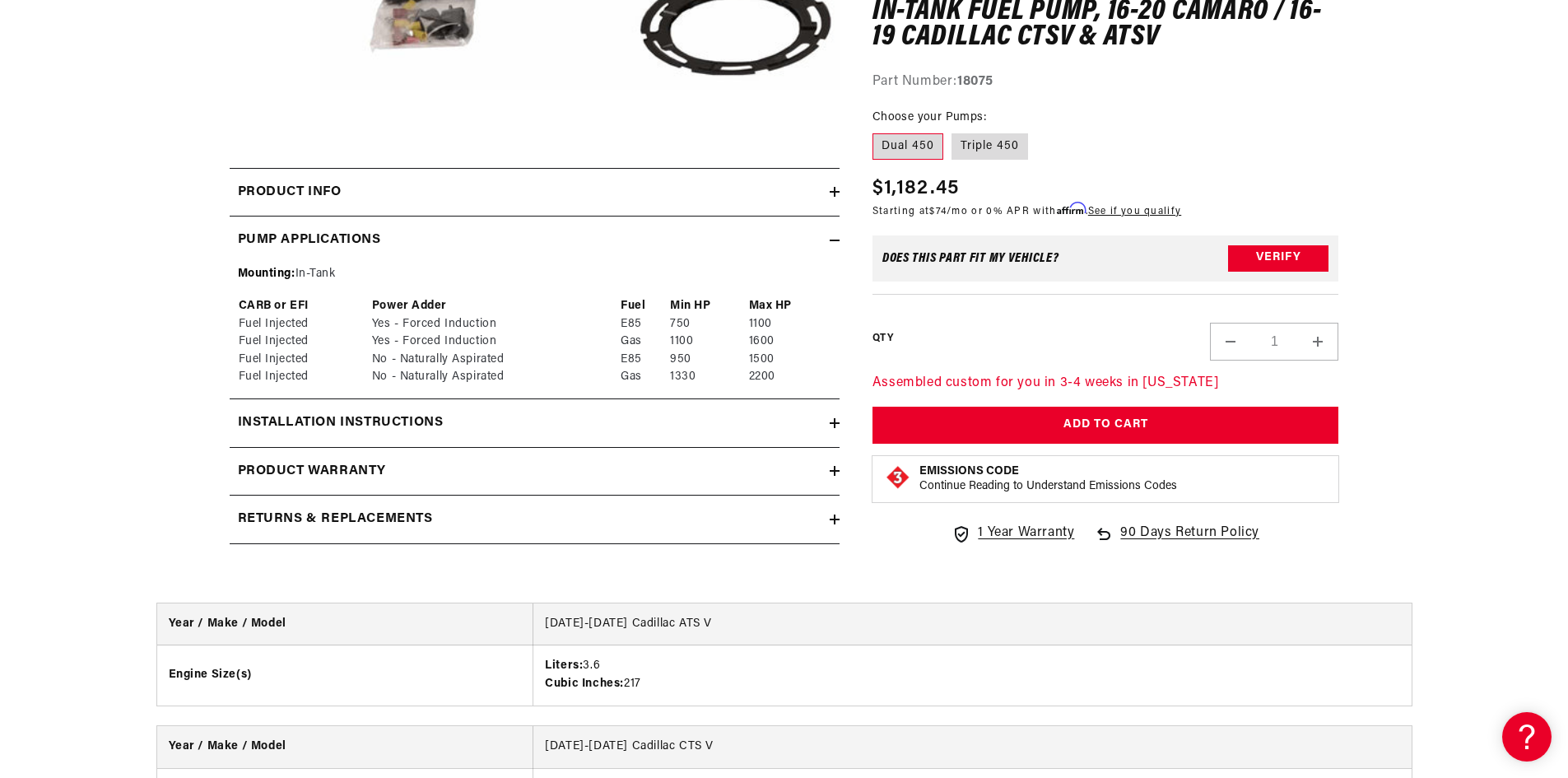
click at [467, 518] on div "Returns & replacements" at bounding box center [529, 520] width 600 height 21
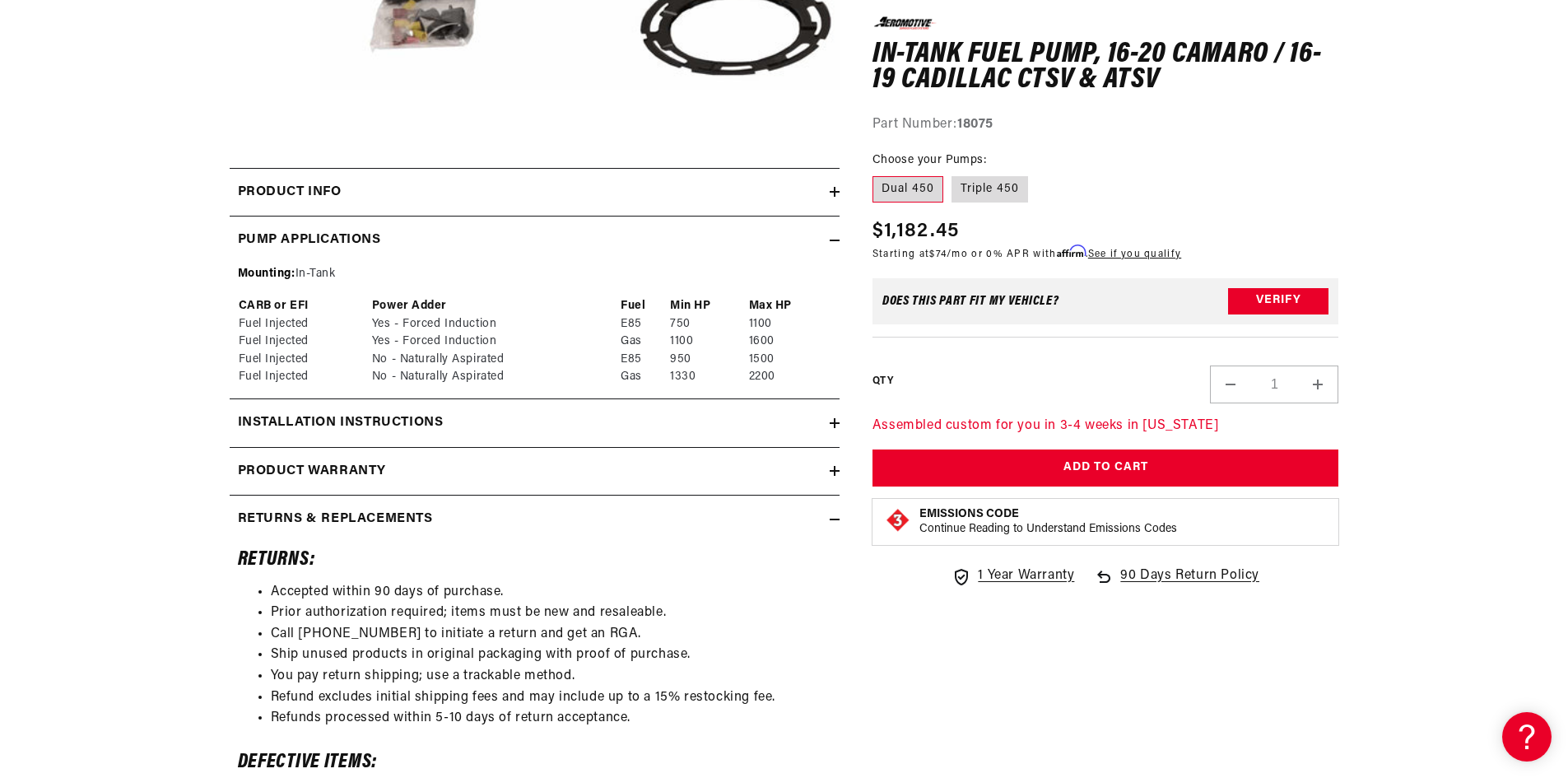
click at [467, 518] on div "Returns & replacements" at bounding box center [529, 520] width 600 height 21
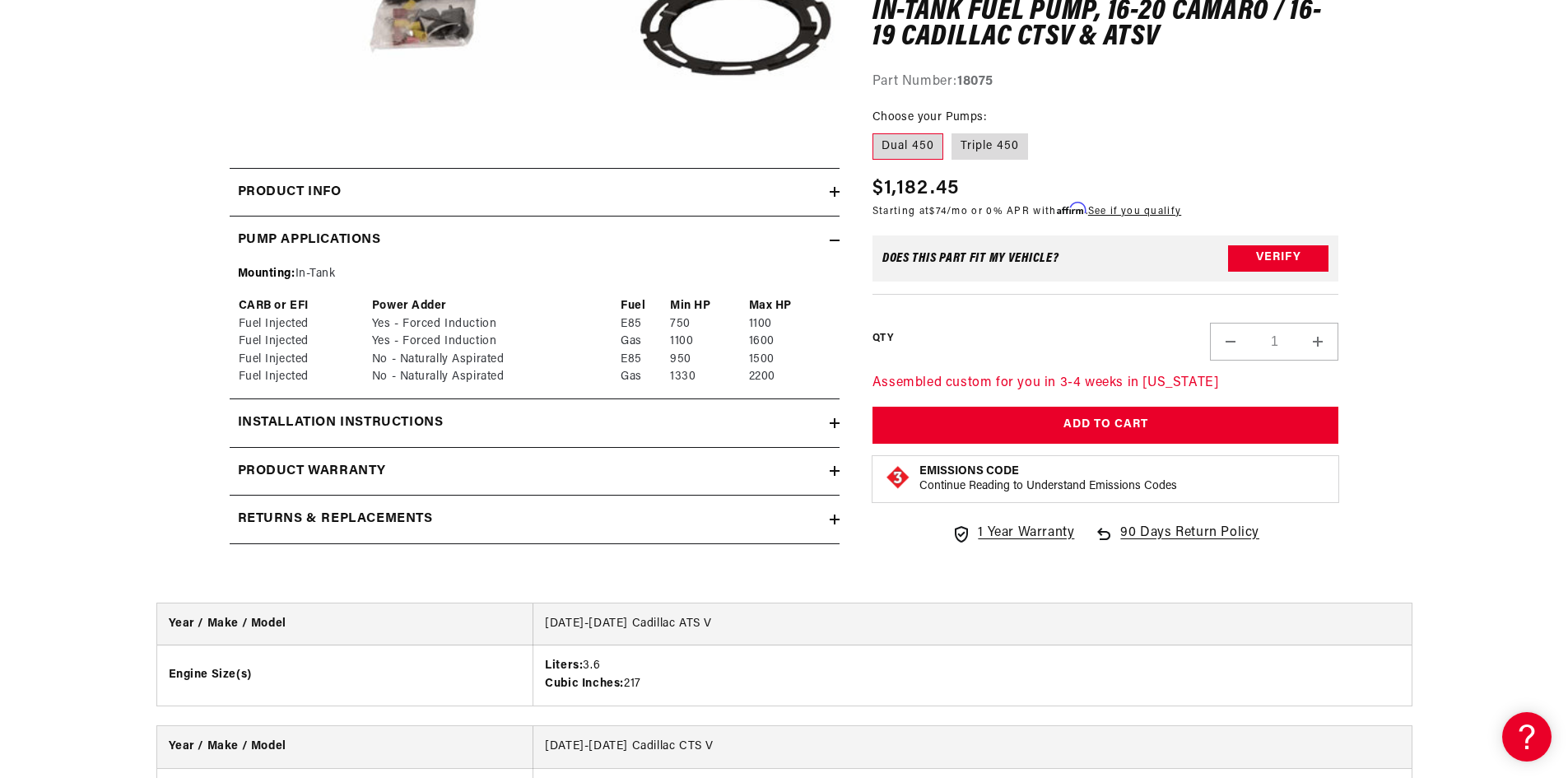
click at [479, 431] on div "Installation Instructions" at bounding box center [529, 423] width 600 height 21
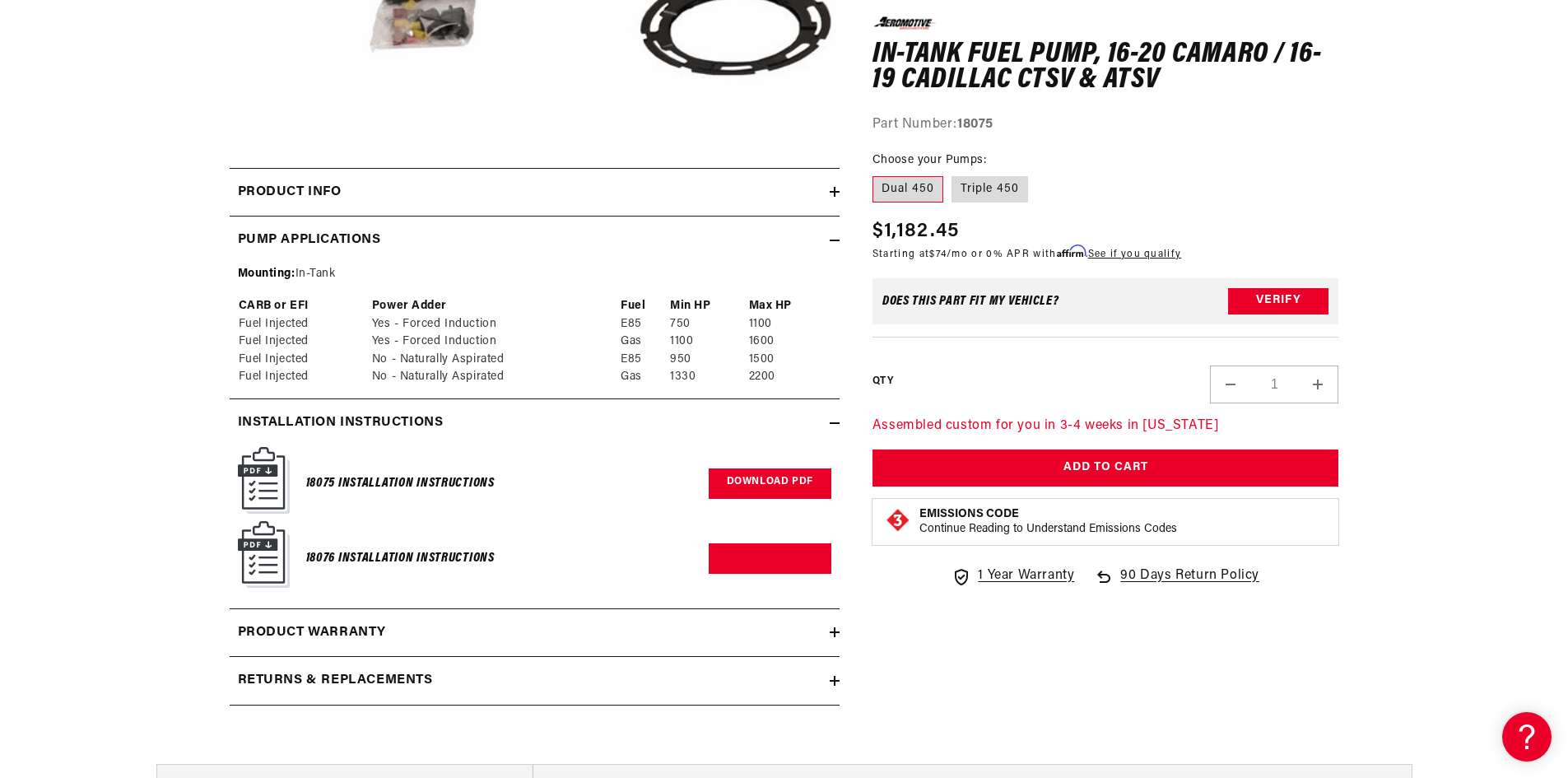
click at [775, 489] on link "Download PDF" at bounding box center [770, 484] width 123 height 31
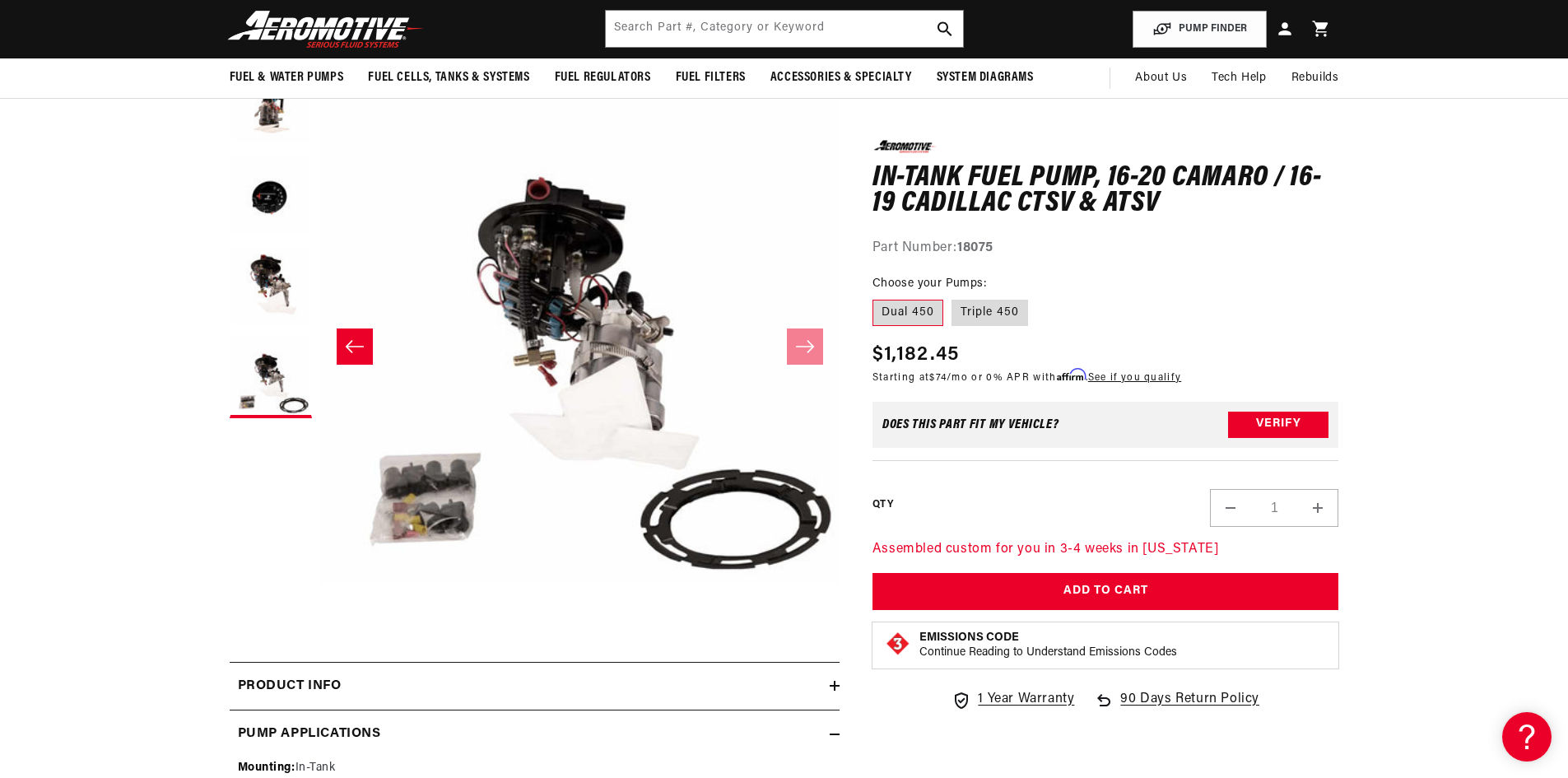
scroll to position [0, 1559]
click at [270, 275] on button "Load image 3 in gallery view" at bounding box center [271, 286] width 82 height 82
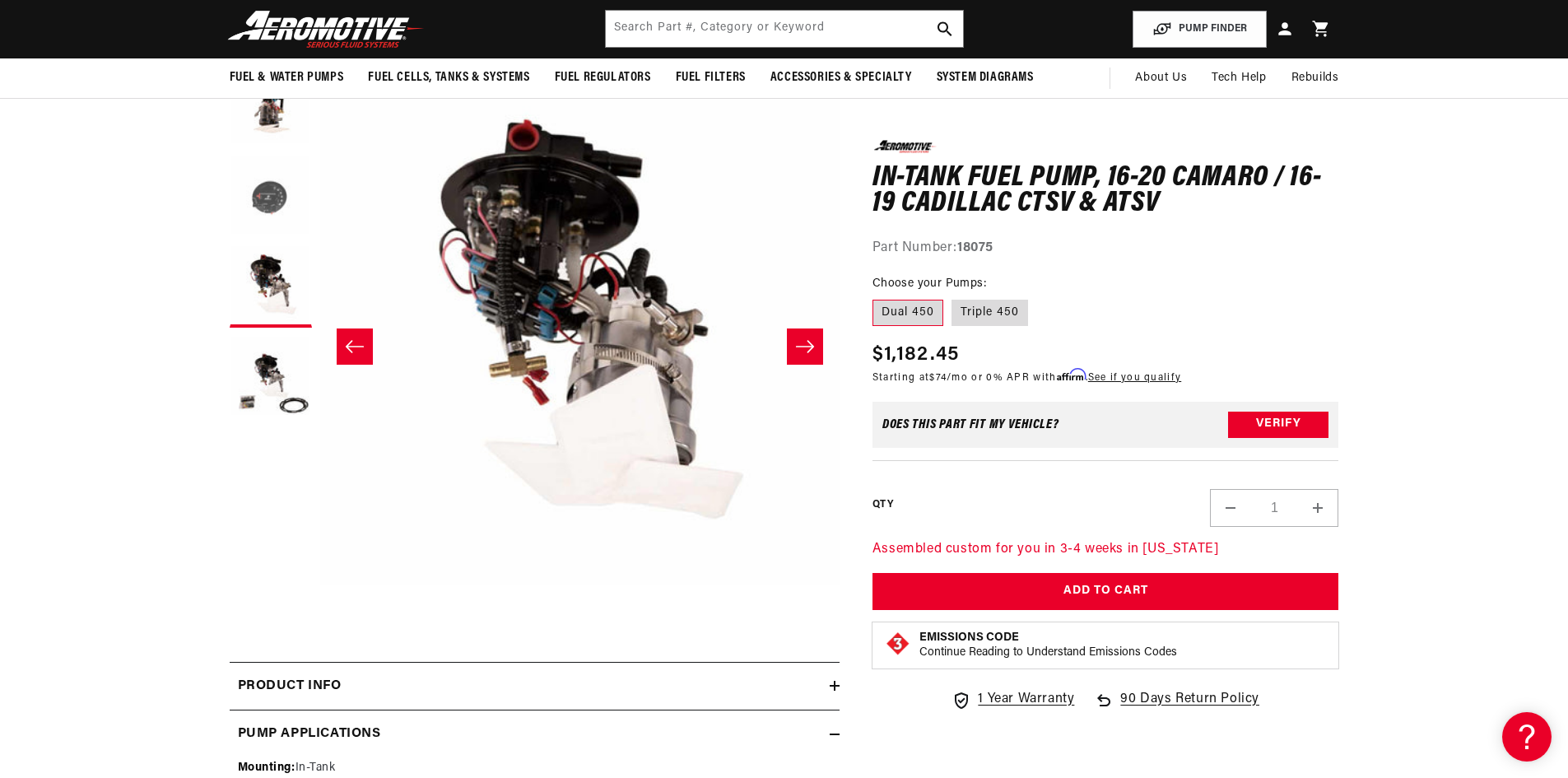
scroll to position [0, 1040]
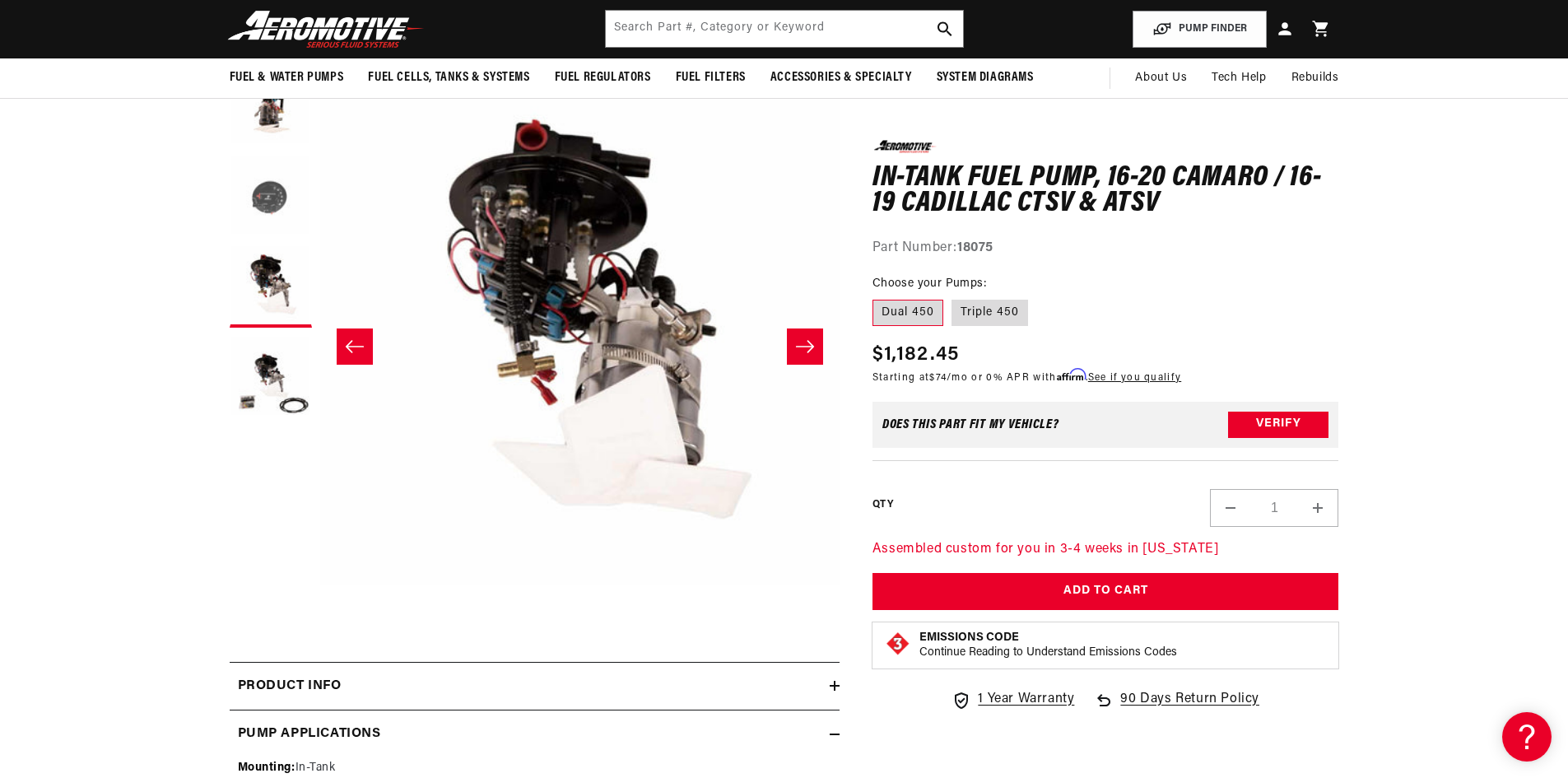
click at [268, 196] on button "Load image 2 in gallery view" at bounding box center [271, 196] width 82 height 82
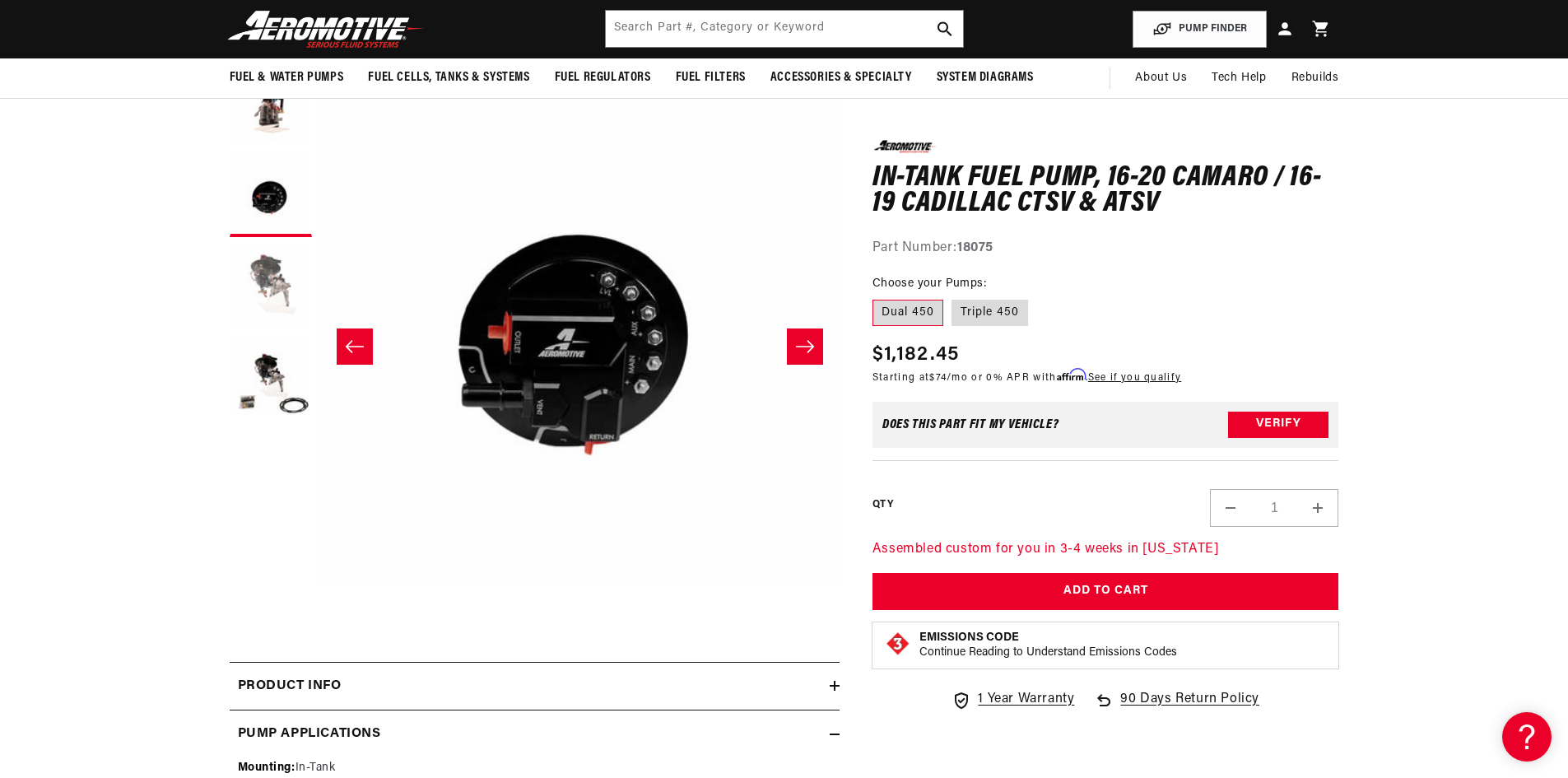
click at [286, 266] on button "Load image 3 in gallery view" at bounding box center [271, 286] width 82 height 82
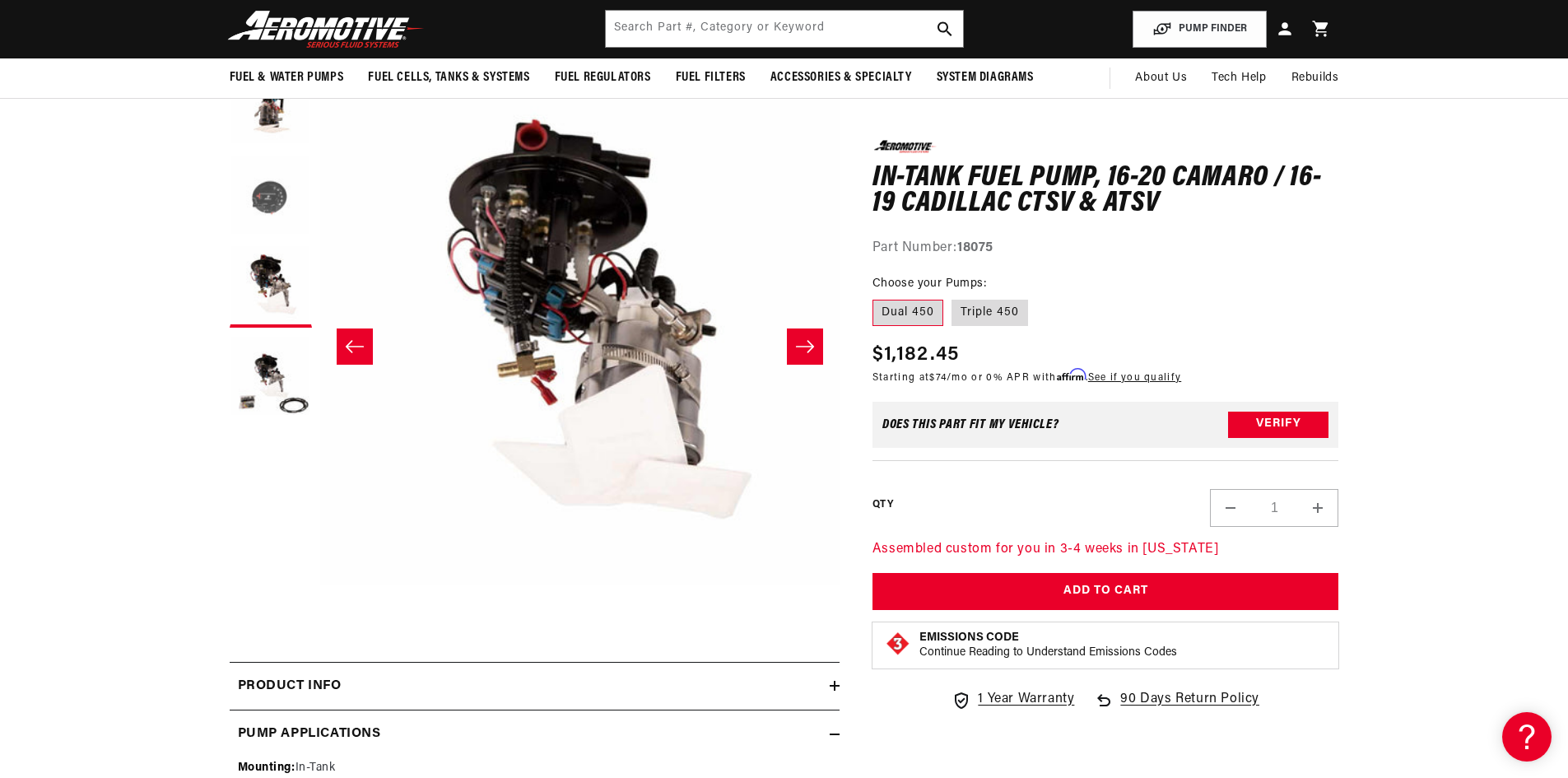
click at [279, 205] on button "Load image 2 in gallery view" at bounding box center [271, 196] width 82 height 82
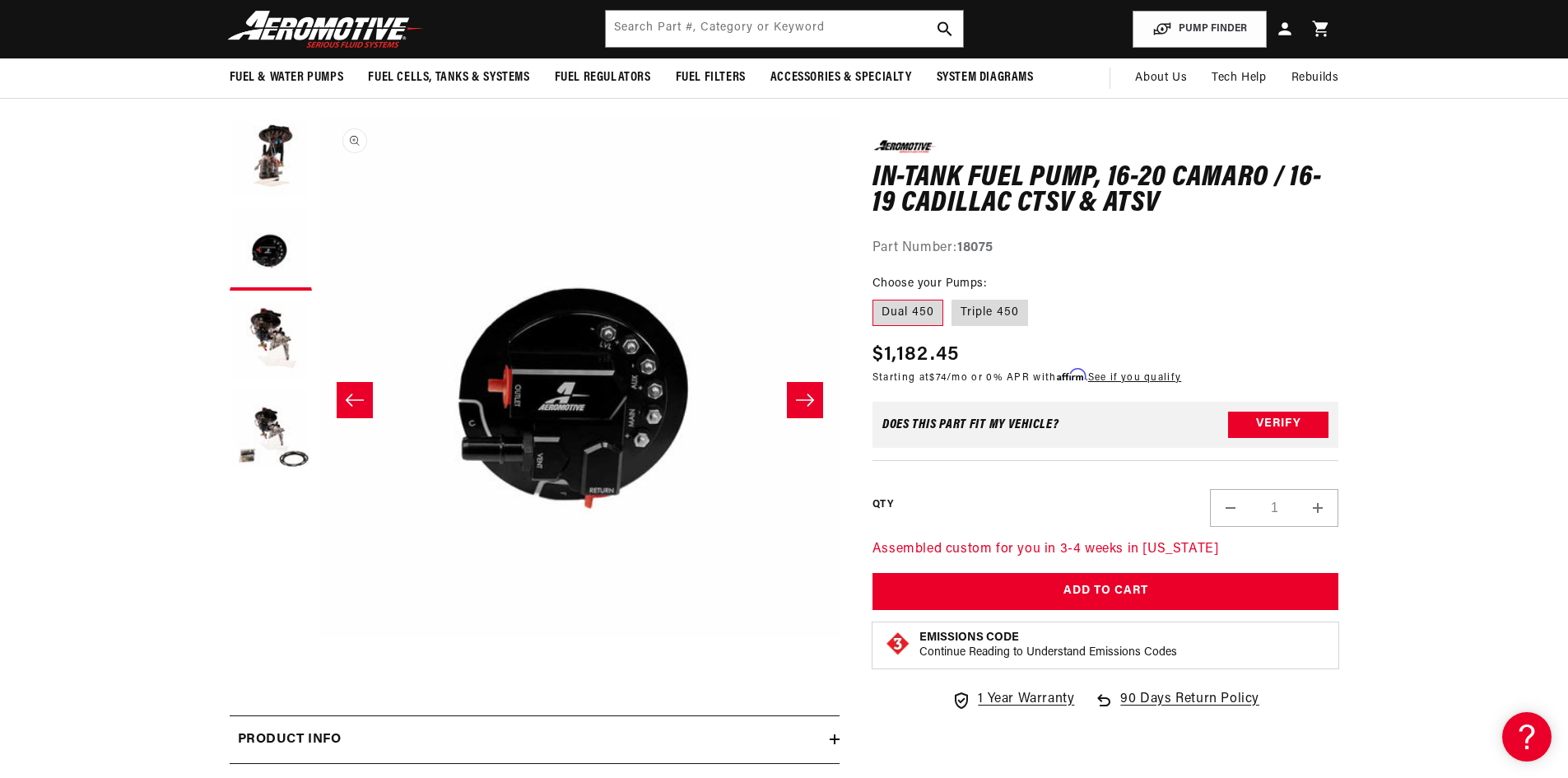
scroll to position [82, 0]
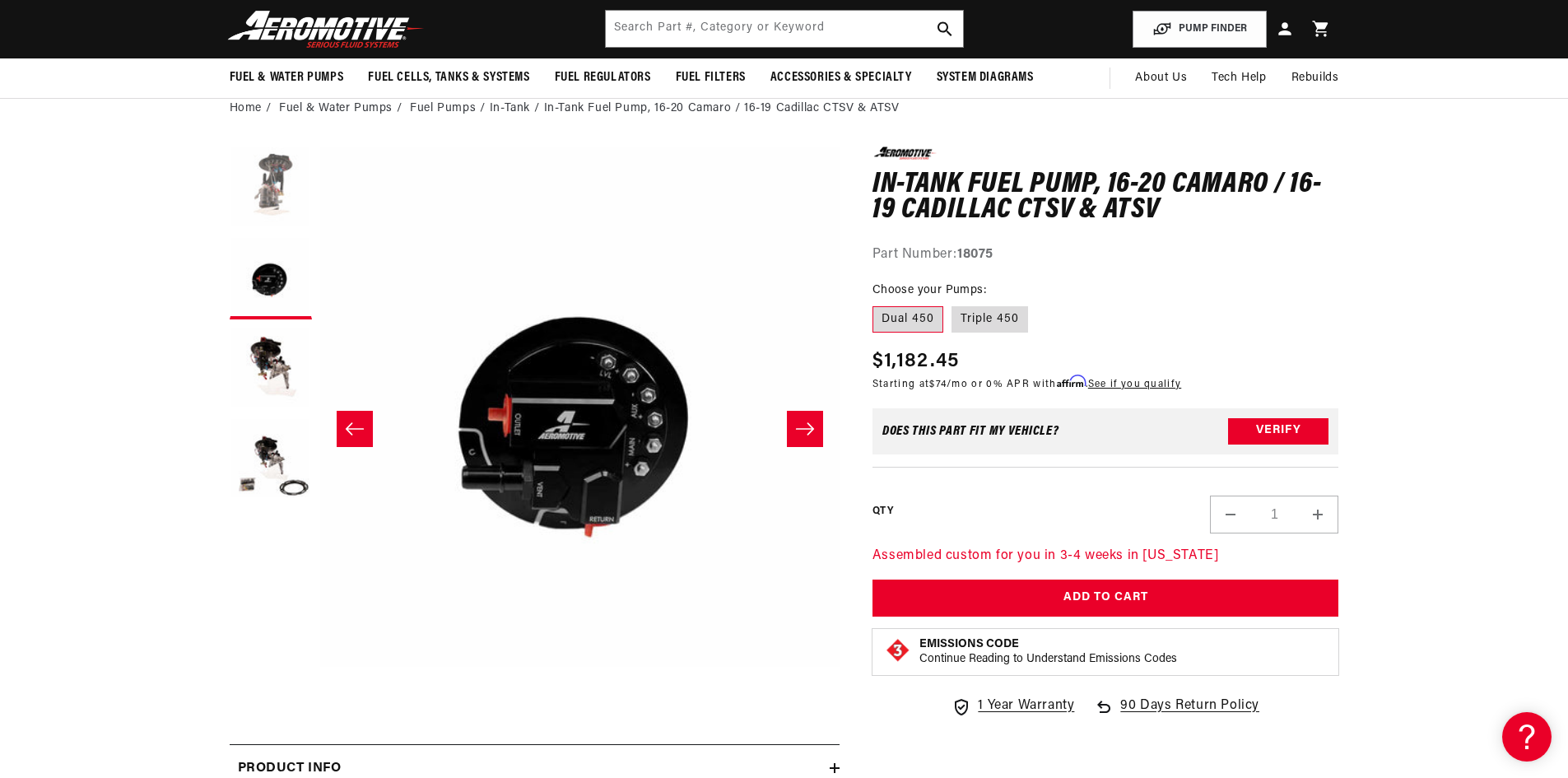
click at [265, 189] on button "Load image 1 in gallery view" at bounding box center [271, 187] width 82 height 82
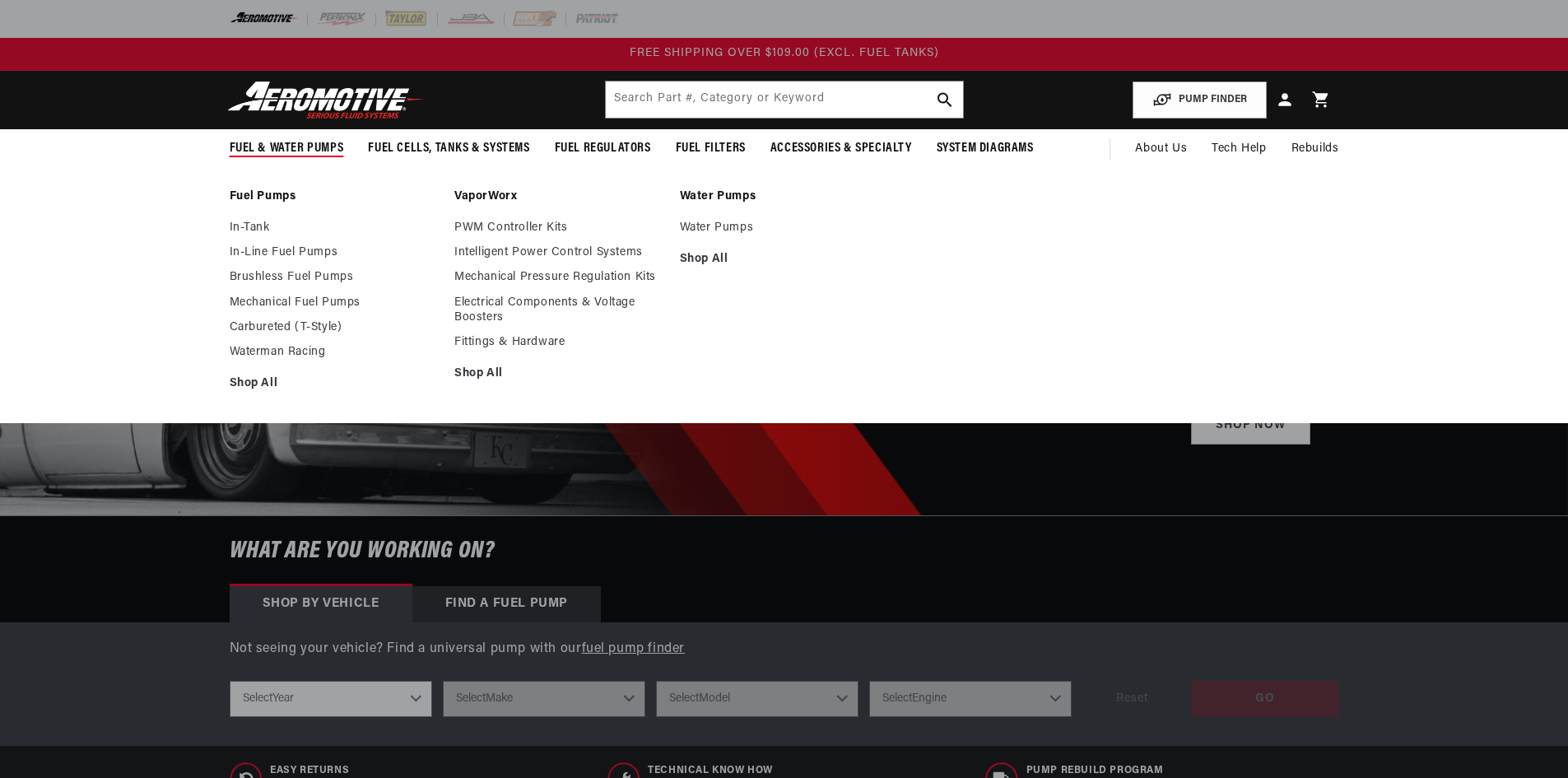
click at [290, 144] on span "Fuel & Water Pumps" at bounding box center [286, 149] width 115 height 18
click at [252, 227] on link "In-Tank" at bounding box center [334, 228] width 209 height 15
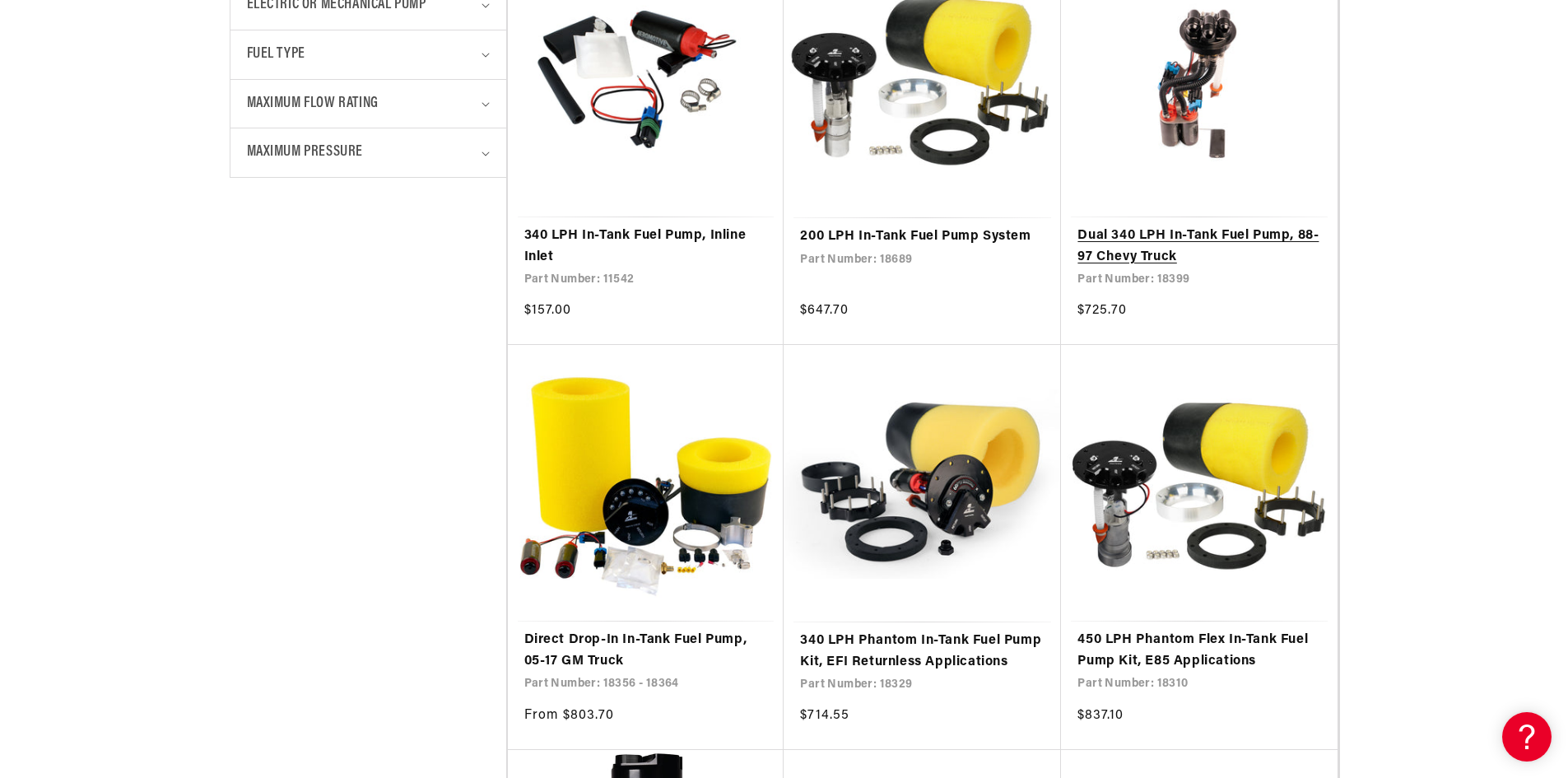
scroll to position [988, 0]
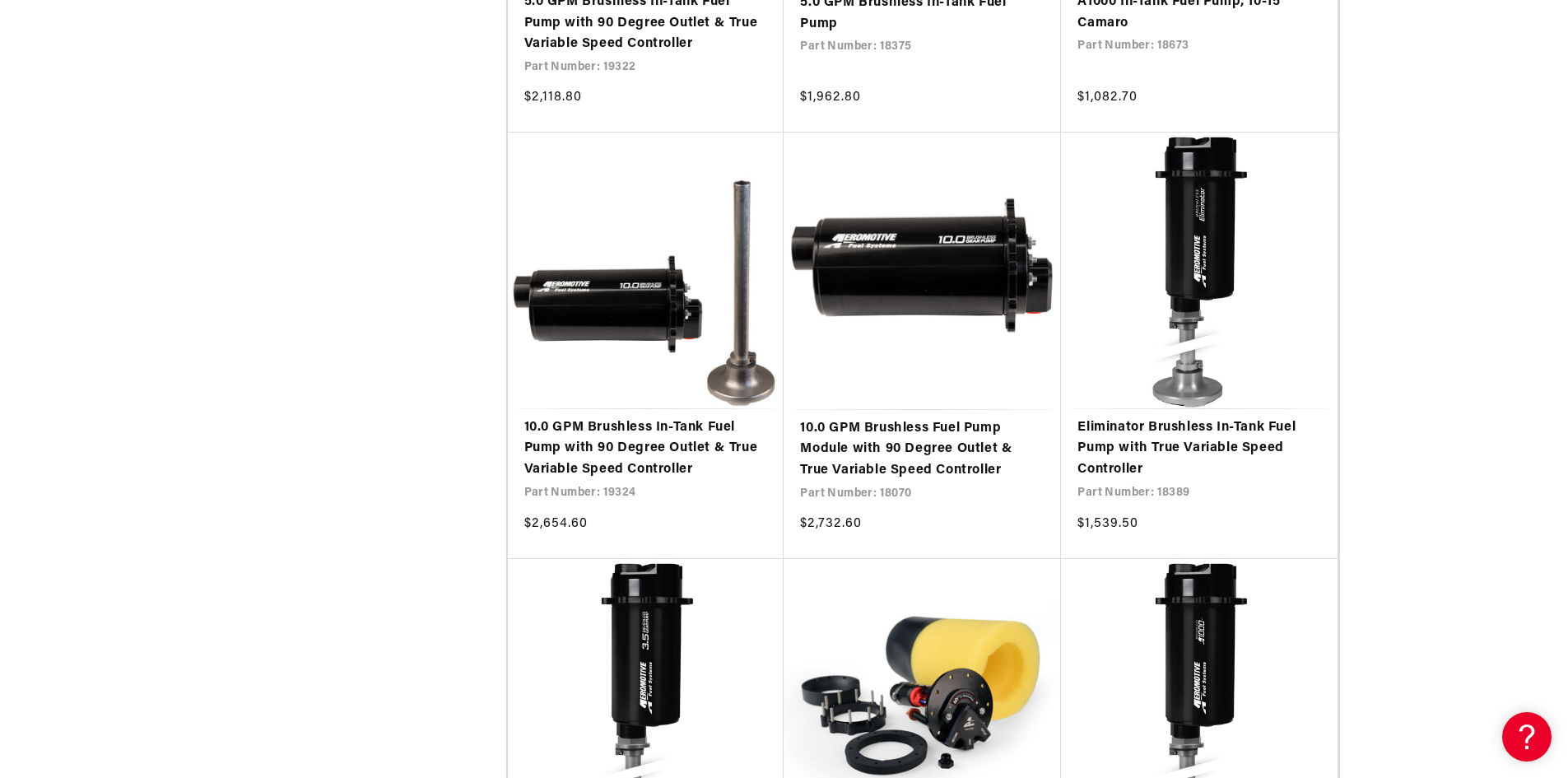
scroll to position [5188, 0]
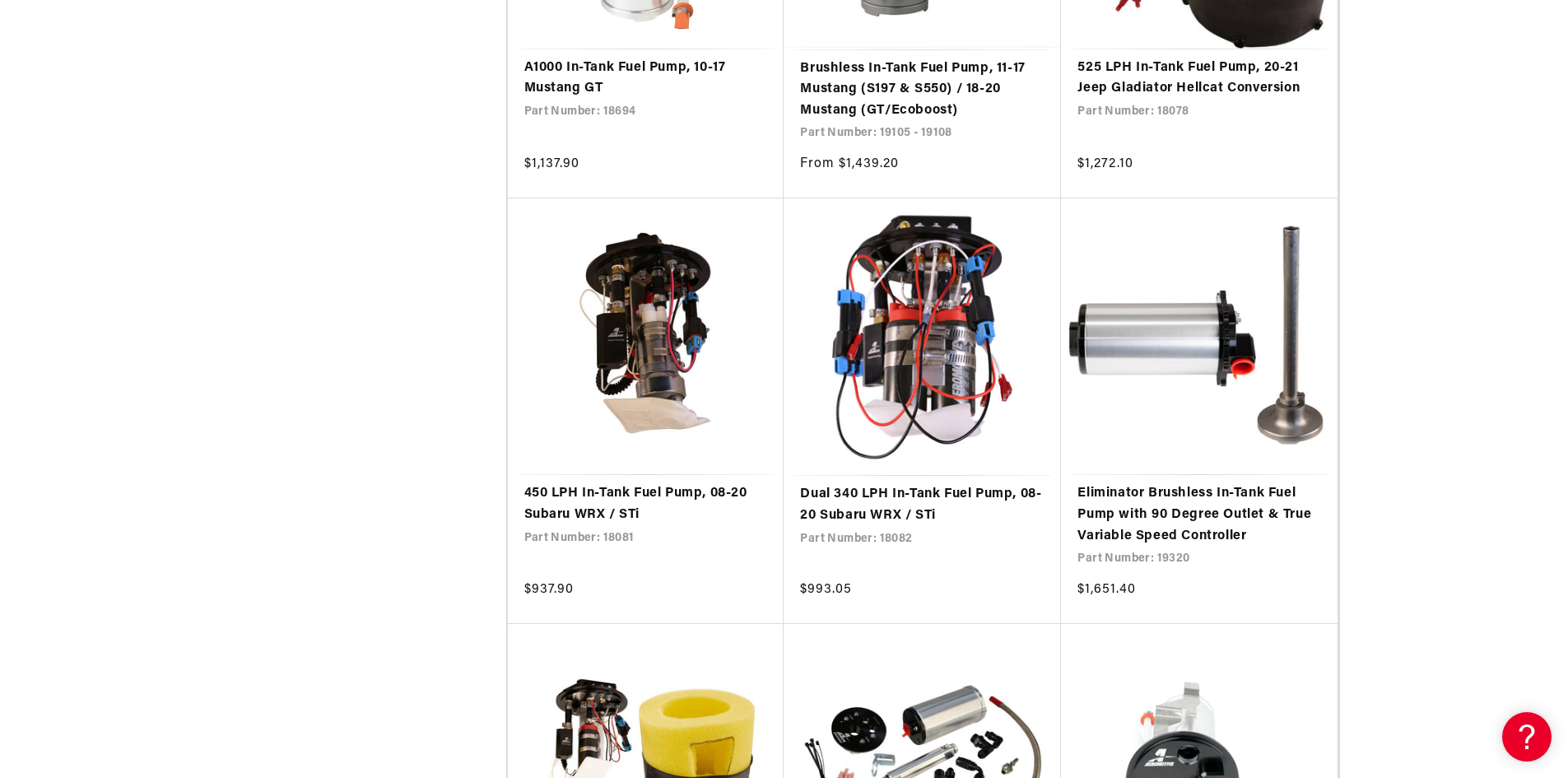
scroll to position [8234, 0]
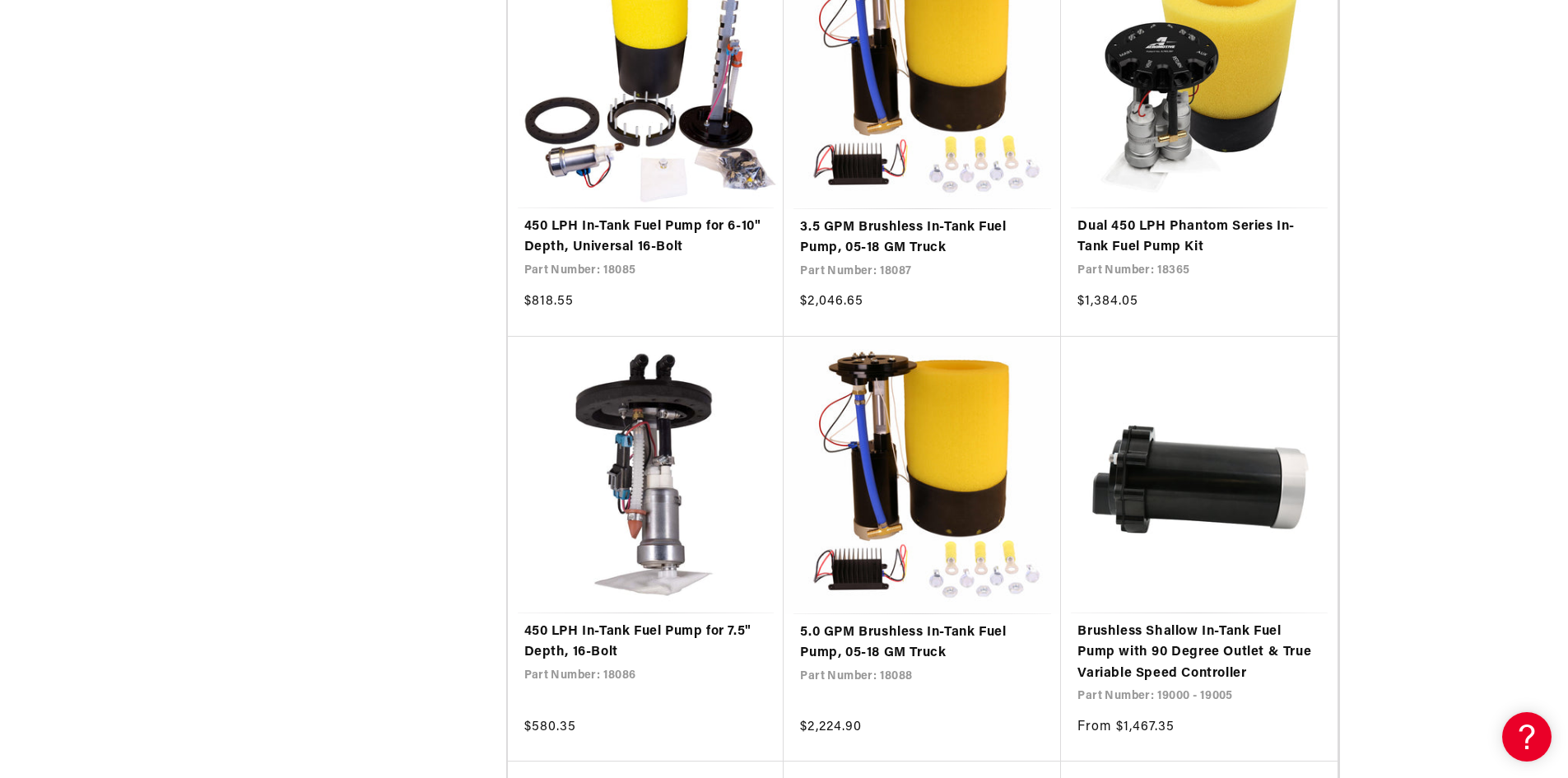
scroll to position [12598, 0]
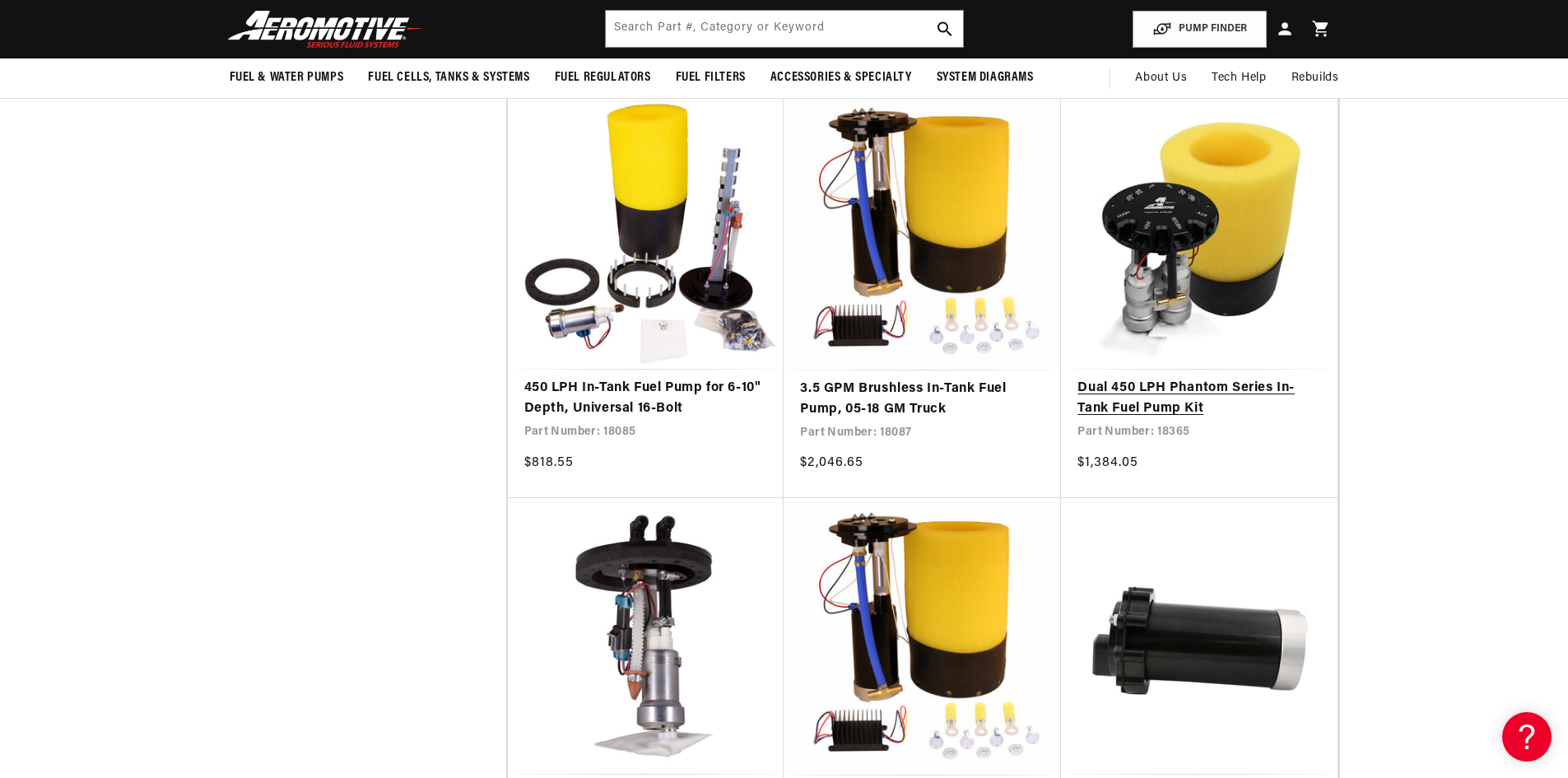
scroll to position [12433, 0]
click at [1171, 395] on link "Dual 450 LPH Phantom Series In-Tank Fuel Pump Kit" at bounding box center [1199, 400] width 244 height 42
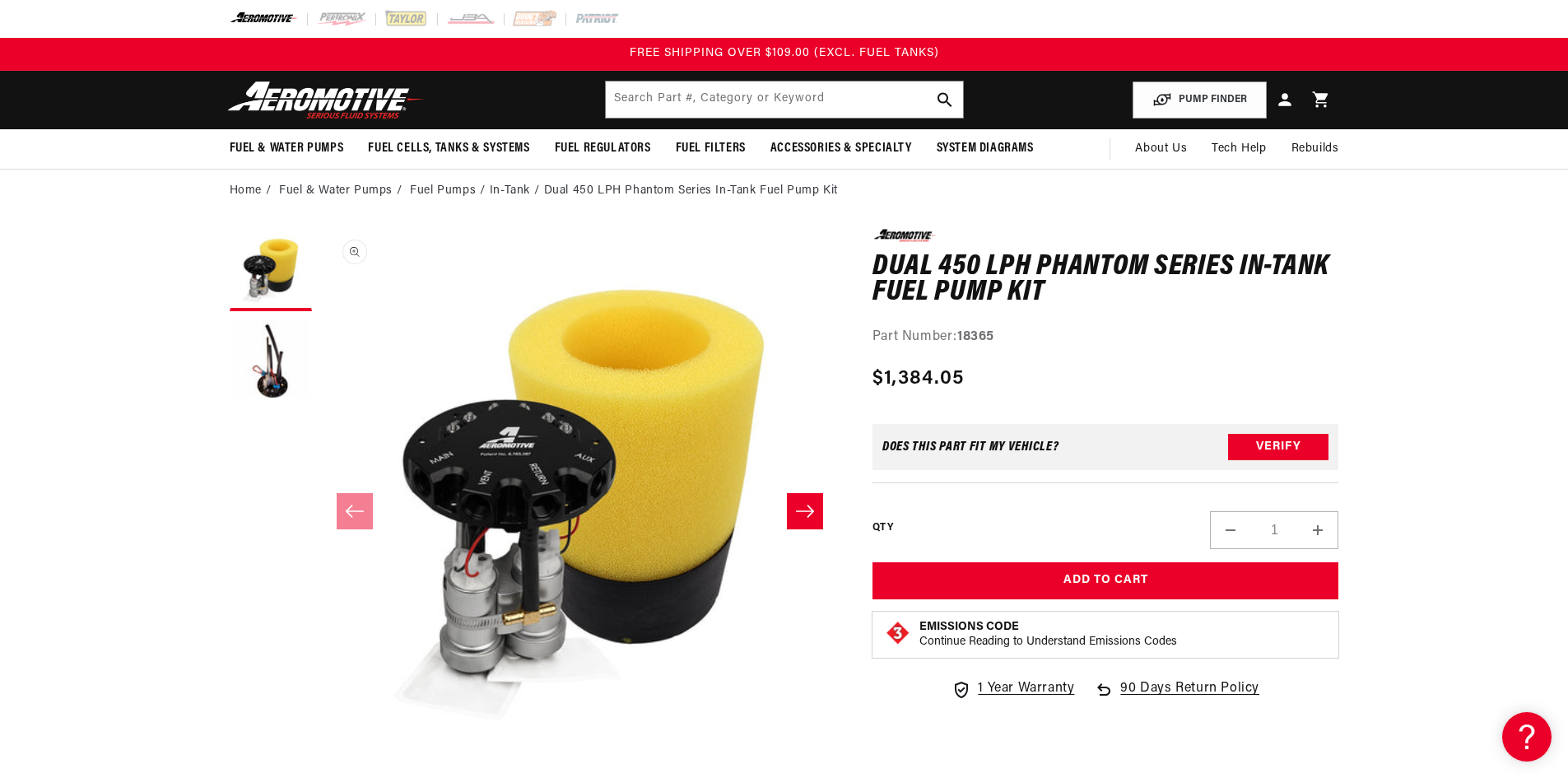
scroll to position [1, 0]
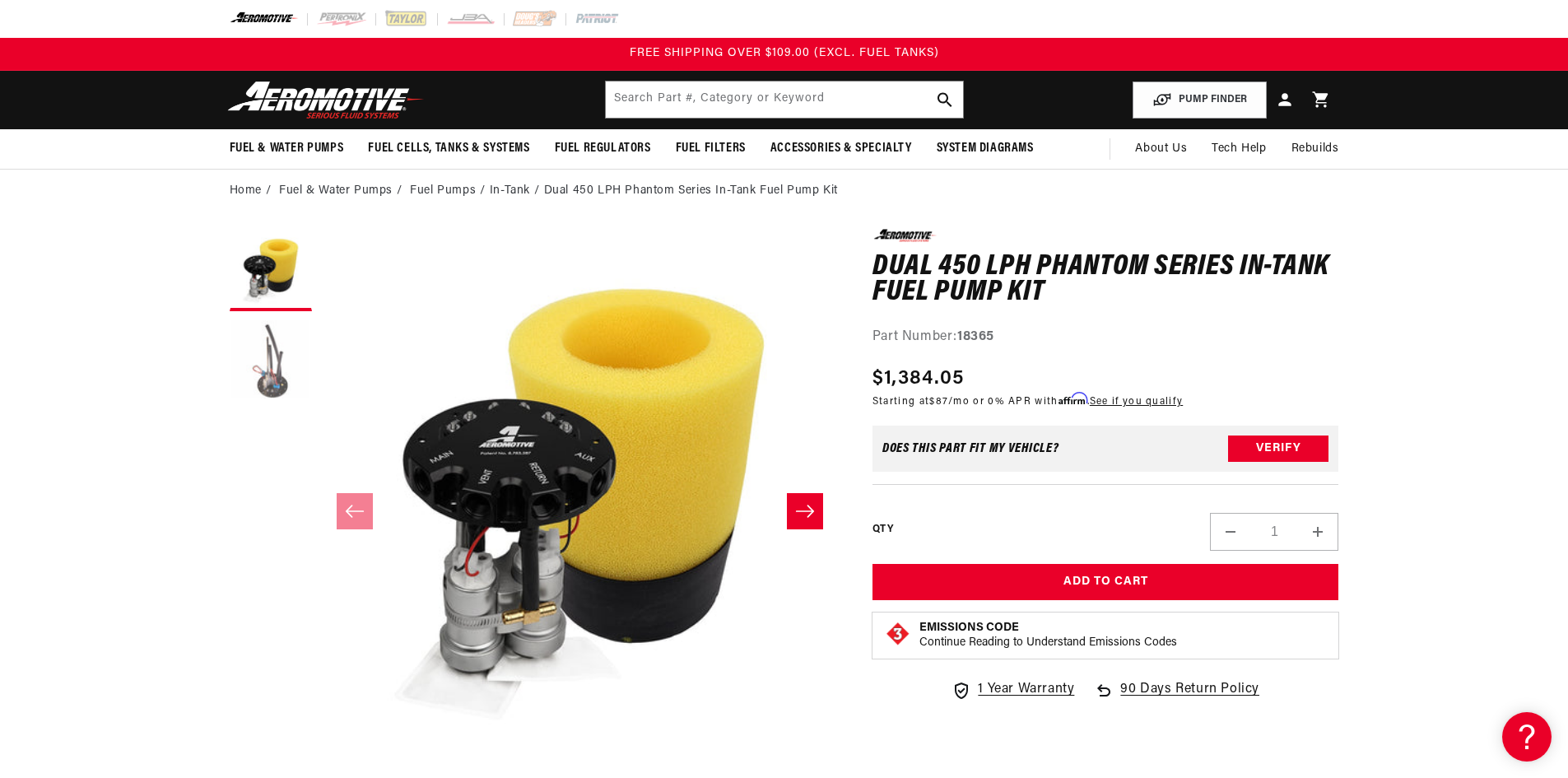
click at [270, 377] on button "Load image 2 in gallery view" at bounding box center [271, 361] width 82 height 82
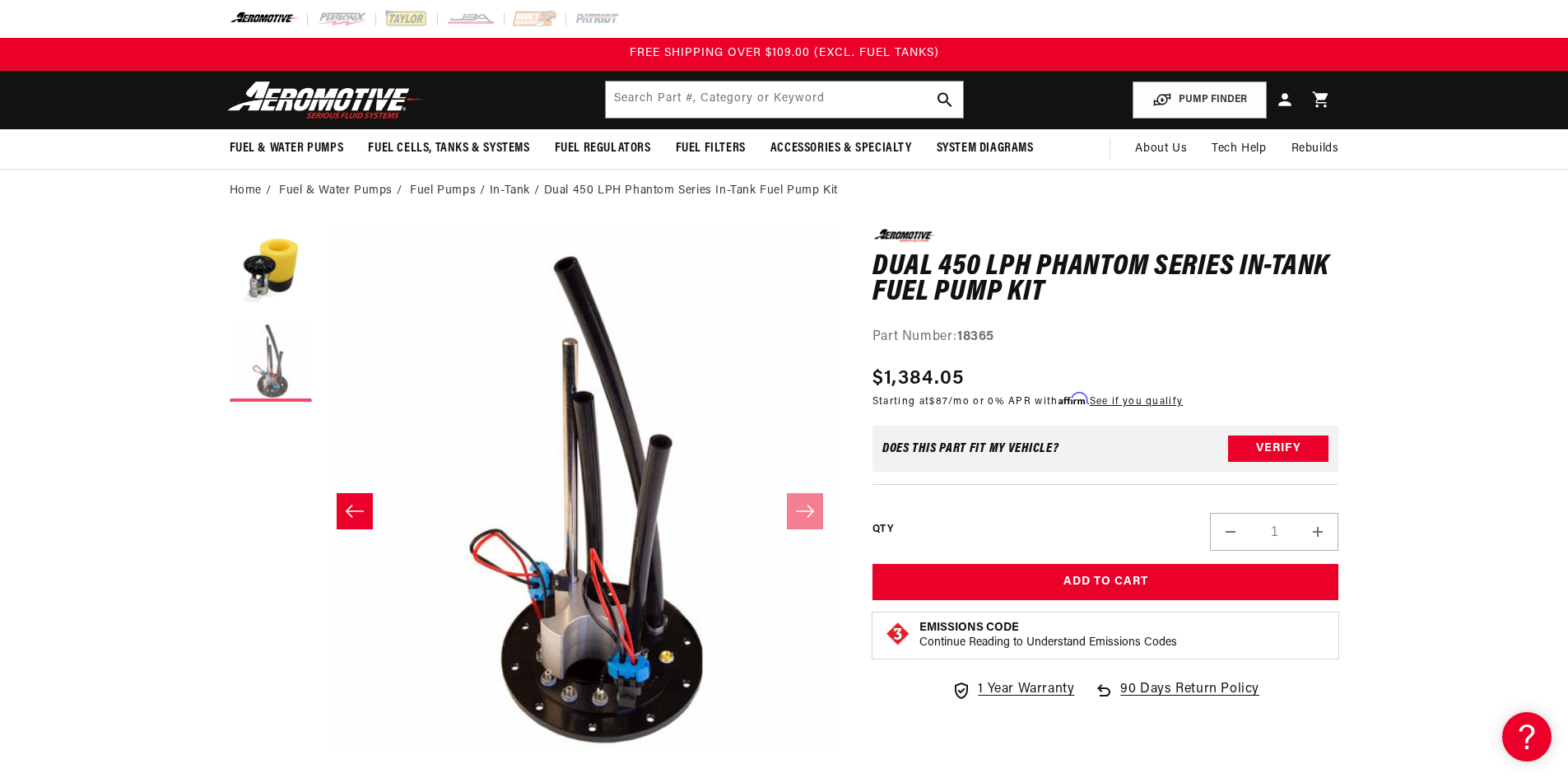
scroll to position [1, 519]
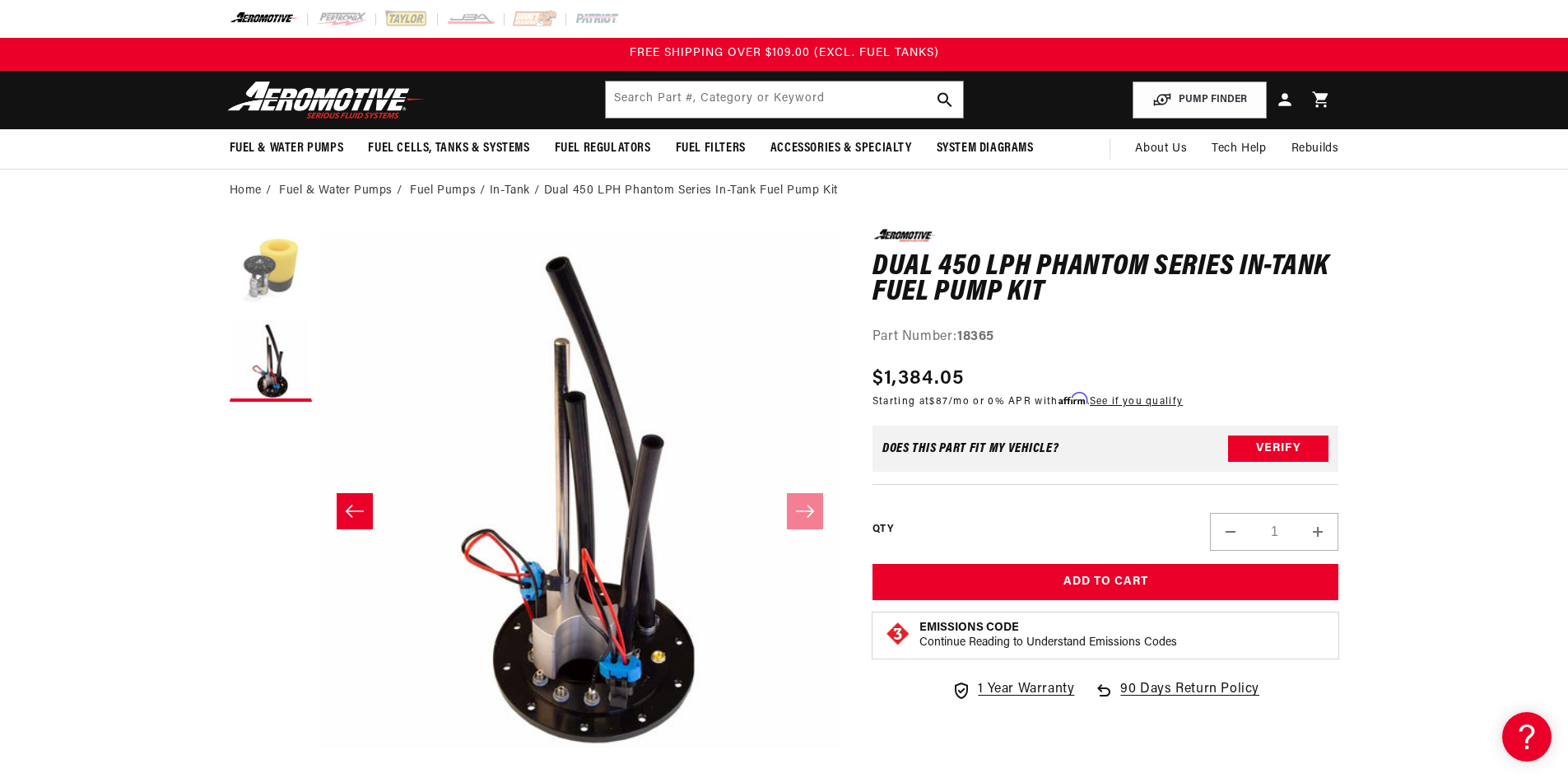
click at [276, 278] on button "Load image 1 in gallery view" at bounding box center [271, 270] width 82 height 82
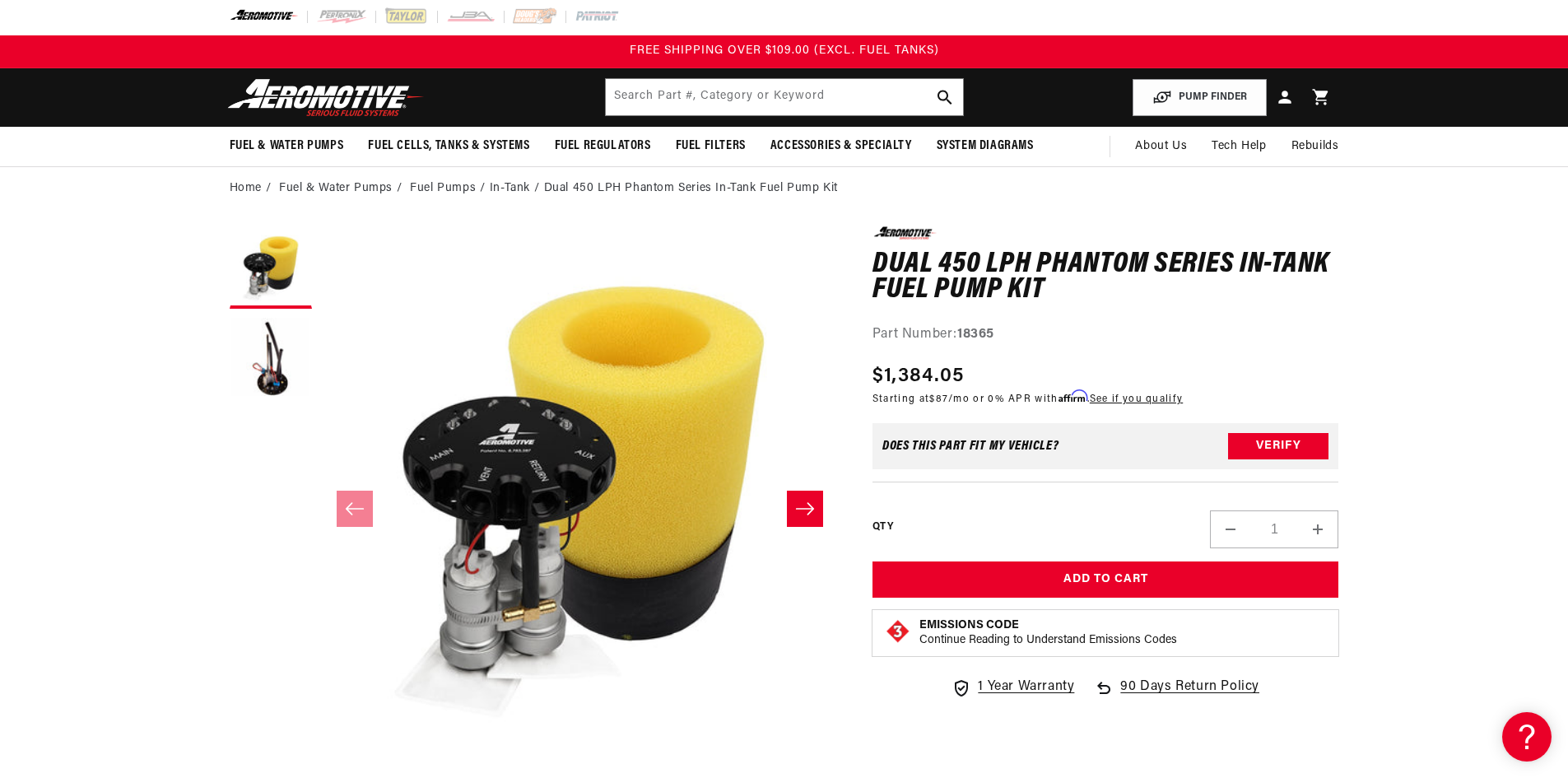
scroll to position [0, 0]
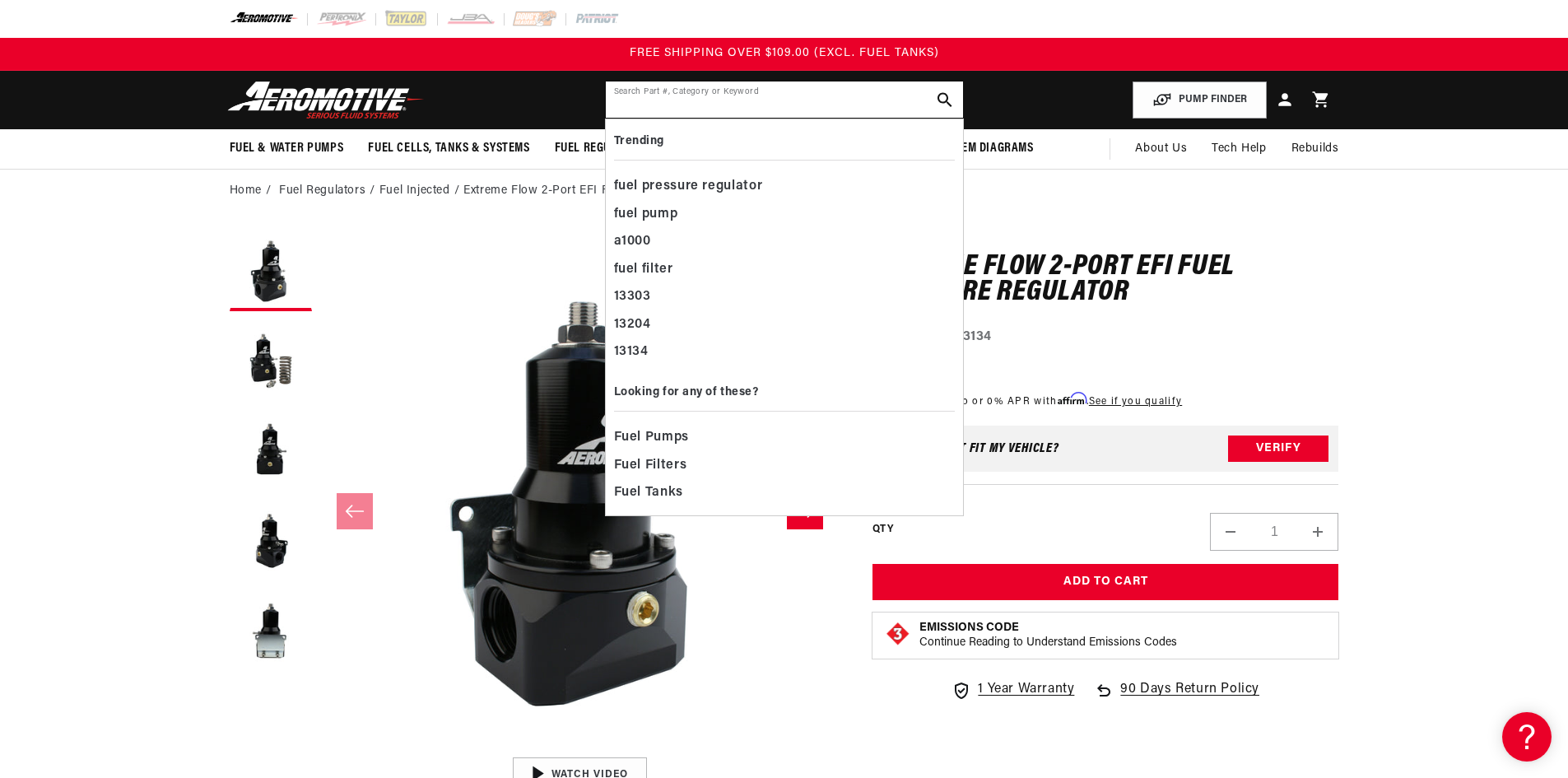
click at [719, 91] on input "text" at bounding box center [785, 99] width 357 height 36
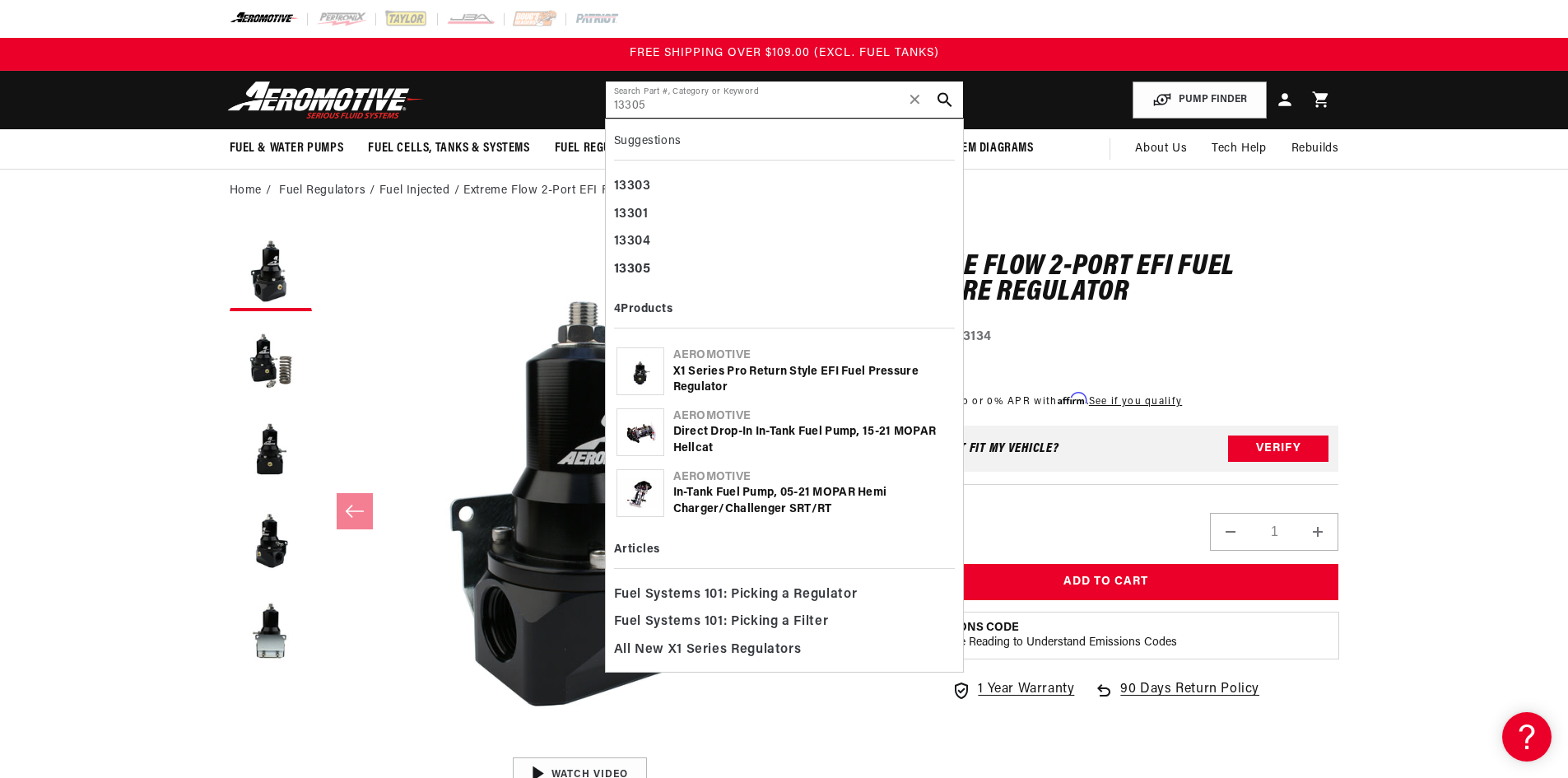
type input "13305"
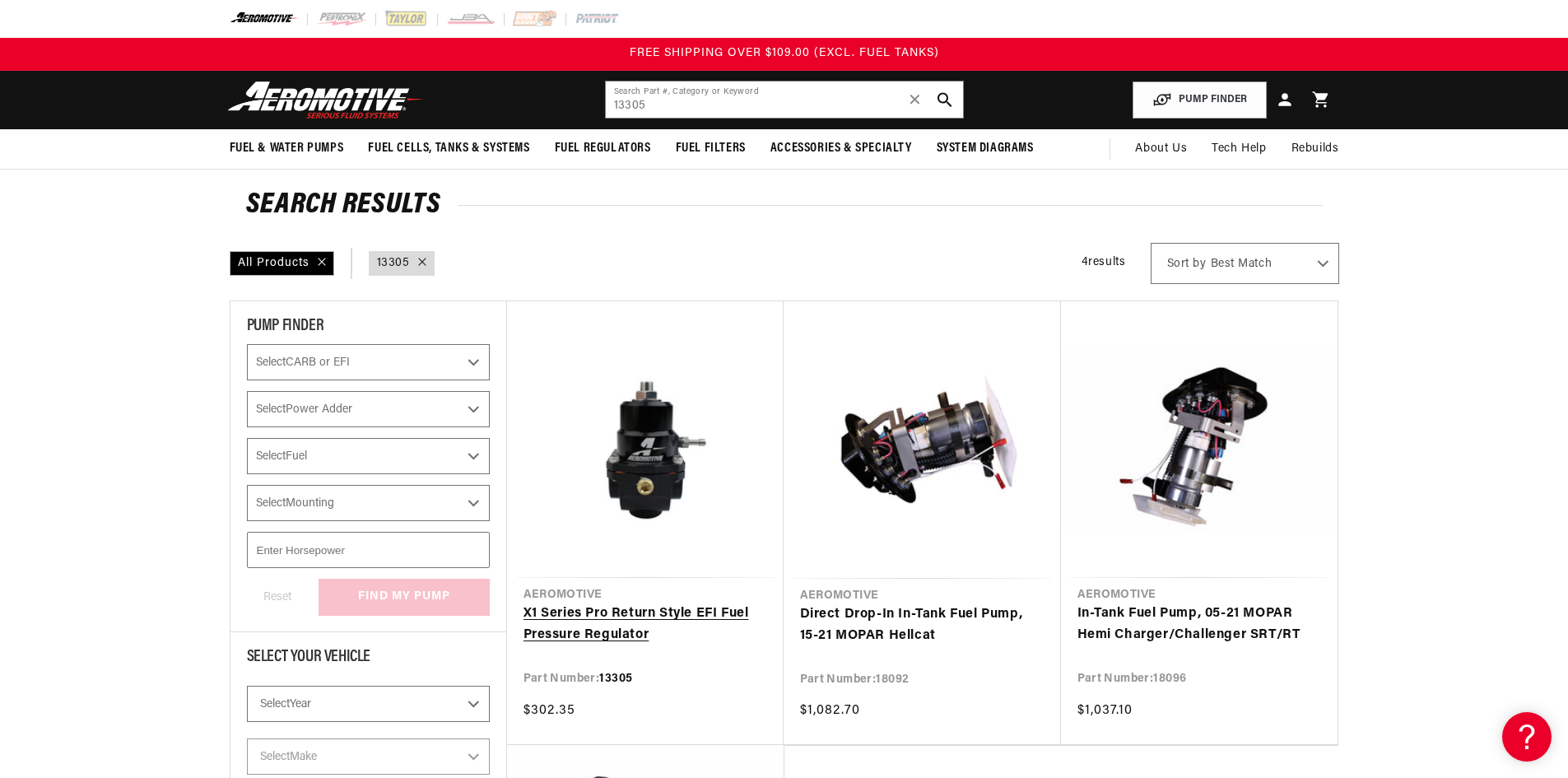
click at [609, 626] on link "X1 Series Pro Return Style EFI Fuel Pressure Regulator" at bounding box center [646, 625] width 244 height 42
